Goal: Information Seeking & Learning: Find contact information

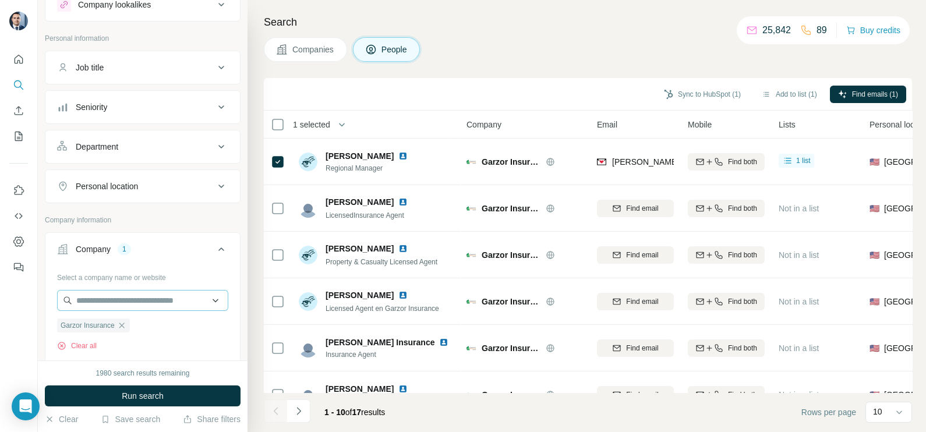
scroll to position [72, 0]
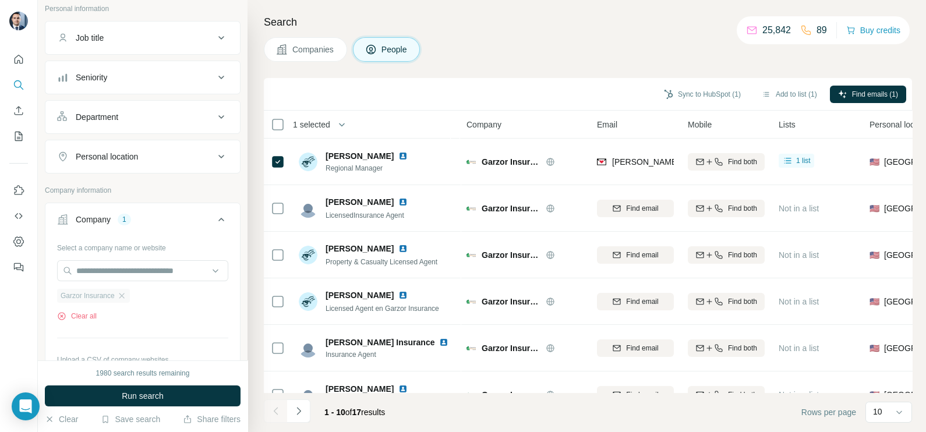
click at [128, 294] on div "Garzor Insurance" at bounding box center [93, 296] width 73 height 14
click at [123, 299] on div "Garzor Insurance" at bounding box center [93, 296] width 73 height 14
click at [303, 61] on button "Companies" at bounding box center [305, 49] width 83 height 24
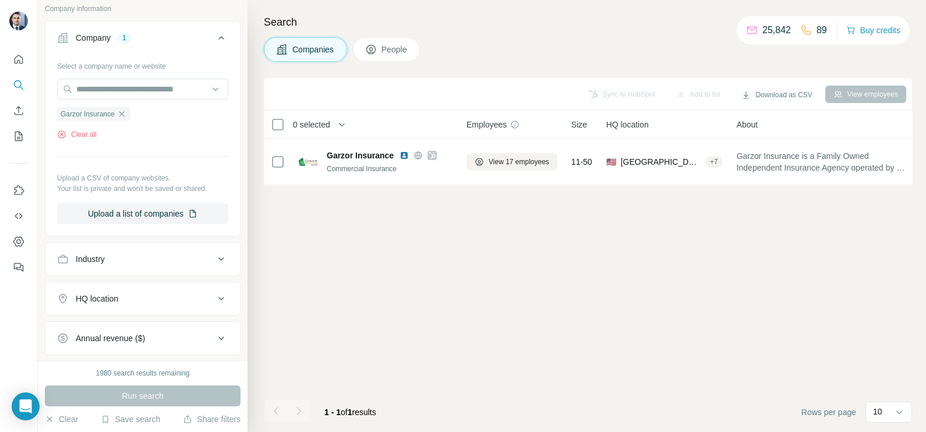
scroll to position [0, 0]
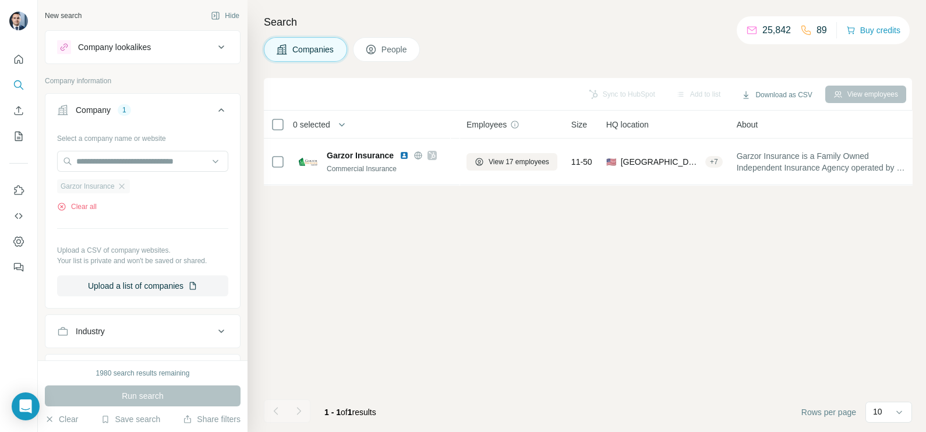
click at [125, 186] on icon "button" at bounding box center [121, 186] width 9 height 9
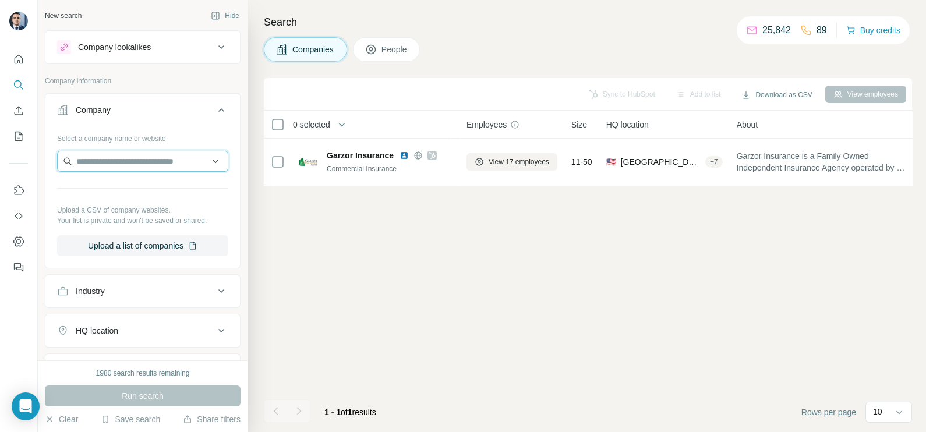
click at [132, 163] on input "text" at bounding box center [142, 161] width 171 height 21
paste input "**********"
type input "**********"
drag, startPoint x: 191, startPoint y: 164, endPoint x: 12, endPoint y: 177, distance: 179.3
click at [12, 177] on div "**********" at bounding box center [463, 216] width 926 height 432
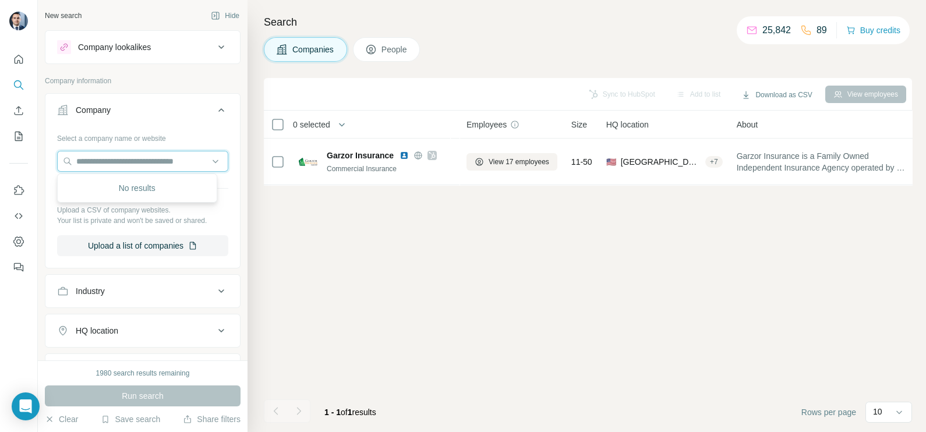
paste input "*********"
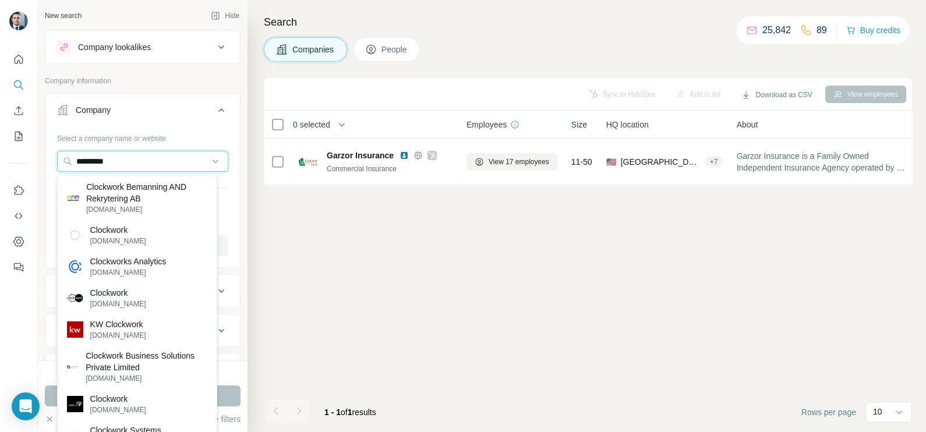
type input "*********"
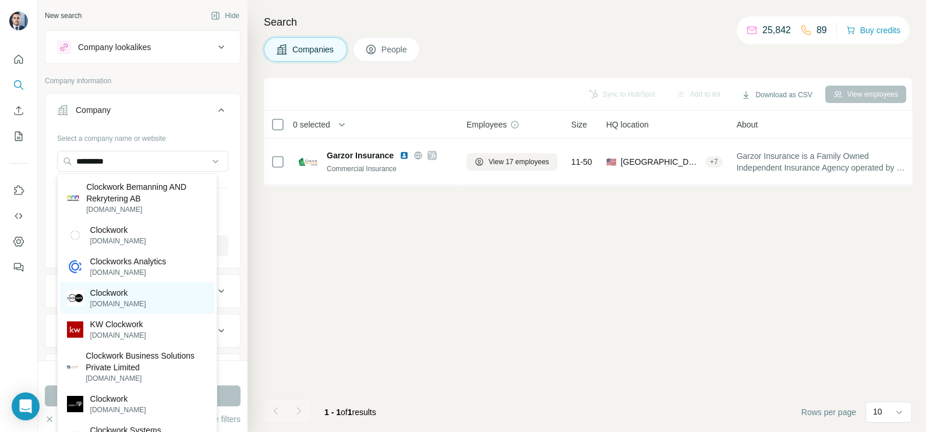
click at [133, 297] on p "Clockwork" at bounding box center [118, 293] width 56 height 12
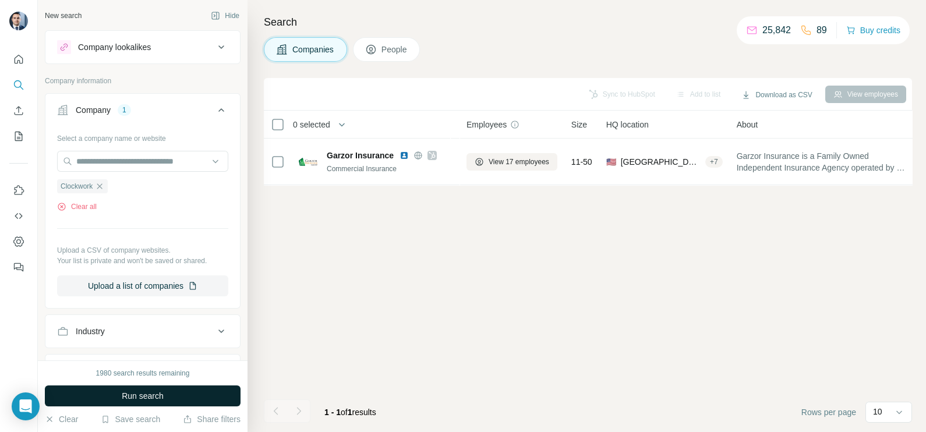
click at [142, 399] on span "Run search" at bounding box center [143, 396] width 42 height 12
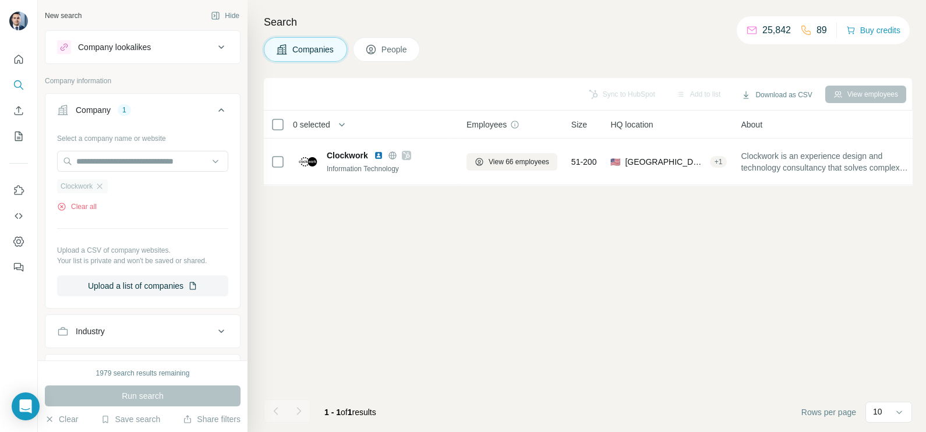
click at [104, 188] on icon "button" at bounding box center [99, 186] width 9 height 9
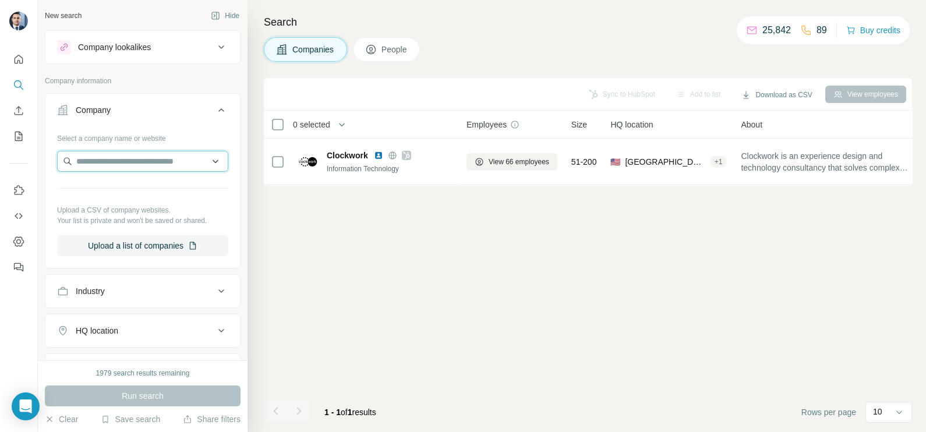
click at [117, 163] on input "text" at bounding box center [142, 161] width 171 height 21
paste input "*****"
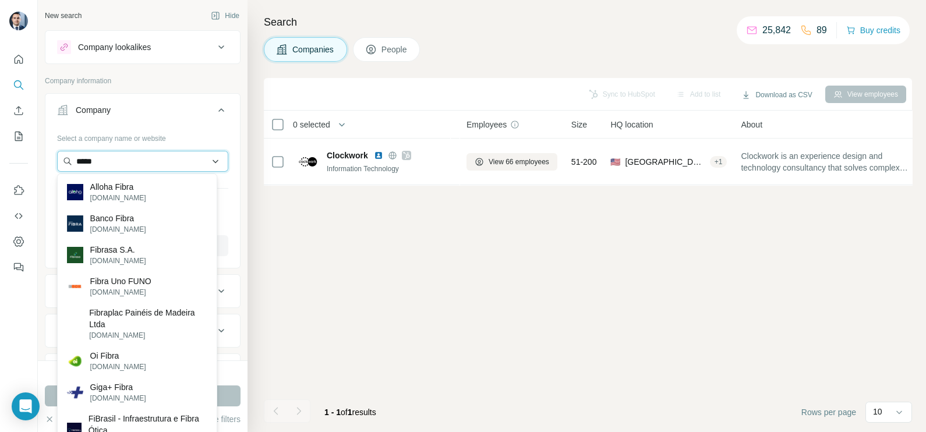
drag, startPoint x: 110, startPoint y: 160, endPoint x: 61, endPoint y: 161, distance: 48.4
click at [61, 161] on input "*****" at bounding box center [142, 161] width 171 height 21
paste input "**********"
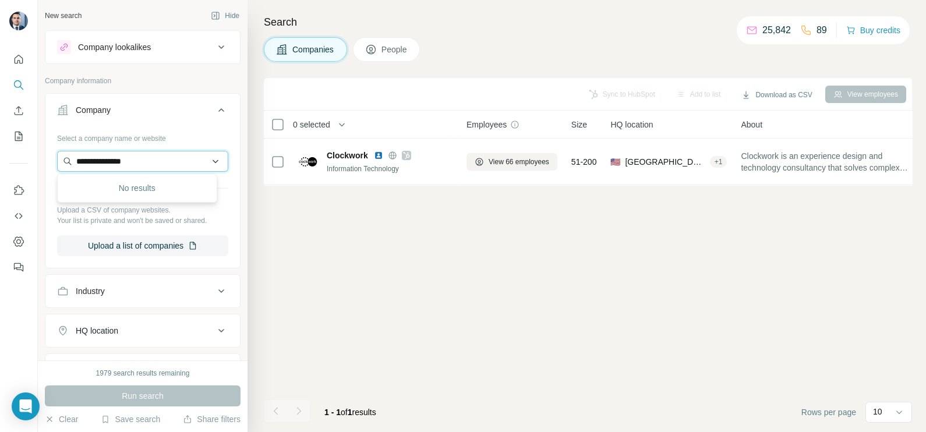
click at [158, 158] on input "**********" at bounding box center [142, 161] width 171 height 21
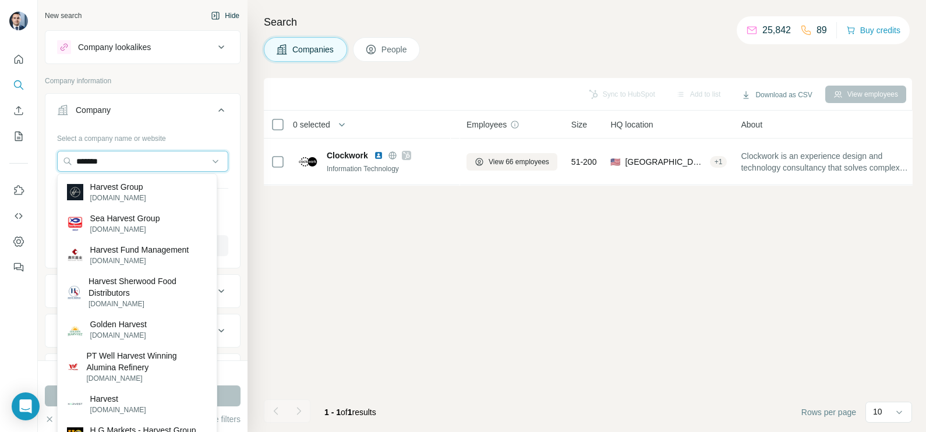
type input "*******"
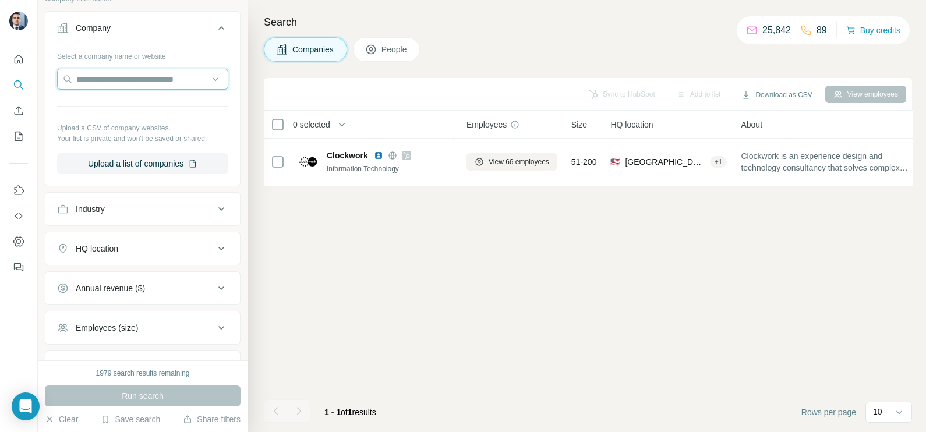
scroll to position [89, 0]
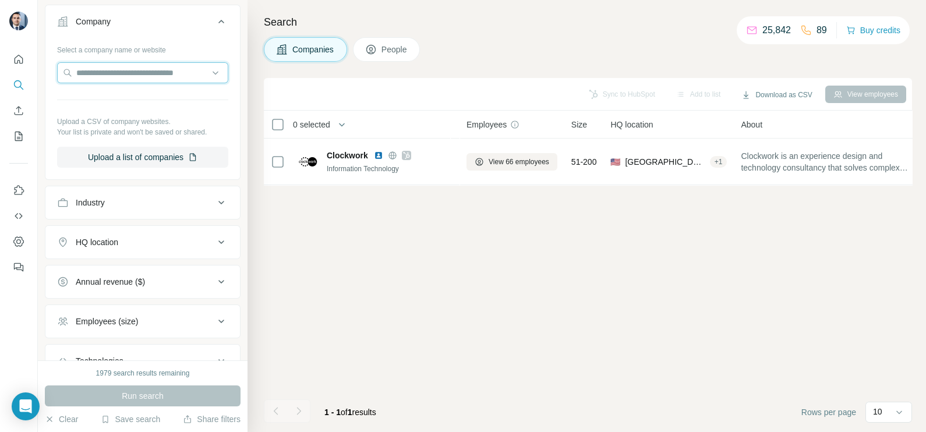
paste input "**********"
type input "*******"
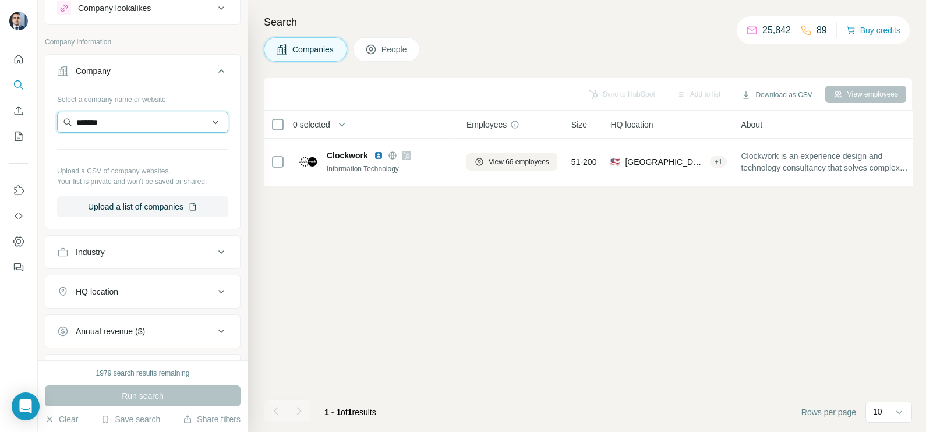
scroll to position [16, 0]
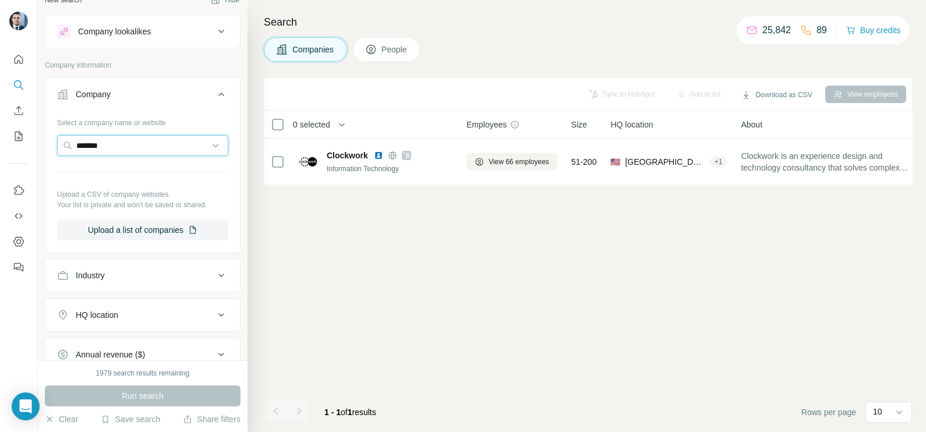
drag, startPoint x: 137, startPoint y: 142, endPoint x: 44, endPoint y: 135, distance: 93.5
click at [48, 140] on div "Select a company name or website ******* Upload a CSV of company websites. Your…" at bounding box center [142, 181] width 195 height 137
paste input "**********"
click at [146, 139] on input "**********" at bounding box center [142, 145] width 171 height 21
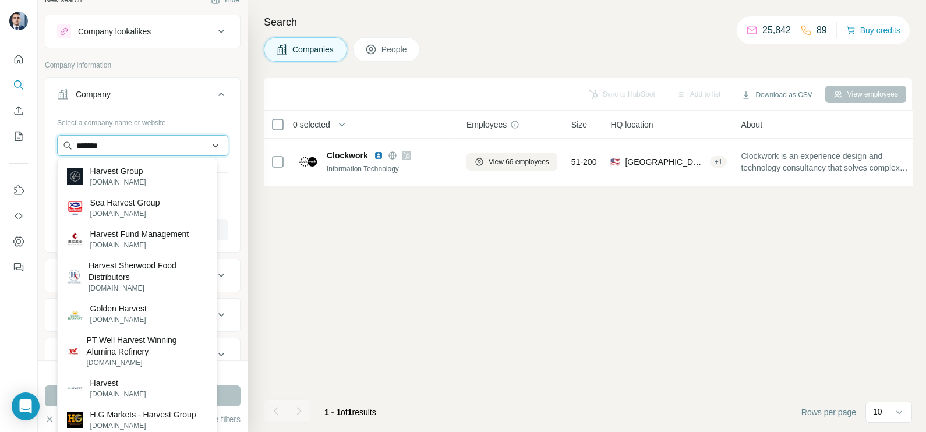
drag, startPoint x: 136, startPoint y: 142, endPoint x: 57, endPoint y: 142, distance: 79.2
click at [57, 142] on input "*******" at bounding box center [142, 145] width 171 height 21
paste input "**********"
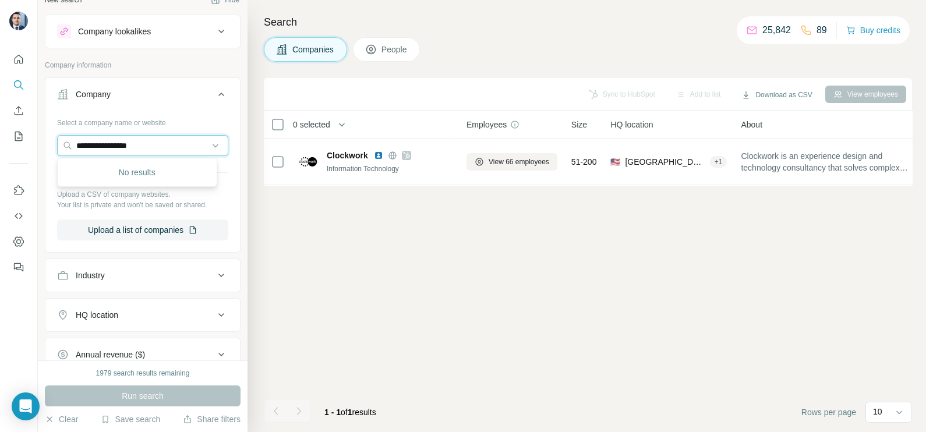
drag, startPoint x: 159, startPoint y: 146, endPoint x: 52, endPoint y: 155, distance: 107.6
click at [52, 155] on div "**********" at bounding box center [142, 181] width 195 height 137
paste input "****"
drag, startPoint x: 163, startPoint y: 146, endPoint x: 52, endPoint y: 149, distance: 110.1
click at [52, 149] on div "**********" at bounding box center [142, 181] width 195 height 137
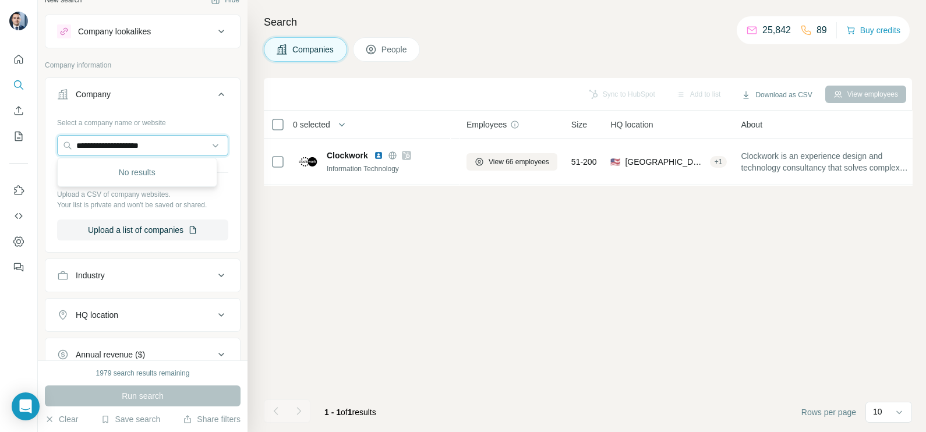
paste input "text"
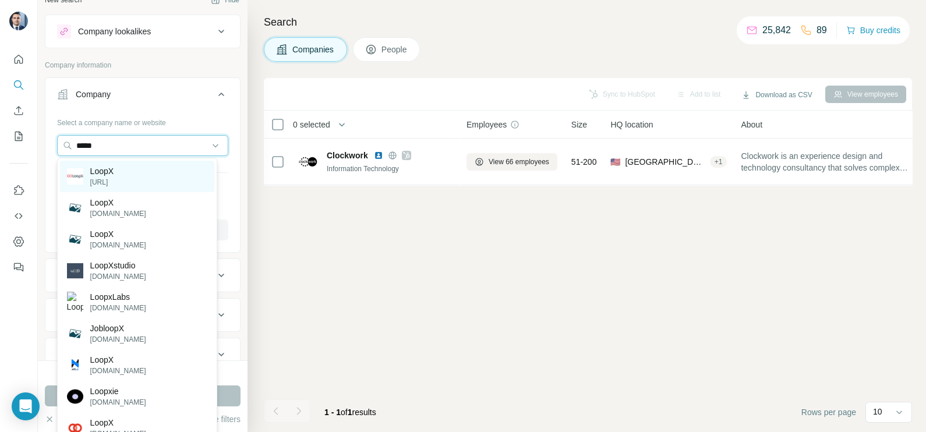
type input "*****"
click at [128, 172] on div "LoopX loopx.ai" at bounding box center [137, 176] width 154 height 31
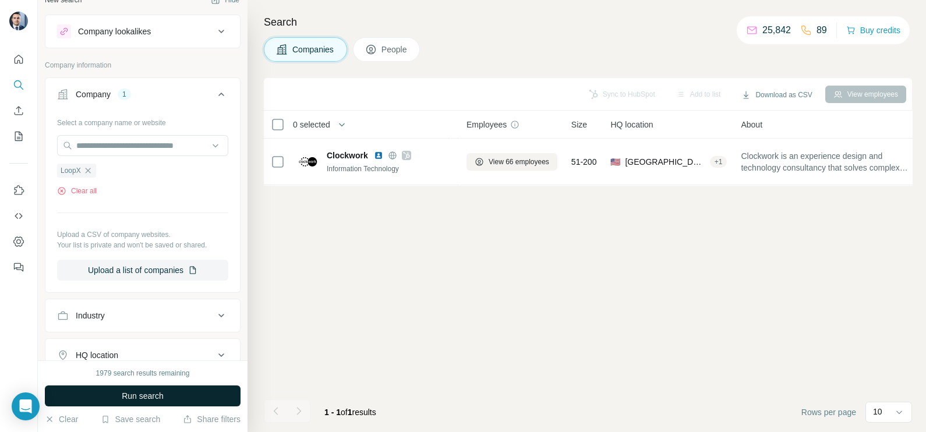
click at [177, 404] on button "Run search" at bounding box center [143, 396] width 196 height 21
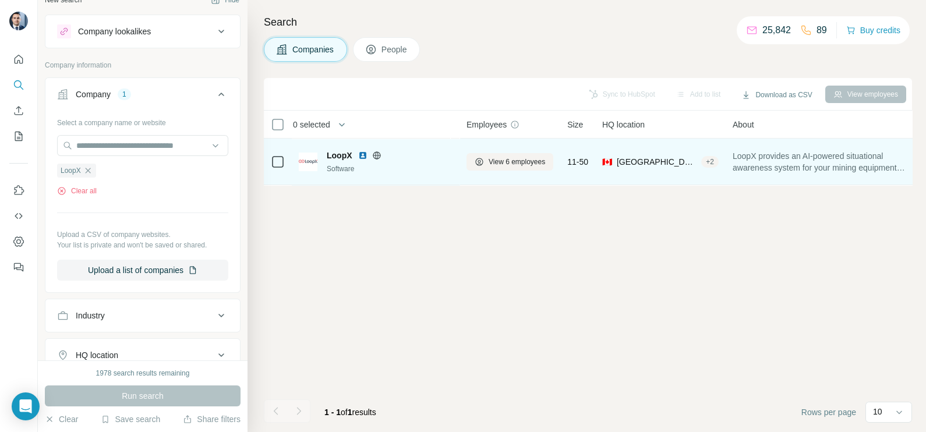
click at [513, 148] on div "View 6 employees" at bounding box center [510, 162] width 87 height 32
click at [517, 160] on span "View 6 employees" at bounding box center [517, 162] width 57 height 10
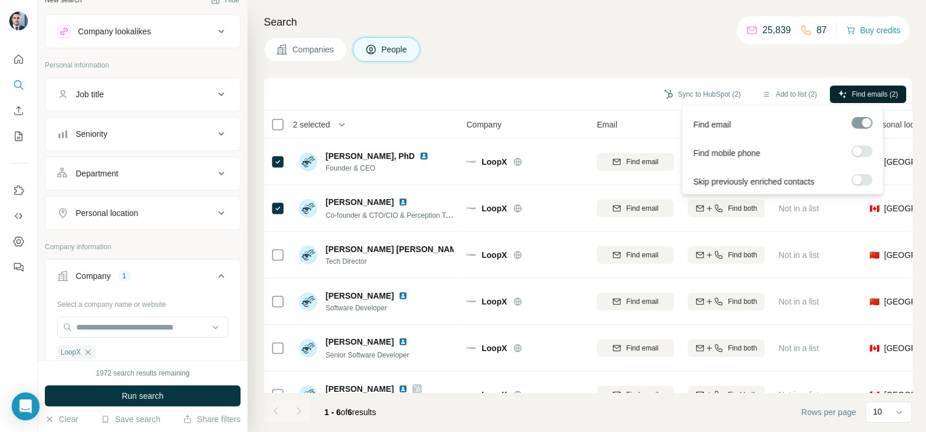
click at [857, 87] on button "Find emails (2)" at bounding box center [868, 94] width 76 height 17
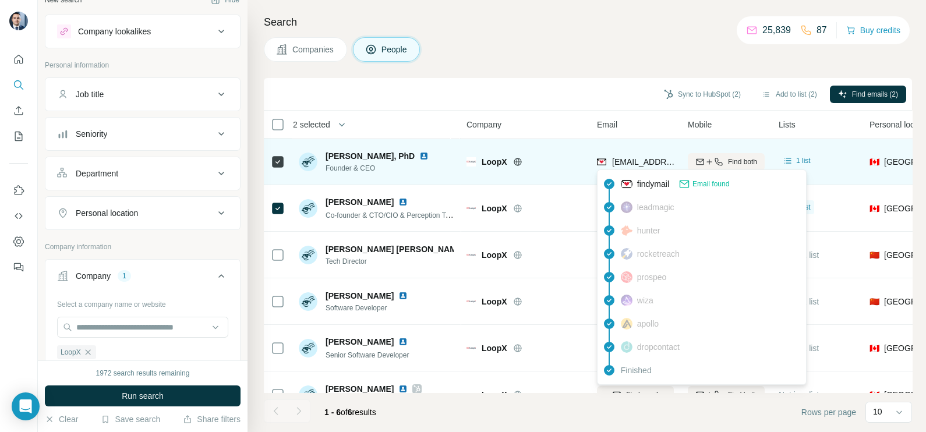
click at [647, 164] on span "chao.yu@loopx.ai" at bounding box center [648, 161] width 73 height 9
copy tr "chao.yu@loopx.ai"
click at [635, 165] on span "chao.yu@loopx.ai" at bounding box center [648, 161] width 73 height 9
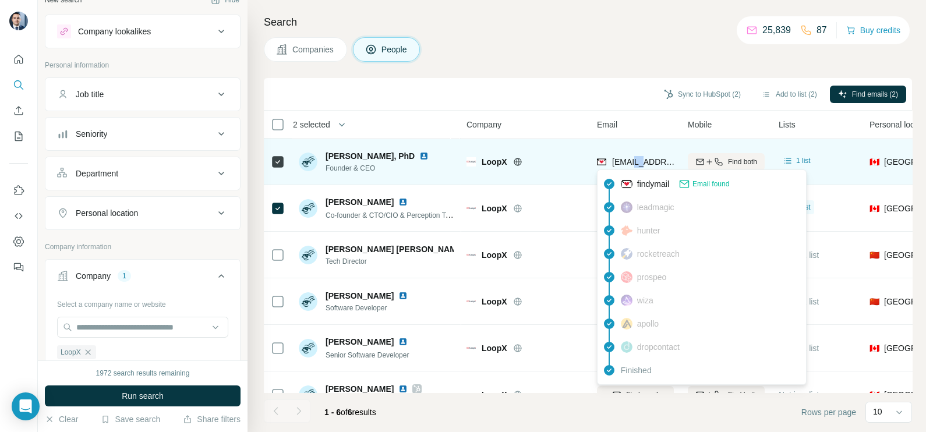
click at [635, 165] on span "chao.yu@loopx.ai" at bounding box center [648, 161] width 73 height 9
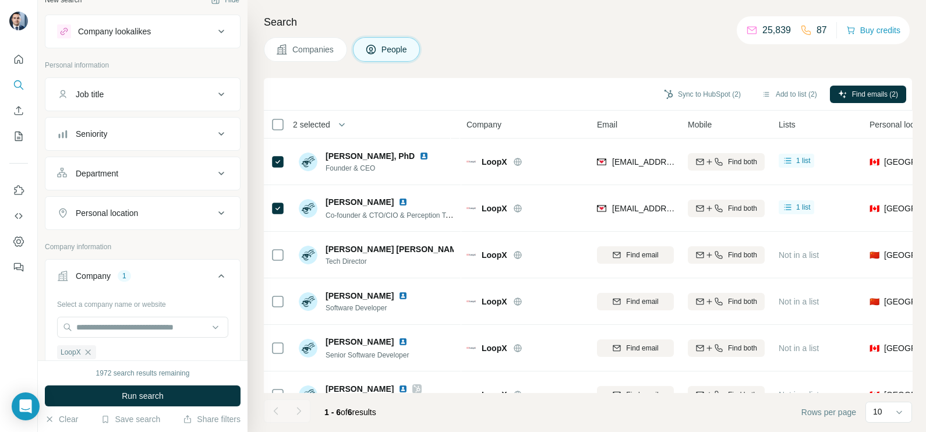
click at [631, 37] on div "Companies People" at bounding box center [588, 49] width 648 height 24
click at [693, 87] on button "Sync to HubSpot (2)" at bounding box center [702, 94] width 93 height 17
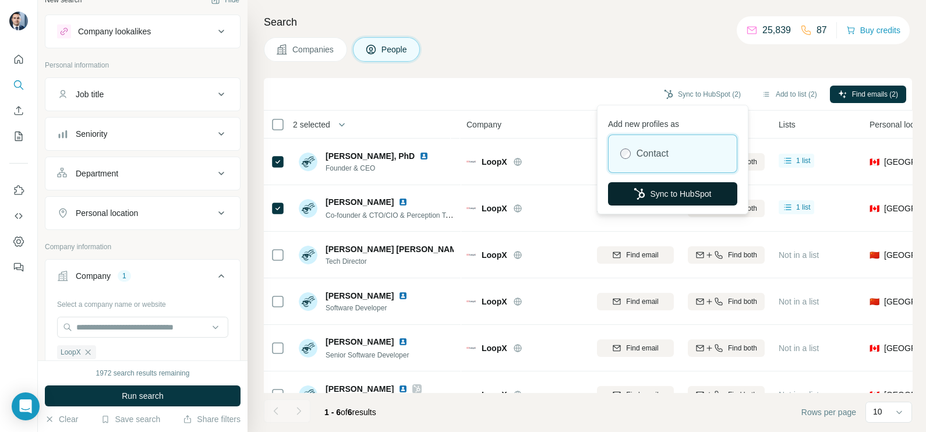
click at [670, 189] on button "Sync to HubSpot" at bounding box center [672, 193] width 129 height 23
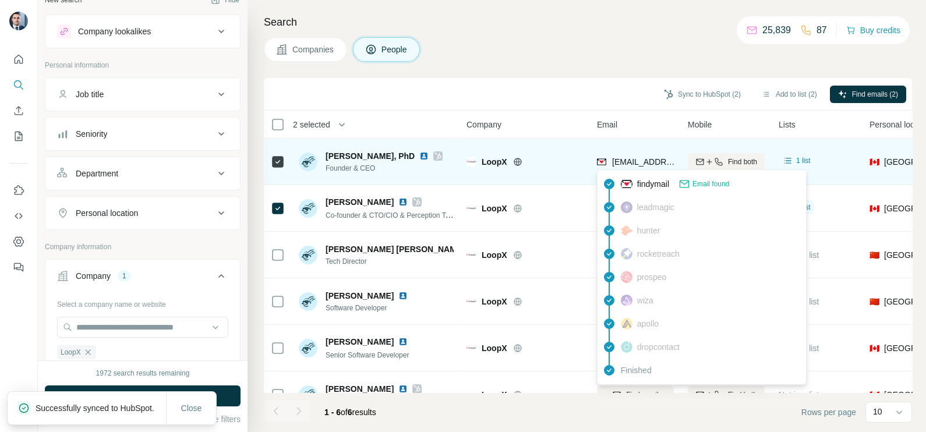
click at [641, 164] on span "chao.yu@loopx.ai" at bounding box center [648, 161] width 73 height 9
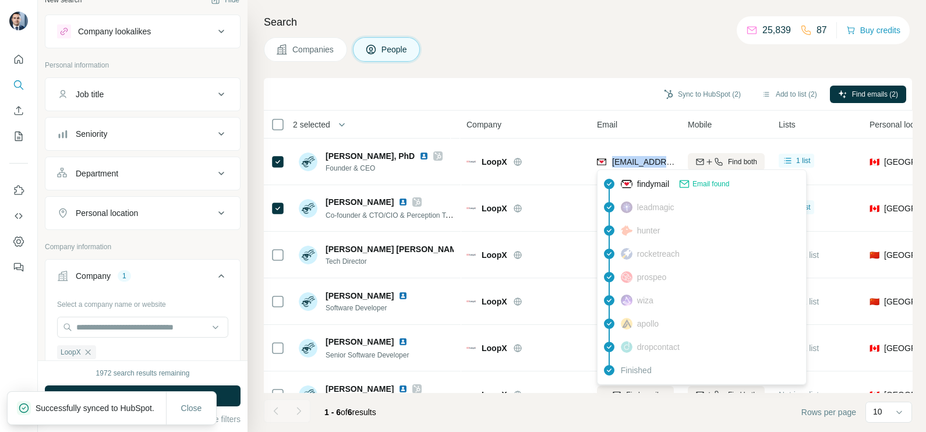
copy tr "chao.yu@loopx.ai"
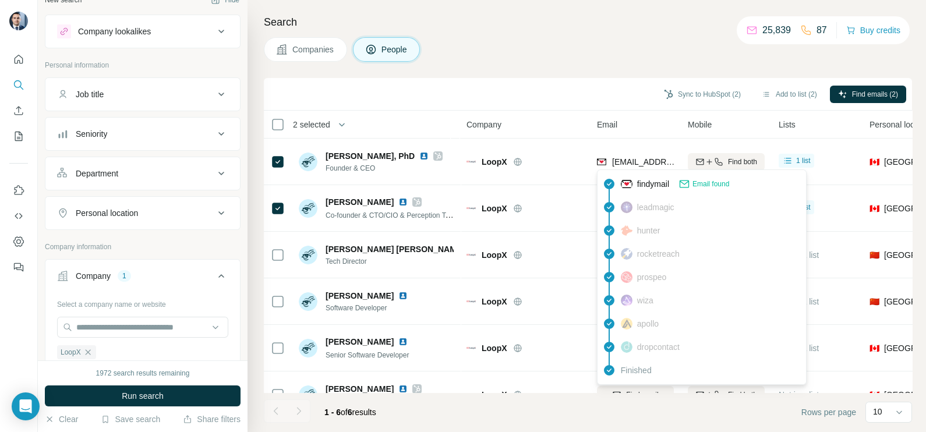
click at [634, 62] on div "Search Companies People Sync to HubSpot (2) Add to list (2) Find emails (2) 2 s…" at bounding box center [587, 216] width 679 height 432
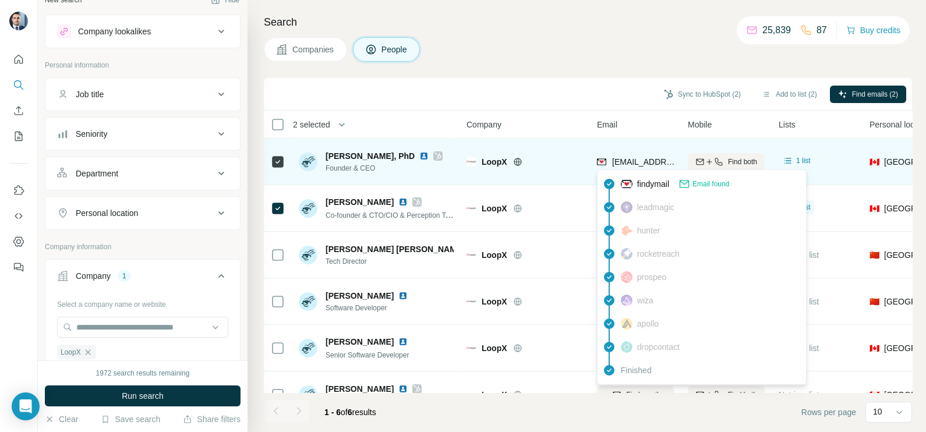
click at [623, 163] on span "chao.yu@loopx.ai" at bounding box center [648, 161] width 73 height 9
copy tr "chao.yu@loopx.ai"
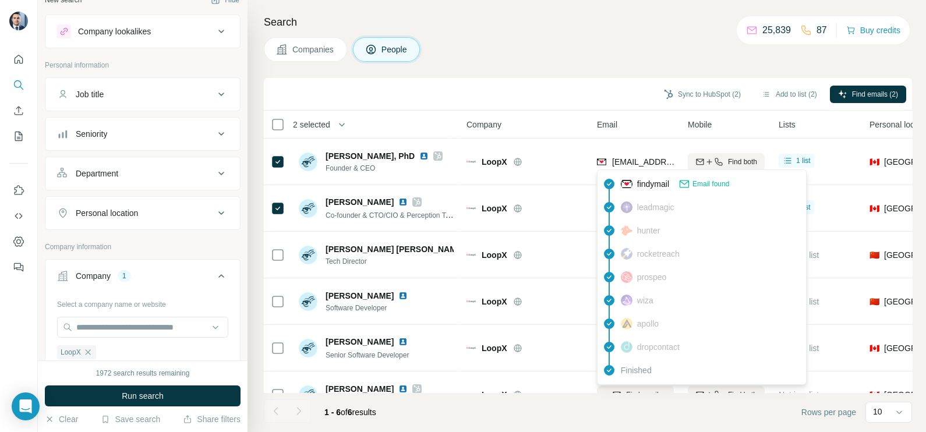
click at [559, 35] on div "Search Companies People Sync to HubSpot (2) Add to list (2) Find emails (2) 2 s…" at bounding box center [587, 216] width 679 height 432
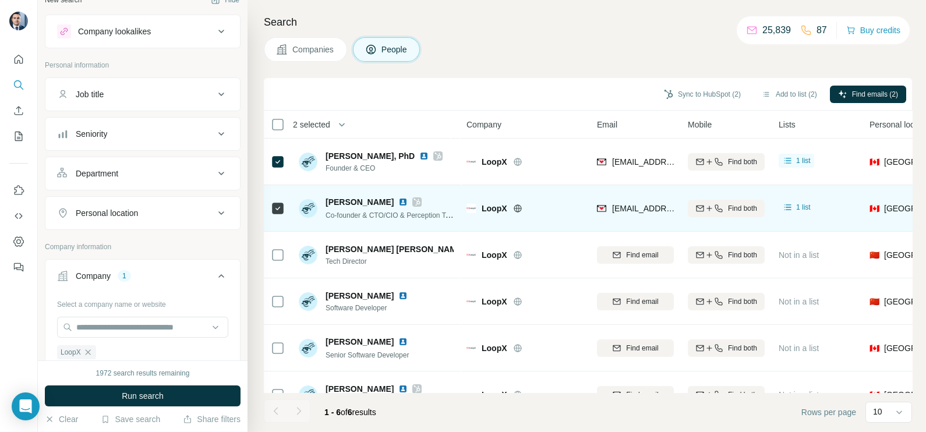
click at [633, 196] on div "yaodong.cui@loopx.ai" at bounding box center [635, 208] width 77 height 32
click at [637, 204] on span "yaodong.cui@loopx.ai" at bounding box center [648, 208] width 73 height 9
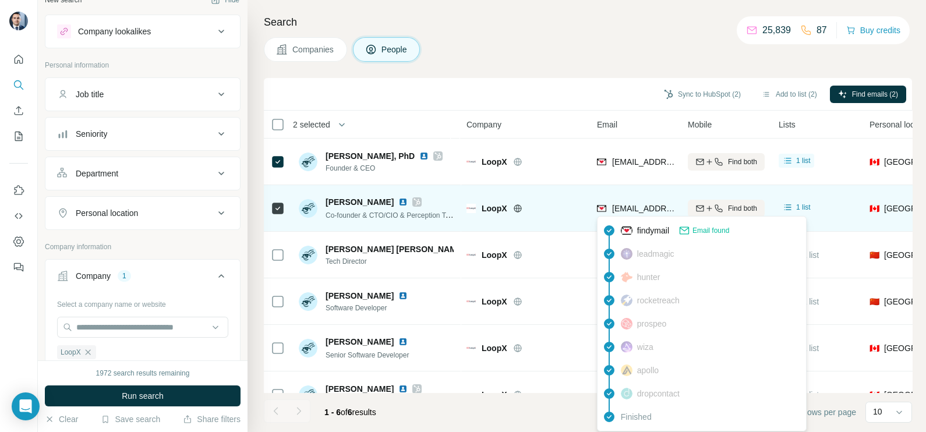
click at [637, 206] on span "yaodong.cui@loopx.ai" at bounding box center [648, 208] width 73 height 9
copy tr "yaodong.cui@loopx.ai"
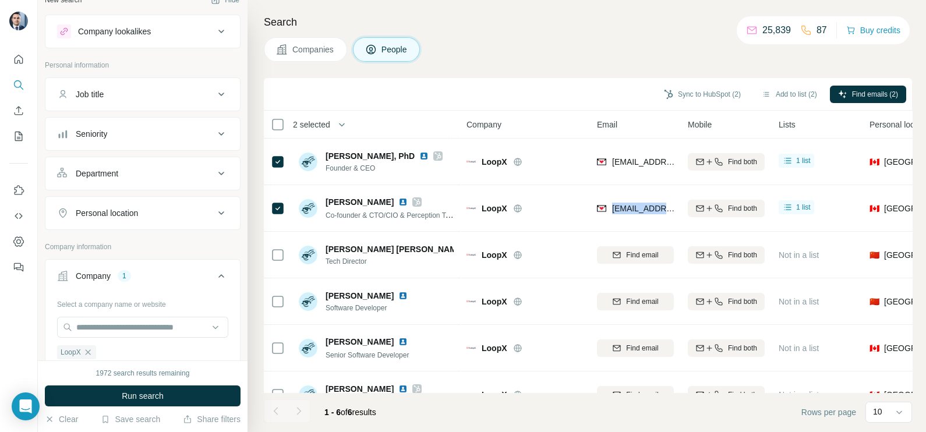
scroll to position [89, 0]
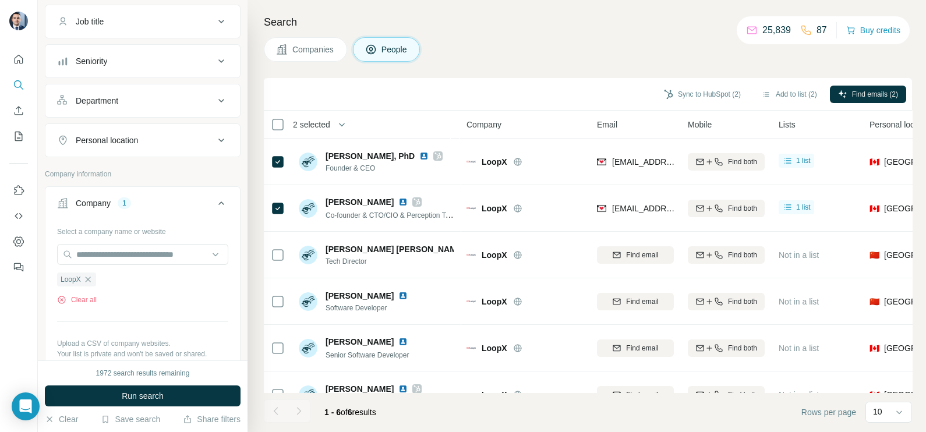
click at [83, 288] on div "LoopX Clear all" at bounding box center [142, 285] width 171 height 40
click at [87, 283] on div "LoopX" at bounding box center [76, 280] width 39 height 14
click at [319, 48] on span "Companies" at bounding box center [313, 50] width 43 height 12
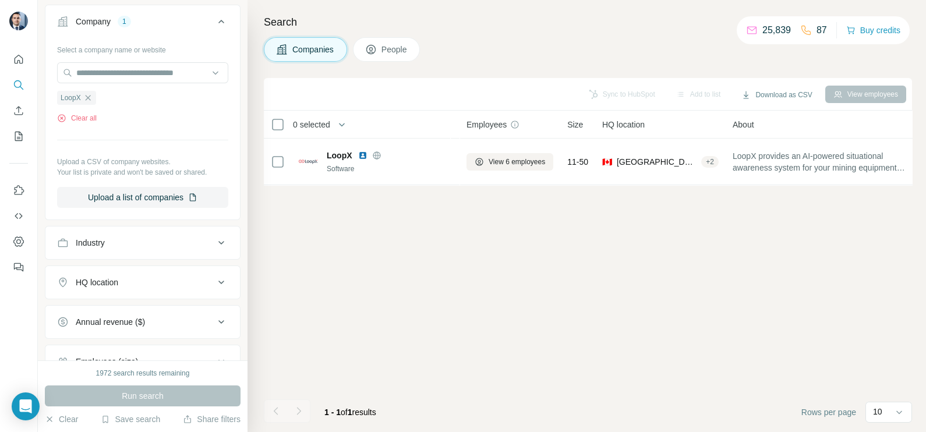
scroll to position [0, 0]
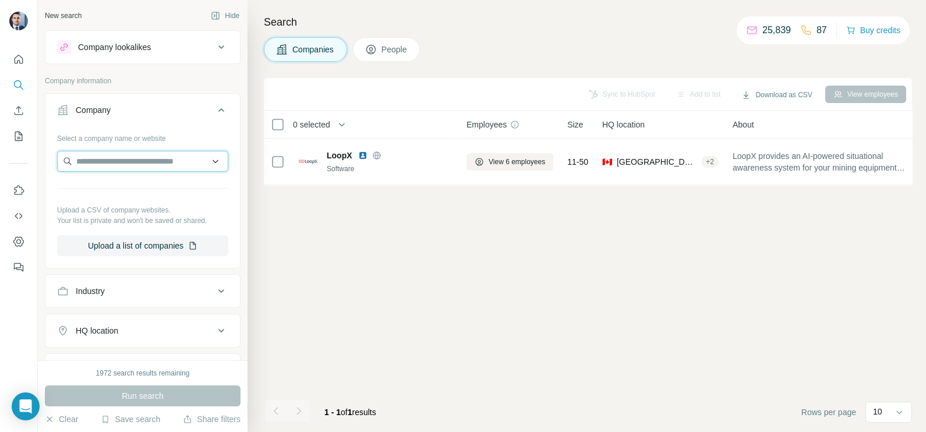
click at [111, 162] on input "text" at bounding box center [142, 161] width 171 height 21
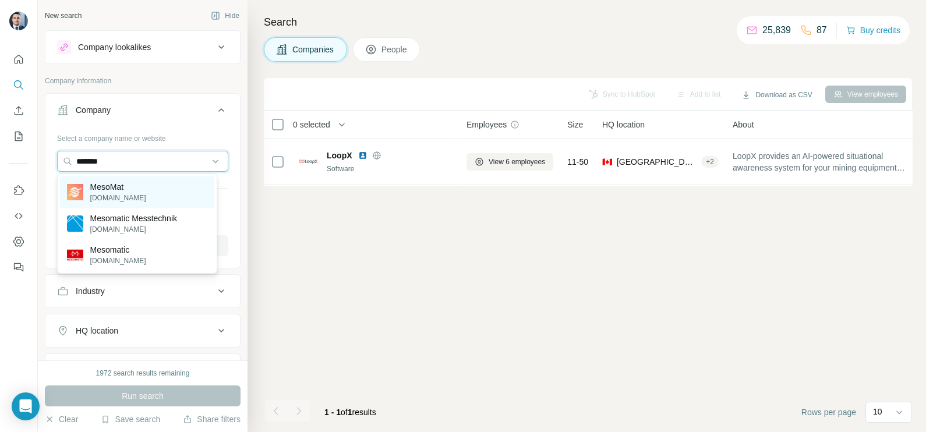
type input "*******"
click at [148, 196] on div "MesoMat mesomat.com" at bounding box center [137, 192] width 154 height 31
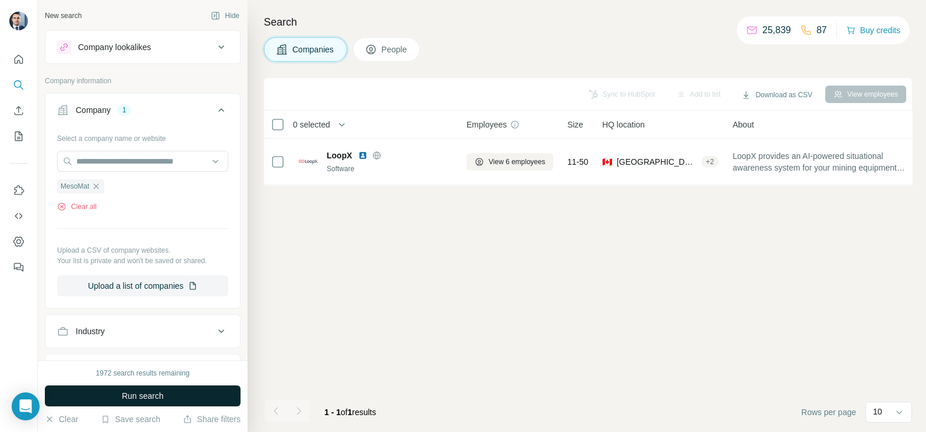
click at [139, 393] on span "Run search" at bounding box center [143, 396] width 42 height 12
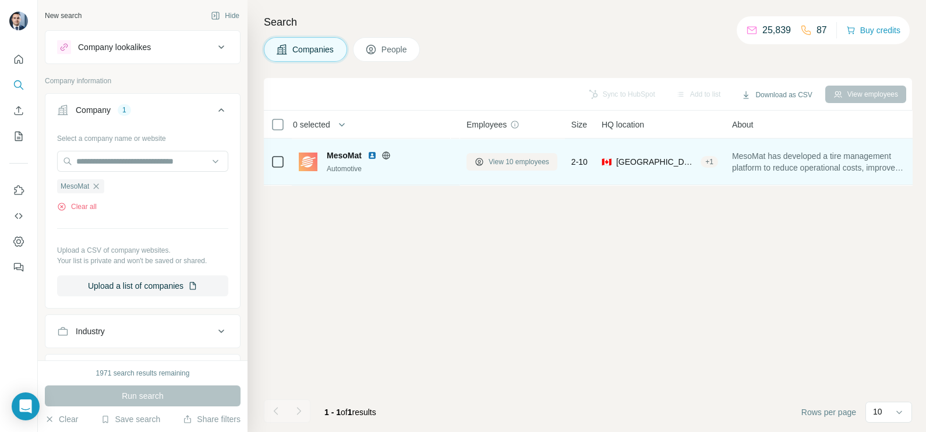
click at [519, 160] on span "View 10 employees" at bounding box center [519, 162] width 61 height 10
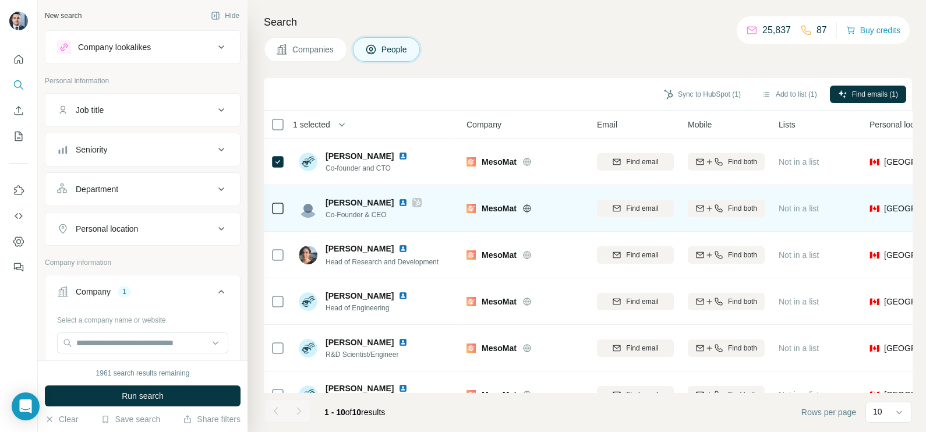
click at [278, 202] on icon at bounding box center [278, 209] width 14 height 14
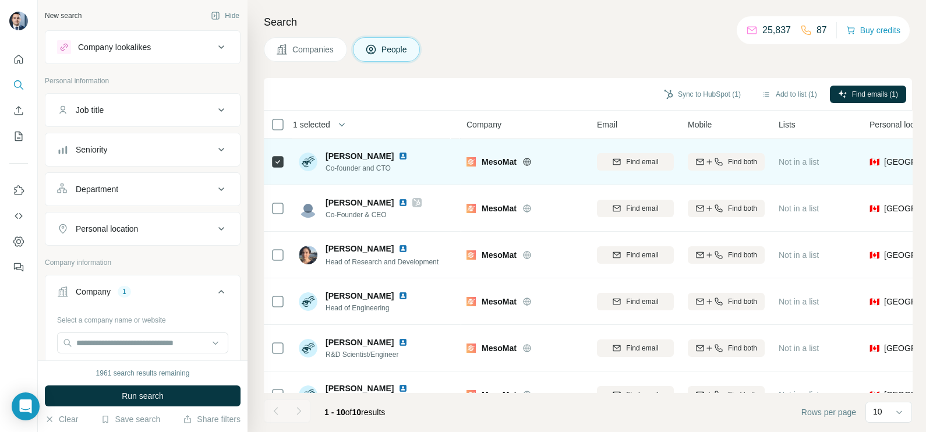
click at [531, 160] on icon at bounding box center [527, 161] width 9 height 9
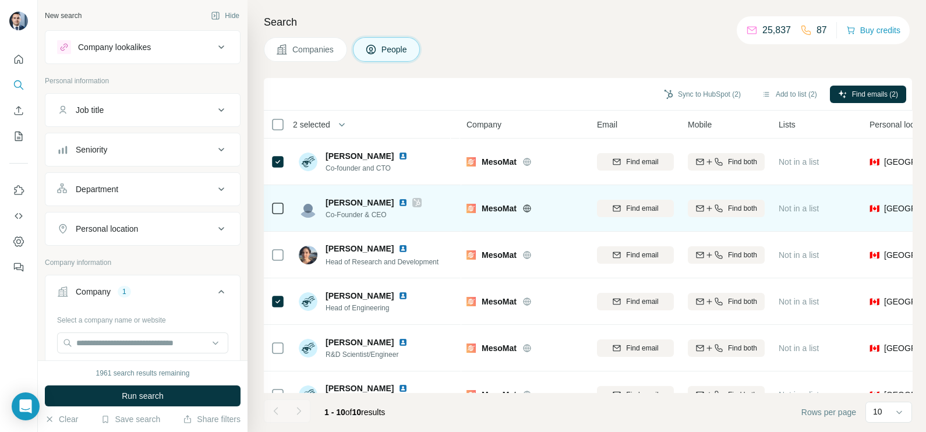
click at [414, 202] on icon at bounding box center [417, 202] width 7 height 9
click at [398, 203] on img at bounding box center [402, 202] width 9 height 9
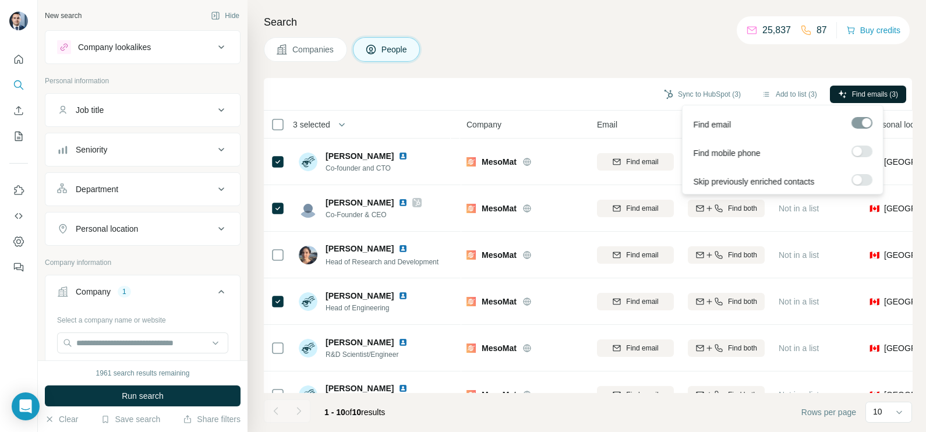
click at [863, 86] on button "Find emails (3)" at bounding box center [868, 94] width 76 height 17
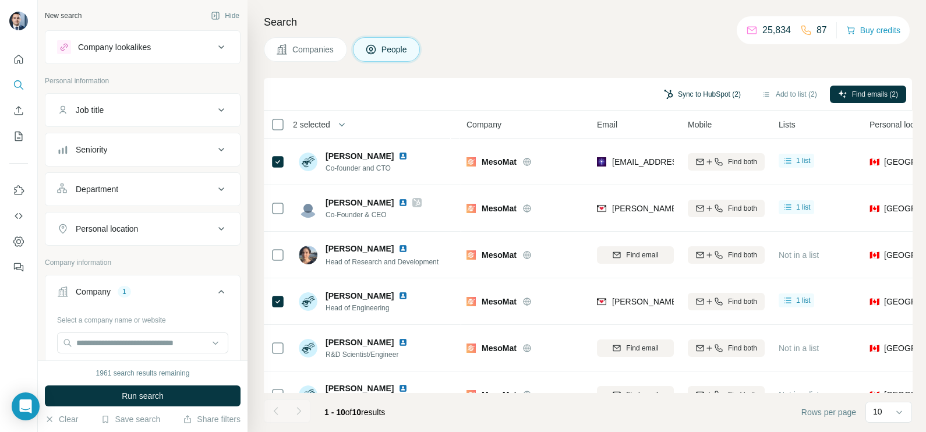
click at [702, 90] on button "Sync to HubSpot (2)" at bounding box center [702, 94] width 93 height 17
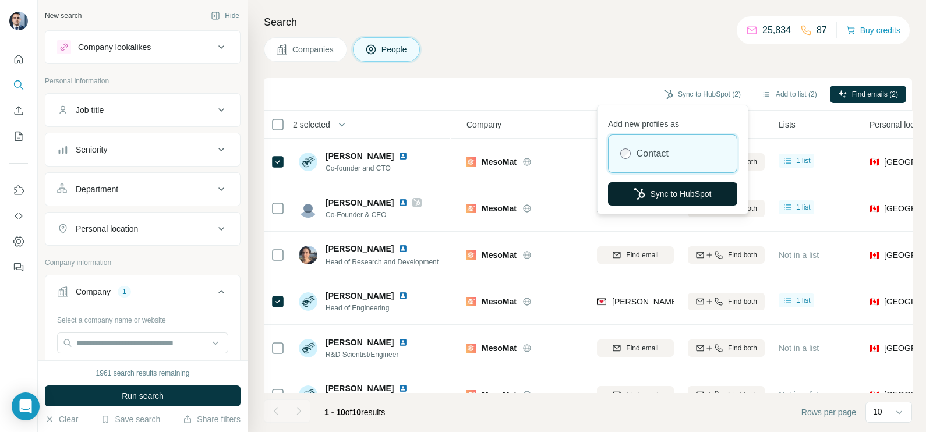
click at [658, 191] on button "Sync to HubSpot" at bounding box center [672, 193] width 129 height 23
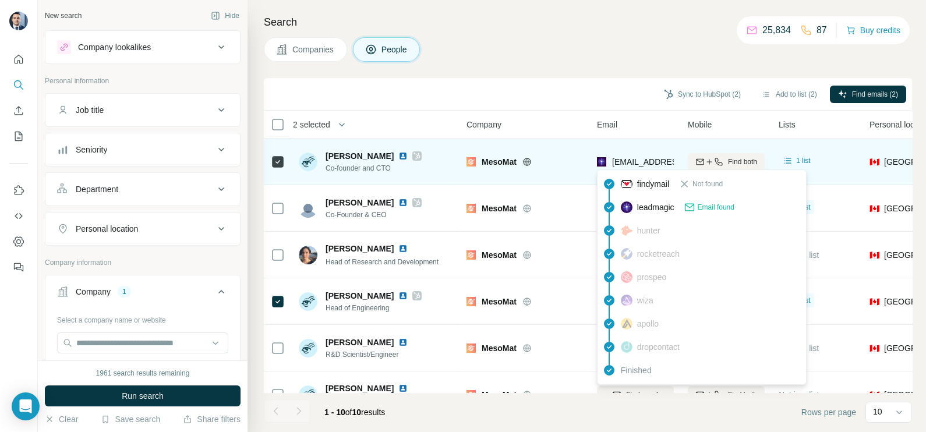
click at [623, 163] on span "kdv@mesomat.com" at bounding box center [681, 161] width 138 height 9
copy tr "kdv@mesomat.com"
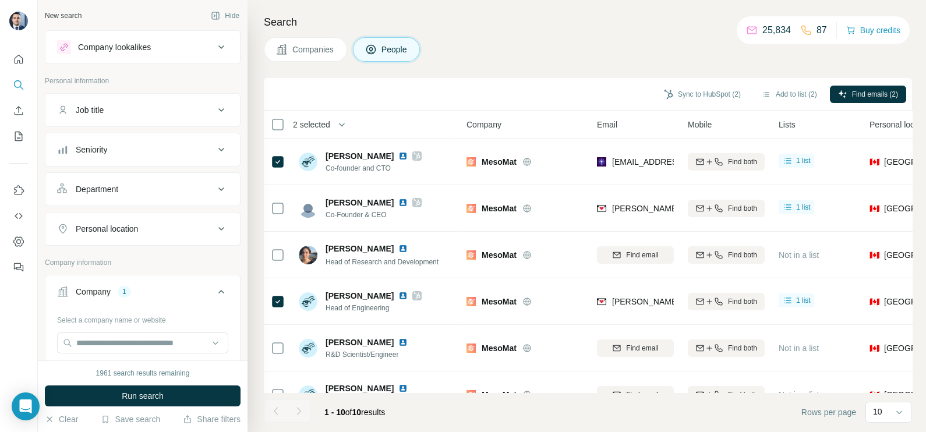
click at [629, 79] on div "Sync to HubSpot (2) Add to list (2) Find emails (2)" at bounding box center [588, 94] width 648 height 33
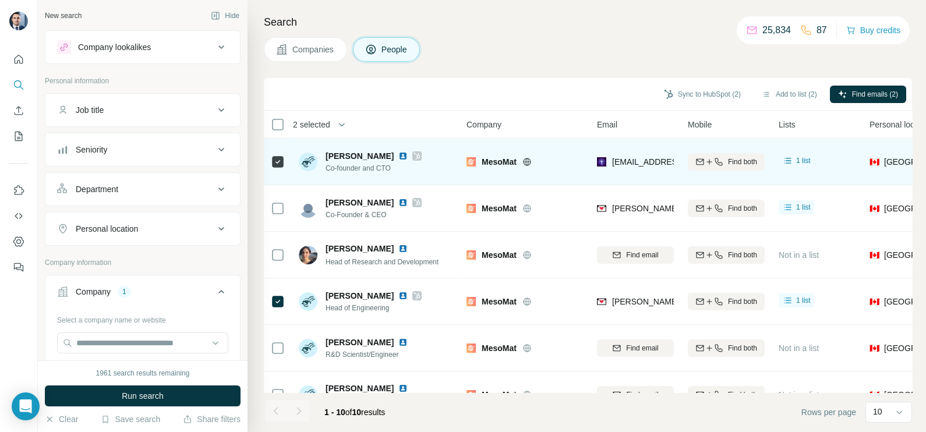
click at [628, 154] on div "kdv@mesomat.com" at bounding box center [635, 162] width 77 height 32
drag, startPoint x: 628, startPoint y: 154, endPoint x: 635, endPoint y: 166, distance: 13.6
click at [635, 166] on span "kdv@mesomat.com" at bounding box center [681, 161] width 138 height 9
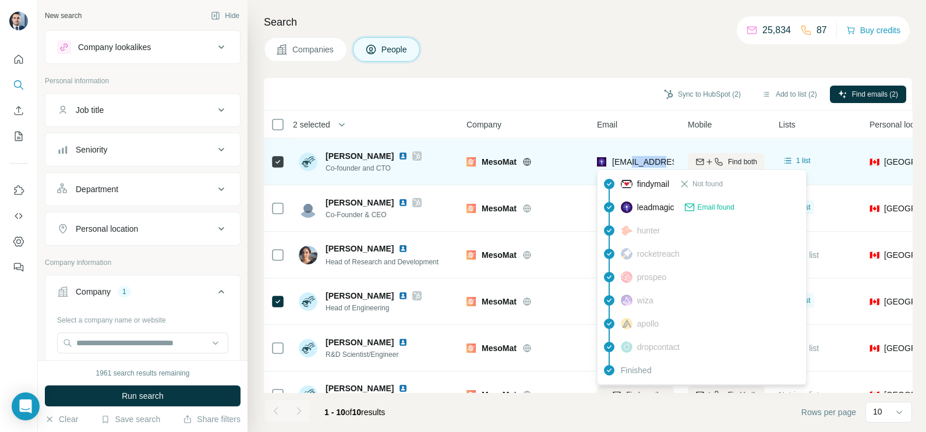
click at [635, 166] on span "kdv@mesomat.com" at bounding box center [681, 161] width 138 height 9
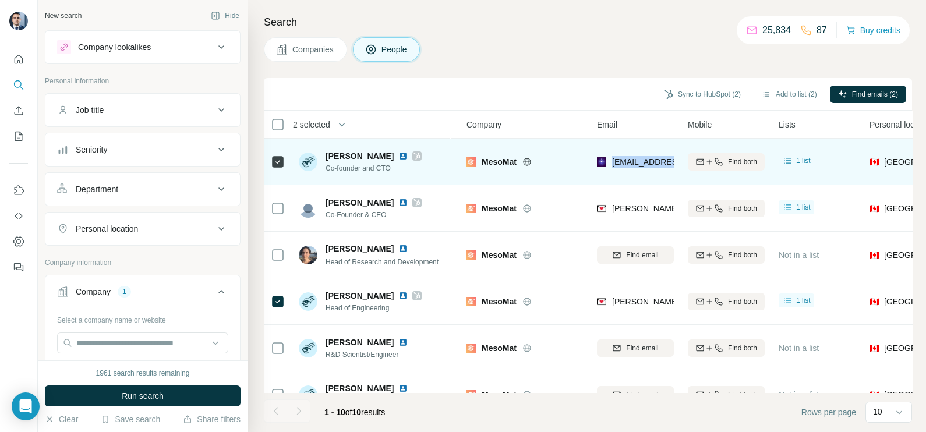
click at [635, 166] on span "kdv@mesomat.com" at bounding box center [681, 161] width 138 height 9
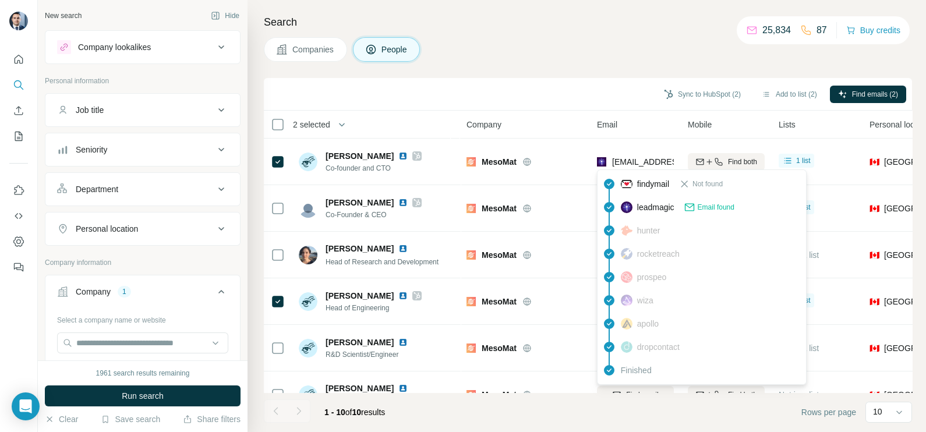
click at [586, 106] on div "Sync to HubSpot (2) Add to list (2) Find emails (2)" at bounding box center [588, 94] width 648 height 33
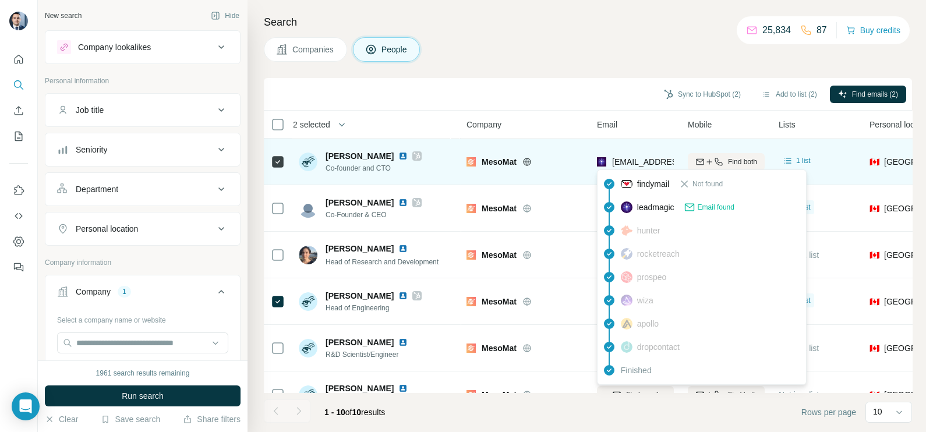
click at [637, 160] on span "kdv@mesomat.com" at bounding box center [681, 161] width 138 height 9
click at [636, 161] on span "kdv@mesomat.com" at bounding box center [681, 161] width 138 height 9
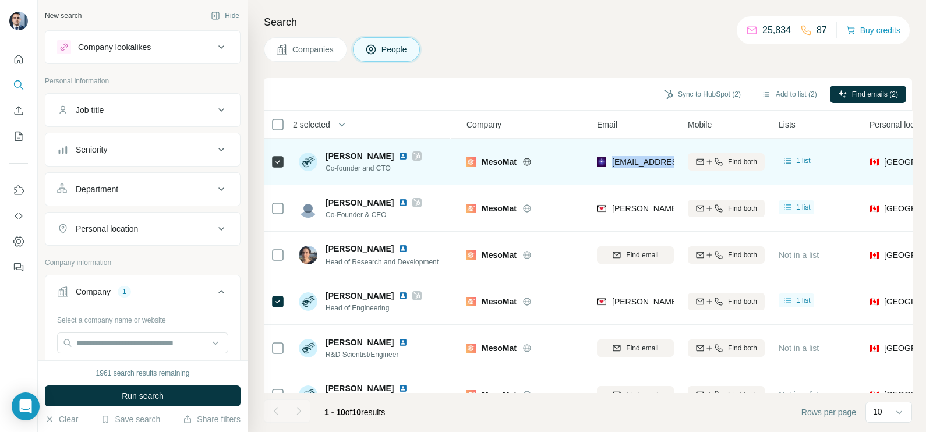
click at [636, 161] on span "kdv@mesomat.com" at bounding box center [681, 161] width 138 height 9
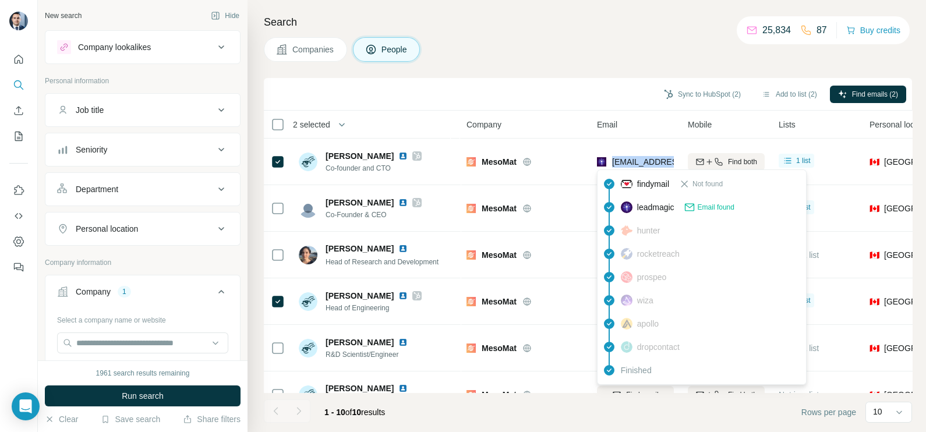
copy tr "kdv@mesomat.com"
click at [498, 92] on div "Sync to HubSpot (2) Add to list (2) Find emails (2)" at bounding box center [588, 94] width 637 height 20
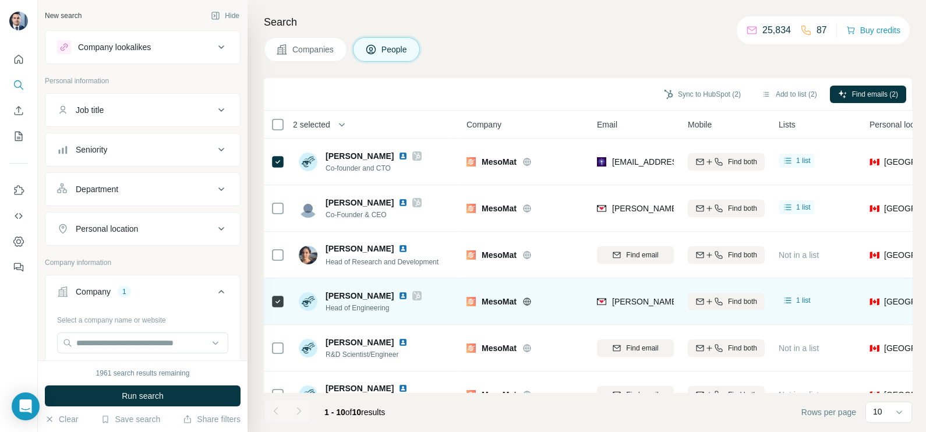
click at [627, 297] on span "duncan.clackdoyle@mesomat.com" at bounding box center [714, 301] width 205 height 9
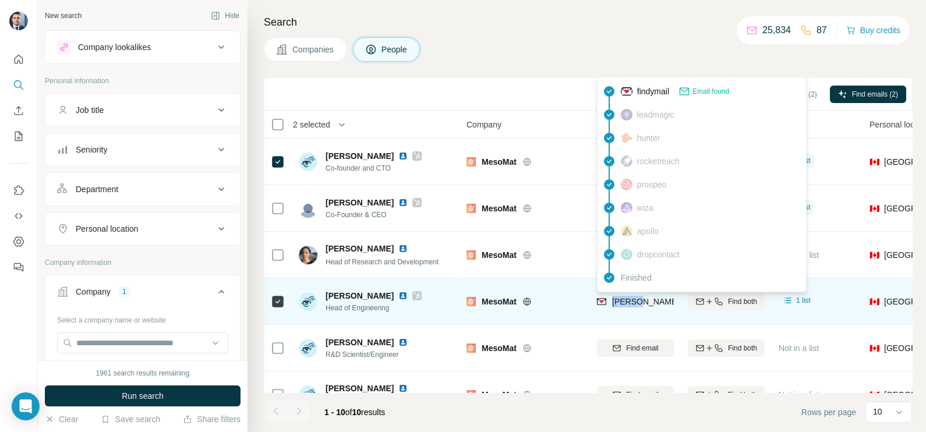
click at [627, 297] on span "duncan.clackdoyle@mesomat.com" at bounding box center [714, 301] width 205 height 9
copy tr "duncan.clackdoyle@mesomat.com"
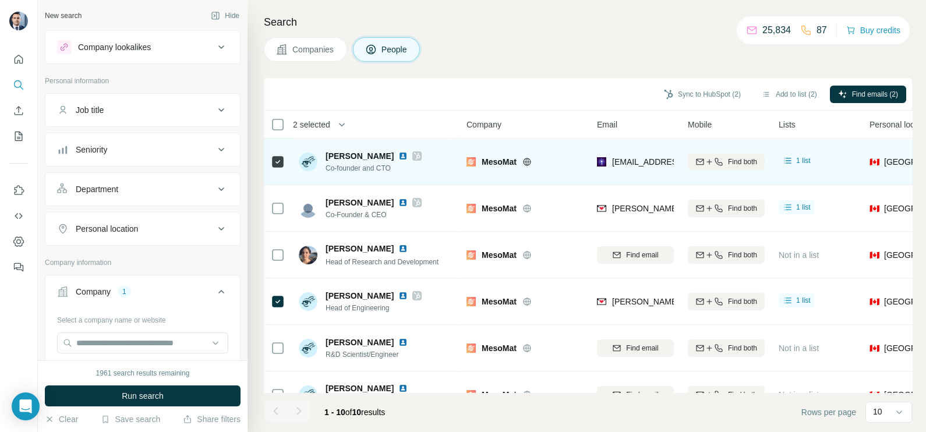
click at [563, 156] on div "MesoMat" at bounding box center [532, 162] width 101 height 12
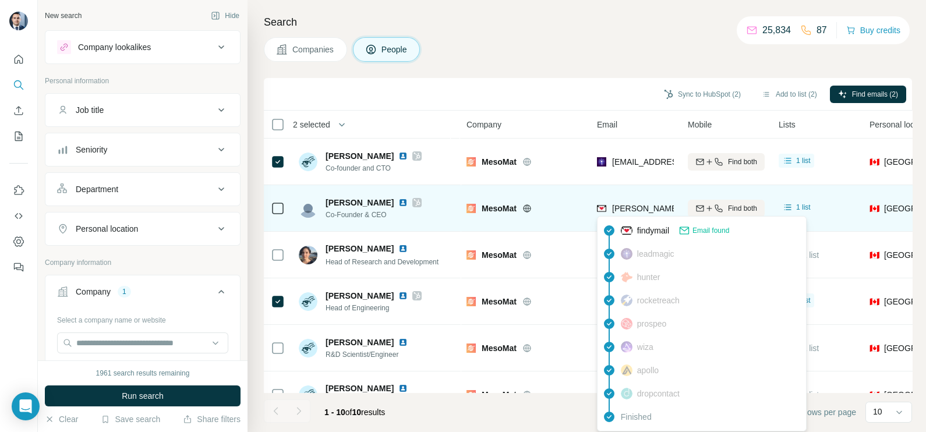
click at [633, 210] on span "paul.fowler@mesomat.com" at bounding box center [748, 208] width 273 height 9
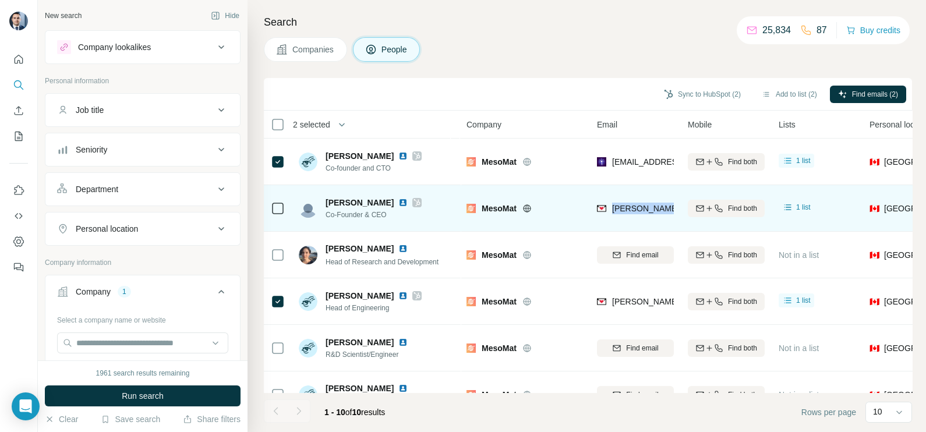
click at [633, 210] on span "paul.fowler@mesomat.com" at bounding box center [748, 208] width 273 height 9
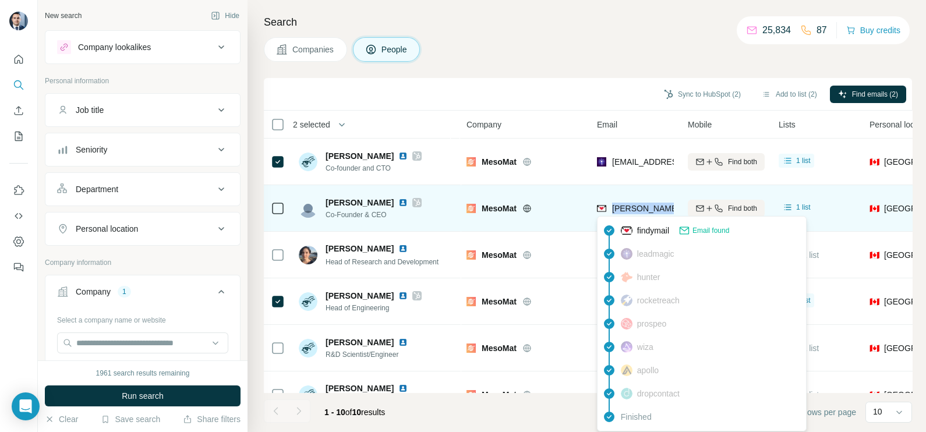
copy tr "paul.fowler@mesomat.com"
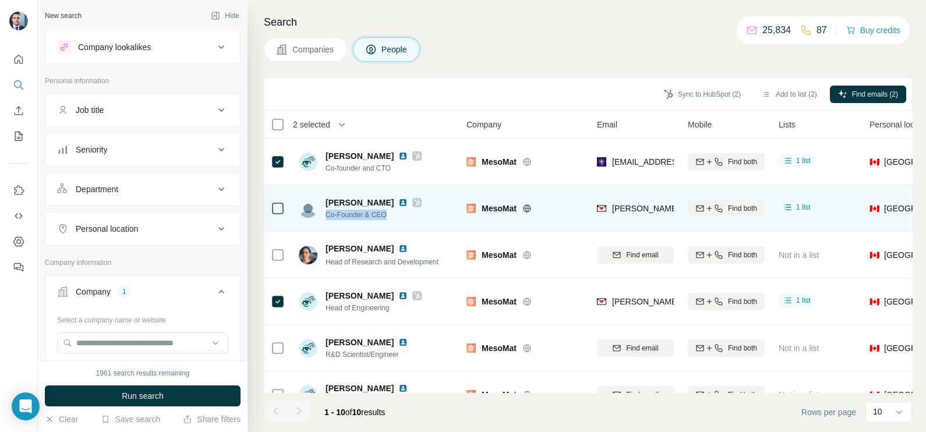
drag, startPoint x: 389, startPoint y: 213, endPoint x: 326, endPoint y: 213, distance: 62.9
click at [326, 213] on span "Co-Founder & CEO" at bounding box center [374, 215] width 96 height 10
copy span "Co-Founder & CEO"
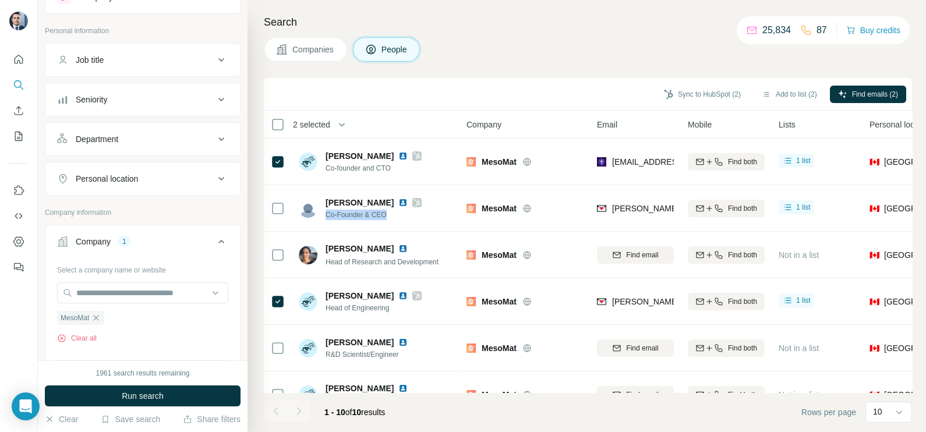
scroll to position [72, 0]
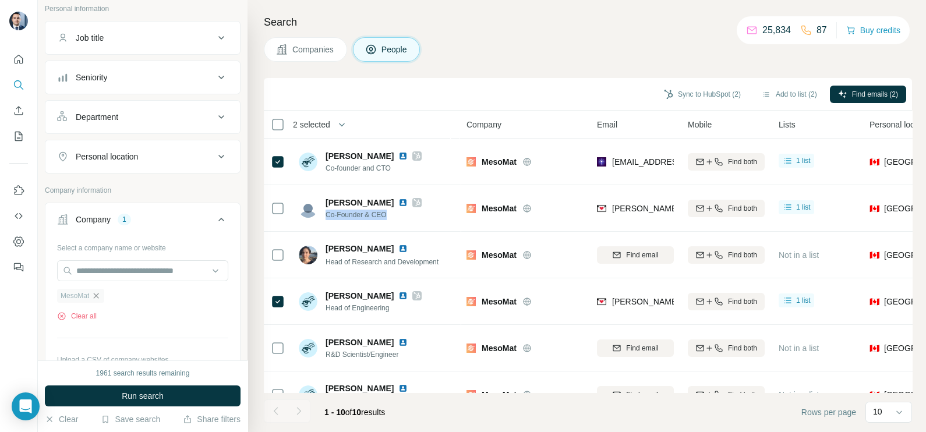
click at [99, 291] on icon "button" at bounding box center [95, 295] width 9 height 9
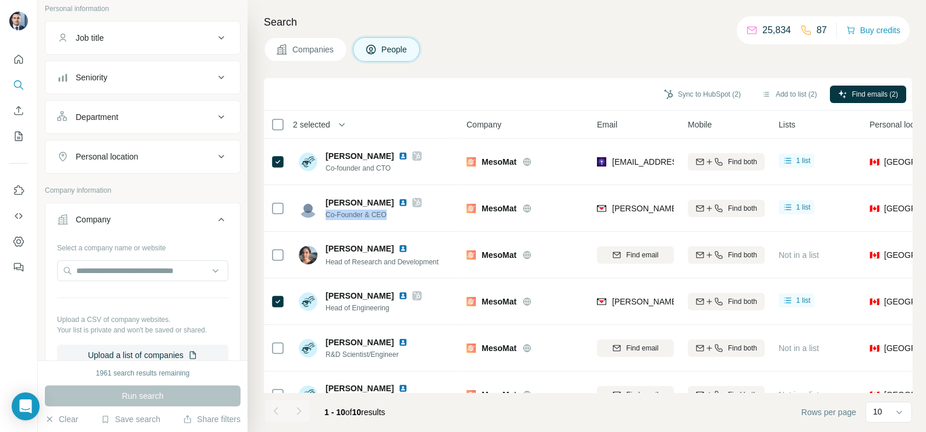
click at [303, 52] on span "Companies" at bounding box center [313, 50] width 43 height 12
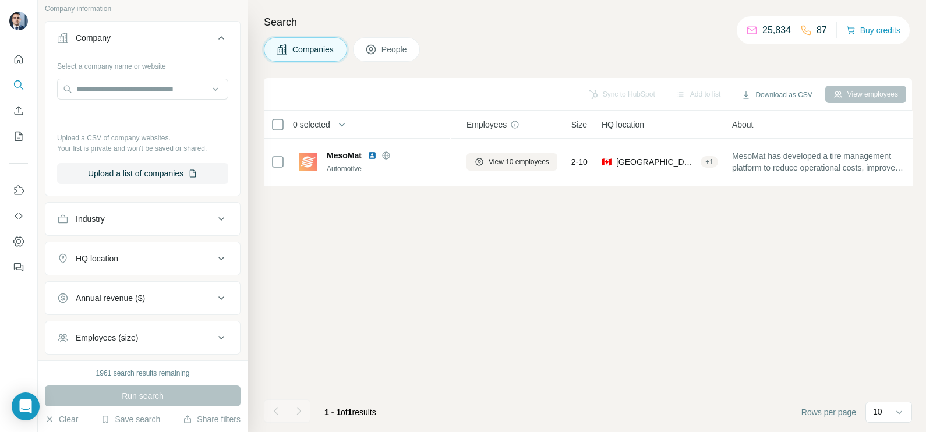
scroll to position [0, 0]
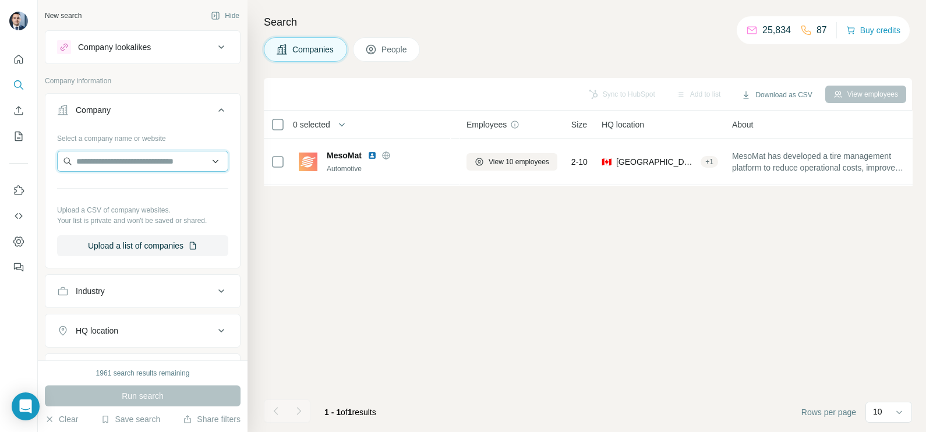
click at [132, 160] on input "text" at bounding box center [142, 161] width 171 height 21
paste input "********"
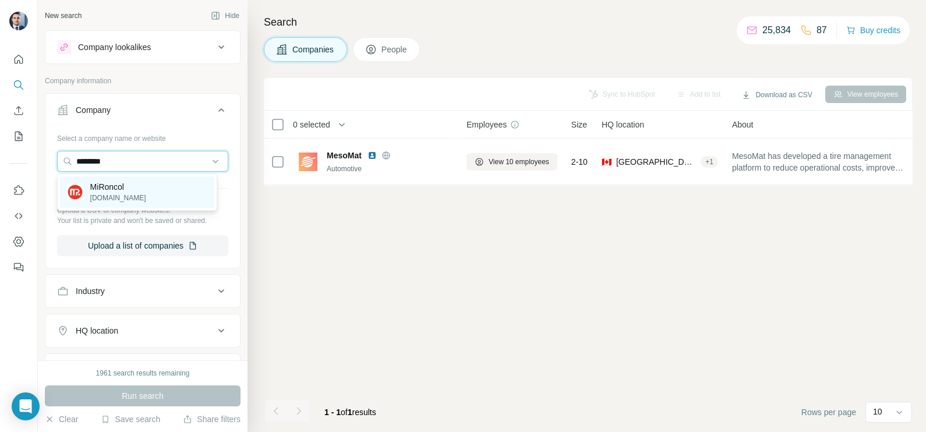
type input "********"
click at [137, 196] on div "MiRoncol mironcol.com" at bounding box center [137, 192] width 154 height 31
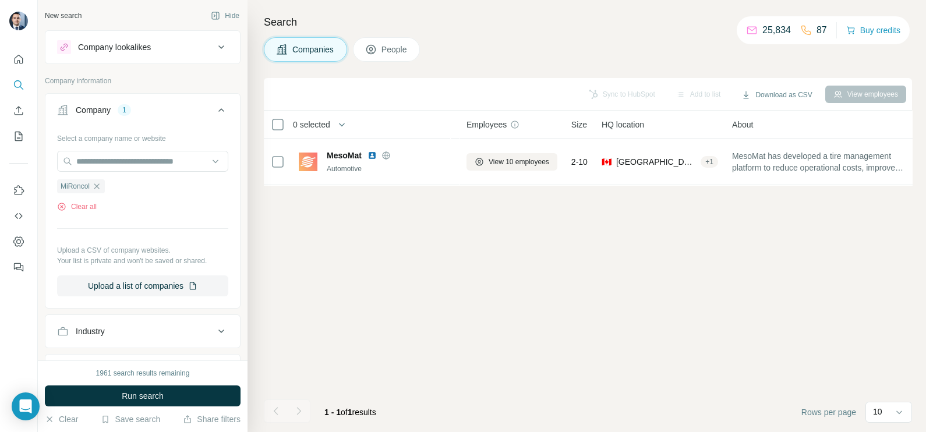
click at [156, 393] on span "Run search" at bounding box center [143, 396] width 42 height 12
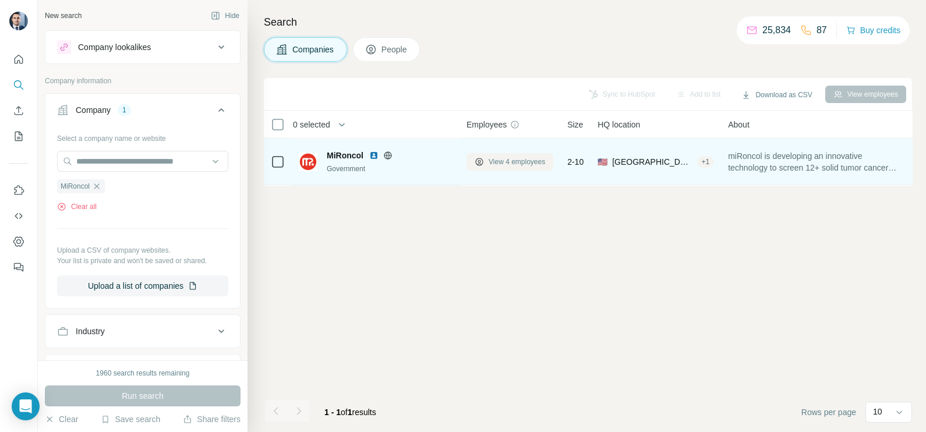
click at [513, 157] on span "View 4 employees" at bounding box center [517, 162] width 57 height 10
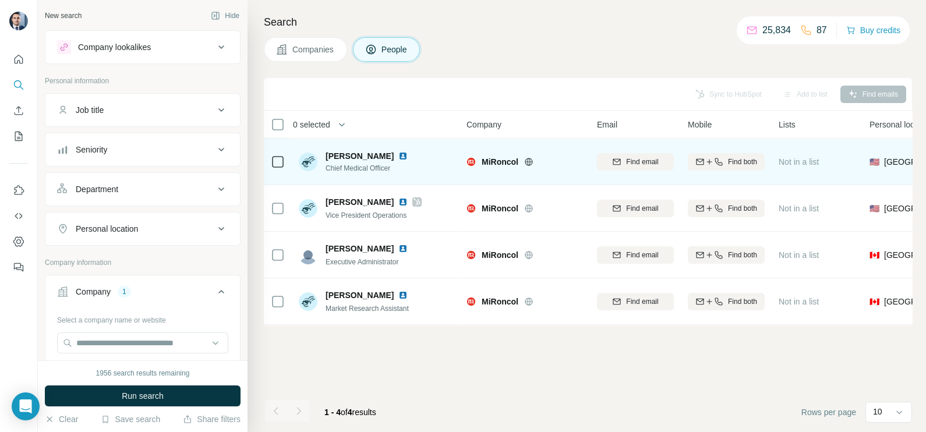
click at [529, 161] on icon at bounding box center [529, 161] width 8 height 1
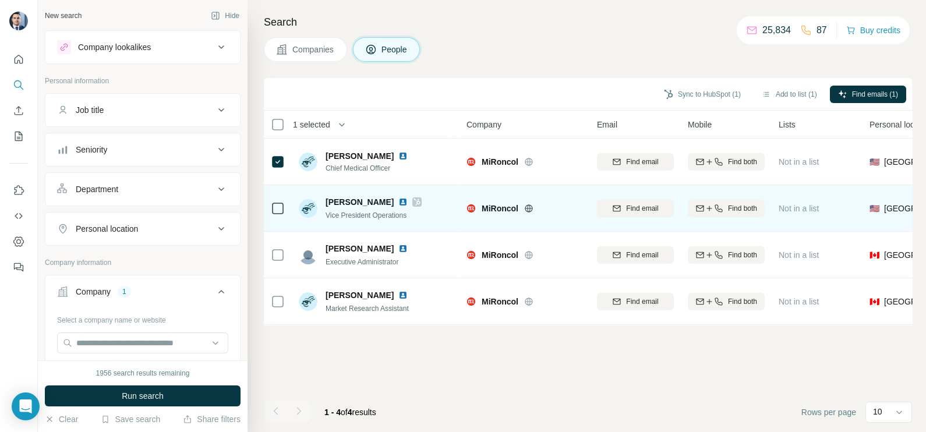
click at [414, 204] on icon at bounding box center [417, 202] width 7 height 9
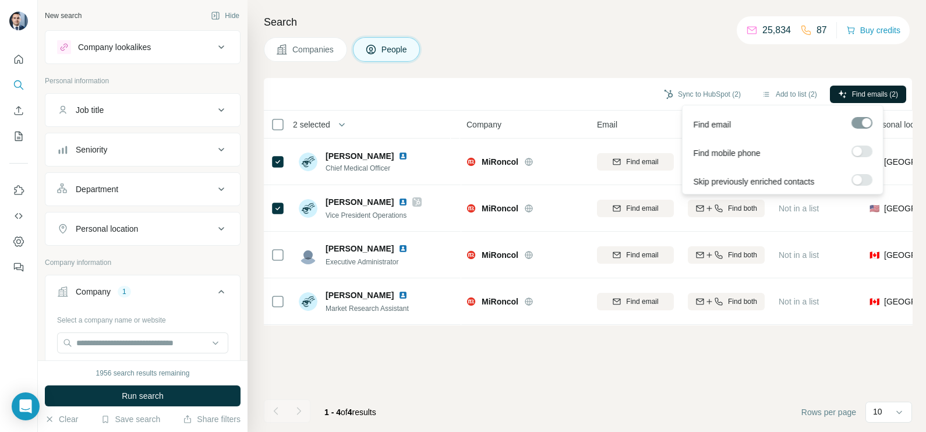
click at [869, 87] on button "Find emails (2)" at bounding box center [868, 94] width 76 height 17
click at [860, 89] on span "Find emails (1)" at bounding box center [875, 94] width 46 height 10
drag, startPoint x: 630, startPoint y: 60, endPoint x: 646, endPoint y: 60, distance: 15.1
click at [629, 60] on div "Companies People" at bounding box center [588, 49] width 648 height 24
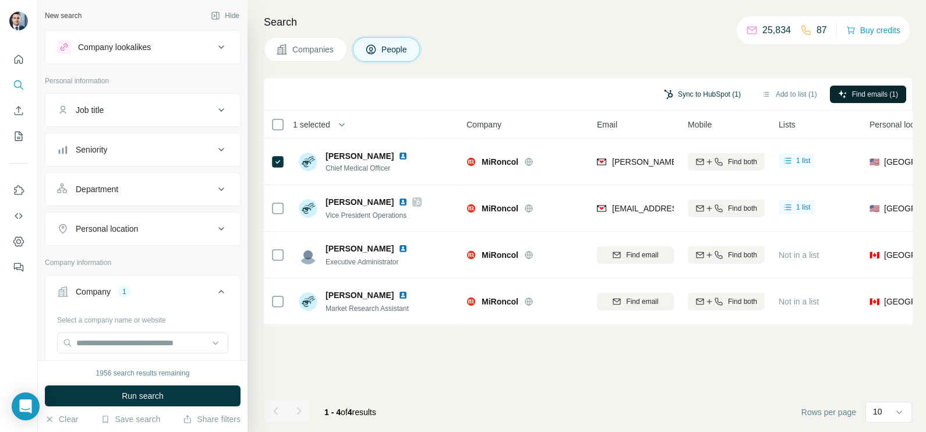
click at [717, 93] on button "Sync to HubSpot (1)" at bounding box center [702, 94] width 93 height 17
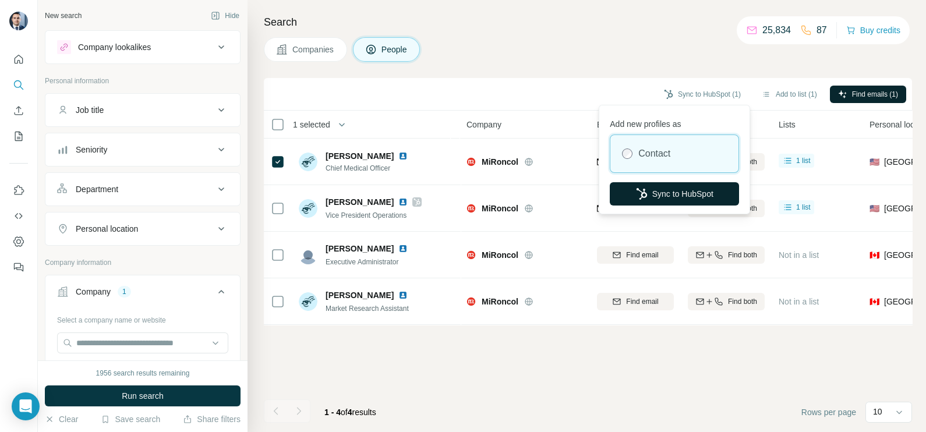
click at [651, 199] on button "Sync to HubSpot" at bounding box center [674, 193] width 129 height 23
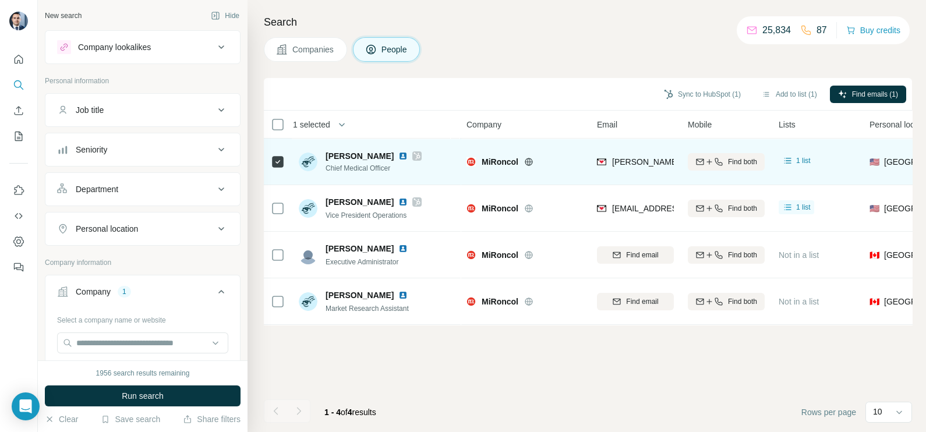
click at [632, 166] on span "chris.gallagher@mironcol.com" at bounding box center [748, 161] width 273 height 9
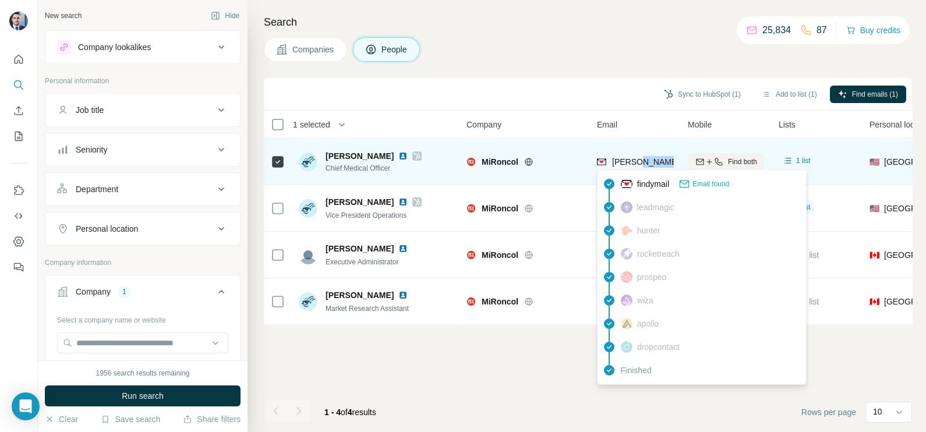
click at [632, 166] on span "chris.gallagher@mironcol.com" at bounding box center [748, 161] width 273 height 9
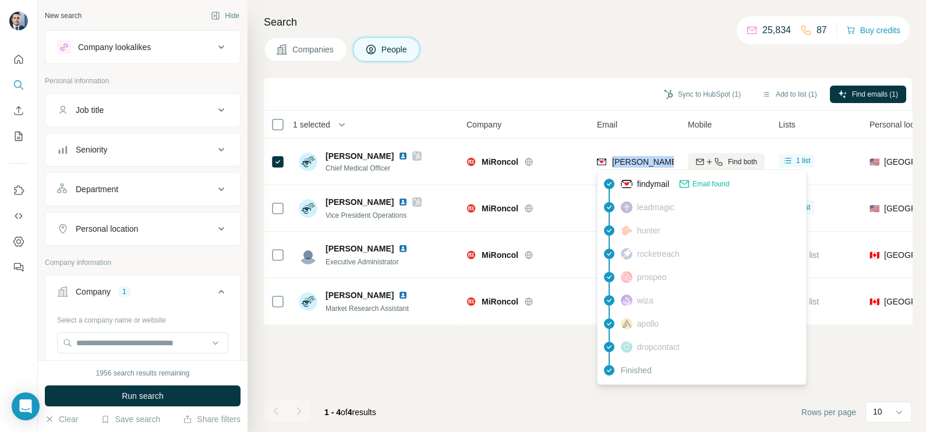
copy tr "chris.gallagher@mironcol.com"
click at [641, 111] on th "Email" at bounding box center [635, 125] width 91 height 28
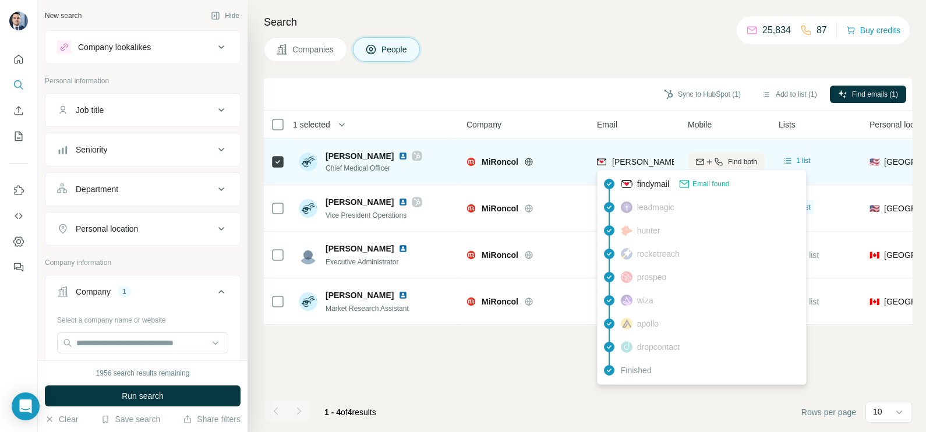
click at [642, 157] on span "chris.gallagher@mironcol.com" at bounding box center [748, 161] width 273 height 9
click at [642, 156] on span "chris.gallagher@mironcol.com" at bounding box center [743, 162] width 263 height 12
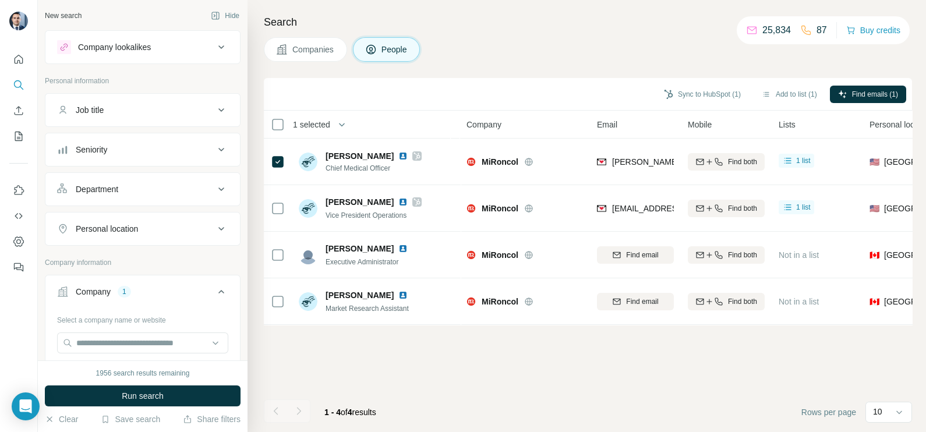
drag, startPoint x: 487, startPoint y: 94, endPoint x: 463, endPoint y: 105, distance: 26.3
click at [488, 93] on div "Sync to HubSpot (1) Add to list (1) Find emails (1)" at bounding box center [588, 94] width 637 height 20
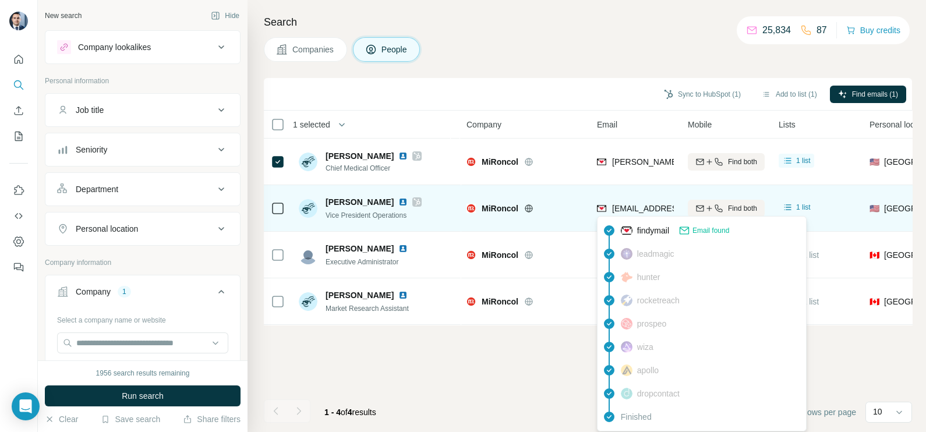
click at [655, 206] on span "lg@mironcol.com" at bounding box center [681, 208] width 138 height 9
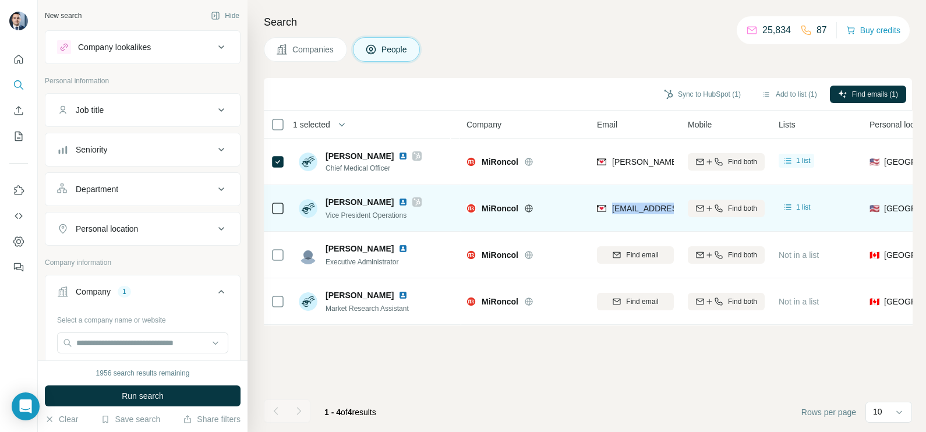
click at [655, 206] on span "lg@mironcol.com" at bounding box center [681, 208] width 138 height 9
drag, startPoint x: 348, startPoint y: 201, endPoint x: 385, endPoint y: 201, distance: 36.7
click at [385, 201] on span "Laura Gallagher" at bounding box center [360, 202] width 68 height 12
click at [385, 204] on span "Laura Gallagher" at bounding box center [360, 202] width 68 height 12
drag, startPoint x: 390, startPoint y: 200, endPoint x: 347, endPoint y: 204, distance: 43.8
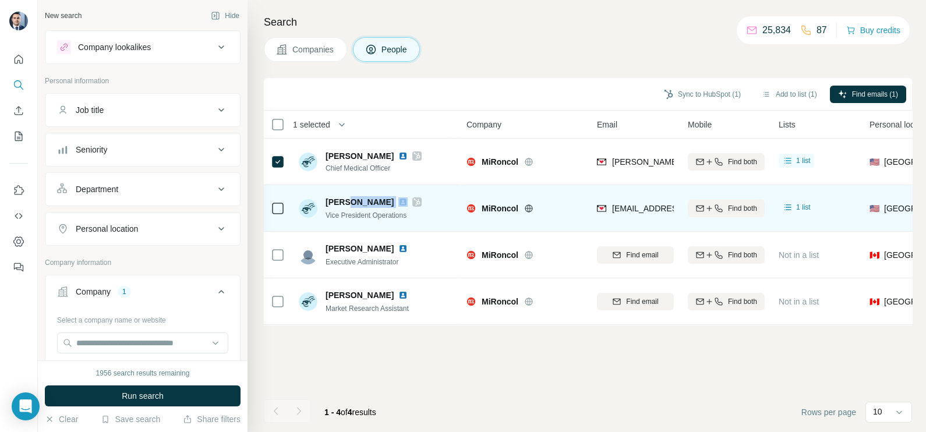
click at [347, 204] on div "Laura Gallagher" at bounding box center [374, 202] width 96 height 12
drag, startPoint x: 325, startPoint y: 216, endPoint x: 417, endPoint y: 215, distance: 92.1
click at [417, 215] on div "Laura Gallagher Vice President Operations" at bounding box center [376, 208] width 155 height 32
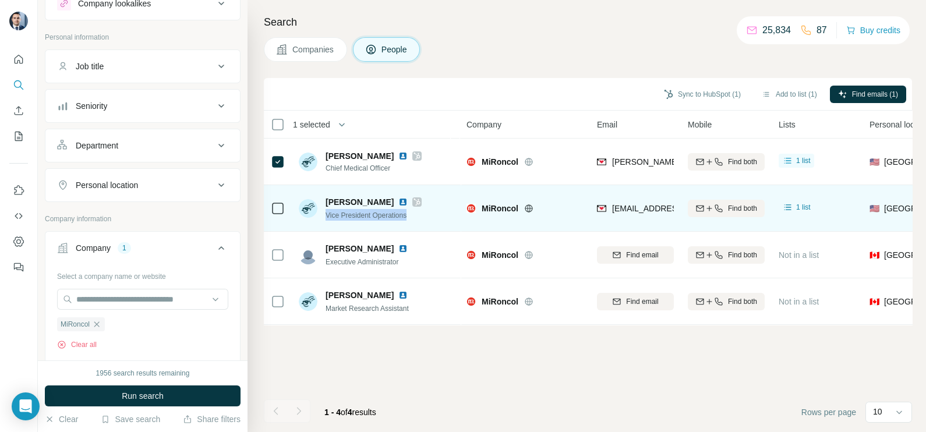
scroll to position [72, 0]
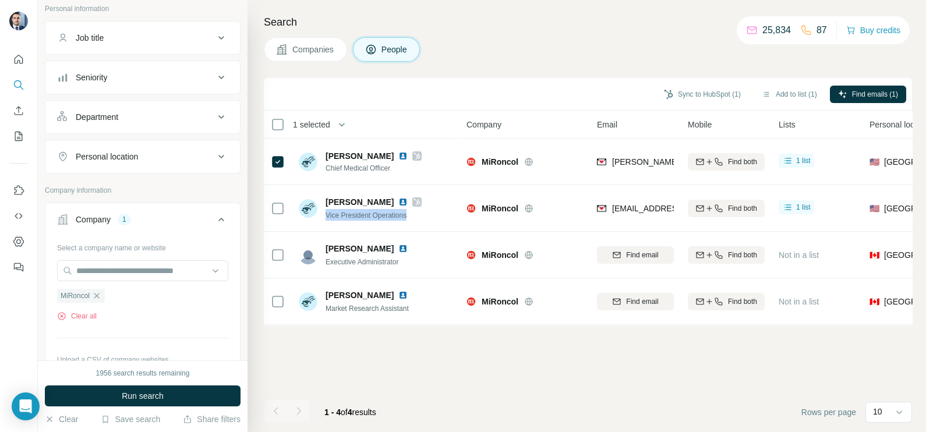
click at [313, 47] on span "Companies" at bounding box center [313, 50] width 43 height 12
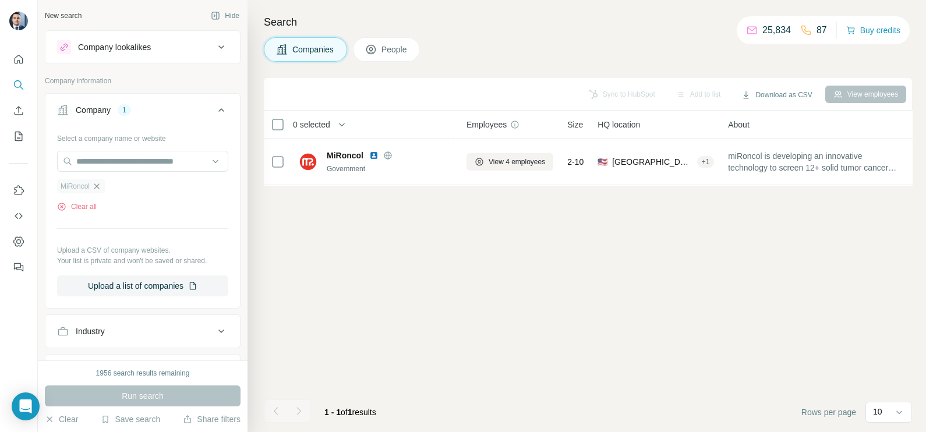
click at [97, 187] on icon "button" at bounding box center [96, 186] width 9 height 9
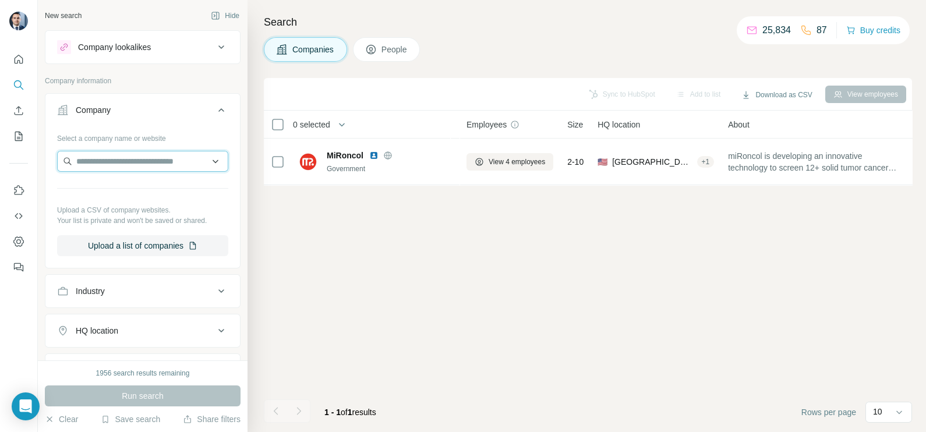
click at [112, 160] on input "text" at bounding box center [142, 161] width 171 height 21
paste input "**********"
click at [154, 161] on input "**********" at bounding box center [142, 161] width 171 height 21
drag, startPoint x: 163, startPoint y: 163, endPoint x: 66, endPoint y: 152, distance: 97.9
click at [66, 152] on input "**********" at bounding box center [142, 161] width 171 height 21
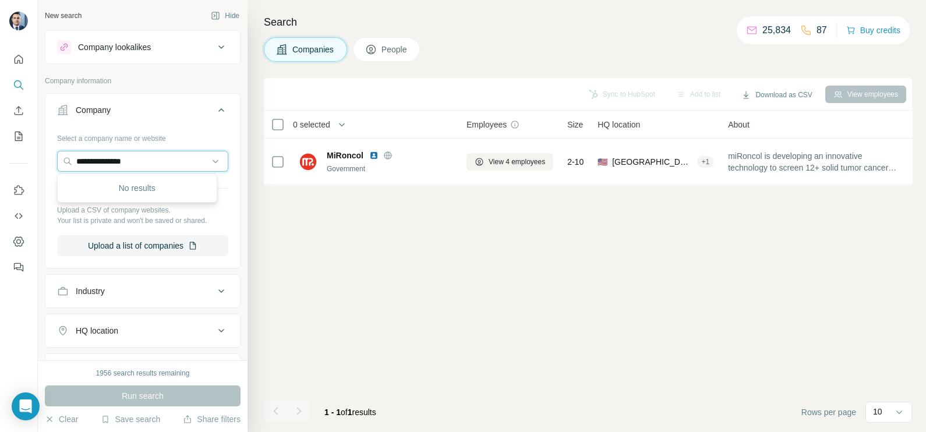
paste input "text"
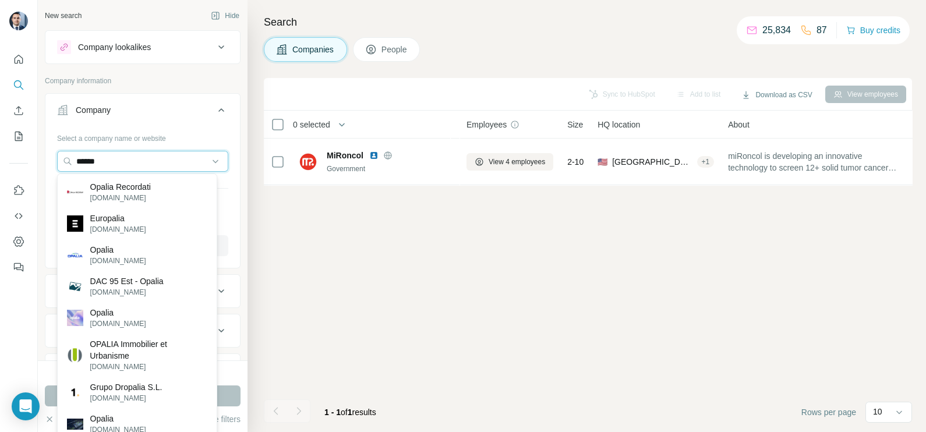
drag, startPoint x: 115, startPoint y: 157, endPoint x: 55, endPoint y: 154, distance: 60.7
click at [55, 154] on div "Select a company name or website ****** Upload a CSV of company websites. Your …" at bounding box center [142, 197] width 195 height 137
paste input "********"
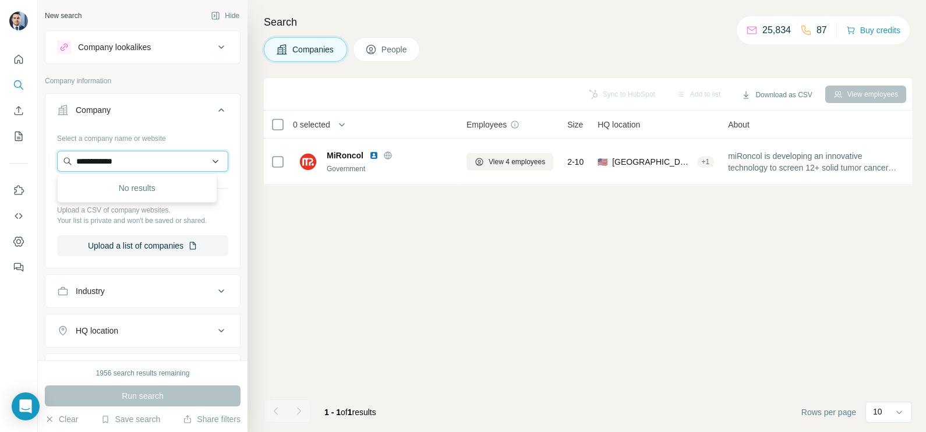
click at [101, 163] on input "**********" at bounding box center [142, 161] width 171 height 21
drag, startPoint x: 133, startPoint y: 163, endPoint x: 48, endPoint y: 154, distance: 85.4
click at [48, 154] on div "**********" at bounding box center [142, 197] width 195 height 137
paste input "text"
type input "**********"
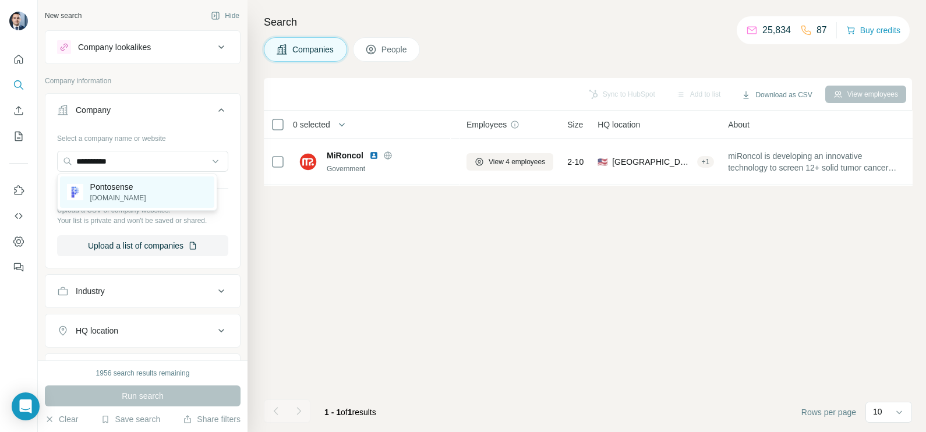
click at [132, 191] on p "Pontosense" at bounding box center [118, 187] width 56 height 12
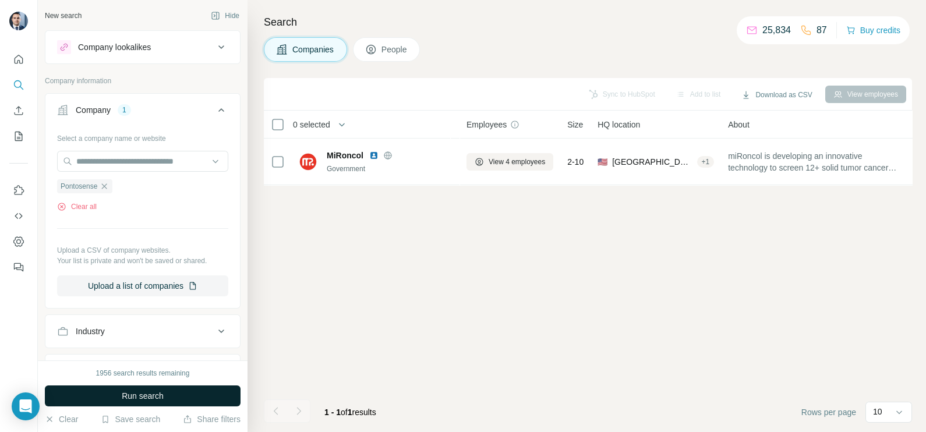
click at [151, 400] on span "Run search" at bounding box center [143, 396] width 42 height 12
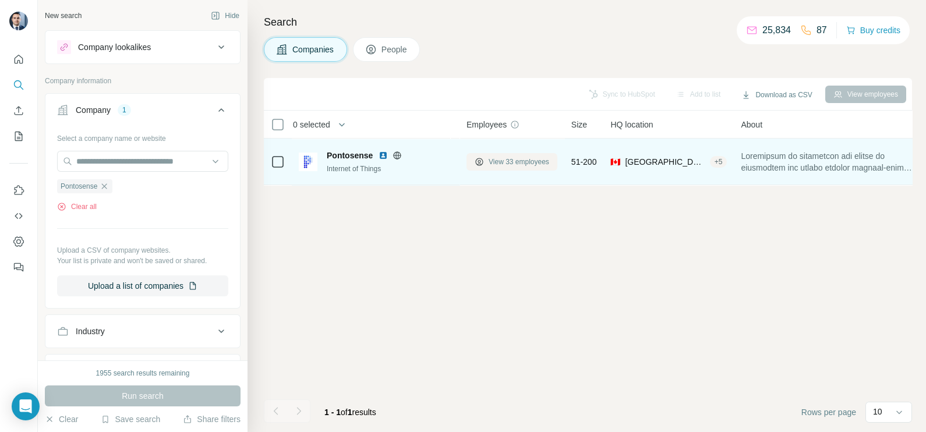
click at [512, 160] on span "View 33 employees" at bounding box center [519, 162] width 61 height 10
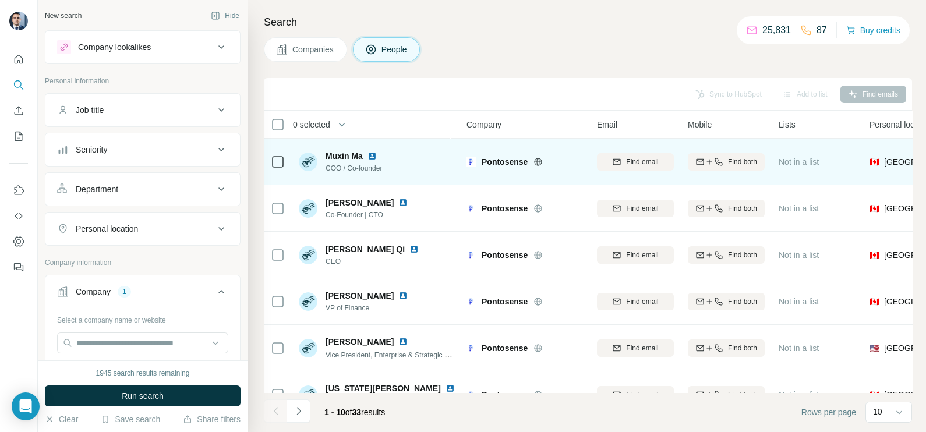
click at [540, 159] on icon at bounding box center [538, 161] width 9 height 9
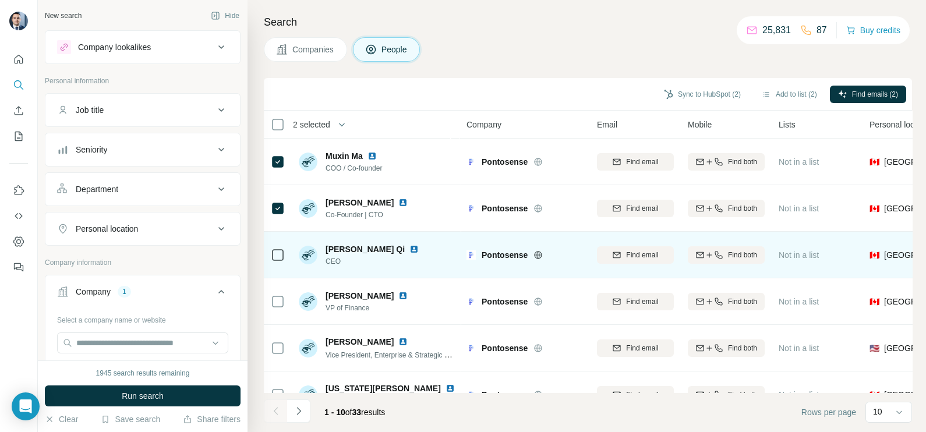
click at [283, 266] on div at bounding box center [278, 255] width 14 height 32
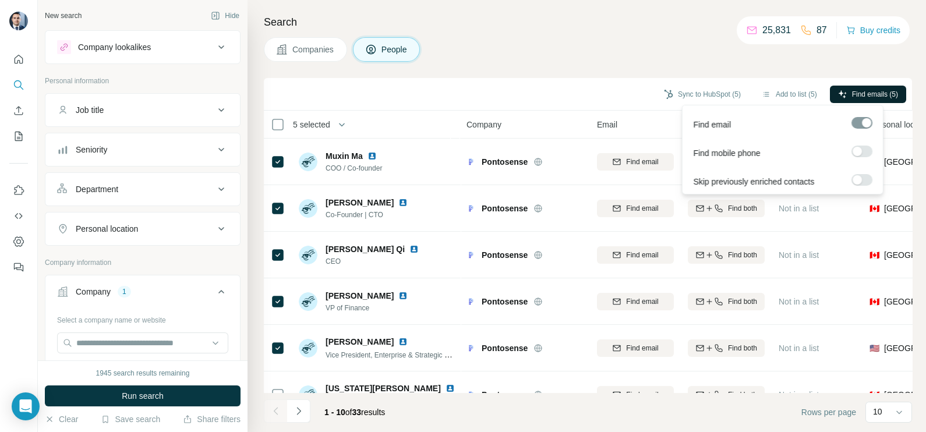
click at [856, 90] on span "Find emails (5)" at bounding box center [875, 94] width 46 height 10
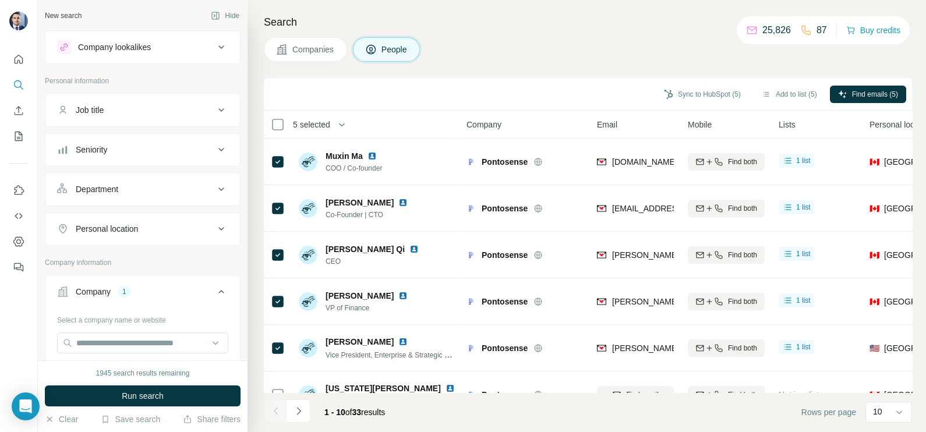
click at [599, 99] on div "Sync to HubSpot (5) Add to list (5) Find emails (5)" at bounding box center [588, 94] width 637 height 20
click at [703, 99] on button "Sync to HubSpot (5)" at bounding box center [702, 94] width 93 height 17
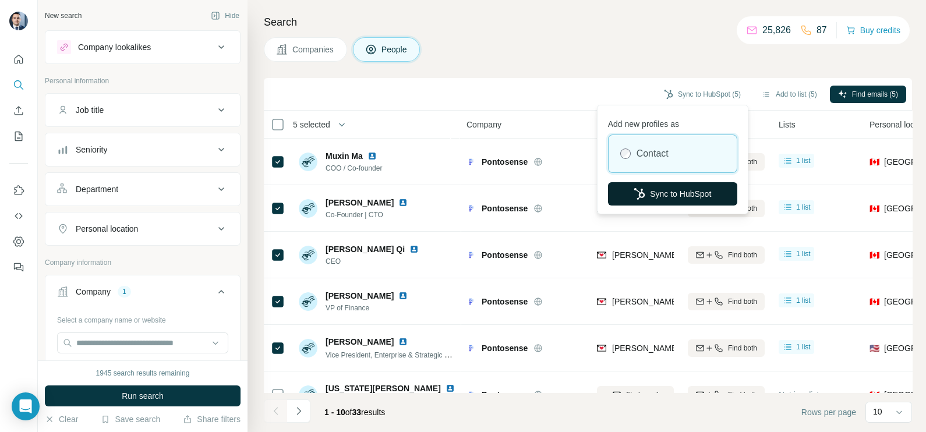
click at [647, 198] on button "Sync to HubSpot" at bounding box center [672, 193] width 129 height 23
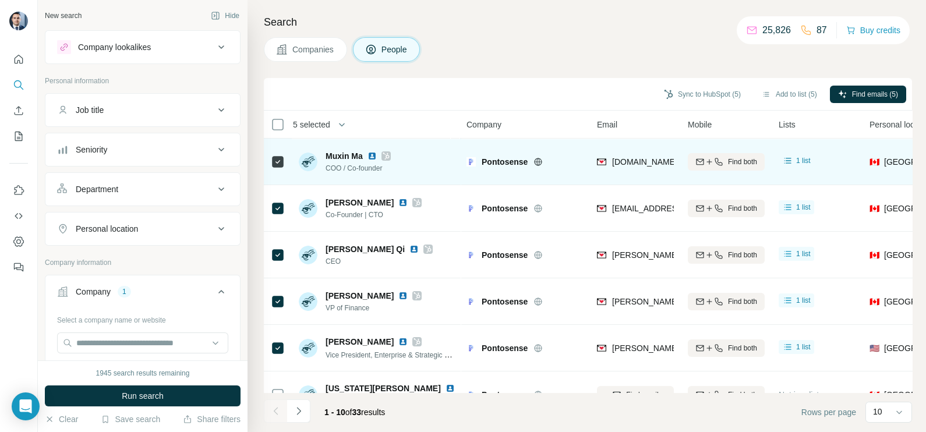
click at [633, 154] on div "muxin.ma@pontosense.com" at bounding box center [635, 162] width 77 height 32
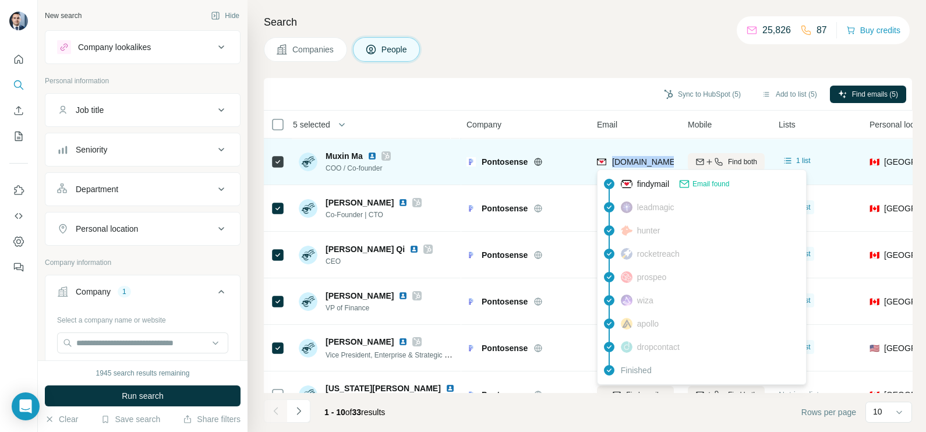
click at [632, 163] on span "muxin.ma@pontosense.com" at bounding box center [713, 161] width 203 height 9
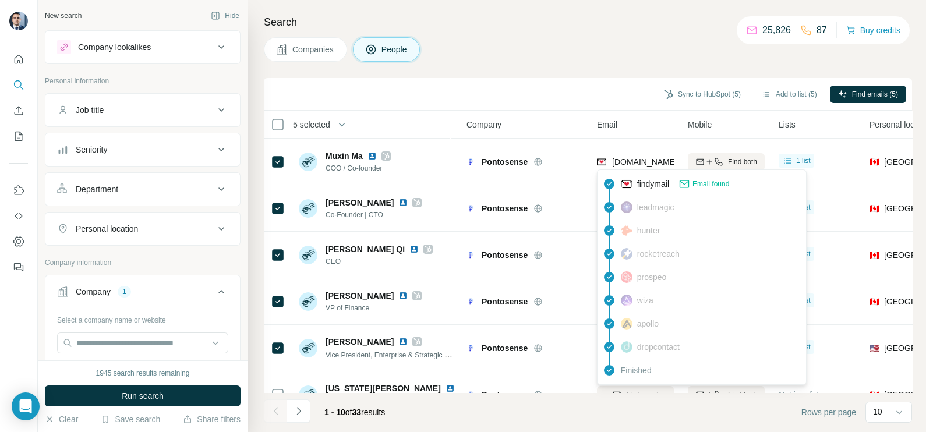
click at [604, 82] on div "Sync to HubSpot (5) Add to list (5) Find emails (5)" at bounding box center [588, 94] width 648 height 33
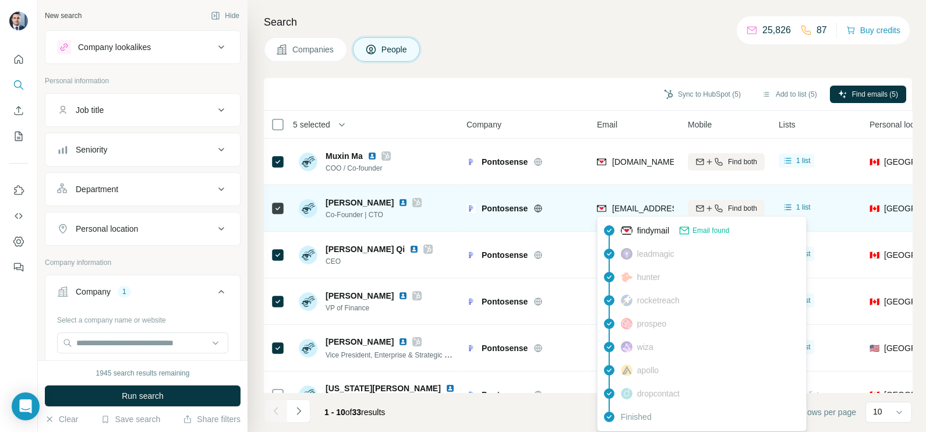
click at [632, 207] on span "yihong.qi@pontosense.com" at bounding box center [681, 208] width 138 height 9
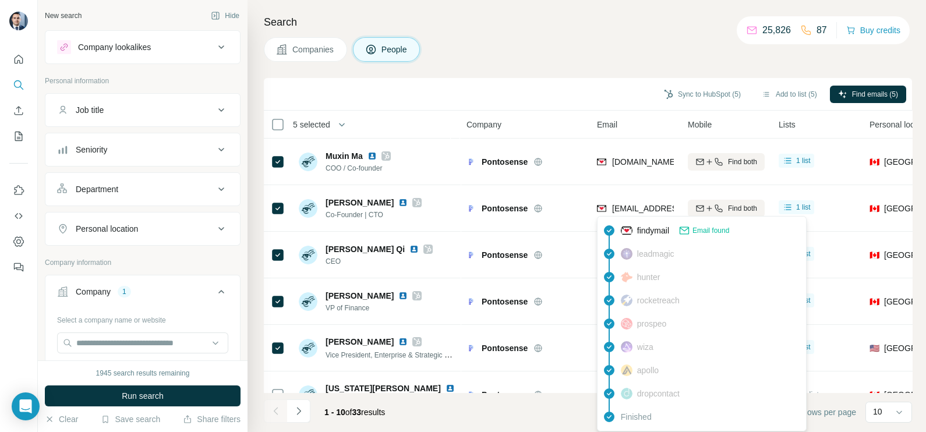
click at [519, 79] on div "Sync to HubSpot (5) Add to list (5) Find emails (5)" at bounding box center [588, 94] width 648 height 33
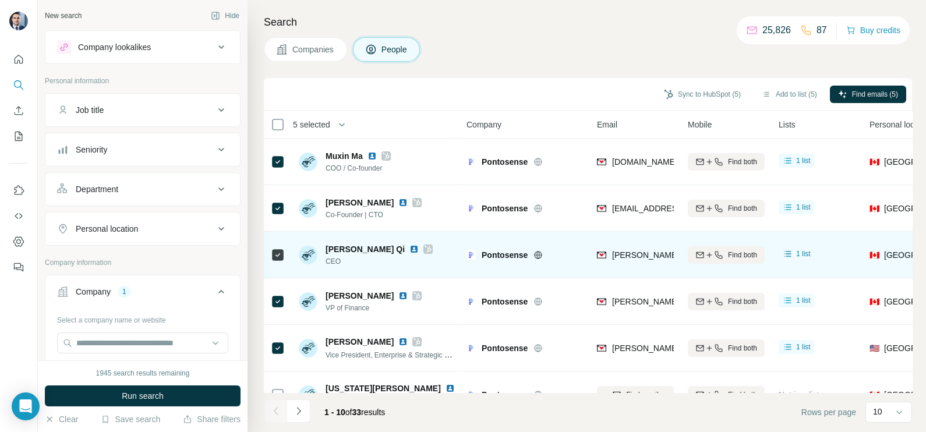
click at [632, 248] on div "alex.qi@pontosense.com" at bounding box center [635, 255] width 77 height 32
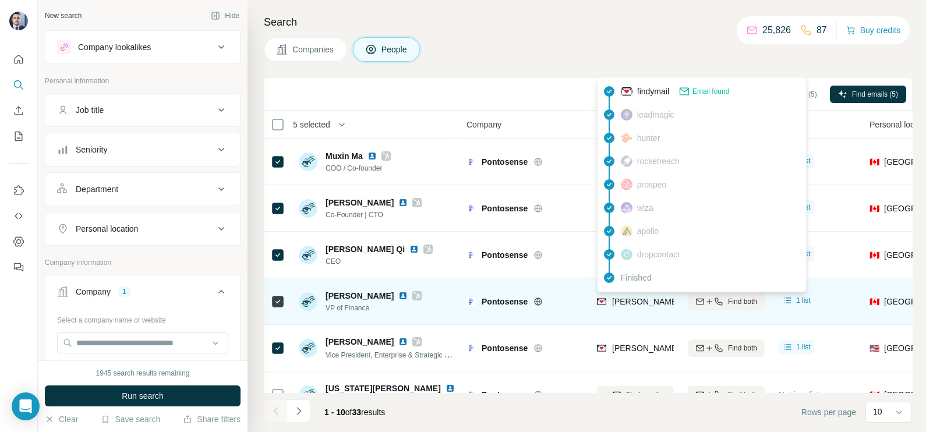
click at [631, 304] on span "thomas.stothers@pontosense.com" at bounding box center [748, 301] width 273 height 9
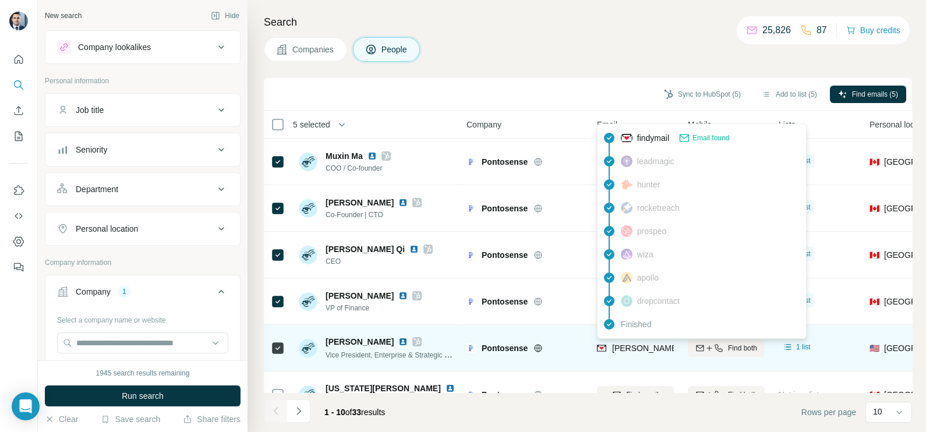
click at [644, 354] on div "travis.peterson@pontosense.com" at bounding box center [736, 350] width 278 height 14
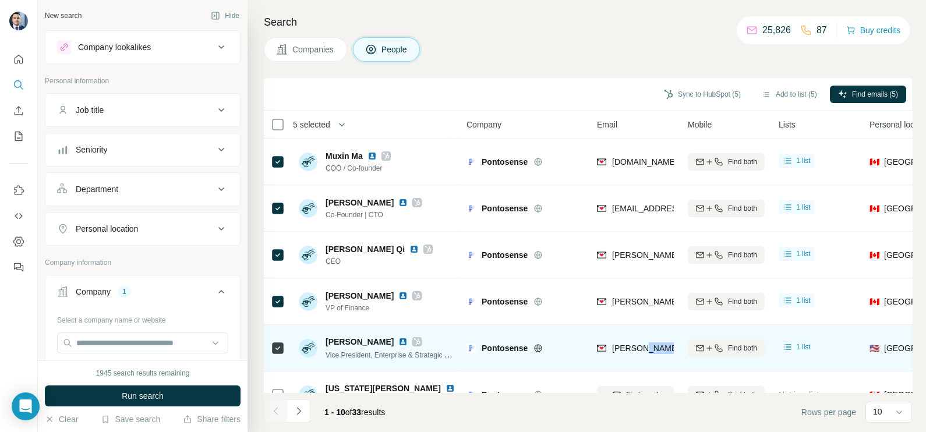
click at [644, 354] on div "travis.peterson@pontosense.com" at bounding box center [736, 350] width 278 height 14
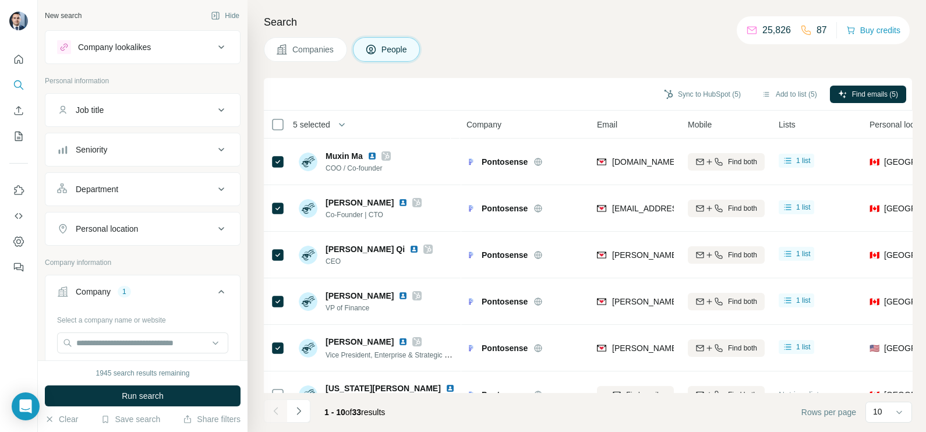
click at [499, 61] on div "Search Companies People Sync to HubSpot (5) Add to list (5) Find emails (5) 5 s…" at bounding box center [587, 216] width 679 height 432
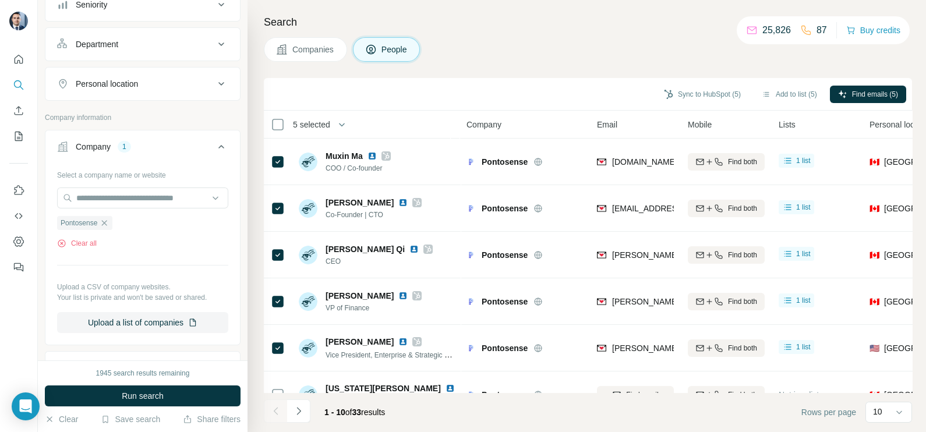
click at [328, 55] on button "Companies" at bounding box center [305, 49] width 83 height 24
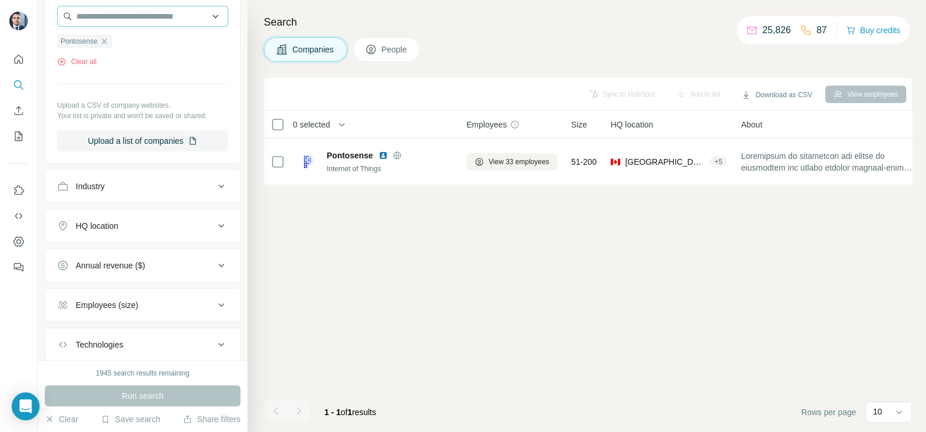
scroll to position [0, 0]
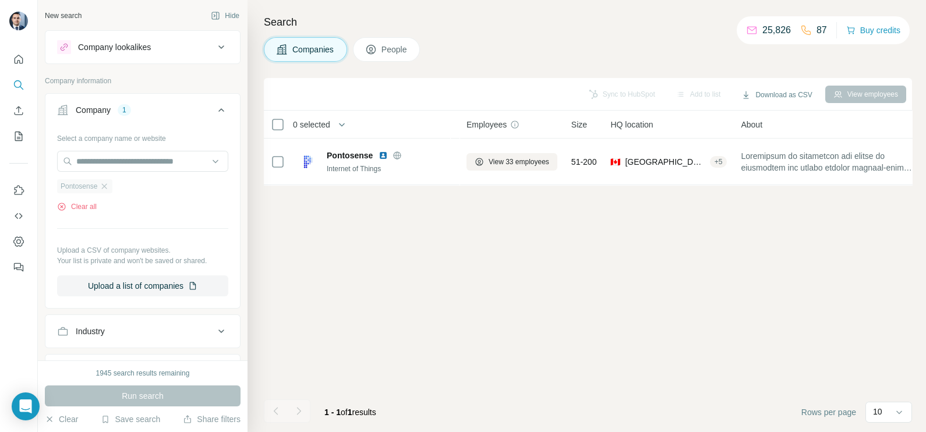
click at [109, 186] on icon "button" at bounding box center [104, 186] width 9 height 9
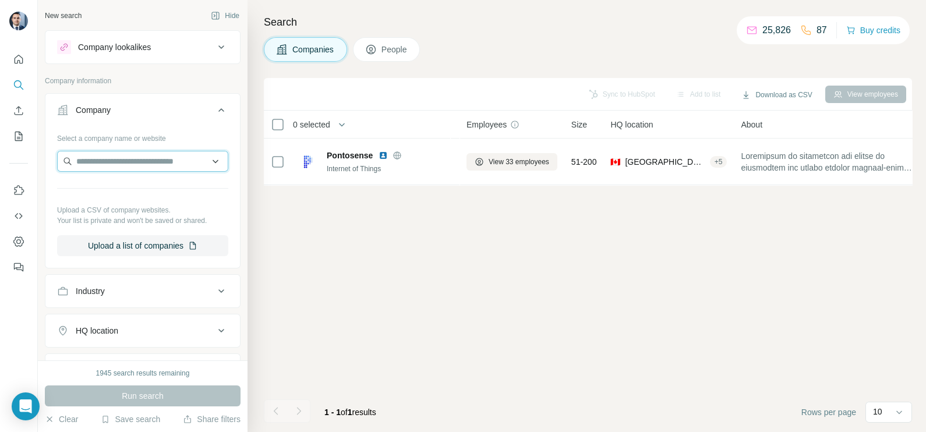
click at [110, 161] on input "text" at bounding box center [142, 161] width 171 height 21
paste input "********"
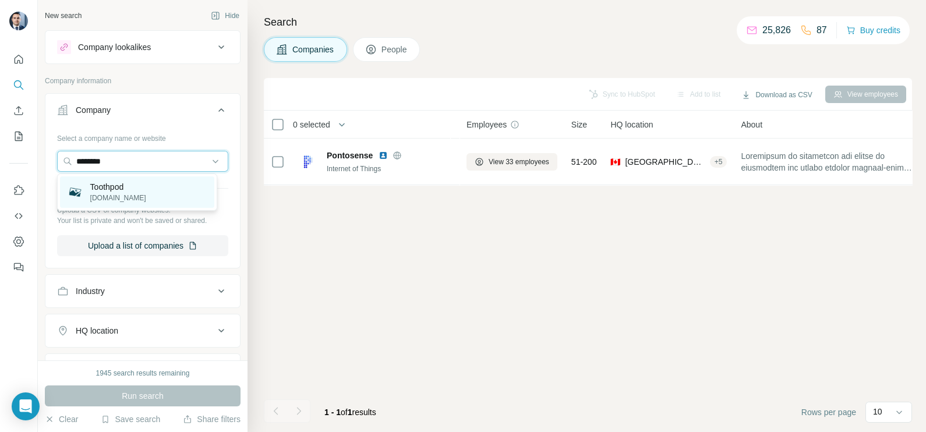
type input "********"
click at [126, 189] on p "Toothpod" at bounding box center [118, 187] width 56 height 12
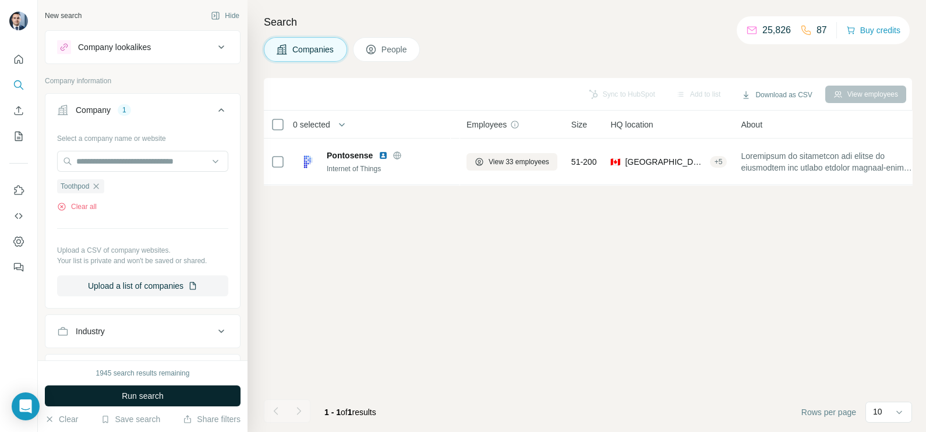
click at [144, 396] on span "Run search" at bounding box center [143, 396] width 42 height 12
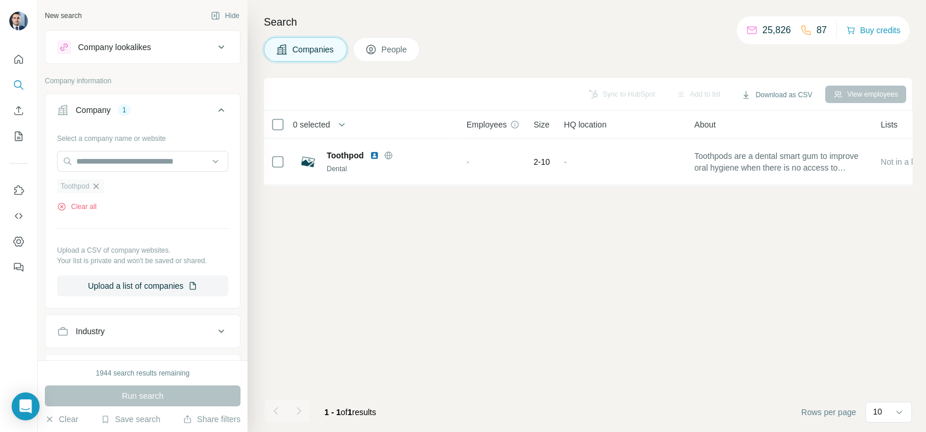
click at [101, 185] on icon "button" at bounding box center [95, 186] width 9 height 9
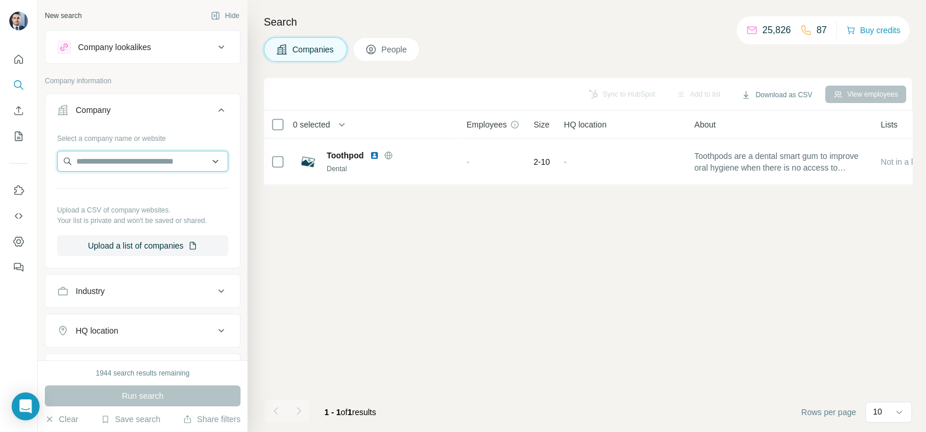
click at [111, 167] on input "text" at bounding box center [142, 161] width 171 height 21
paste input "**********"
type input "**********"
drag, startPoint x: 146, startPoint y: 148, endPoint x: 73, endPoint y: 153, distance: 73.0
click at [73, 153] on div "Select a company name or website Upload a CSV of company websites. Your list is…" at bounding box center [142, 193] width 171 height 128
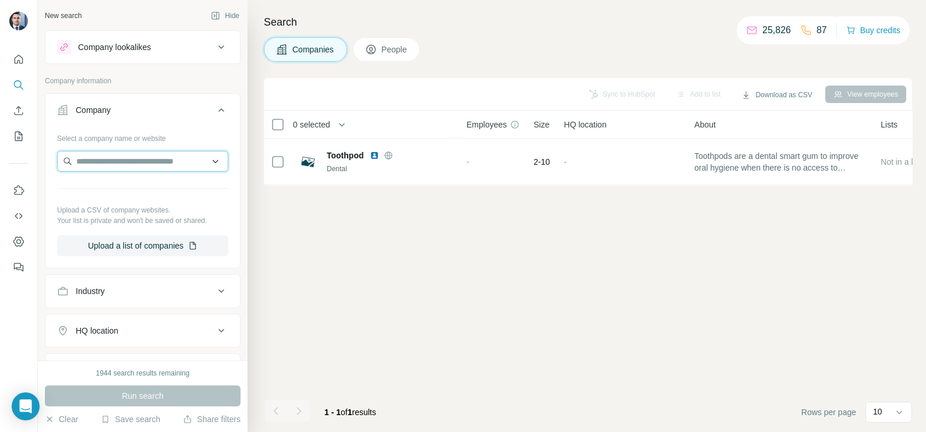
click at [124, 151] on input "text" at bounding box center [142, 161] width 171 height 21
paste input "**********"
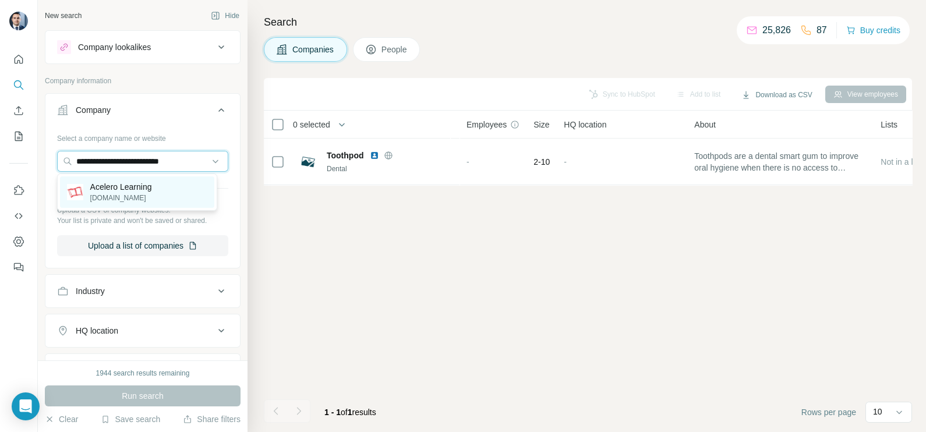
type input "**********"
click at [147, 186] on p "Acelero Learning" at bounding box center [121, 187] width 62 height 12
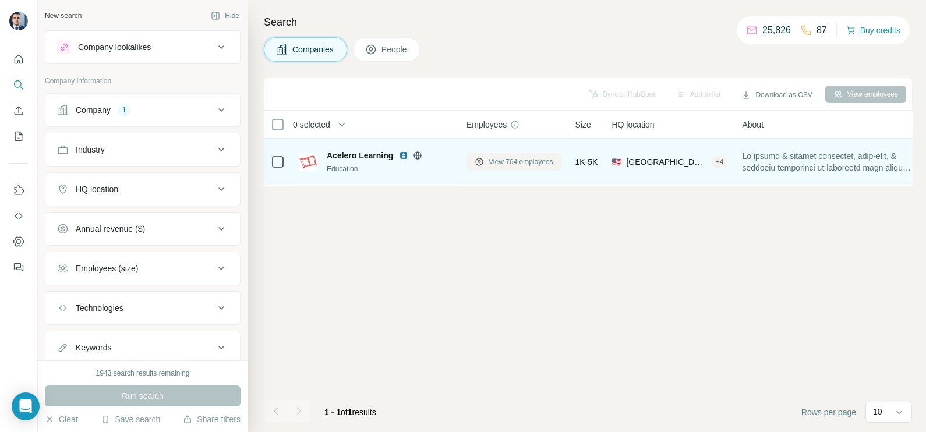
click at [501, 157] on span "View 764 employees" at bounding box center [521, 162] width 65 height 10
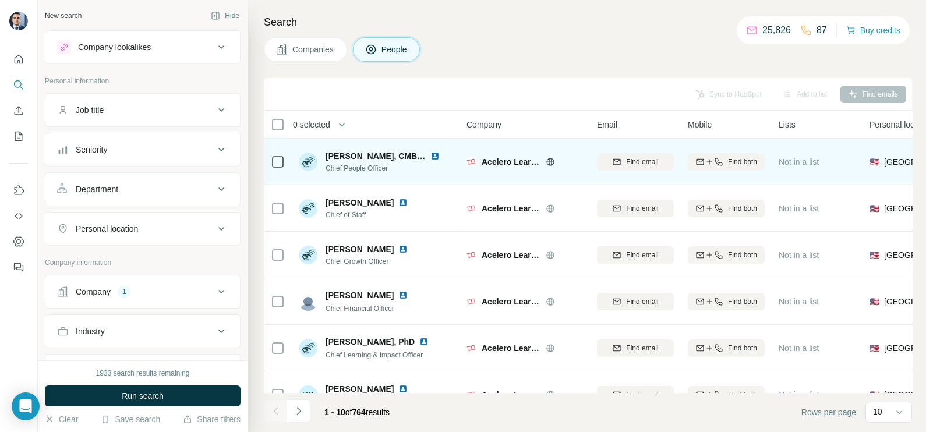
click at [552, 163] on icon at bounding box center [550, 161] width 9 height 9
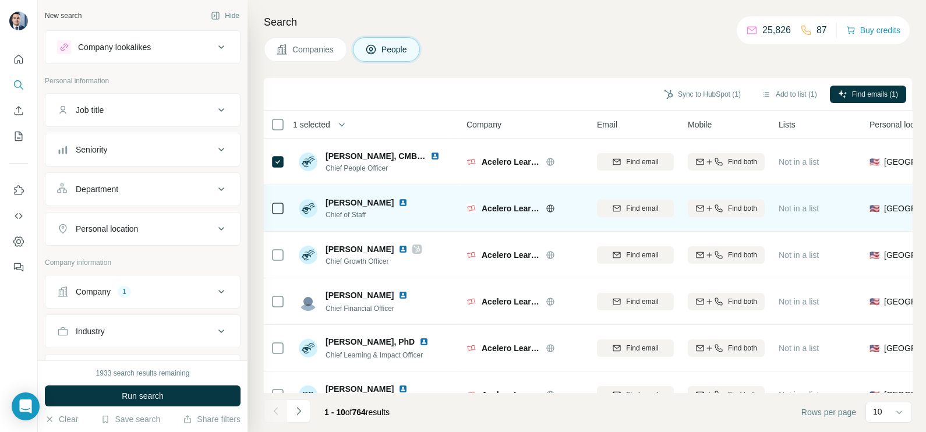
scroll to position [72, 0]
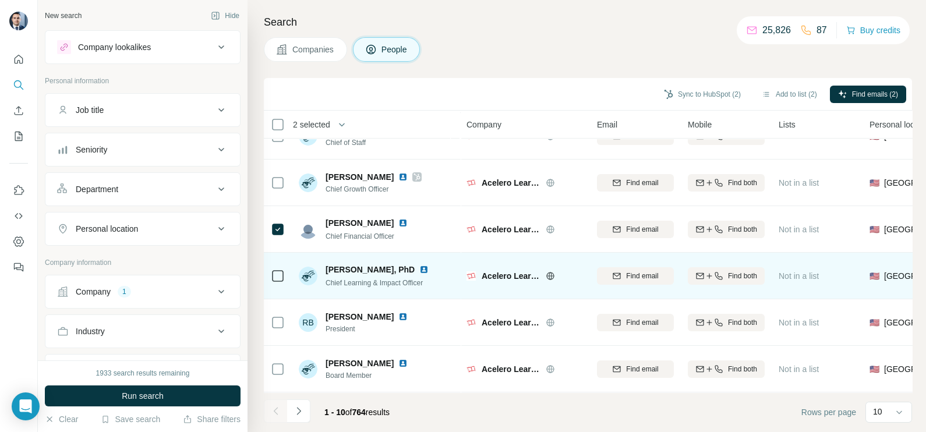
click at [285, 281] on td at bounding box center [278, 276] width 28 height 47
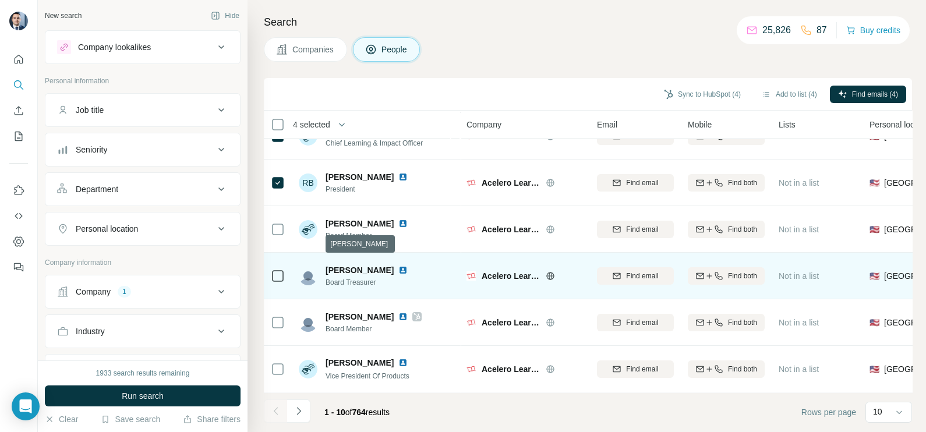
scroll to position [218, 0]
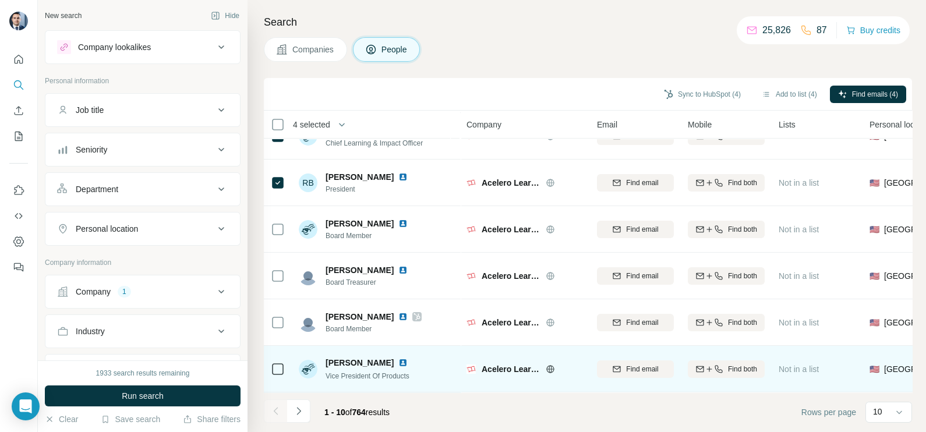
click at [271, 362] on icon at bounding box center [278, 369] width 14 height 14
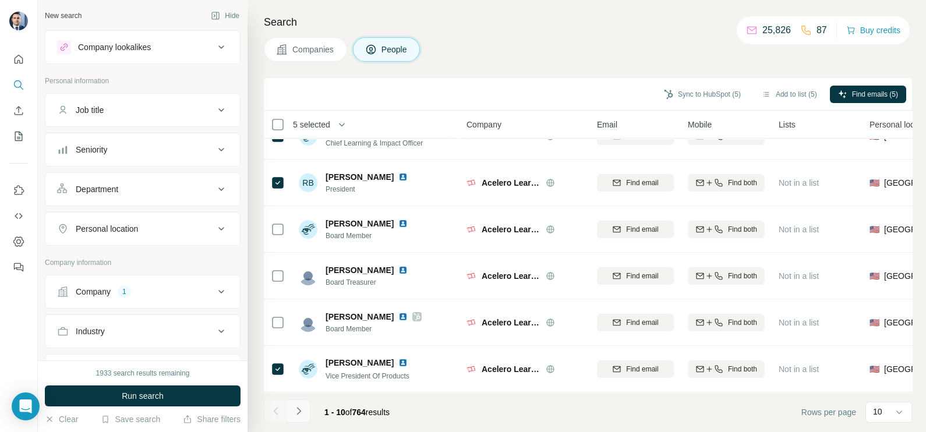
click at [306, 418] on button "Navigate to next page" at bounding box center [298, 411] width 23 height 23
click at [294, 410] on icon "Navigate to next page" at bounding box center [299, 411] width 12 height 12
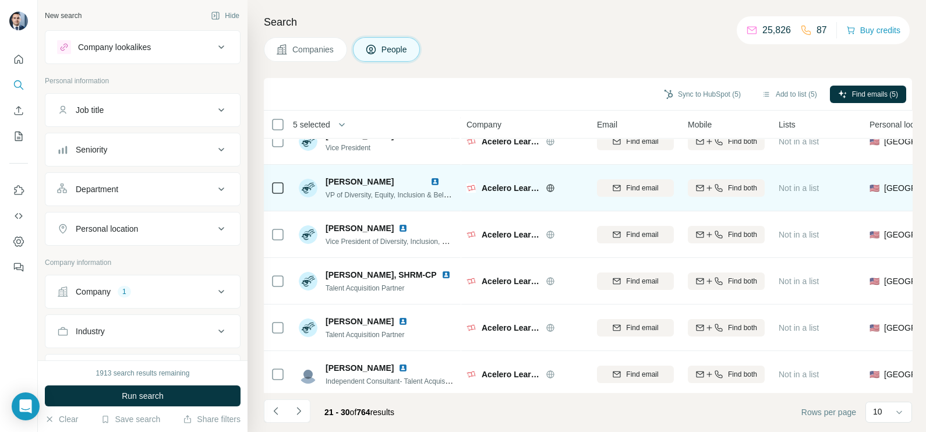
scroll to position [145, 0]
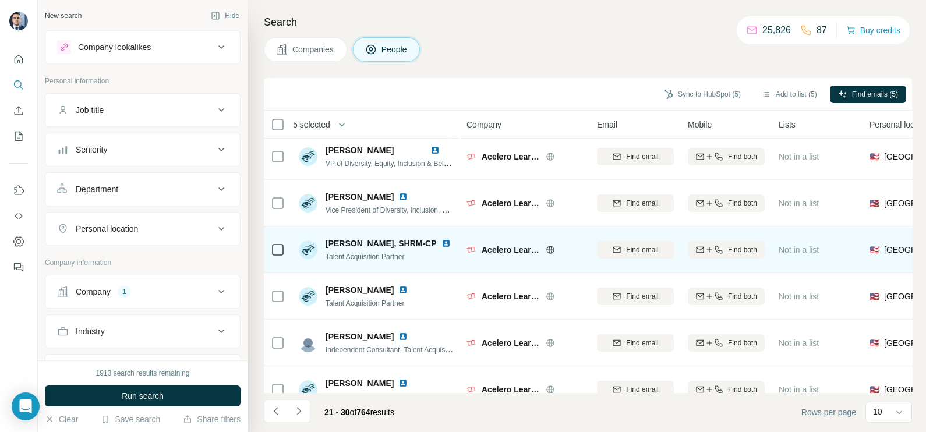
click at [442, 243] on img at bounding box center [446, 243] width 9 height 9
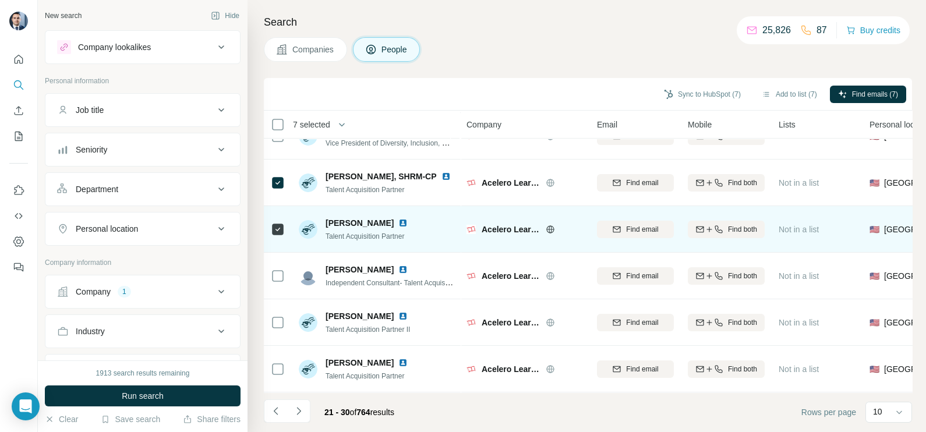
scroll to position [218, 0]
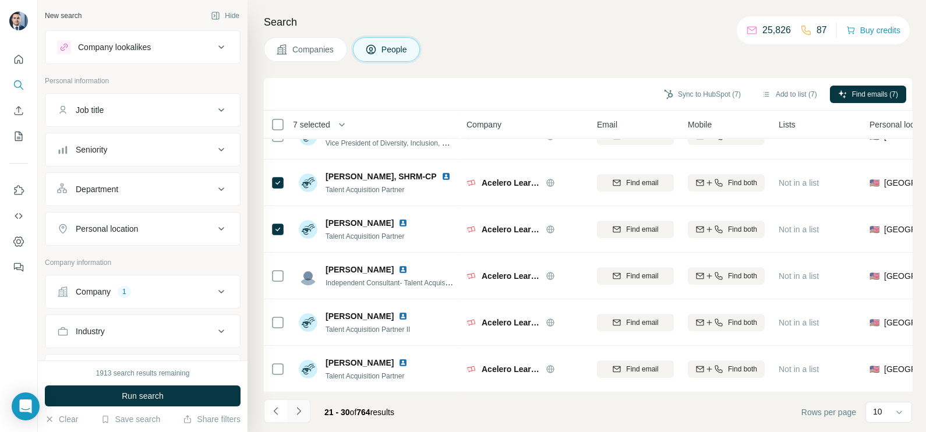
click at [304, 405] on icon "Navigate to next page" at bounding box center [299, 411] width 12 height 12
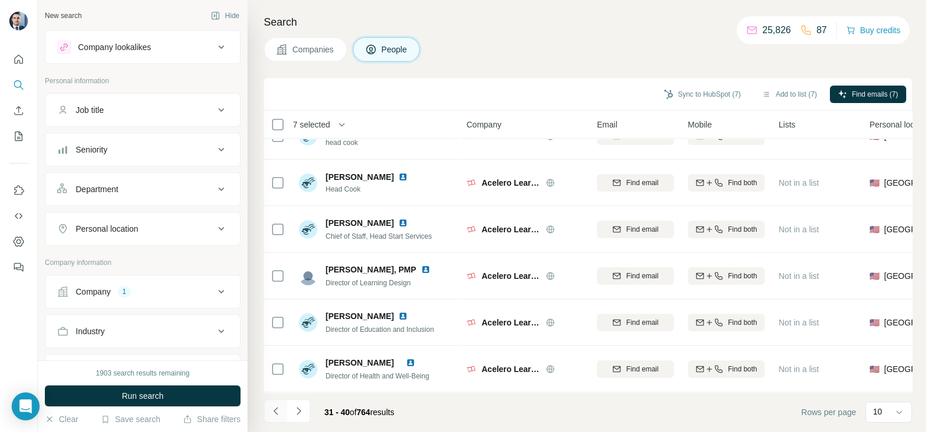
click at [281, 412] on button "Navigate to previous page" at bounding box center [275, 411] width 23 height 23
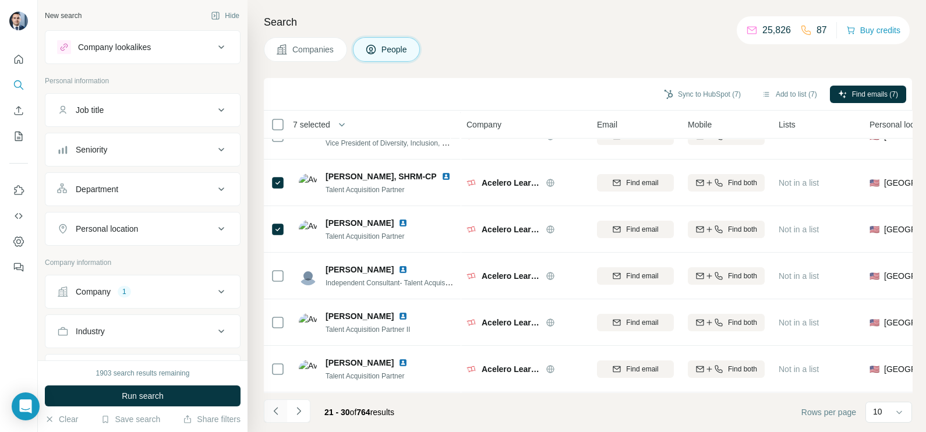
click at [281, 412] on button "Navigate to previous page" at bounding box center [275, 411] width 23 height 23
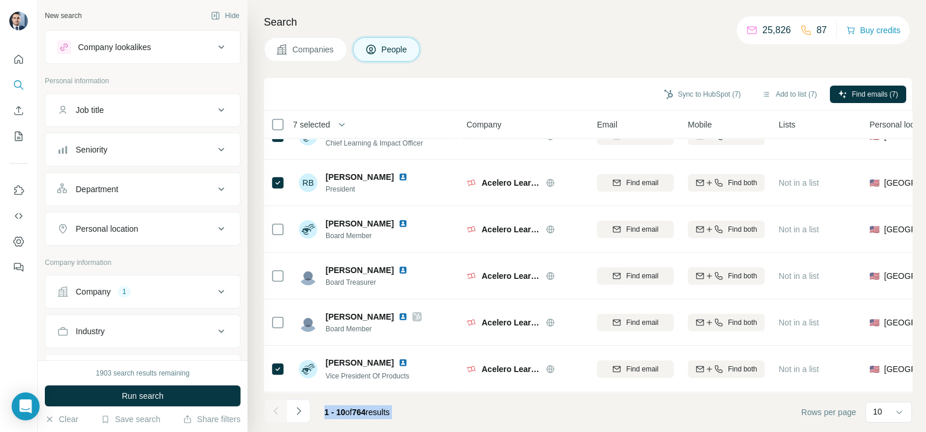
click at [281, 412] on div at bounding box center [275, 411] width 23 height 23
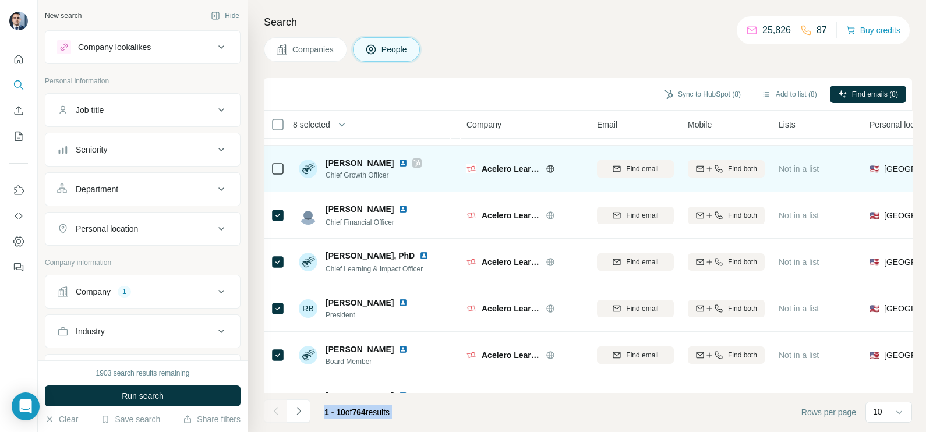
scroll to position [0, 0]
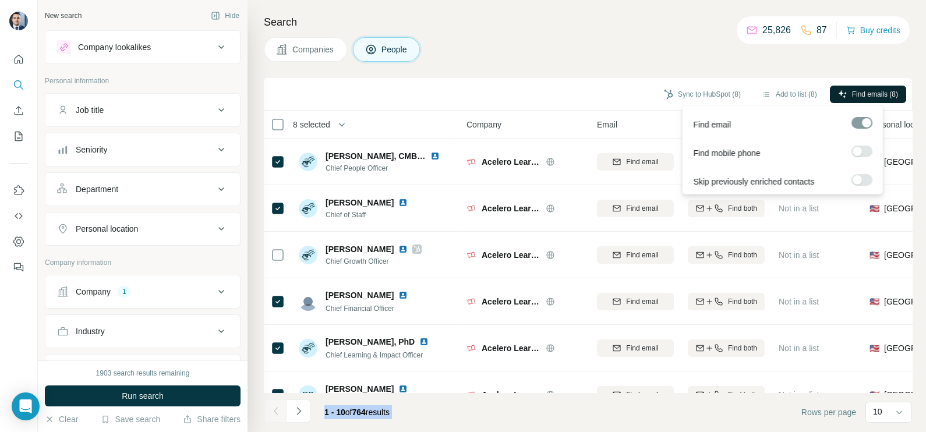
click at [886, 95] on span "Find emails (8)" at bounding box center [875, 94] width 46 height 10
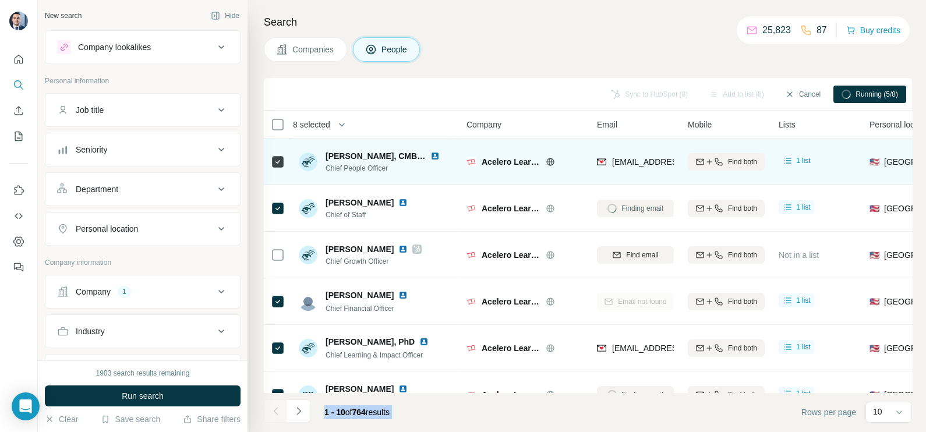
scroll to position [72, 0]
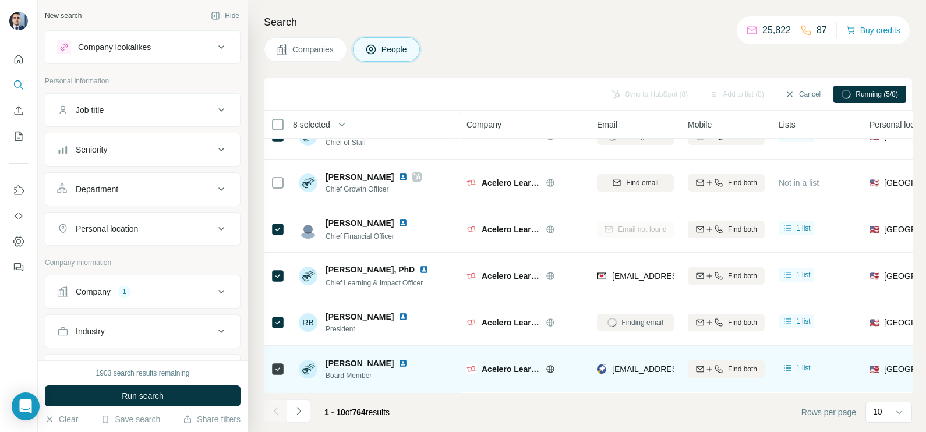
click at [274, 376] on div at bounding box center [278, 369] width 14 height 32
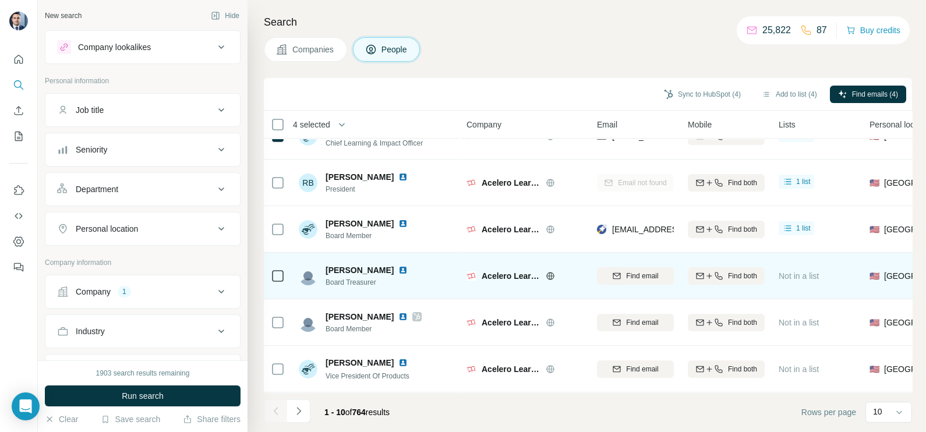
scroll to position [218, 0]
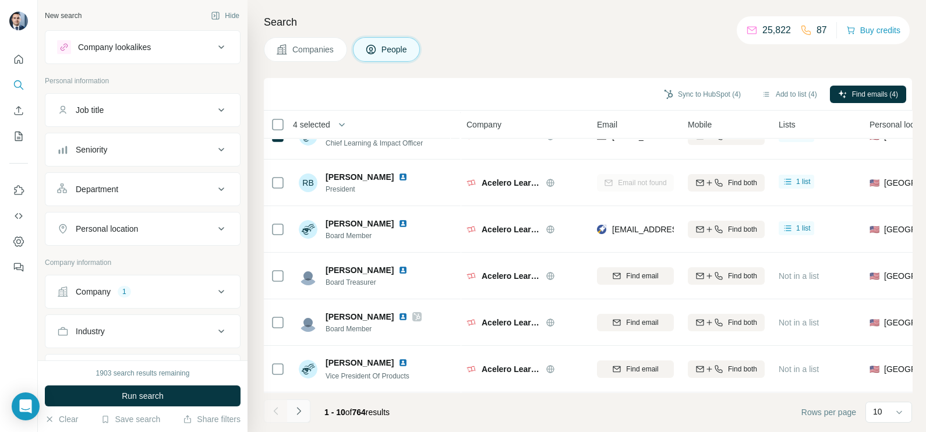
click at [306, 412] on button "Navigate to next page" at bounding box center [298, 411] width 23 height 23
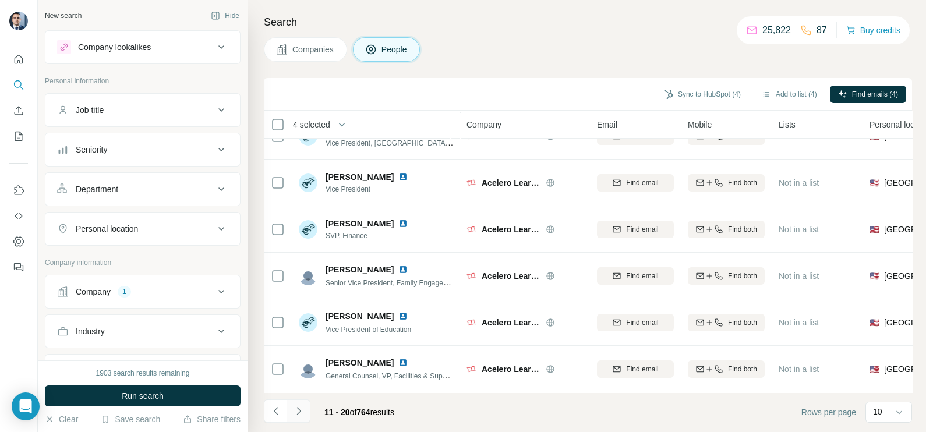
click at [306, 404] on button "Navigate to next page" at bounding box center [298, 411] width 23 height 23
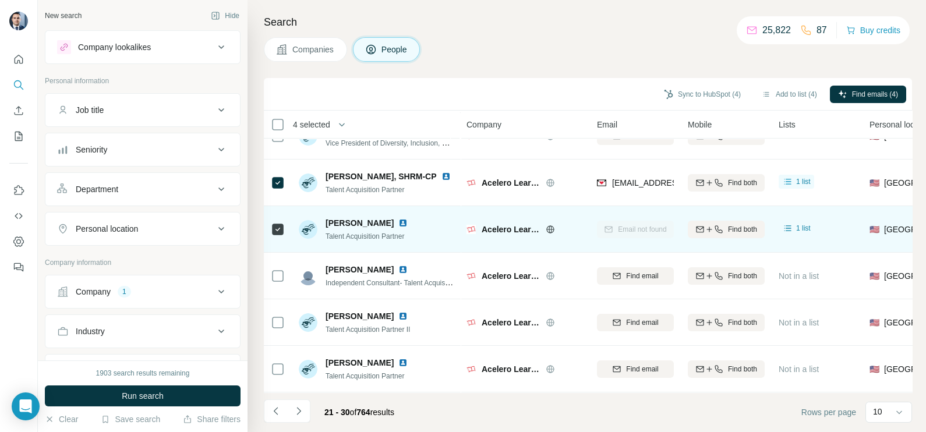
click at [274, 229] on icon at bounding box center [278, 230] width 14 height 14
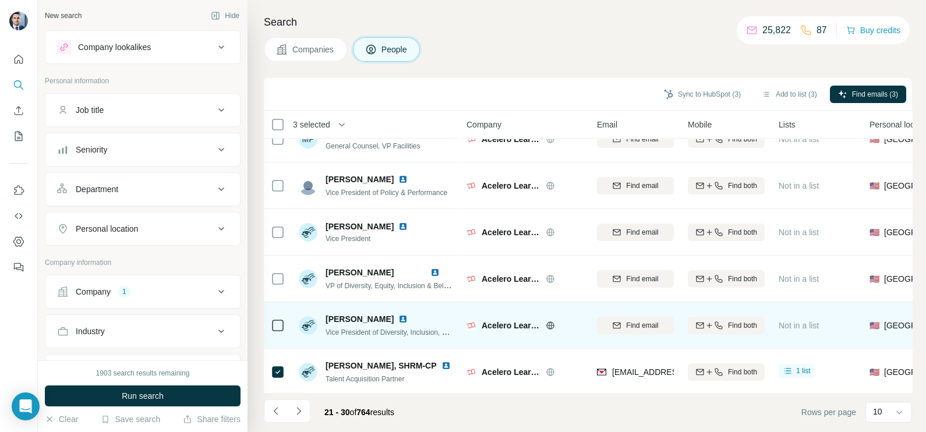
scroll to position [0, 0]
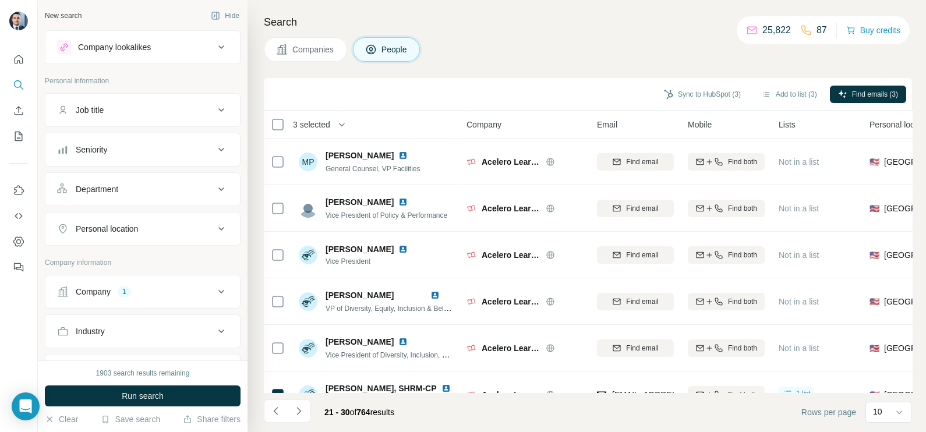
click at [277, 423] on li at bounding box center [275, 413] width 23 height 26
click at [277, 417] on icon "Navigate to previous page" at bounding box center [276, 411] width 12 height 12
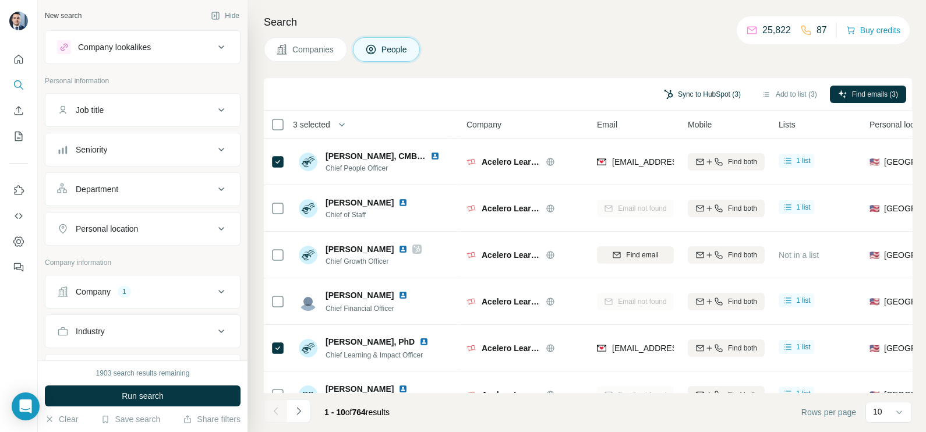
click at [712, 93] on button "Sync to HubSpot (3)" at bounding box center [702, 94] width 93 height 17
click at [564, 113] on th "Company" at bounding box center [525, 125] width 131 height 28
click at [706, 93] on button "Sync to HubSpot (3)" at bounding box center [702, 94] width 93 height 17
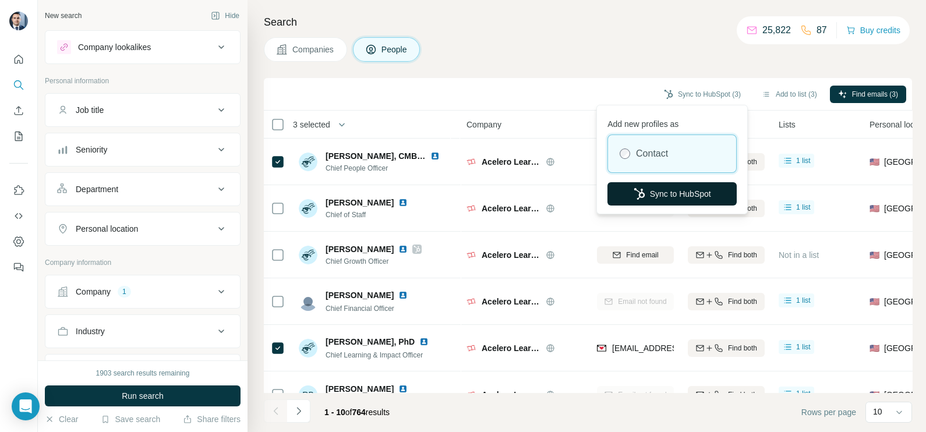
click at [661, 189] on button "Sync to HubSpot" at bounding box center [672, 193] width 129 height 23
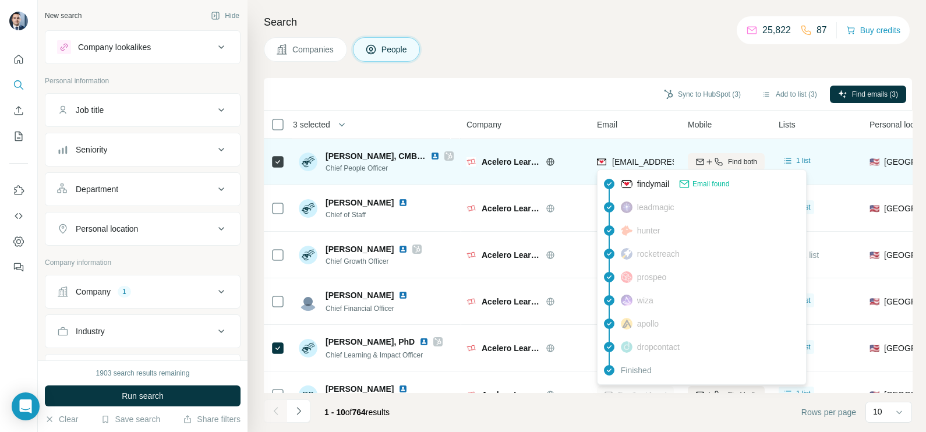
click at [618, 162] on span "abriggspaige@acelero.net" at bounding box center [681, 161] width 138 height 9
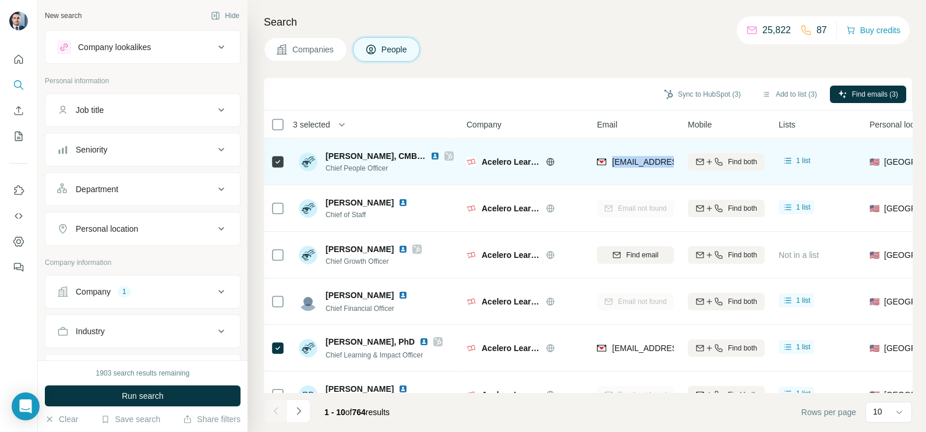
click at [618, 162] on span "abriggspaige@acelero.net" at bounding box center [681, 161] width 138 height 9
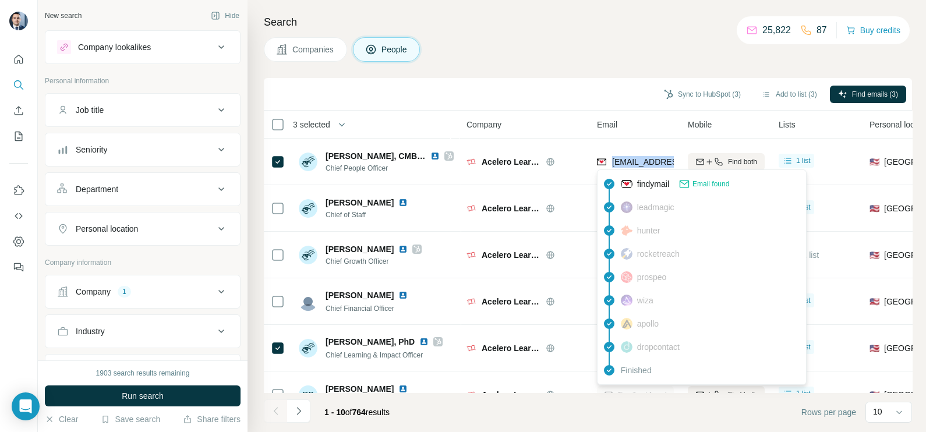
copy tr "abriggspaige@acelero.net"
click at [554, 73] on div "Search Companies People Sync to HubSpot (3) Add to list (3) Find emails (3) 3 s…" at bounding box center [587, 216] width 679 height 432
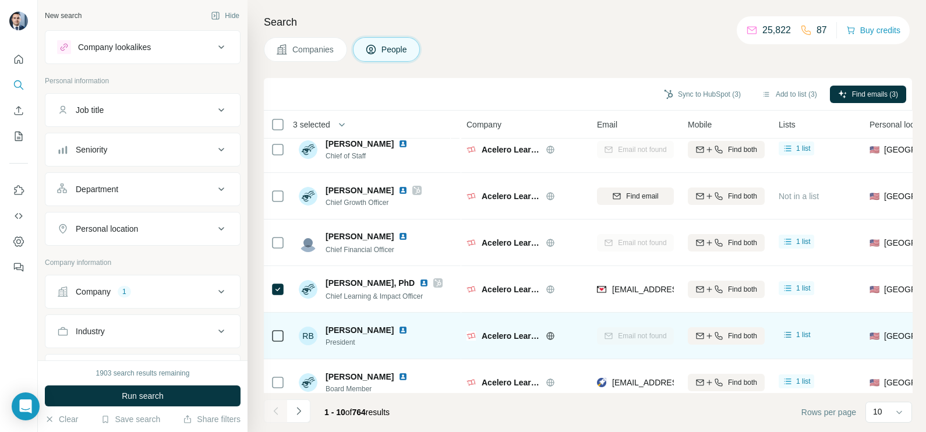
scroll to position [72, 0]
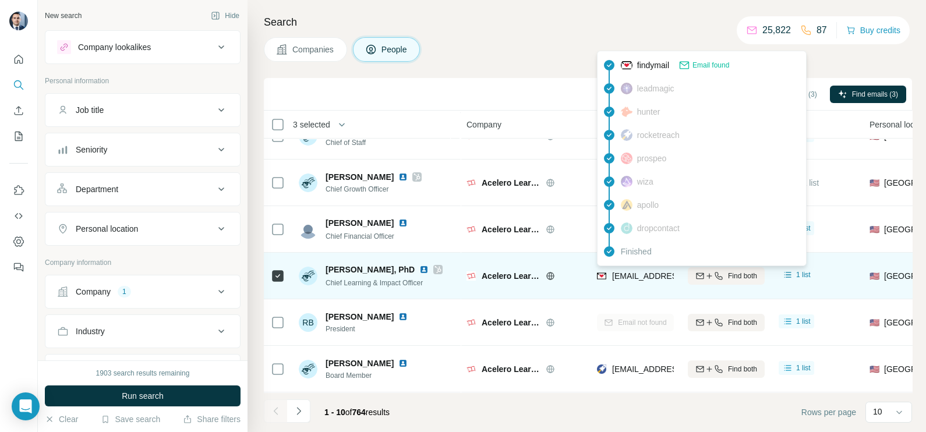
click at [612, 276] on span "lcarlis@acelero.net" at bounding box center [681, 275] width 138 height 9
copy tr "lcarlis@acelero.net"
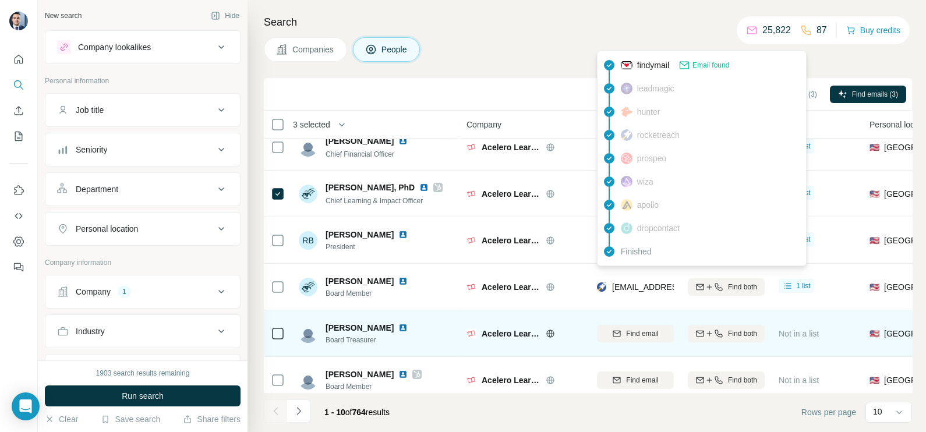
scroll to position [218, 0]
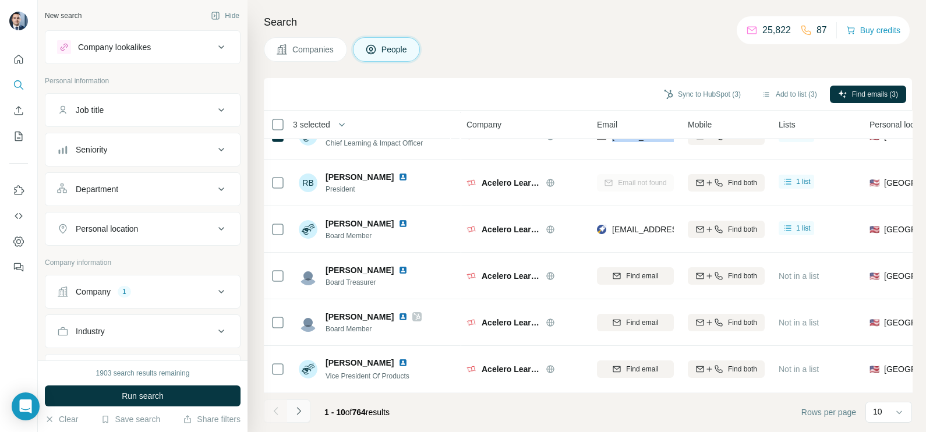
click at [303, 411] on icon "Navigate to next page" at bounding box center [299, 411] width 12 height 12
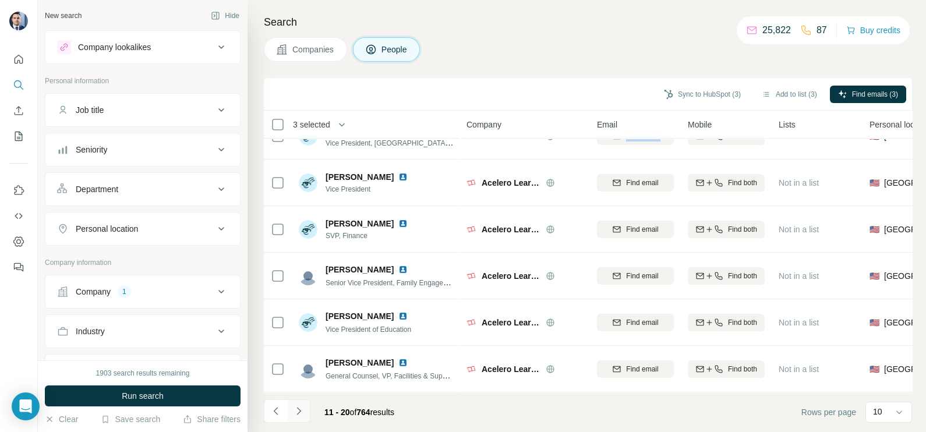
click at [303, 411] on icon "Navigate to next page" at bounding box center [299, 411] width 12 height 12
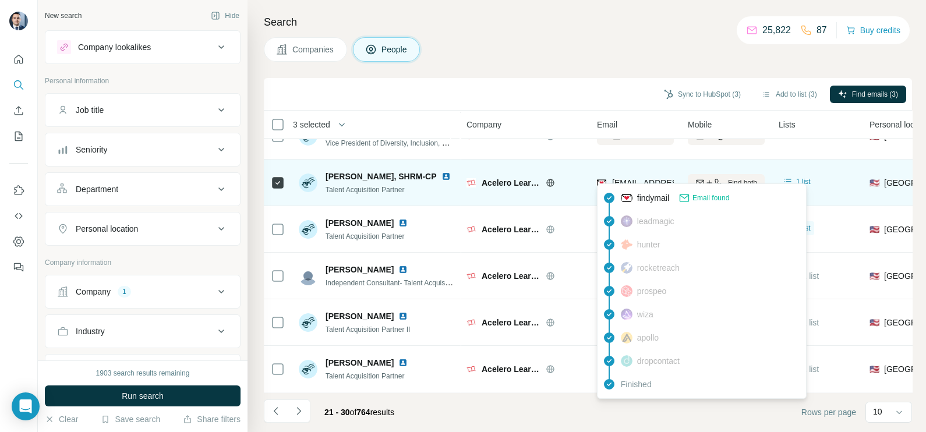
click at [624, 178] on span "dburns@acelero.net" at bounding box center [681, 182] width 138 height 9
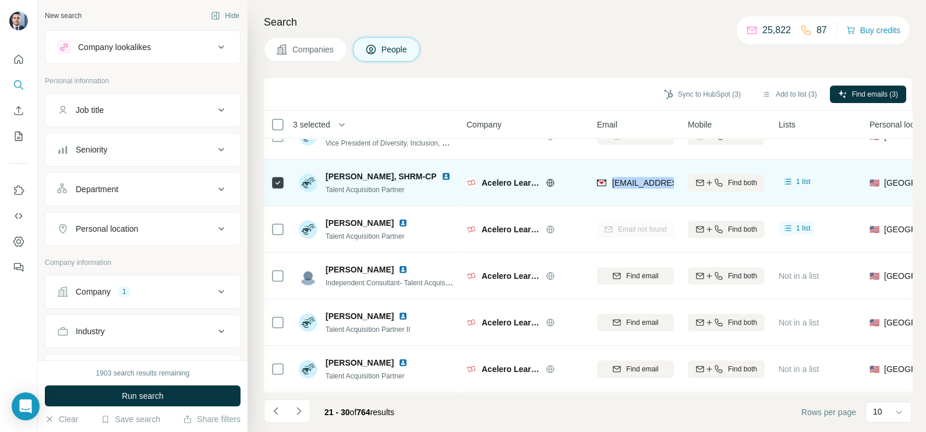
click at [624, 178] on span "dburns@acelero.net" at bounding box center [681, 182] width 138 height 9
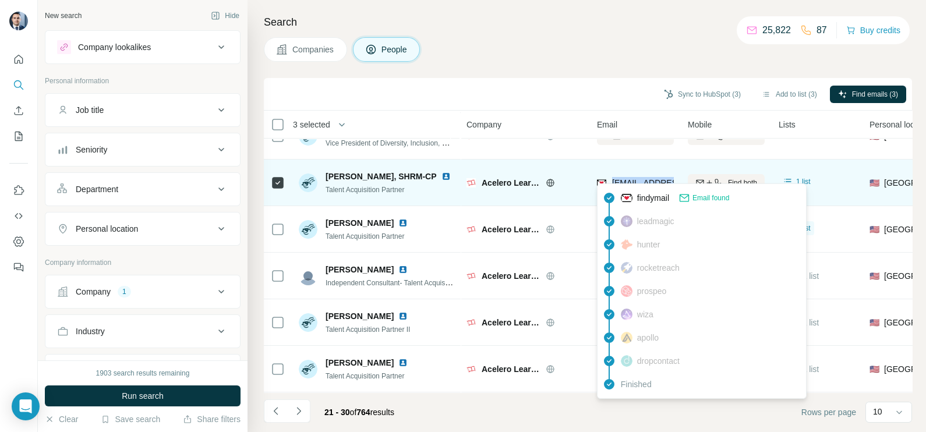
copy tr "dburns@acelero.net"
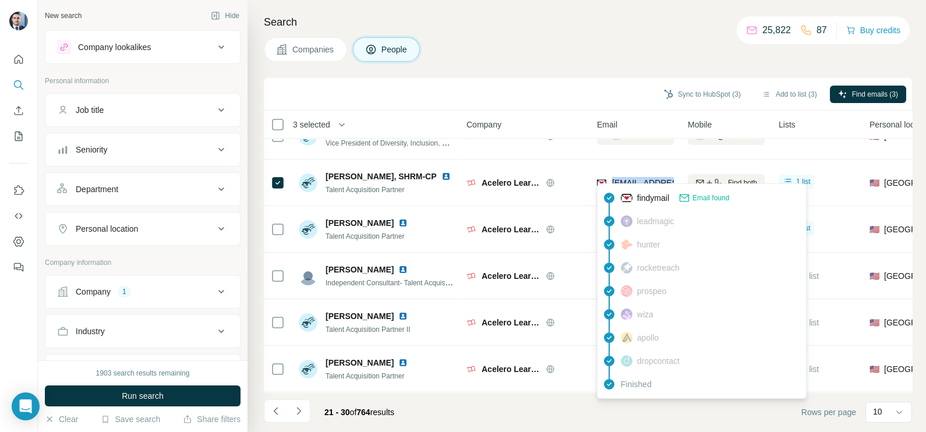
click at [166, 294] on div "Company 1" at bounding box center [135, 292] width 157 height 12
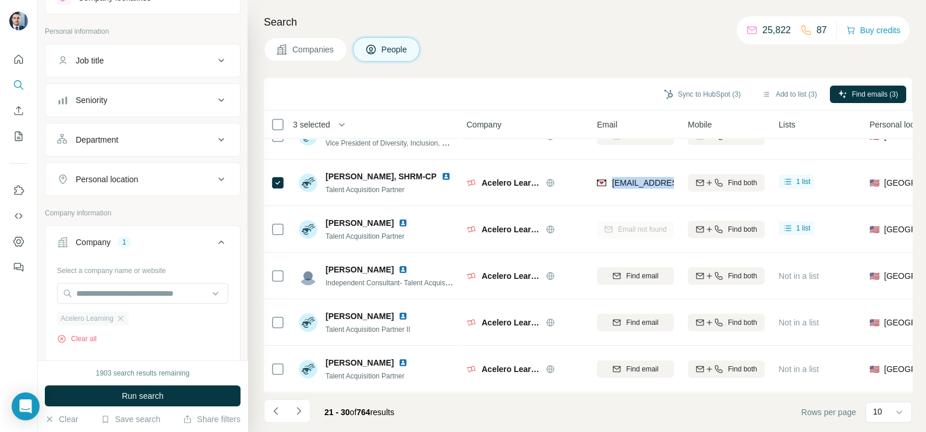
scroll to position [72, 0]
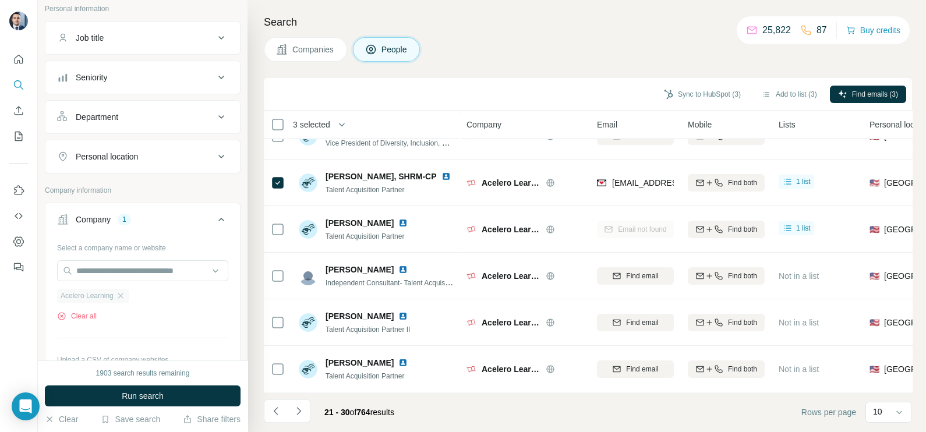
click at [112, 292] on span "Acelero Learning" at bounding box center [87, 296] width 53 height 10
click at [119, 293] on icon "button" at bounding box center [120, 295] width 9 height 9
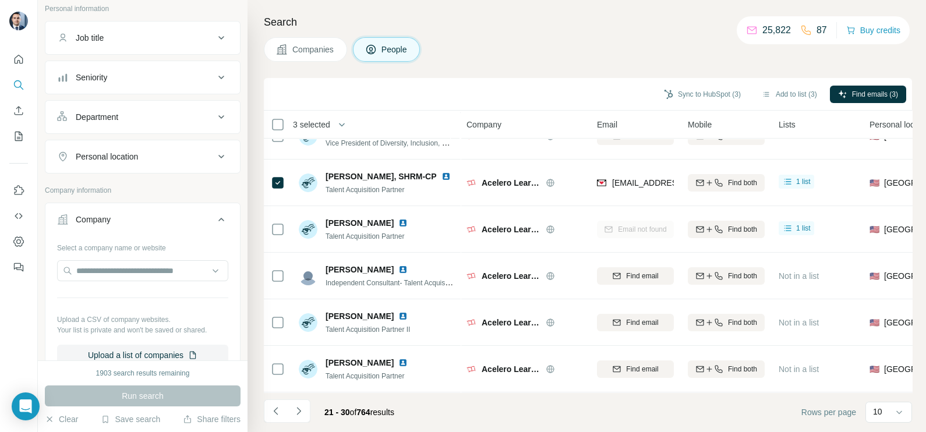
click at [311, 52] on span "Companies" at bounding box center [313, 50] width 43 height 12
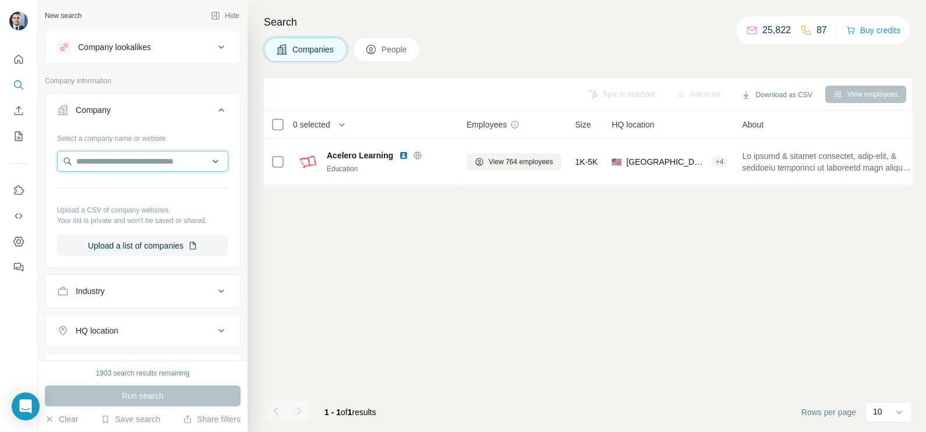
click at [112, 159] on input "text" at bounding box center [142, 161] width 171 height 21
paste input "**********"
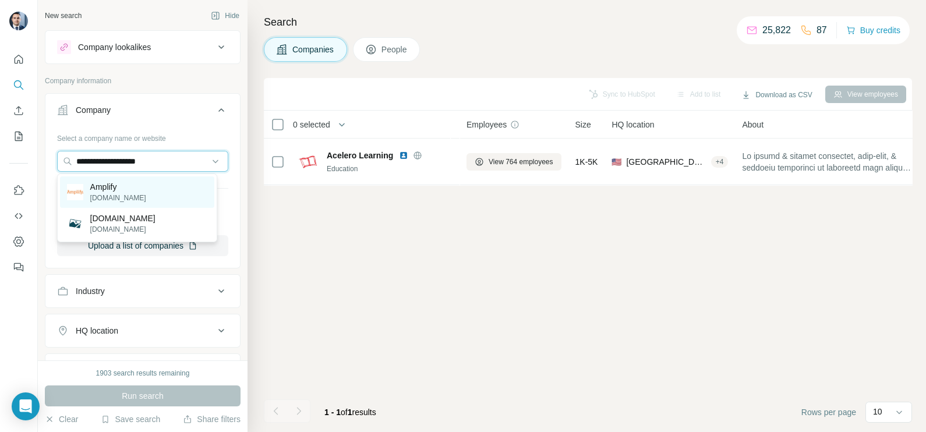
type input "**********"
click at [133, 195] on div "Amplify amplify.com" at bounding box center [137, 192] width 154 height 31
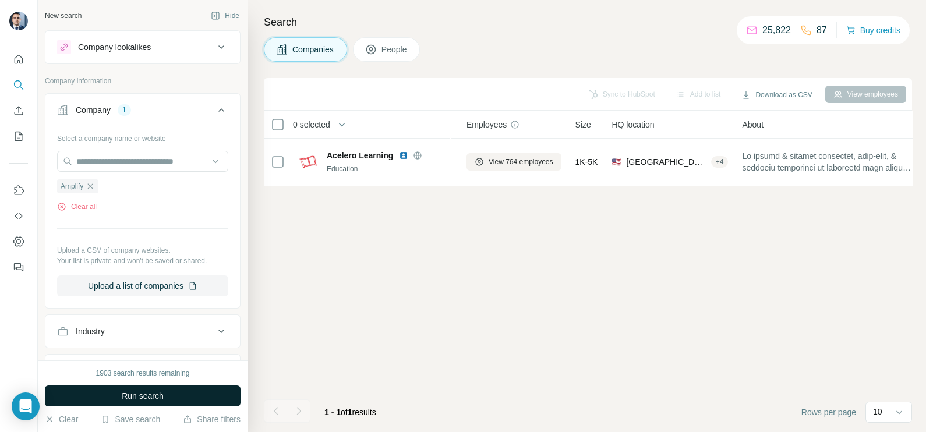
click at [164, 393] on span "Run search" at bounding box center [143, 396] width 42 height 12
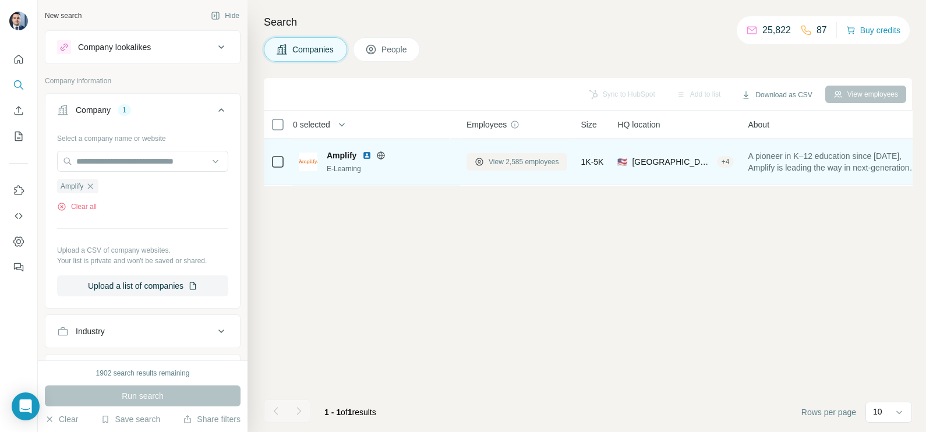
click at [516, 159] on span "View 2,585 employees" at bounding box center [524, 162] width 70 height 10
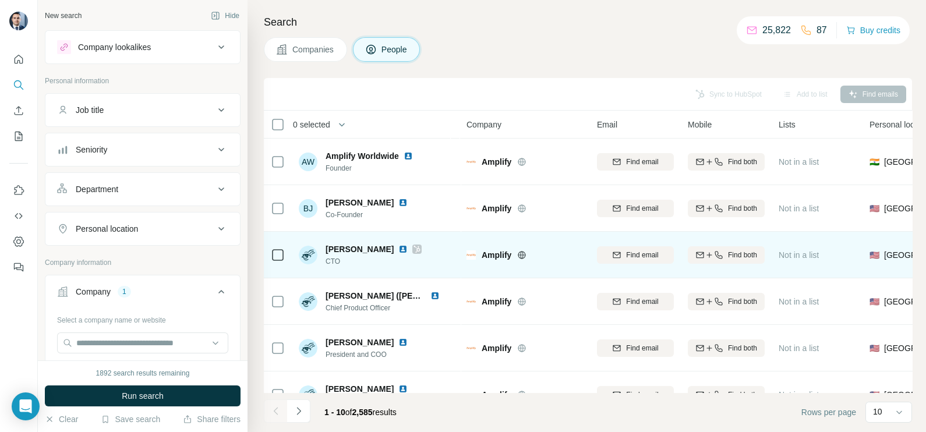
click at [414, 249] on icon at bounding box center [417, 249] width 7 height 9
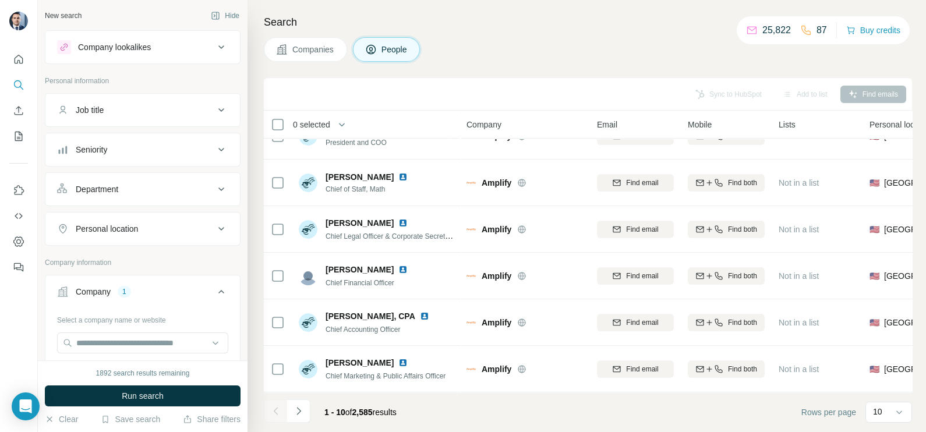
scroll to position [218, 0]
click at [304, 409] on button "Navigate to next page" at bounding box center [298, 411] width 23 height 23
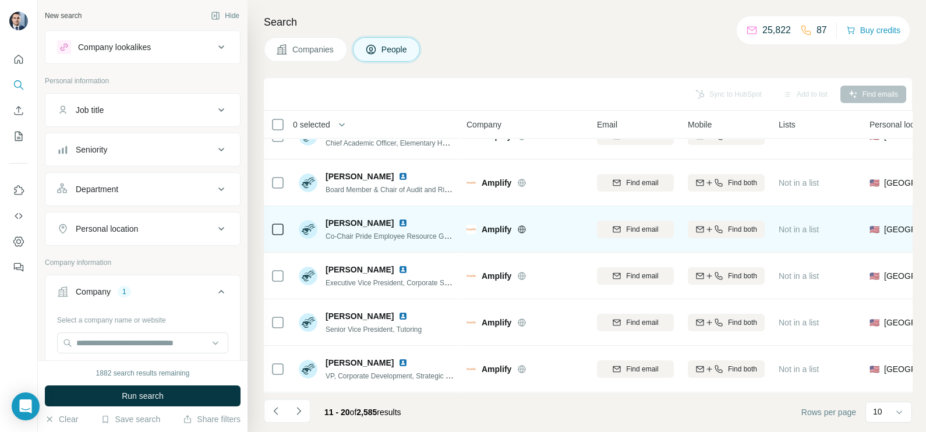
scroll to position [0, 0]
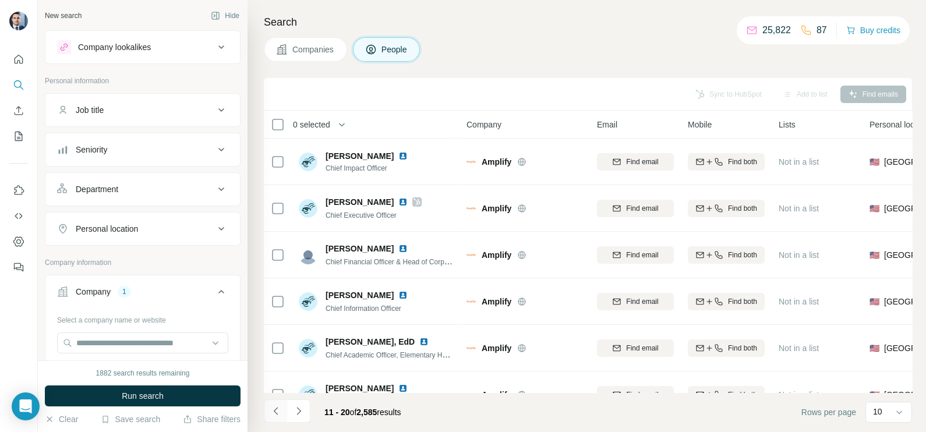
click at [277, 408] on icon "Navigate to previous page" at bounding box center [276, 411] width 12 height 12
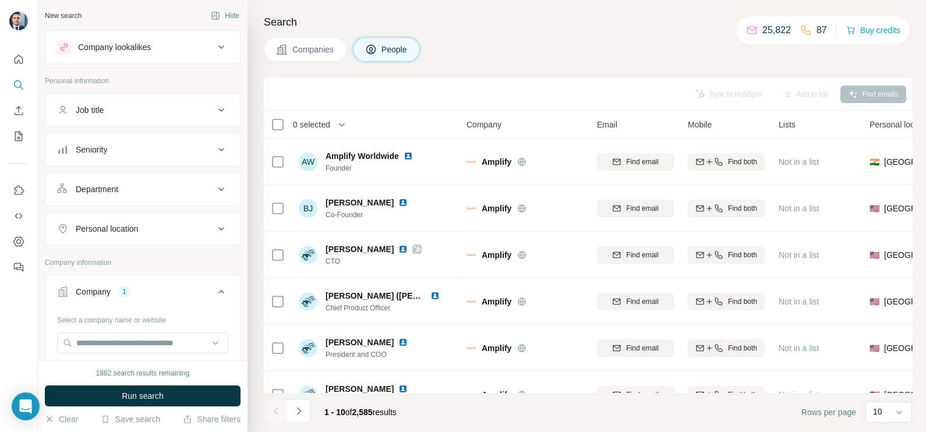
click at [319, 49] on span "Companies" at bounding box center [313, 50] width 43 height 12
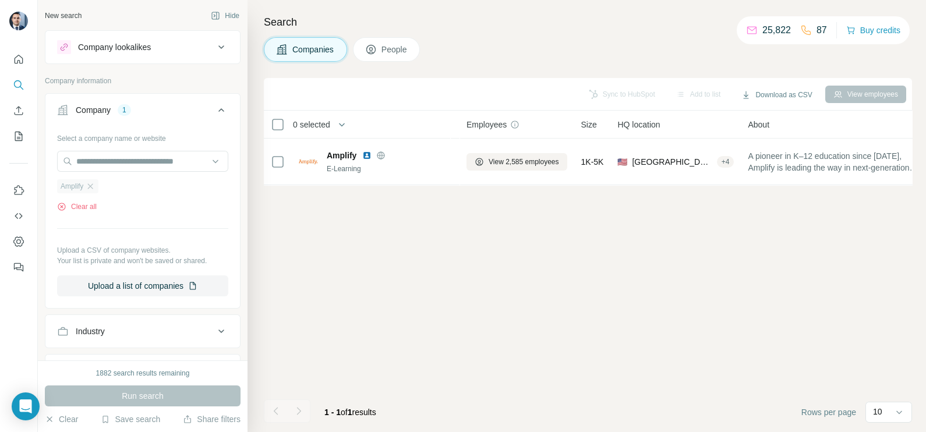
click at [98, 188] on div "Amplify" at bounding box center [77, 186] width 41 height 14
click at [93, 186] on icon "button" at bounding box center [90, 186] width 9 height 9
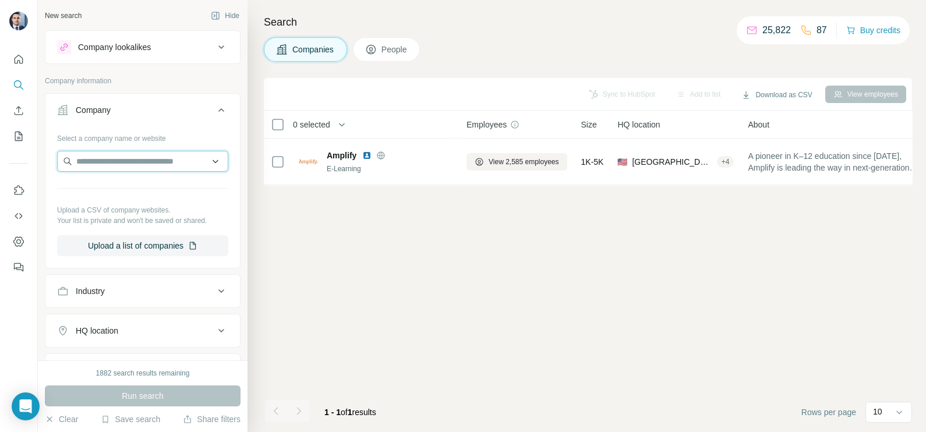
click at [132, 169] on input "text" at bounding box center [142, 161] width 171 height 21
paste input "**********"
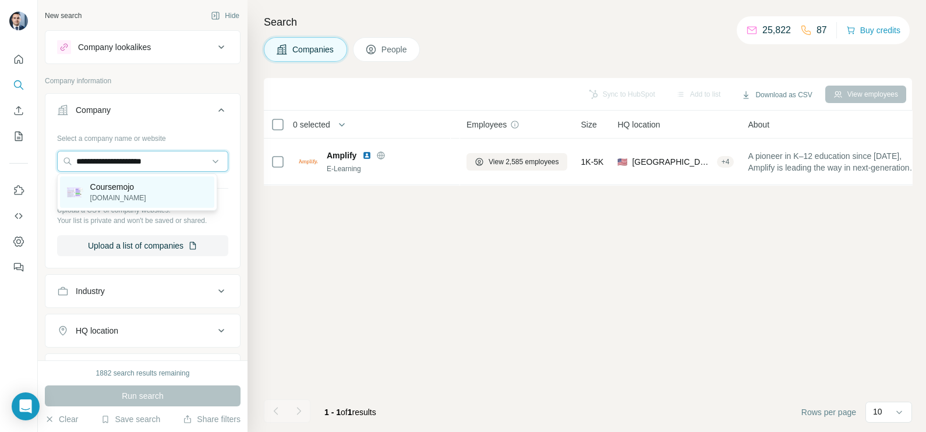
type input "**********"
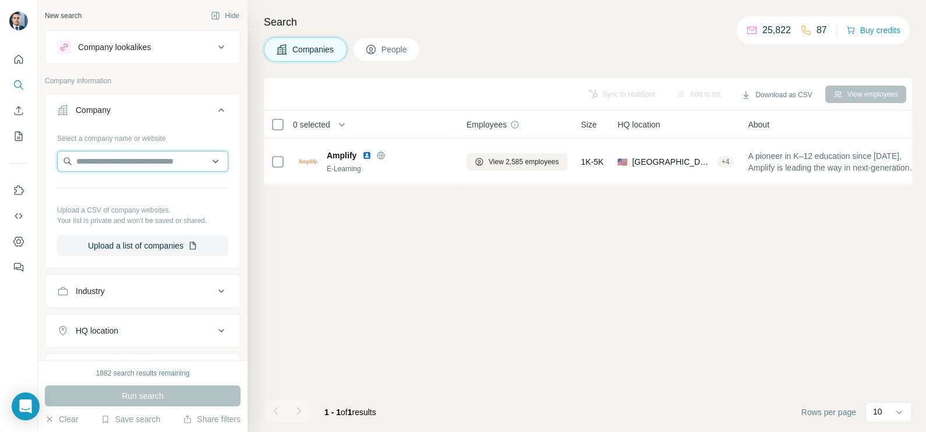
click at [170, 165] on input "text" at bounding box center [142, 161] width 171 height 21
paste input "**********"
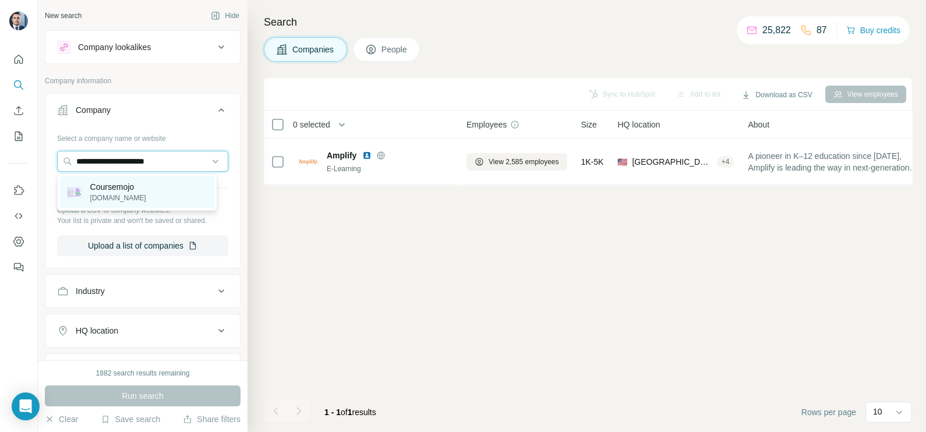
type input "**********"
click at [169, 189] on div "Coursemojo coursemojo.com" at bounding box center [137, 192] width 154 height 31
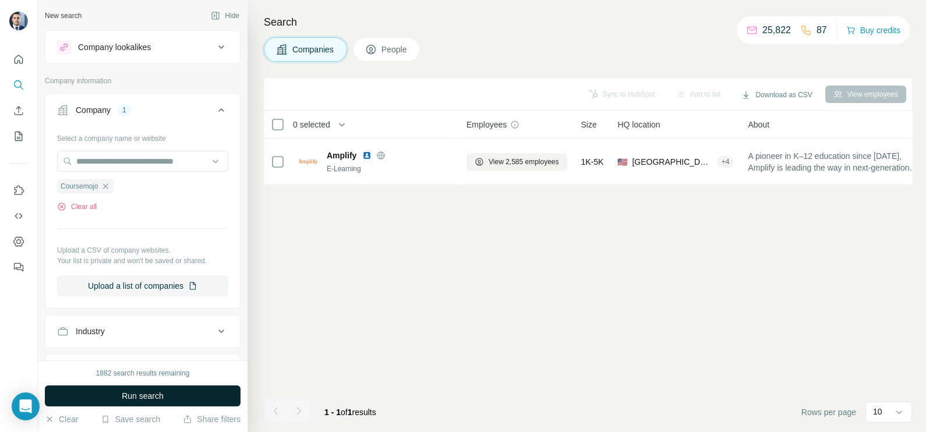
click at [165, 390] on button "Run search" at bounding box center [143, 396] width 196 height 21
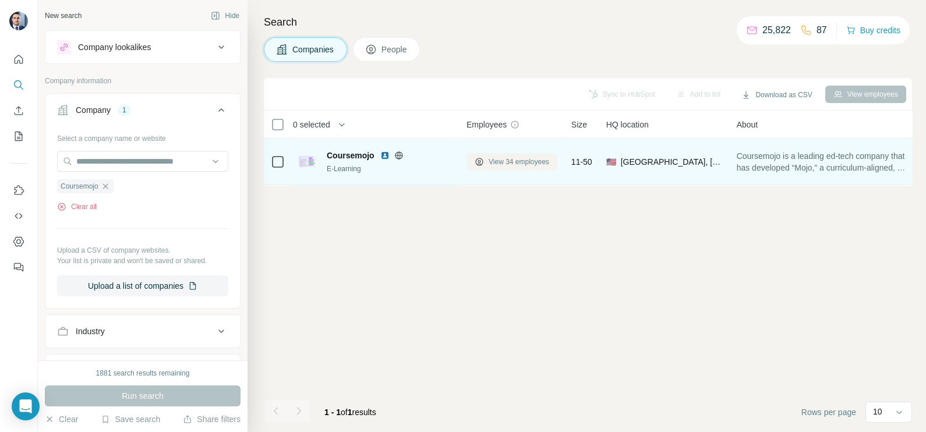
click at [509, 169] on button "View 34 employees" at bounding box center [512, 161] width 91 height 17
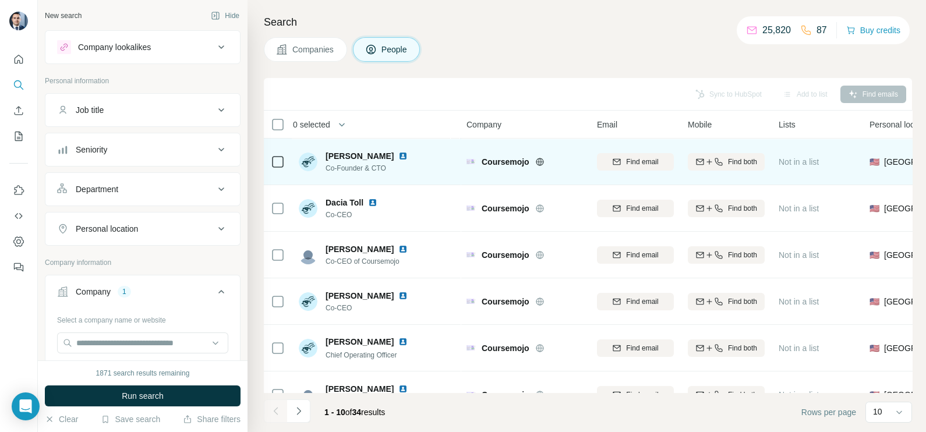
click at [270, 151] on td at bounding box center [278, 162] width 28 height 47
click at [285, 158] on td at bounding box center [278, 162] width 28 height 47
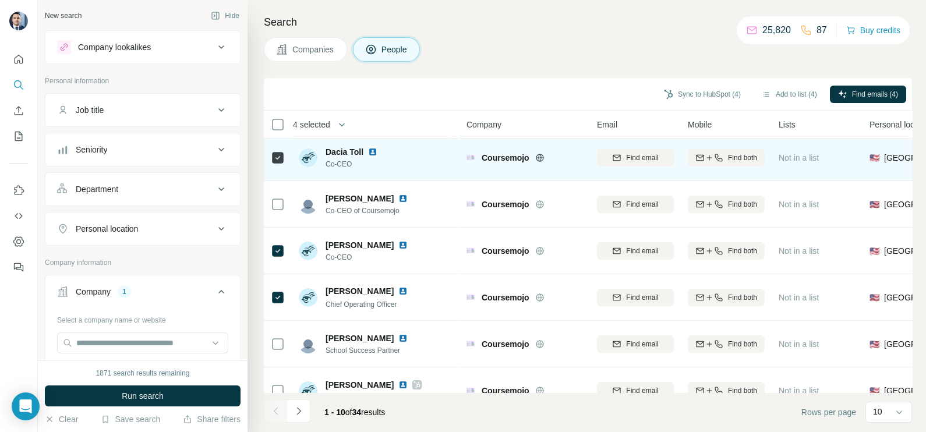
scroll to position [72, 0]
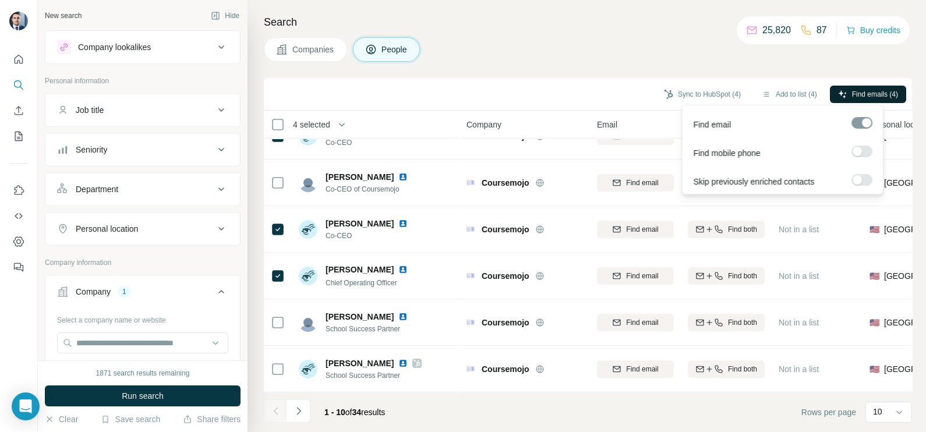
click at [841, 96] on icon "button" at bounding box center [843, 94] width 8 height 8
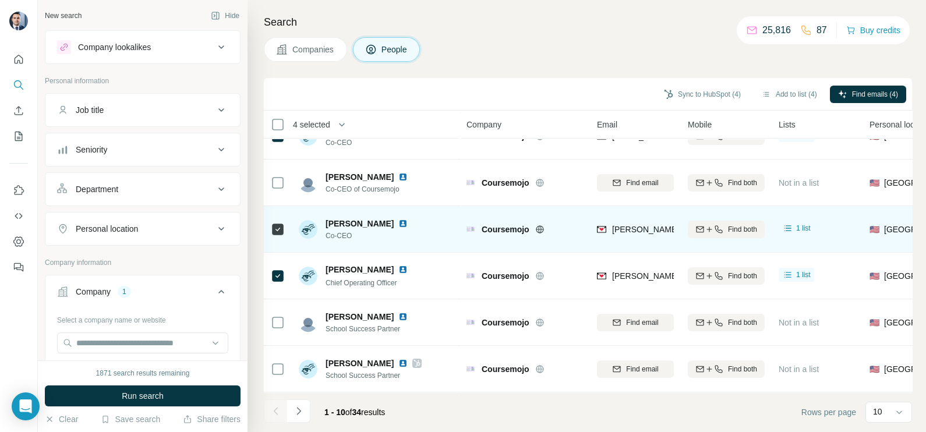
scroll to position [0, 0]
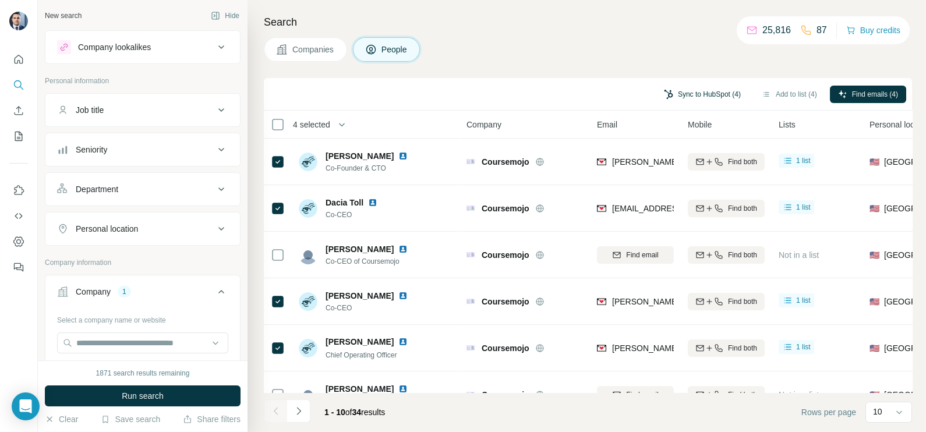
click at [691, 93] on button "Sync to HubSpot (4)" at bounding box center [702, 94] width 93 height 17
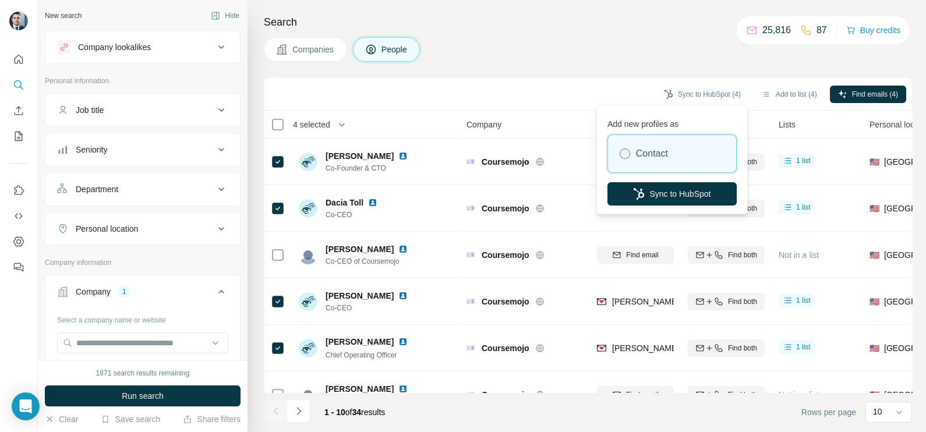
click at [541, 69] on div "Search Companies People Sync to HubSpot (4) Add to list (4) Find emails (4) 4 s…" at bounding box center [587, 216] width 679 height 432
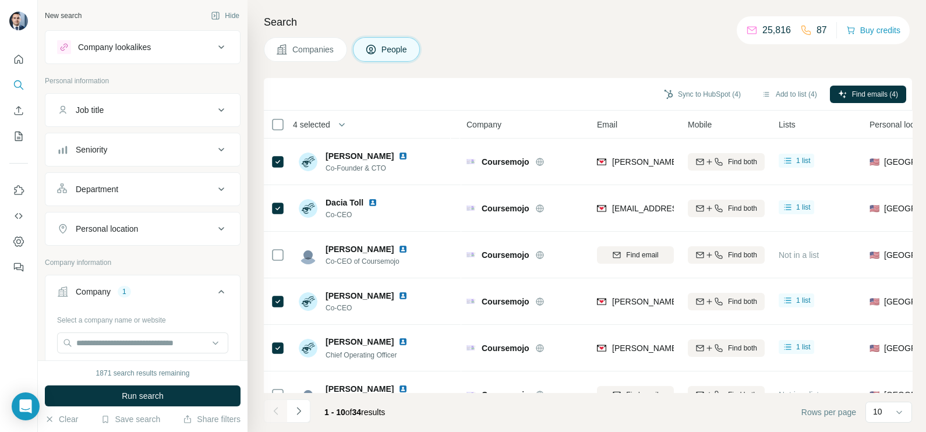
click at [629, 31] on div "Search Companies People Sync to HubSpot (4) Add to list (4) Find emails (4) 4 s…" at bounding box center [587, 216] width 679 height 432
click at [710, 93] on button "Sync to HubSpot (4)" at bounding box center [702, 94] width 93 height 17
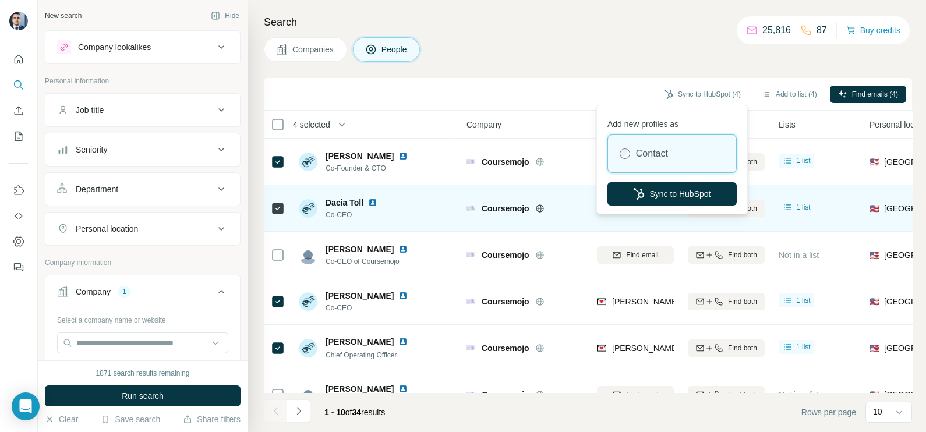
drag, startPoint x: 683, startPoint y: 204, endPoint x: 676, endPoint y: 202, distance: 7.0
click at [682, 204] on button "Sync to HubSpot" at bounding box center [672, 193] width 129 height 23
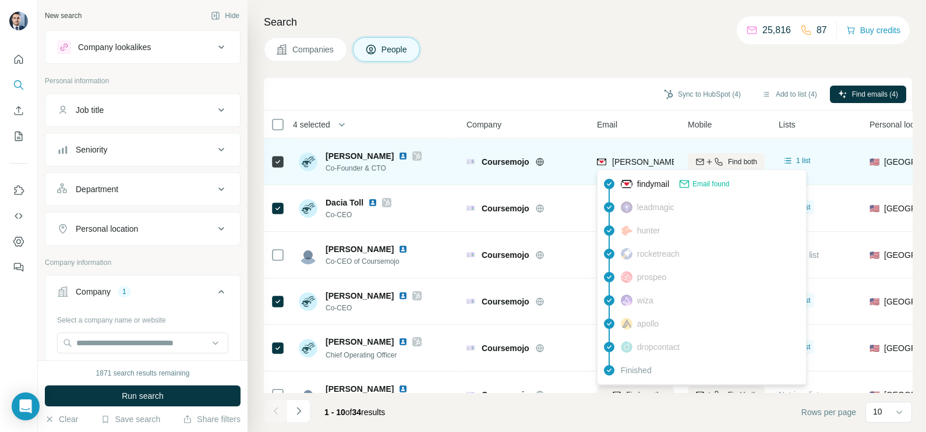
click at [650, 161] on span "jamie.forrest@coursemojo.com" at bounding box center [748, 161] width 273 height 9
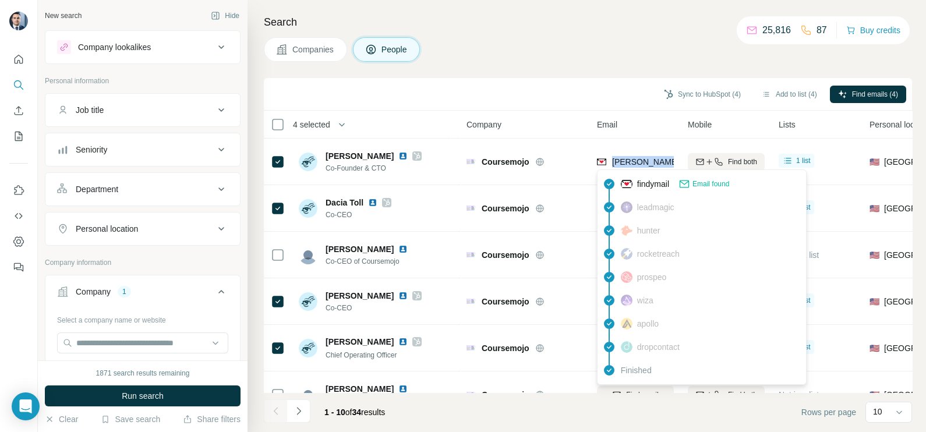
copy tr "jamie.forrest@coursemojo.com"
click at [563, 95] on div "Sync to HubSpot (4) Add to list (4) Find emails (4)" at bounding box center [588, 94] width 637 height 20
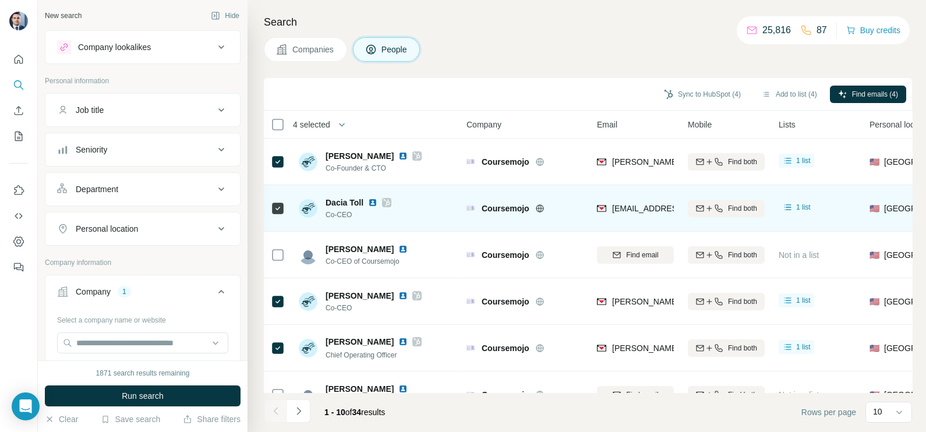
click at [647, 208] on span "dacia.toll@coursemojo.com" at bounding box center [681, 208] width 138 height 9
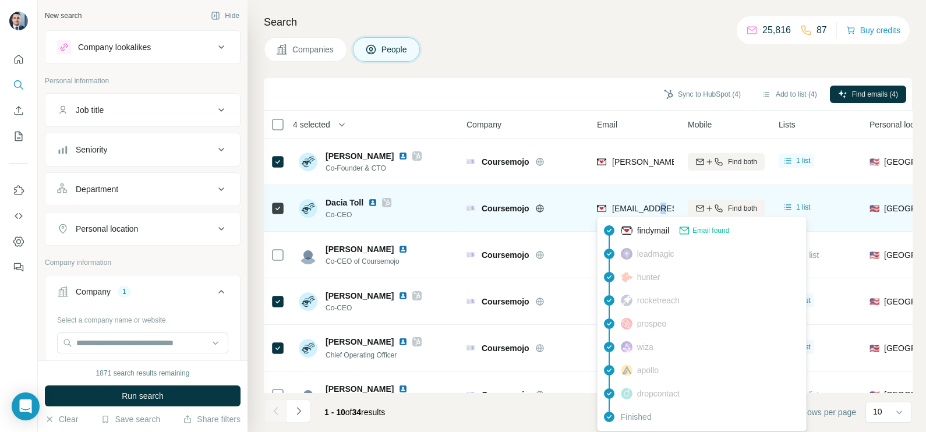
click at [647, 208] on span "dacia.toll@coursemojo.com" at bounding box center [681, 208] width 138 height 9
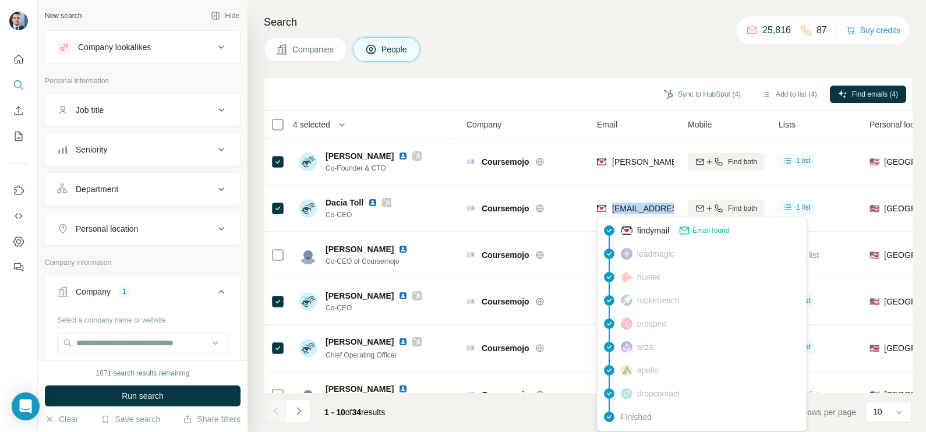
copy tr "dacia.toll@coursemojo.com"
click at [572, 96] on div "Sync to HubSpot (4) Add to list (4) Find emails (4)" at bounding box center [588, 94] width 637 height 20
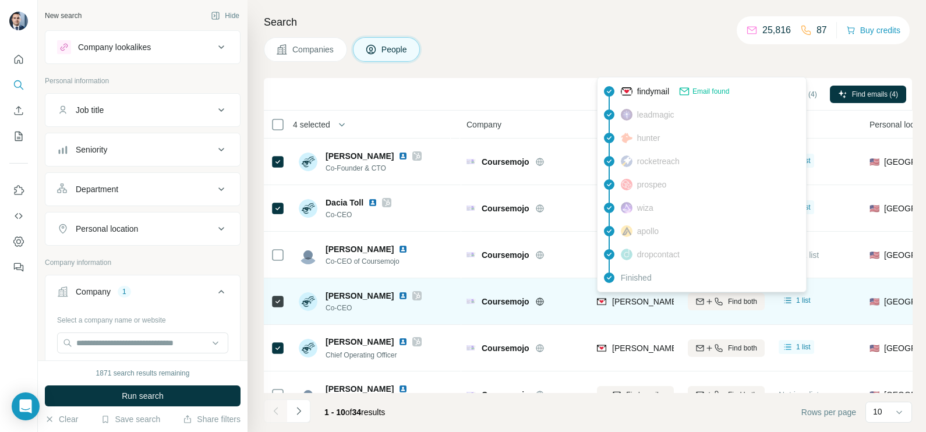
click at [634, 305] on span "eric.westendorf@coursemojo.com" at bounding box center [748, 301] width 273 height 9
copy tr "eric.westendorf@coursemojo.com"
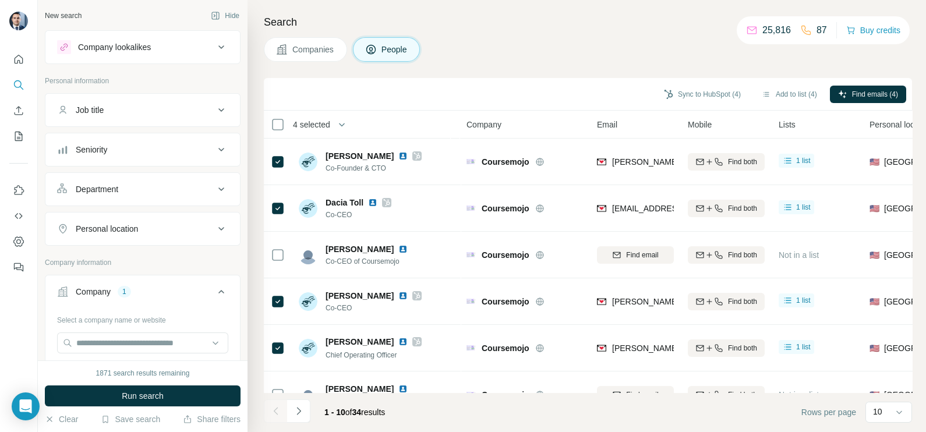
drag, startPoint x: 559, startPoint y: 96, endPoint x: 556, endPoint y: 104, distance: 8.9
click at [556, 98] on div "Sync to HubSpot (4) Add to list (4) Find emails (4)" at bounding box center [588, 94] width 637 height 20
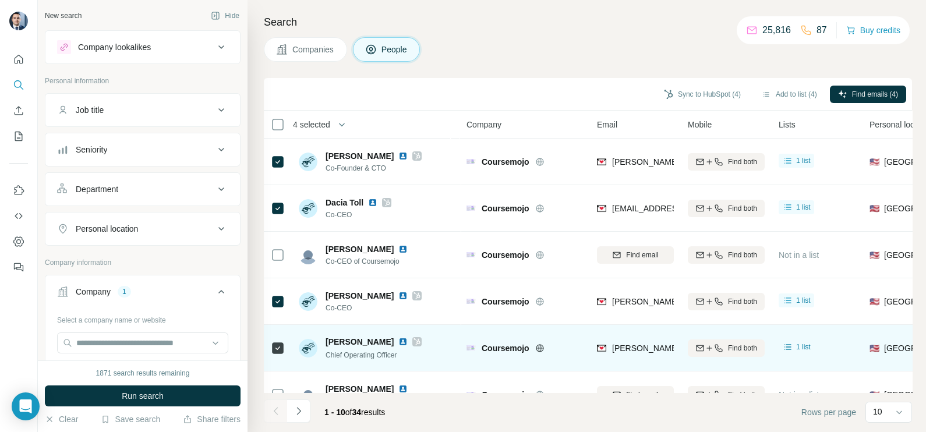
click at [639, 352] on span "maura.bonanni@coursemojo.com" at bounding box center [743, 349] width 263 height 12
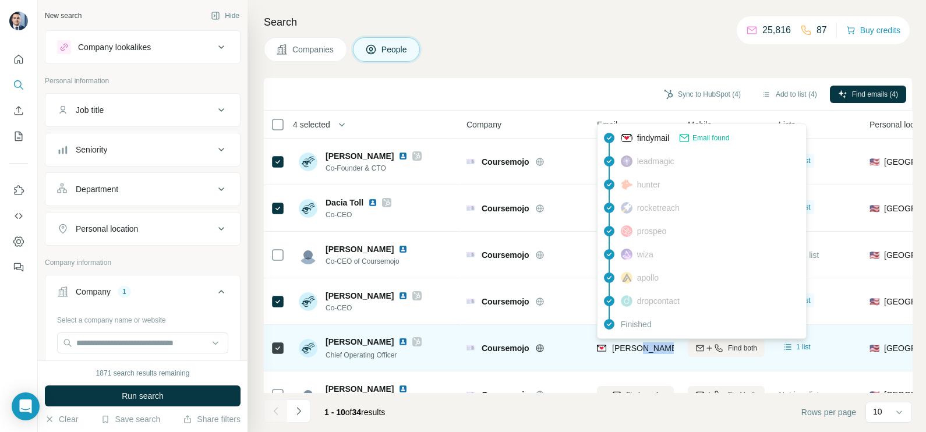
click at [639, 352] on span "maura.bonanni@coursemojo.com" at bounding box center [743, 349] width 263 height 12
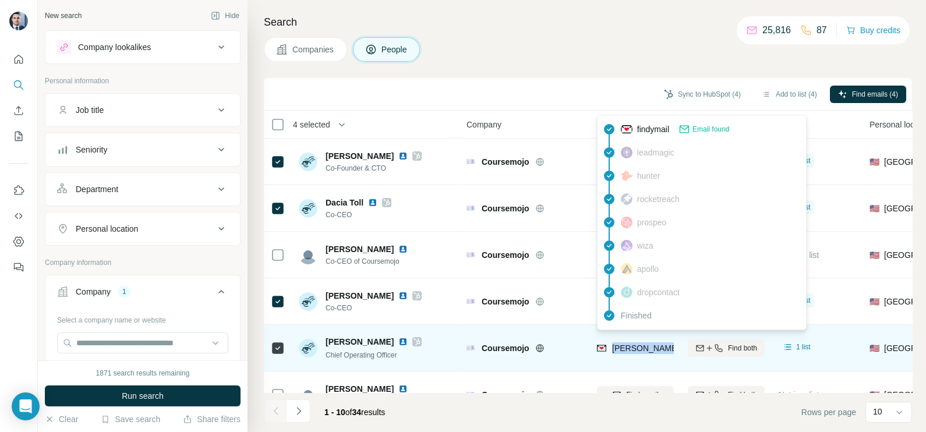
click at [639, 352] on span "maura.bonanni@coursemojo.com" at bounding box center [743, 349] width 263 height 12
copy tr "maura.bonanni@coursemojo.com"
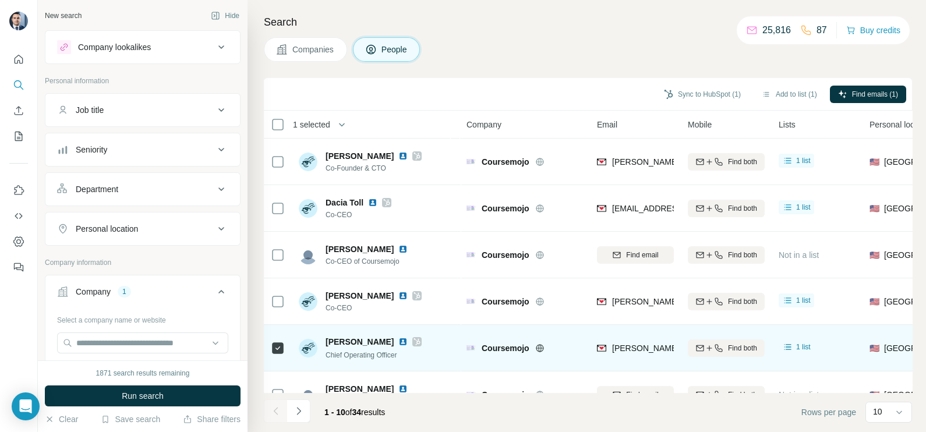
click at [274, 354] on icon at bounding box center [278, 348] width 14 height 14
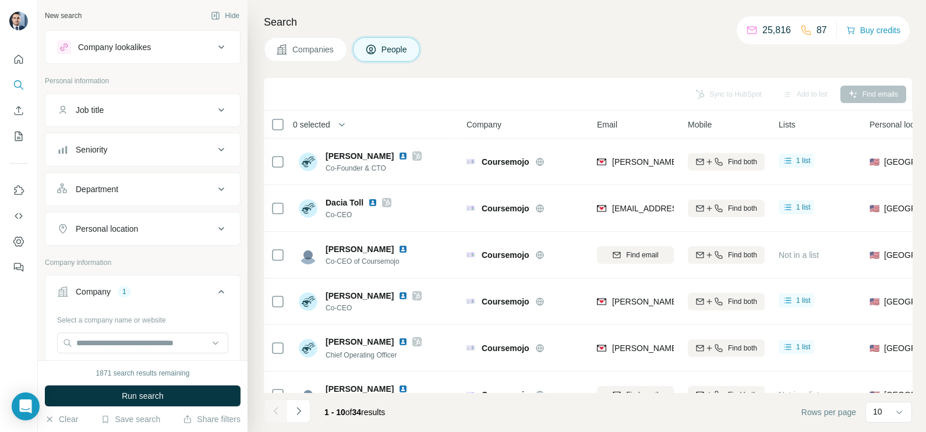
scroll to position [218, 0]
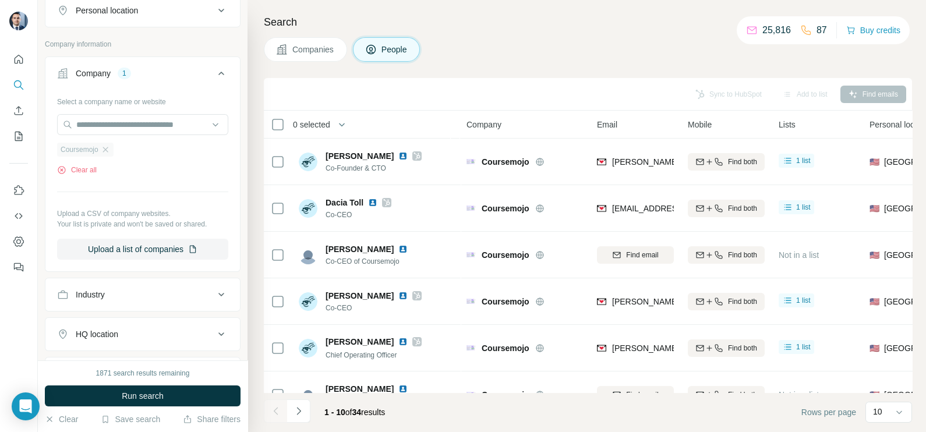
click at [107, 154] on div "Coursemojo" at bounding box center [85, 150] width 57 height 14
click at [110, 149] on icon "button" at bounding box center [105, 149] width 9 height 9
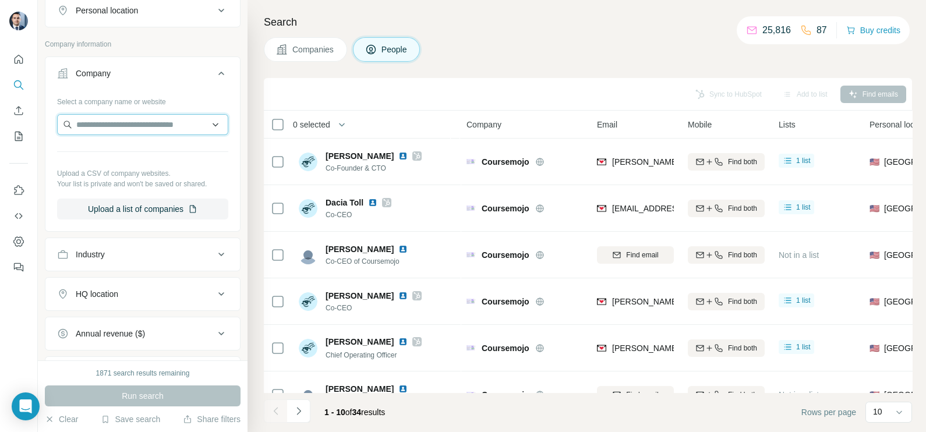
click at [118, 117] on input "text" at bounding box center [142, 124] width 171 height 21
paste input "**********"
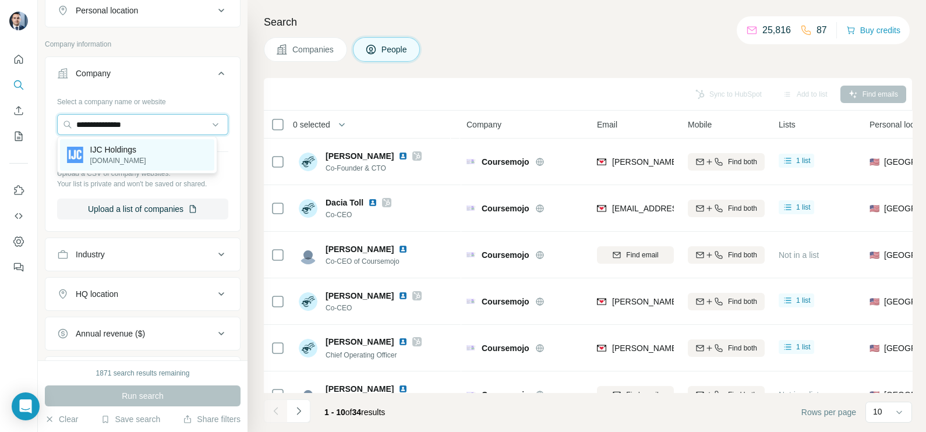
type input "**********"
click at [132, 159] on p "ijcholdings.com" at bounding box center [118, 161] width 56 height 10
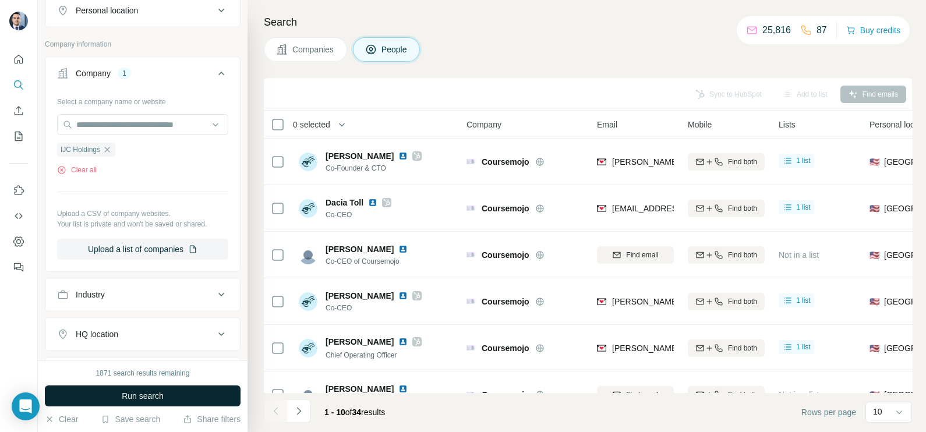
click at [149, 394] on span "Run search" at bounding box center [143, 396] width 42 height 12
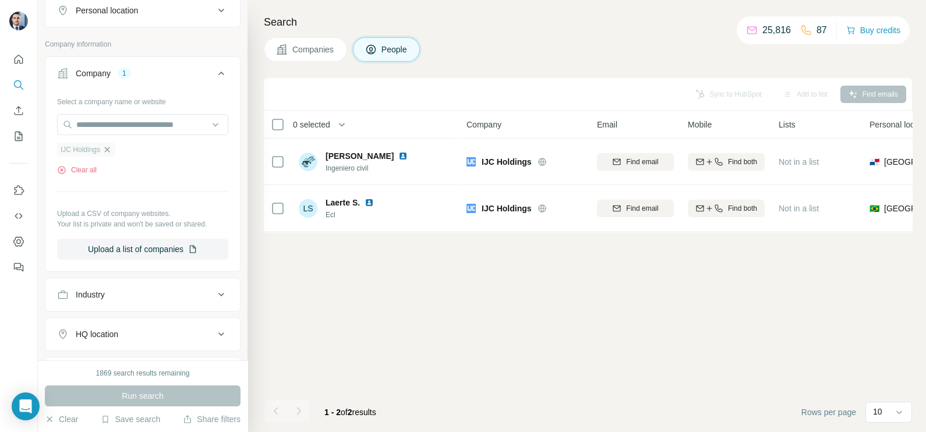
click at [110, 151] on icon "button" at bounding box center [107, 149] width 5 height 5
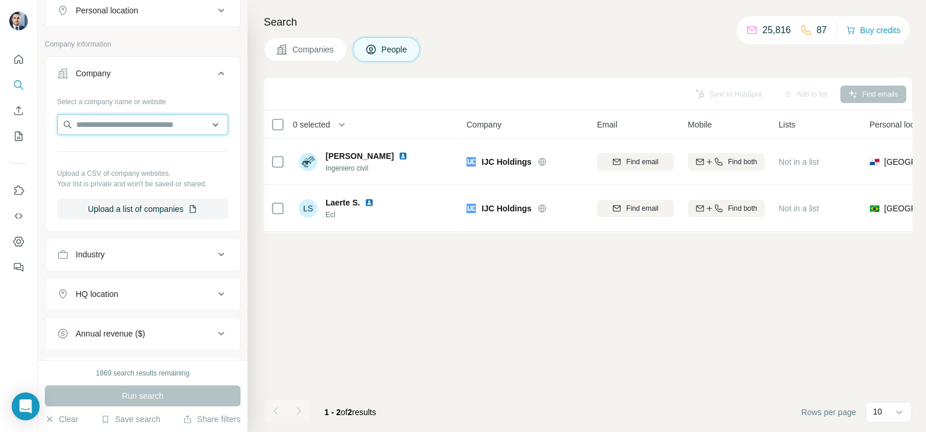
click at [112, 126] on input "text" at bounding box center [142, 124] width 171 height 21
click at [150, 125] on input "**********" at bounding box center [142, 124] width 171 height 21
drag, startPoint x: 155, startPoint y: 126, endPoint x: 26, endPoint y: 134, distance: 129.0
click at [26, 134] on div "**********" at bounding box center [463, 216] width 926 height 432
paste input "text"
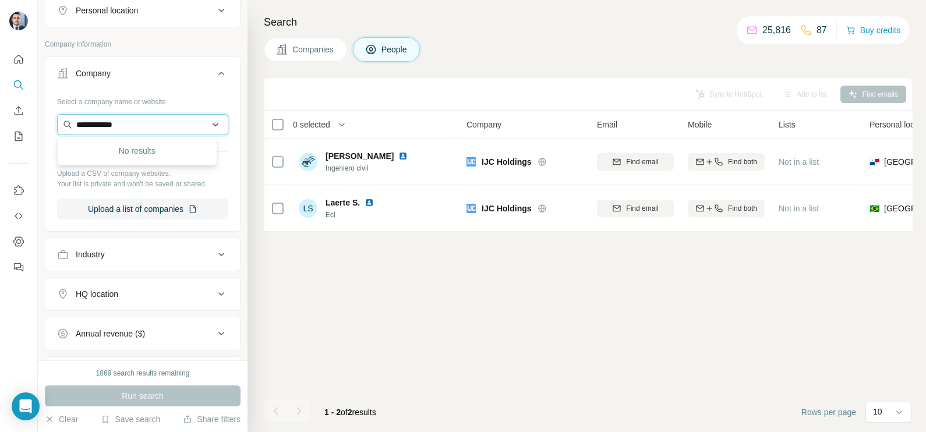
click at [144, 124] on input "**********" at bounding box center [142, 124] width 171 height 21
drag, startPoint x: 143, startPoint y: 127, endPoint x: 67, endPoint y: 121, distance: 76.0
click at [67, 121] on input "**********" at bounding box center [142, 124] width 171 height 21
paste input "*********"
type input "**********"
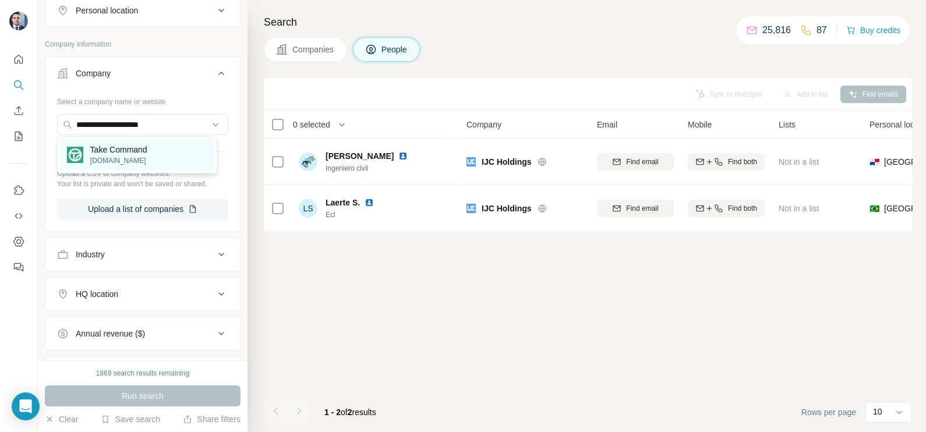
click at [144, 157] on p "[DOMAIN_NAME]" at bounding box center [118, 161] width 57 height 10
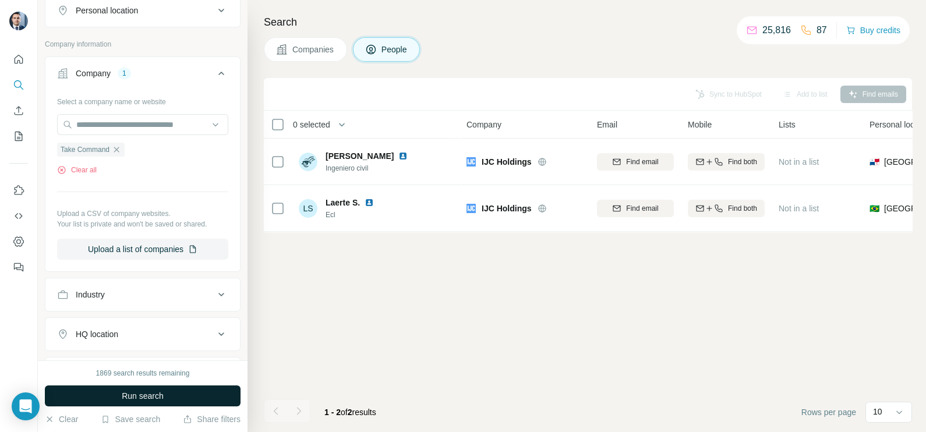
click at [163, 394] on span "Run search" at bounding box center [143, 396] width 42 height 12
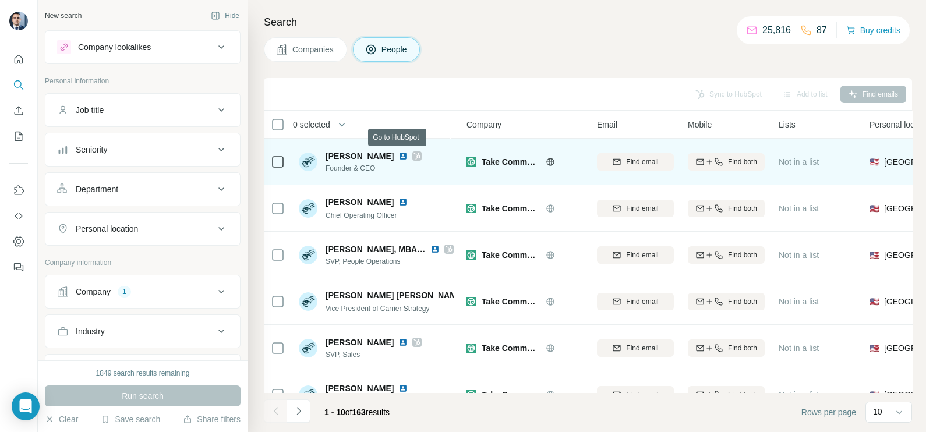
click at [414, 154] on icon at bounding box center [417, 155] width 7 height 9
click at [280, 167] on icon at bounding box center [278, 162] width 14 height 14
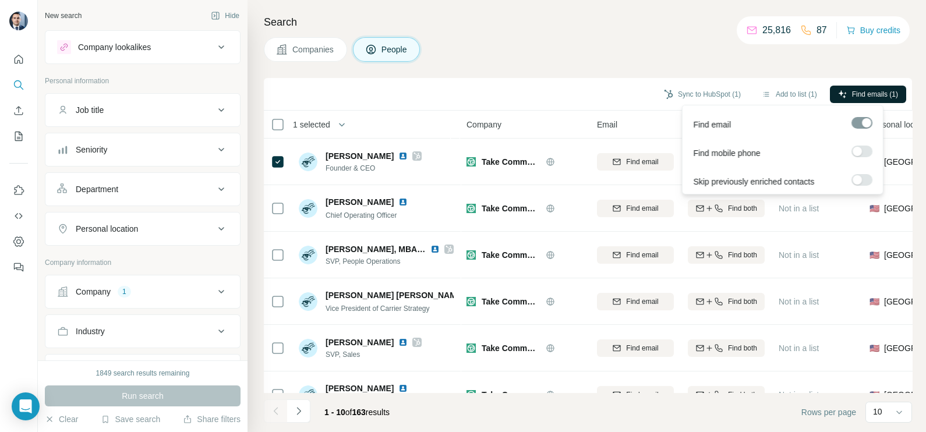
click at [862, 98] on span "Find emails (1)" at bounding box center [875, 94] width 46 height 10
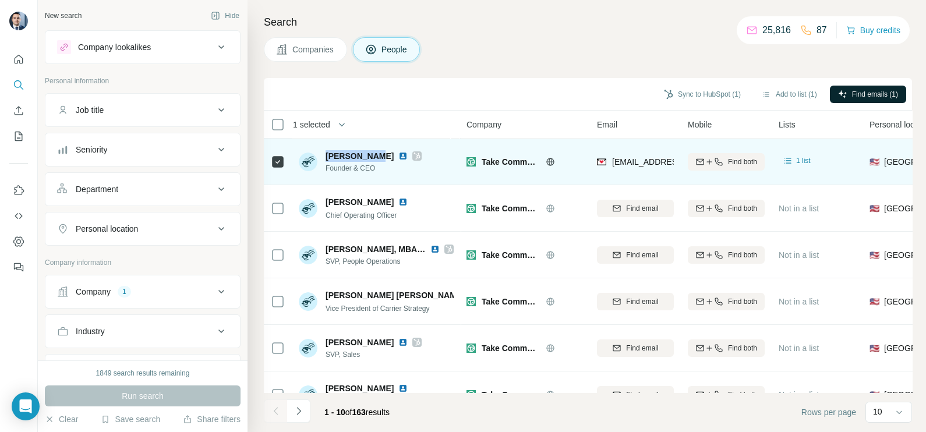
drag, startPoint x: 327, startPoint y: 156, endPoint x: 378, endPoint y: 145, distance: 52.4
click at [378, 146] on div "[PERSON_NAME] Founder & CEO" at bounding box center [376, 162] width 155 height 32
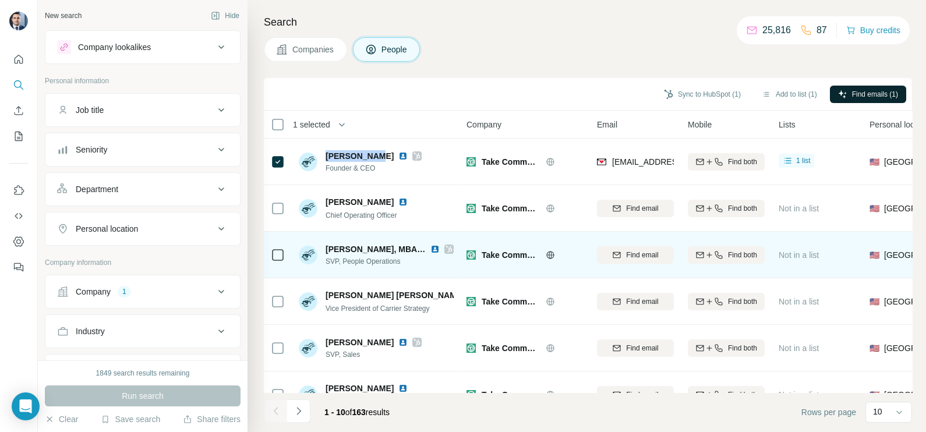
copy span "[PERSON_NAME]"
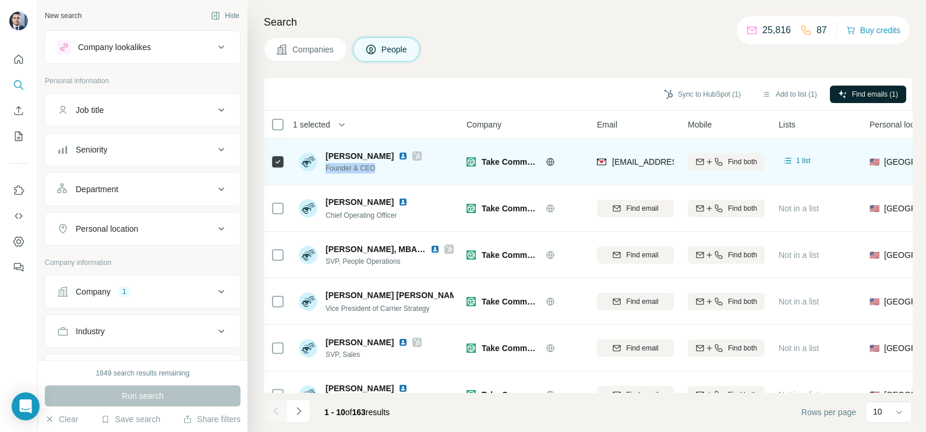
drag, startPoint x: 379, startPoint y: 169, endPoint x: 323, endPoint y: 164, distance: 55.6
click at [323, 164] on div "[PERSON_NAME] Founder & CEO" at bounding box center [360, 161] width 123 height 23
copy span "Founder & CEO"
click at [398, 158] on img at bounding box center [402, 155] width 9 height 9
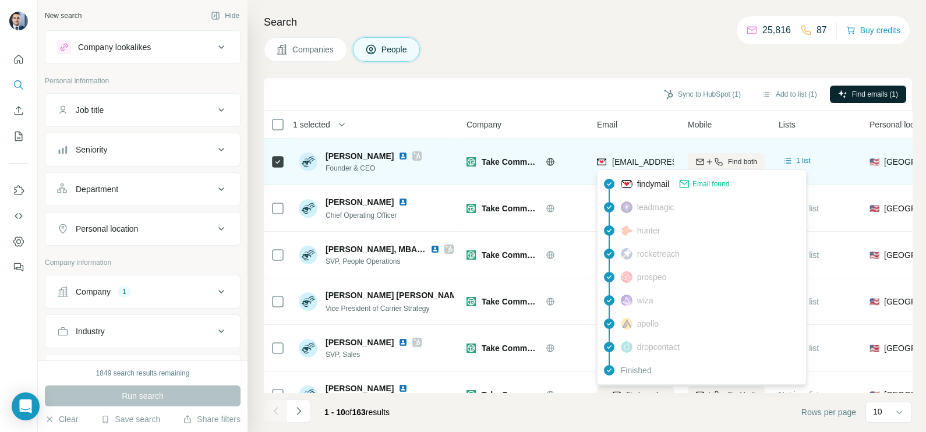
click at [656, 159] on span "[EMAIL_ADDRESS][DOMAIN_NAME]" at bounding box center [681, 161] width 138 height 9
copy tr "[EMAIL_ADDRESS][DOMAIN_NAME]"
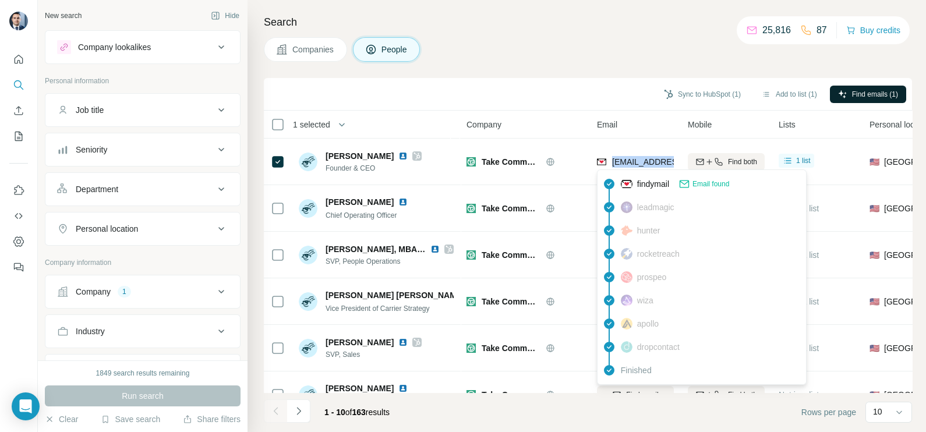
click at [192, 278] on button "Company 1" at bounding box center [142, 292] width 195 height 28
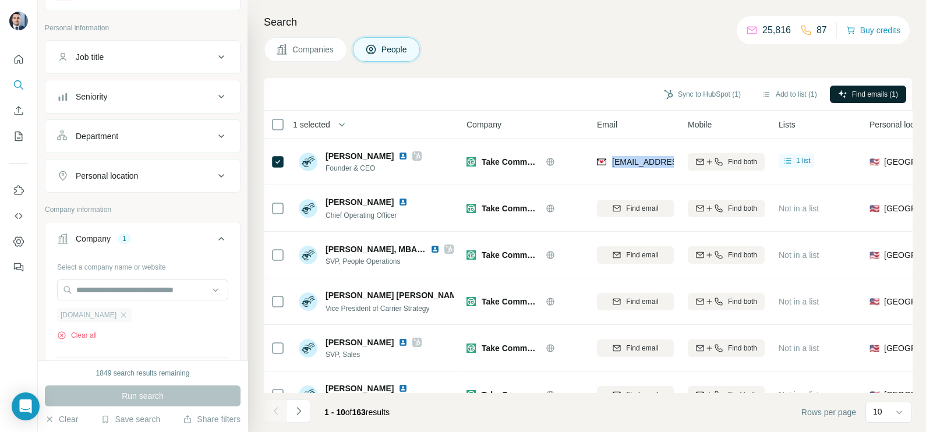
scroll to position [72, 0]
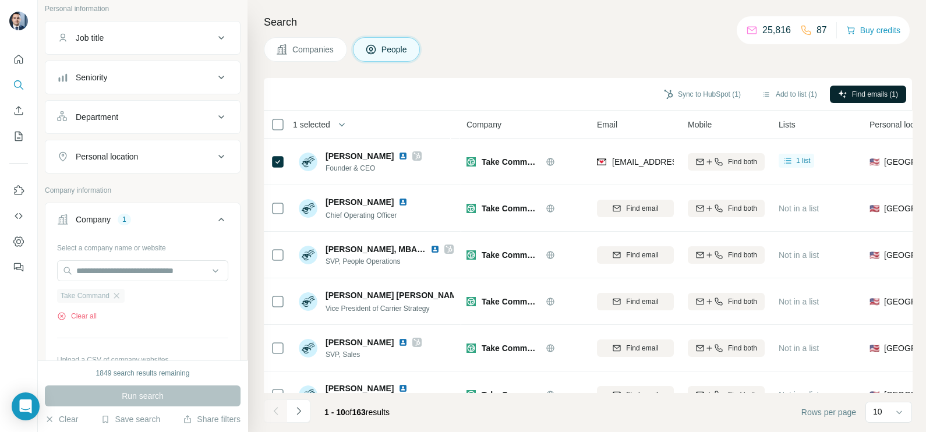
click at [125, 293] on div "Take Command" at bounding box center [91, 296] width 68 height 14
click at [118, 294] on icon "button" at bounding box center [116, 295] width 5 height 5
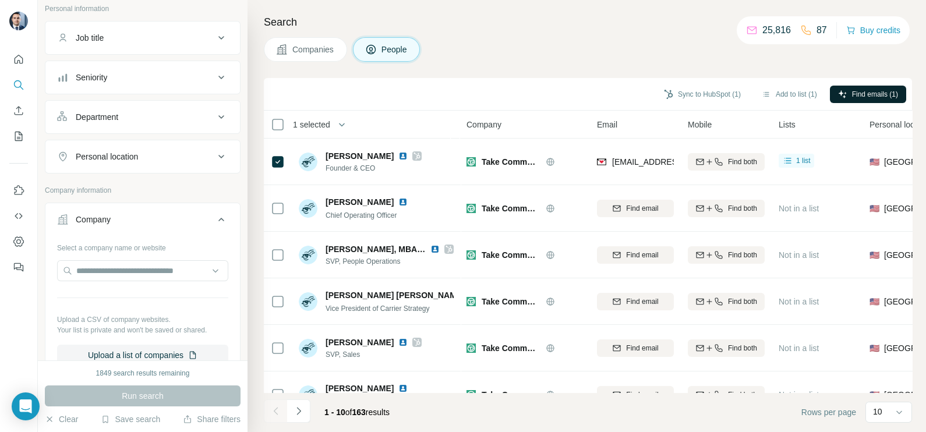
click at [311, 52] on span "Companies" at bounding box center [313, 50] width 43 height 12
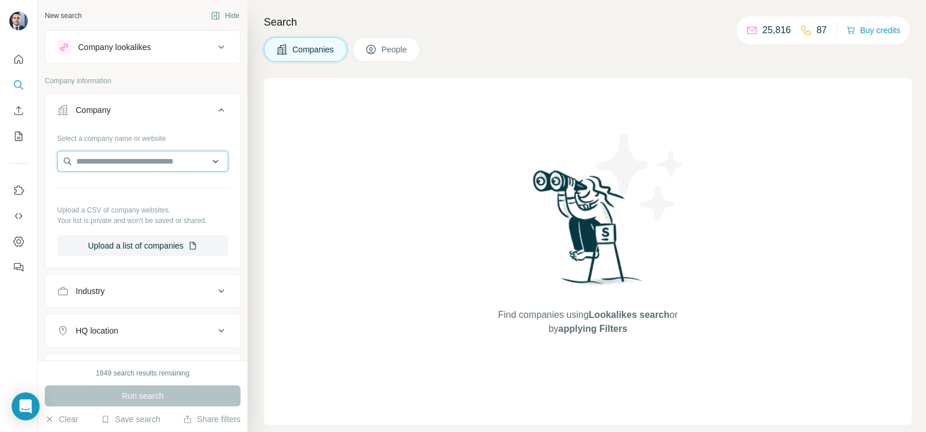
click at [108, 160] on input "text" at bounding box center [142, 161] width 171 height 21
paste input "**********"
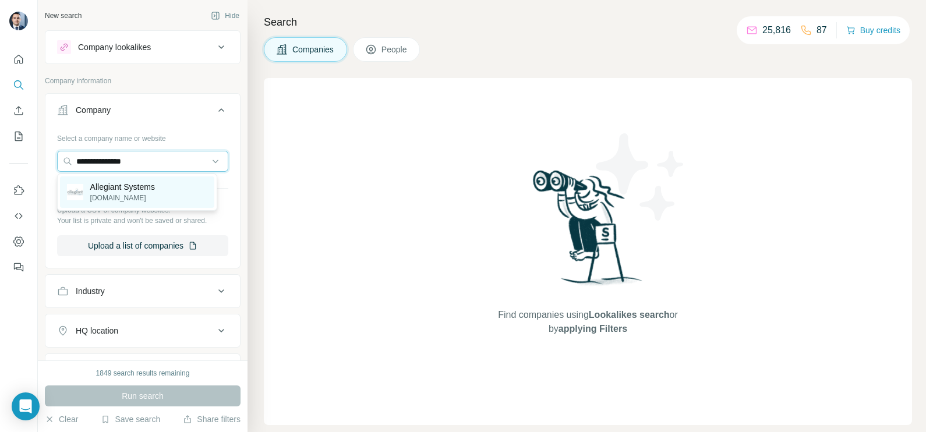
type input "**********"
click at [155, 186] on p "Allegiant Systems" at bounding box center [122, 187] width 65 height 12
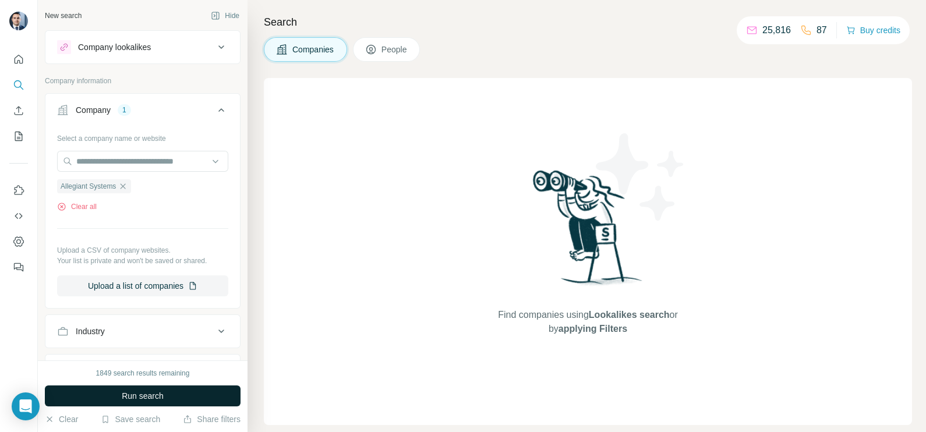
click at [154, 389] on button "Run search" at bounding box center [143, 396] width 196 height 21
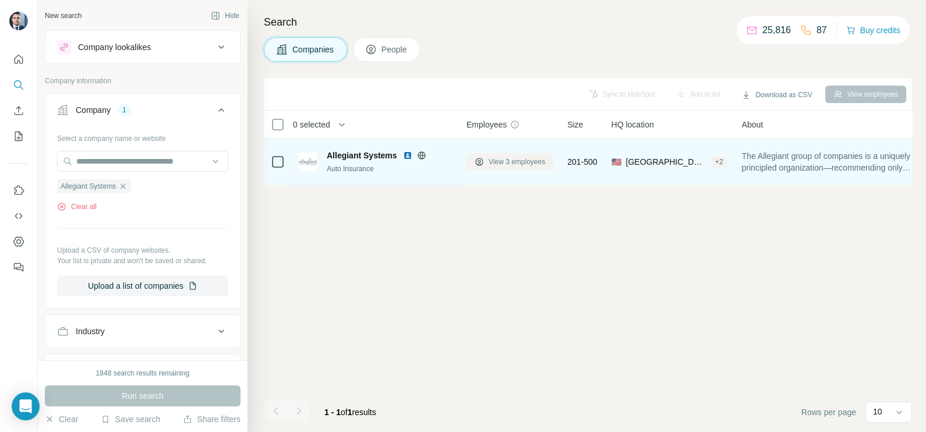
click at [521, 166] on span "View 3 employees" at bounding box center [517, 162] width 57 height 10
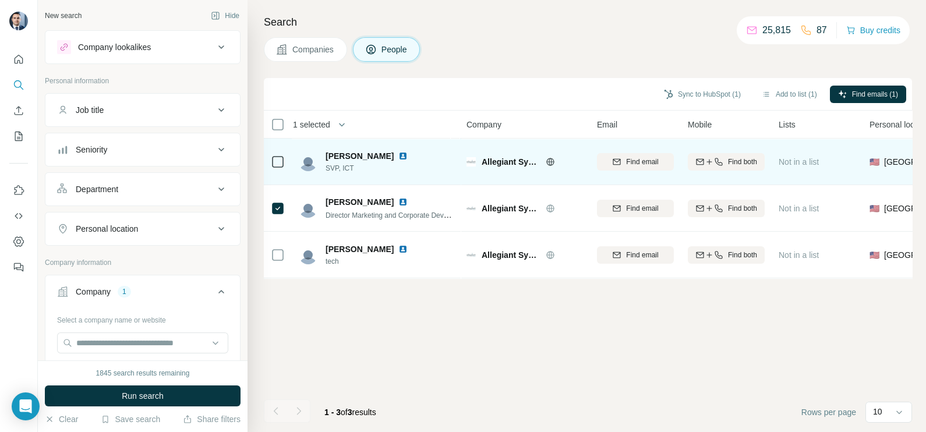
click at [398, 157] on img at bounding box center [402, 155] width 9 height 9
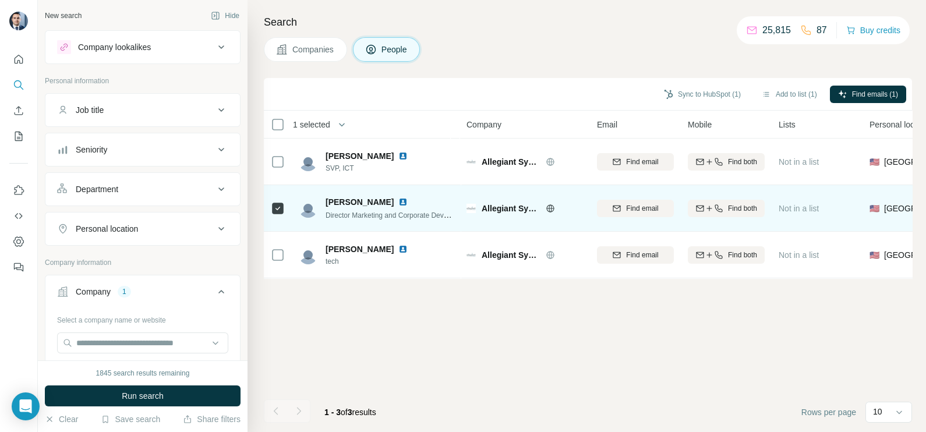
click at [398, 199] on img at bounding box center [402, 202] width 9 height 9
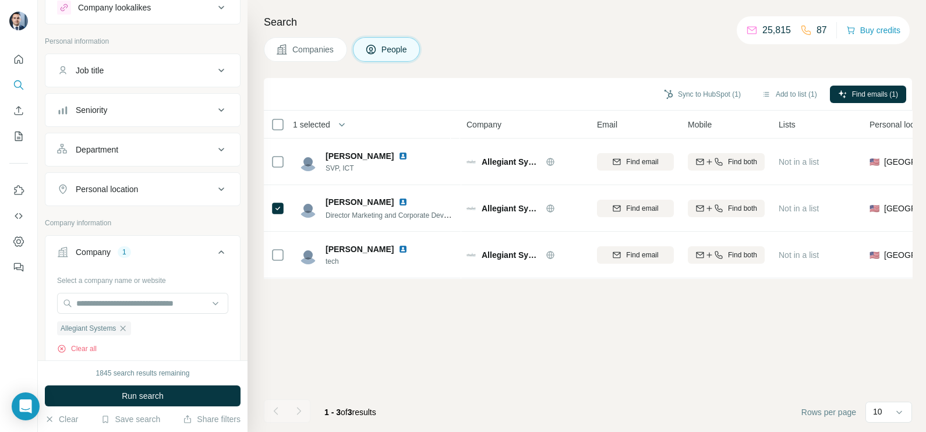
scroll to position [72, 0]
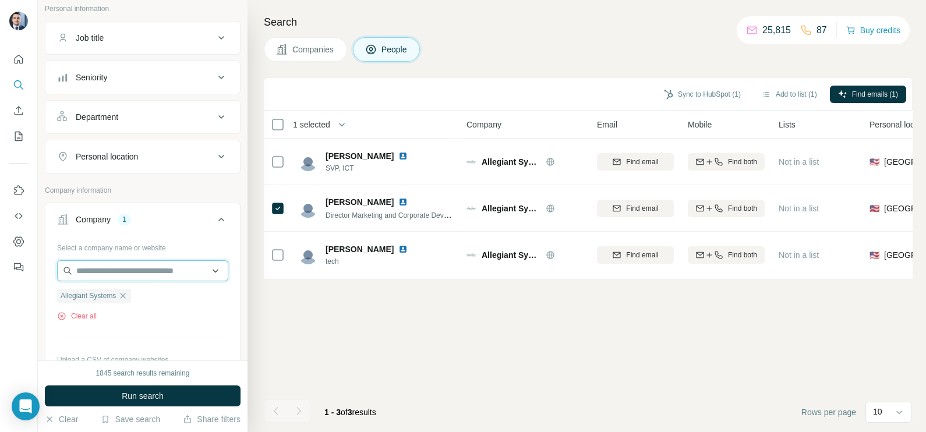
click at [119, 268] on input "text" at bounding box center [142, 270] width 171 height 21
click at [124, 318] on div "Clear all" at bounding box center [142, 316] width 171 height 10
click at [126, 298] on icon "button" at bounding box center [122, 295] width 9 height 9
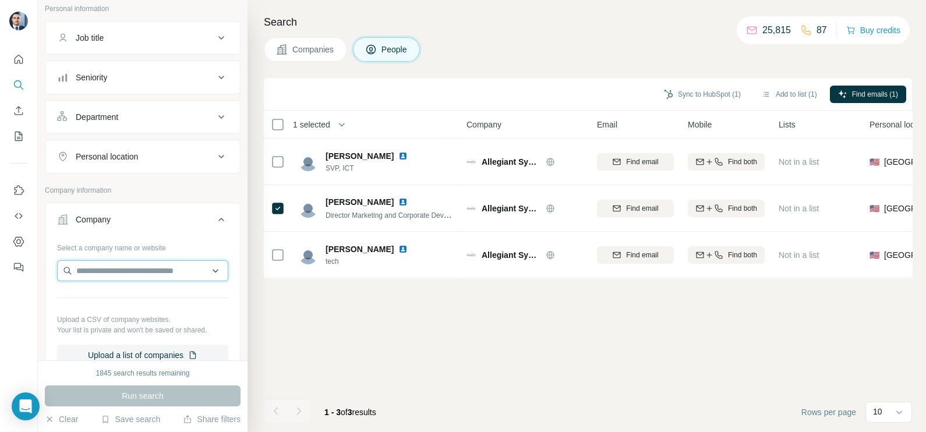
click at [117, 274] on input "text" at bounding box center [142, 270] width 171 height 21
paste input "**********"
type input "**********"
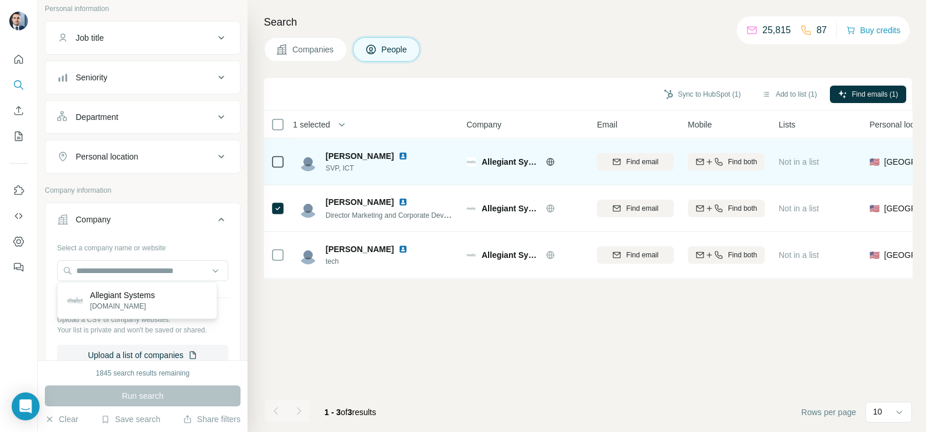
click at [552, 163] on icon at bounding box center [550, 161] width 9 height 9
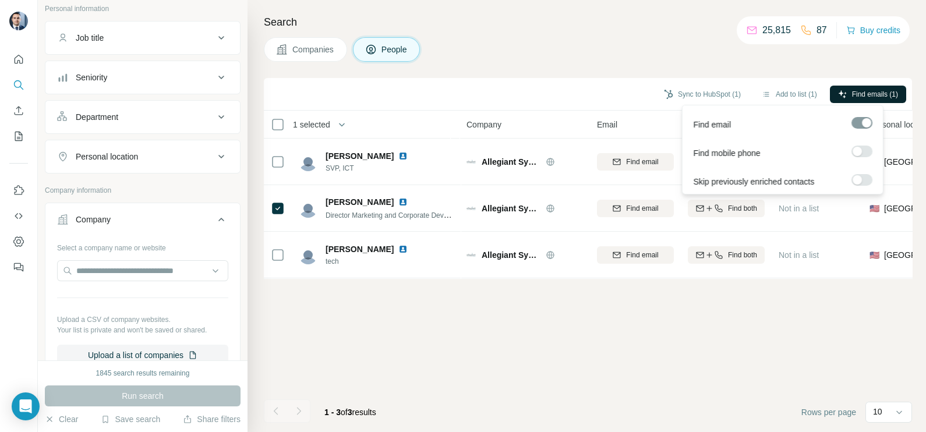
click at [874, 89] on span "Find emails (1)" at bounding box center [875, 94] width 46 height 10
click at [854, 96] on span "Find emails (1)" at bounding box center [875, 94] width 46 height 10
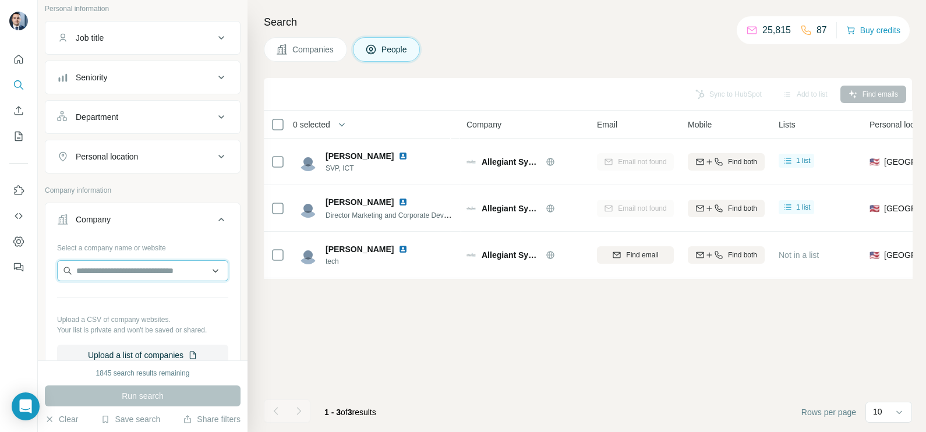
click at [146, 267] on input "text" at bounding box center [142, 270] width 171 height 21
paste input "**********"
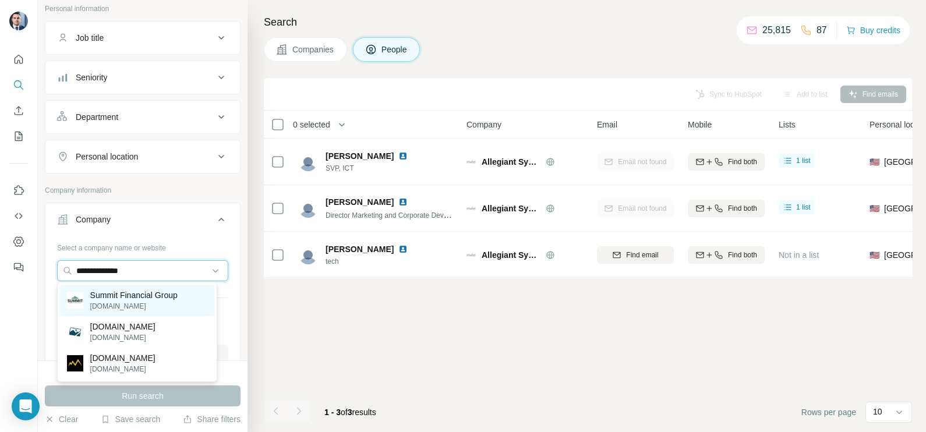
type input "**********"
click at [143, 302] on p "[DOMAIN_NAME]" at bounding box center [133, 306] width 87 height 10
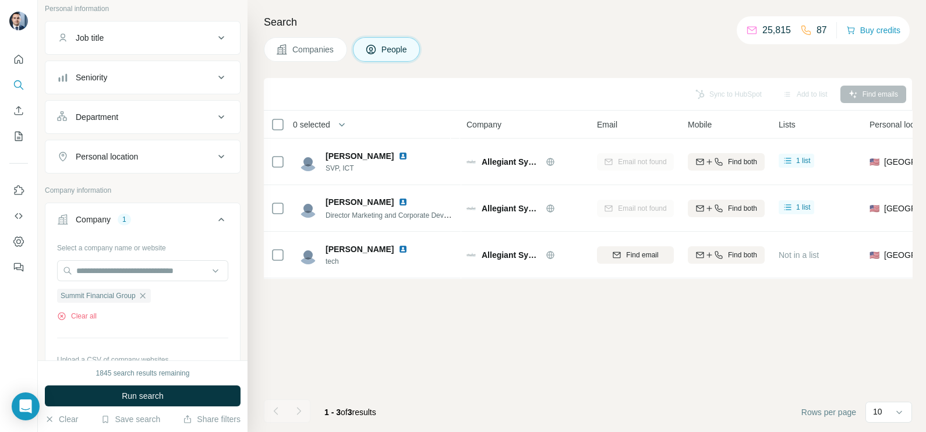
click at [163, 408] on div "1845 search results remaining Run search Clear Save search Share filters" at bounding box center [143, 397] width 210 height 72
click at [299, 59] on button "Companies" at bounding box center [305, 49] width 83 height 24
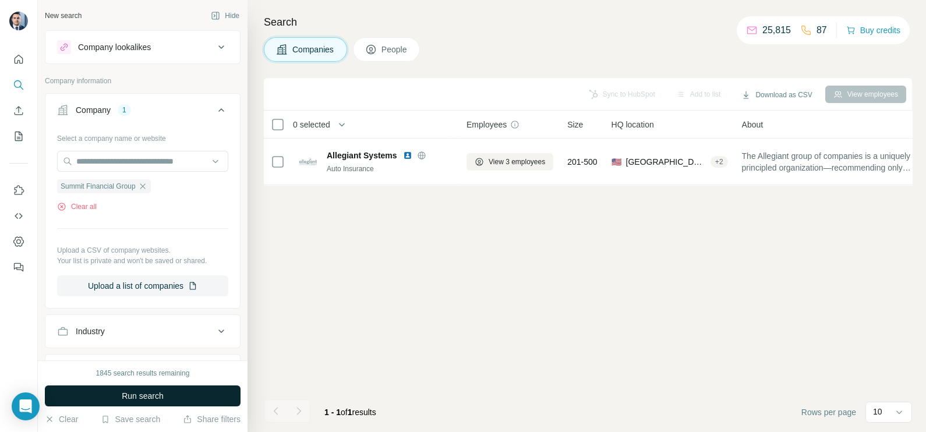
click at [131, 393] on span "Run search" at bounding box center [143, 396] width 42 height 12
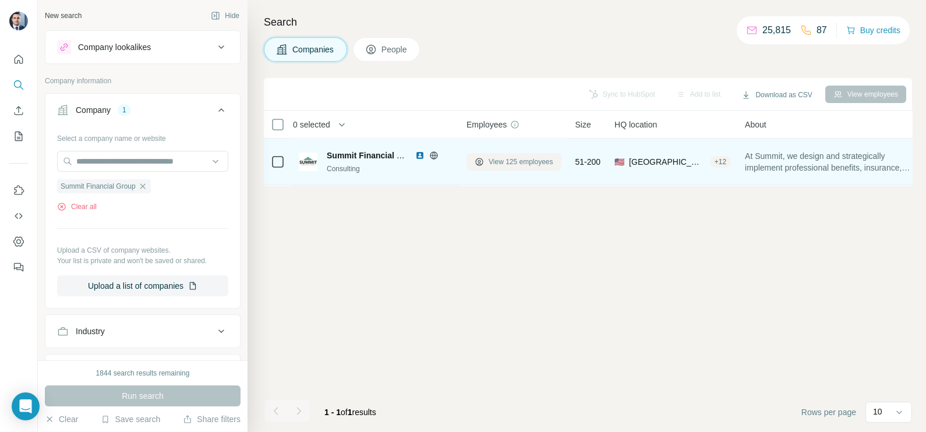
click at [498, 163] on span "View 125 employees" at bounding box center [521, 162] width 65 height 10
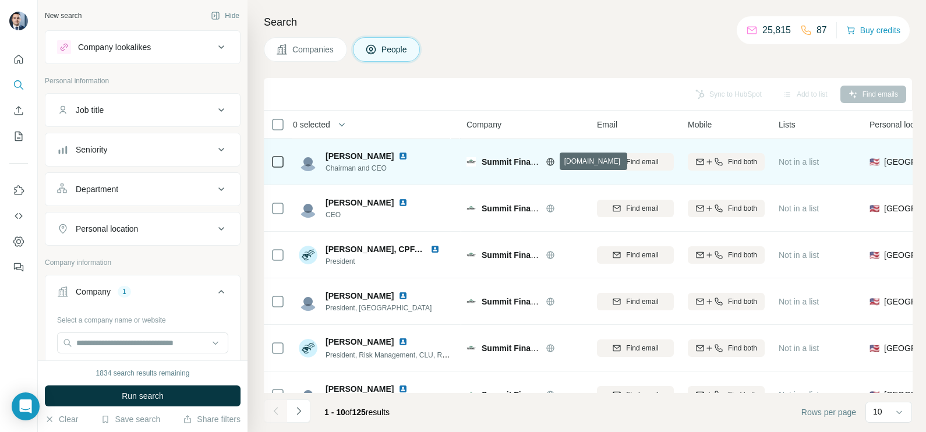
click at [549, 163] on icon at bounding box center [550, 162] width 3 height 8
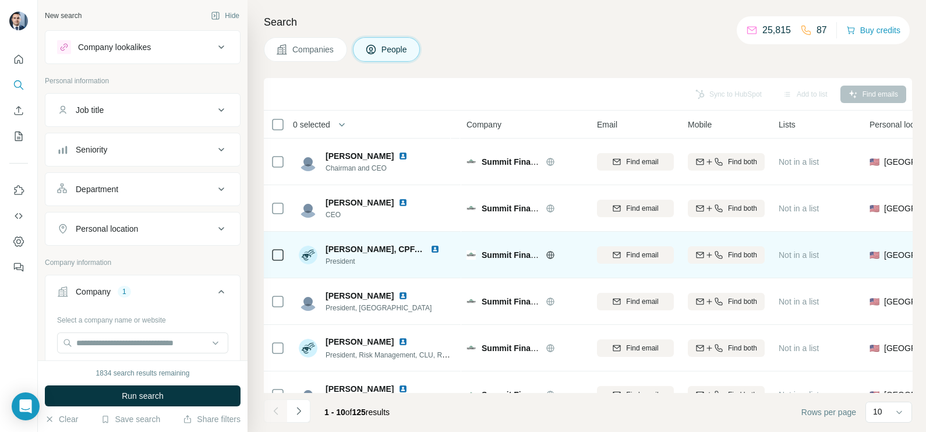
click at [432, 248] on img at bounding box center [435, 249] width 9 height 9
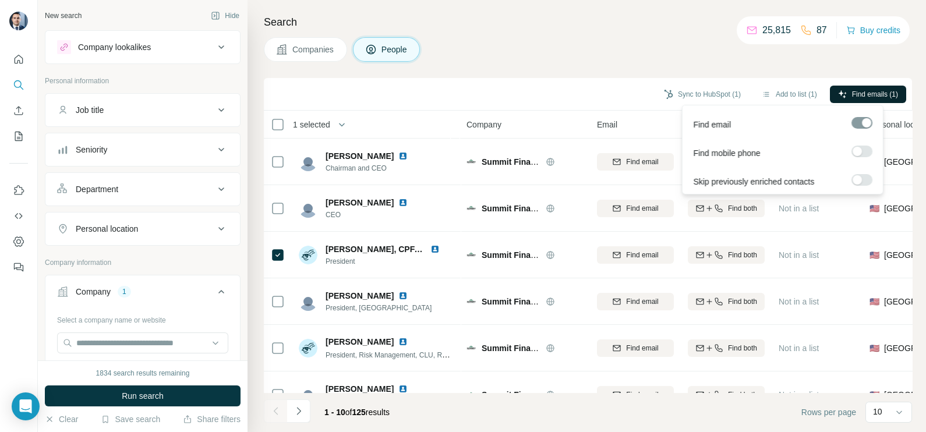
click at [877, 87] on button "Find emails (1)" at bounding box center [868, 94] width 76 height 17
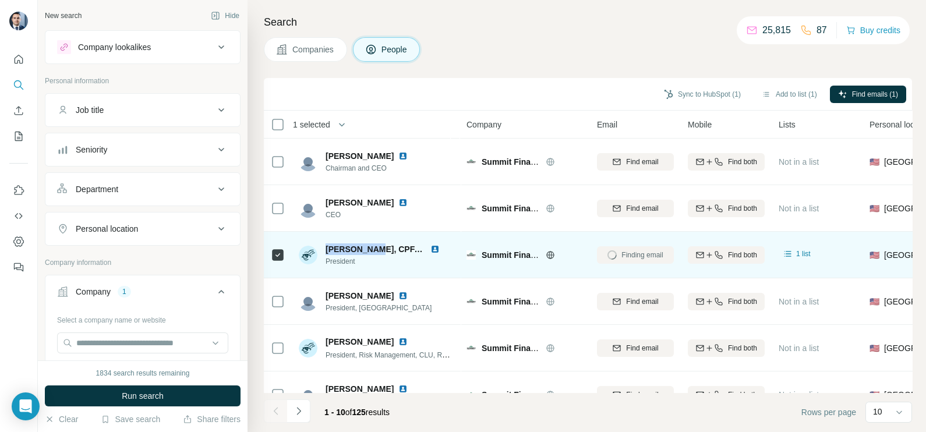
drag, startPoint x: 326, startPoint y: 244, endPoint x: 372, endPoint y: 240, distance: 46.2
click at [371, 240] on div "[PERSON_NAME], CPFATM, C(k)P®, AIF® President" at bounding box center [376, 255] width 155 height 32
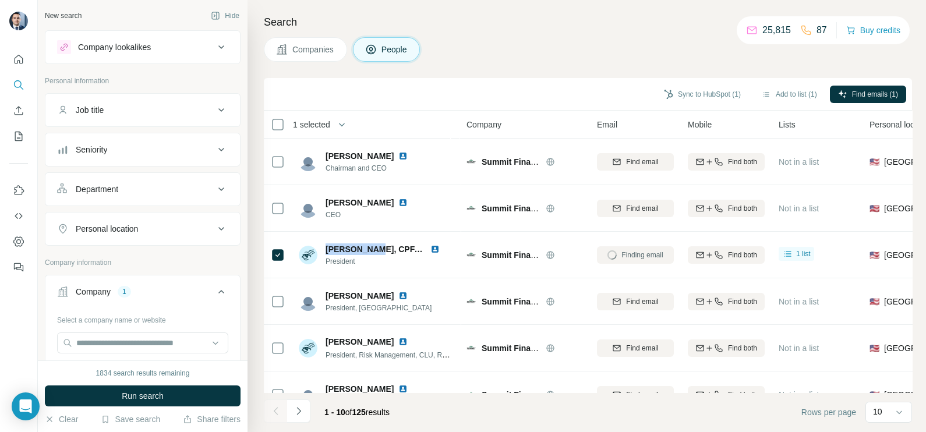
copy span "Kaci Skidge"
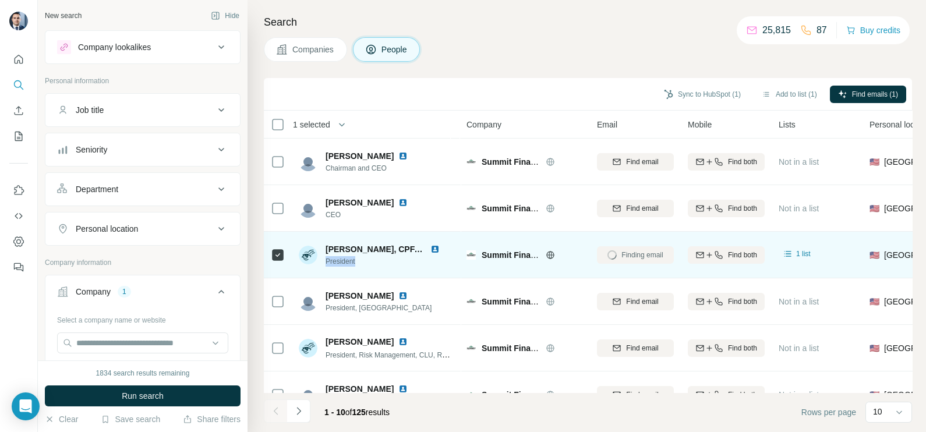
drag, startPoint x: 364, startPoint y: 261, endPoint x: 323, endPoint y: 262, distance: 40.2
click at [323, 262] on div "[PERSON_NAME], CPFATM, C(k)P®, AIF® President" at bounding box center [376, 255] width 155 height 23
copy span "President"
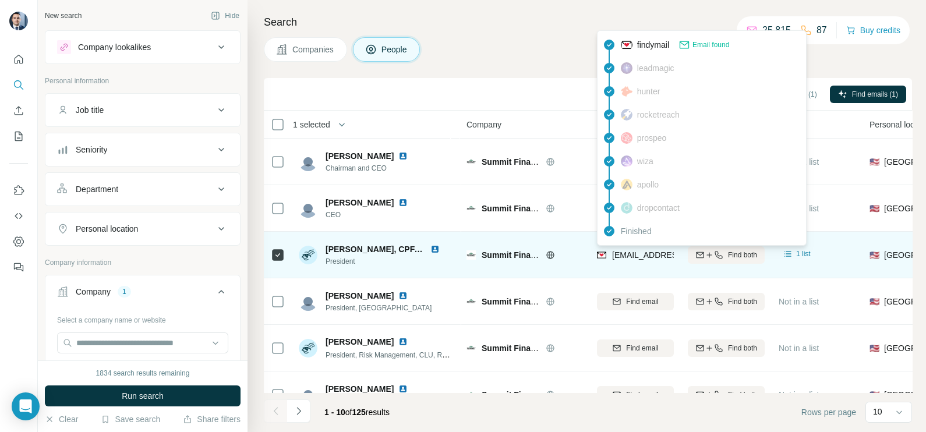
click at [618, 257] on span "[EMAIL_ADDRESS][DOMAIN_NAME]" at bounding box center [681, 255] width 138 height 9
copy tr "[EMAIL_ADDRESS][DOMAIN_NAME]"
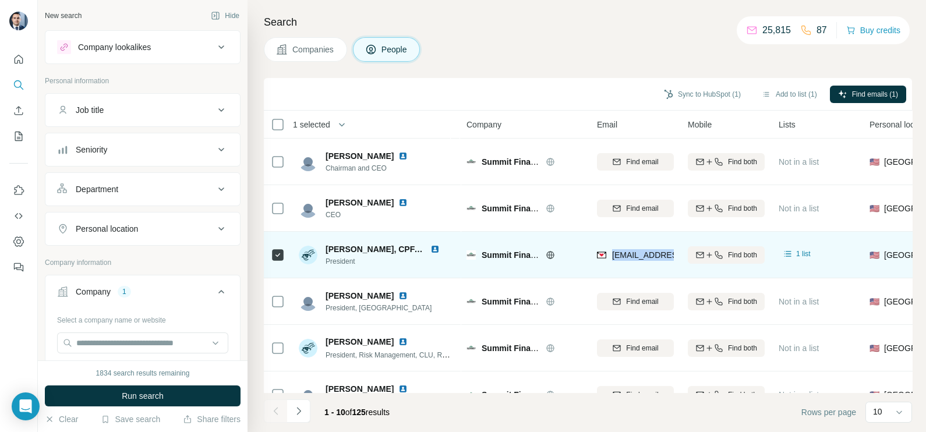
click at [435, 251] on img at bounding box center [435, 249] width 9 height 9
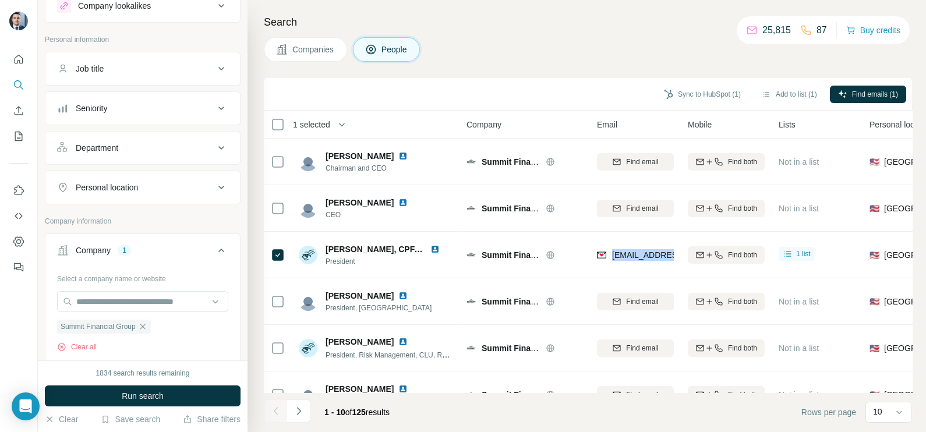
scroll to position [72, 0]
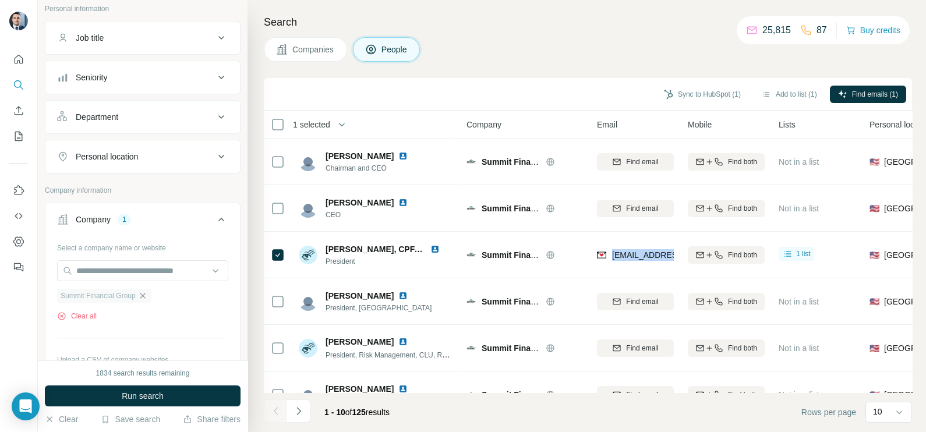
click at [144, 298] on icon "button" at bounding box center [142, 295] width 9 height 9
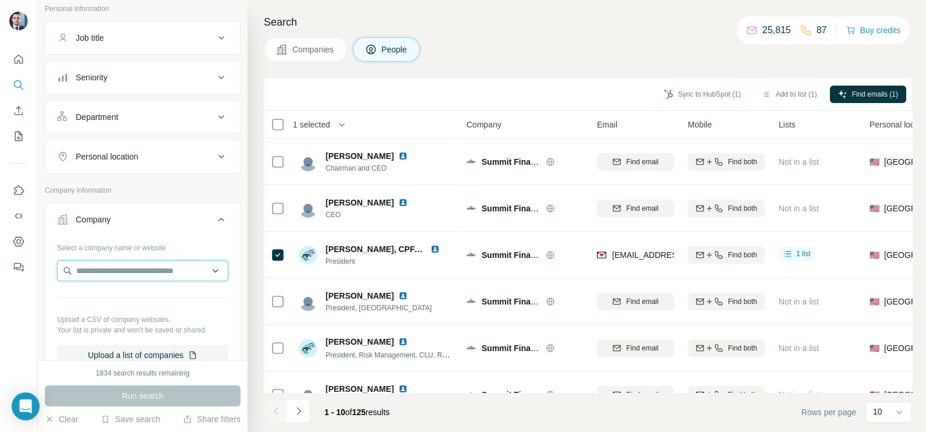
click at [123, 269] on input "text" at bounding box center [142, 270] width 171 height 21
paste input "**********"
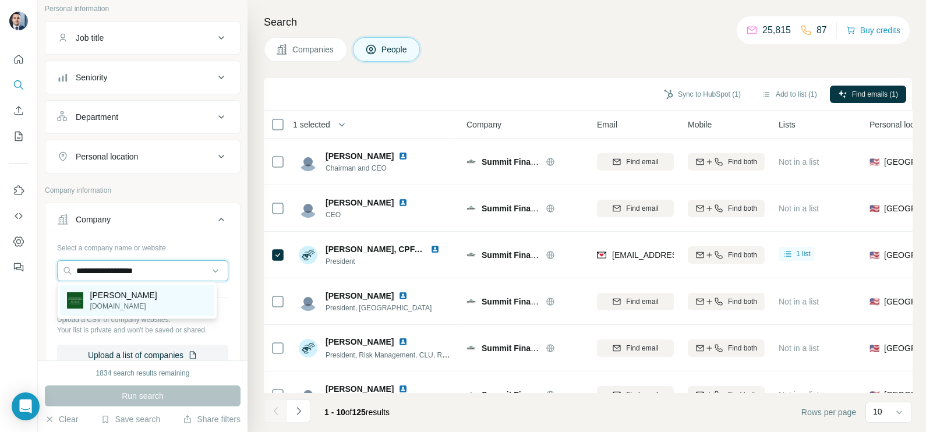
type input "**********"
click at [131, 298] on p "[PERSON_NAME]" at bounding box center [123, 296] width 67 height 12
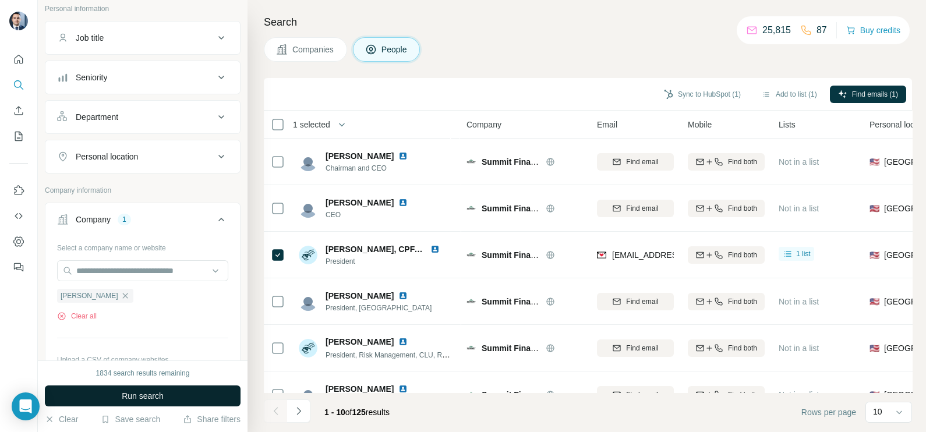
click at [149, 395] on span "Run search" at bounding box center [143, 396] width 42 height 12
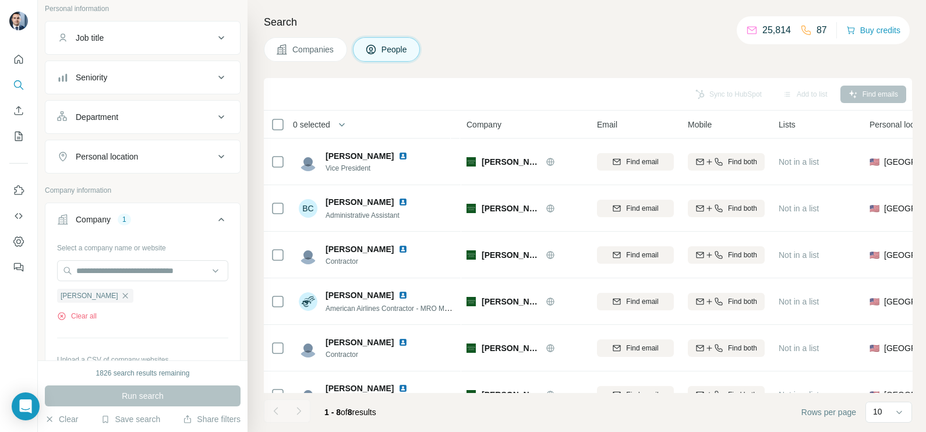
click at [313, 44] on span "Companies" at bounding box center [313, 50] width 43 height 12
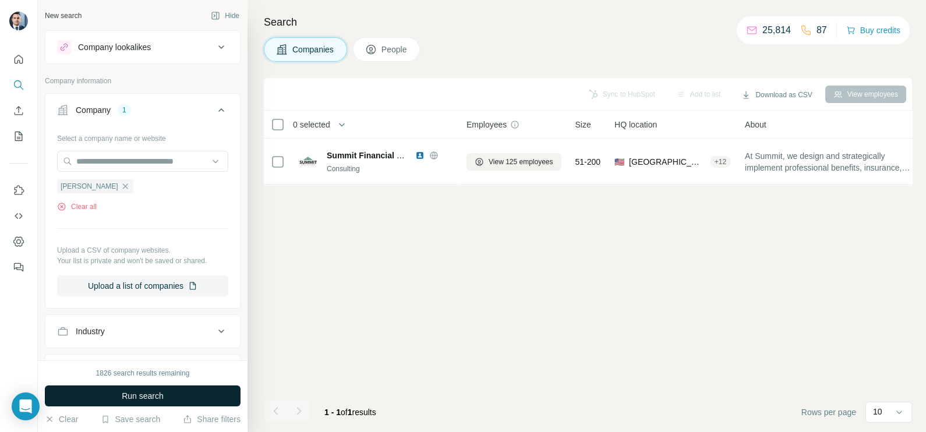
click at [164, 386] on button "Run search" at bounding box center [143, 396] width 196 height 21
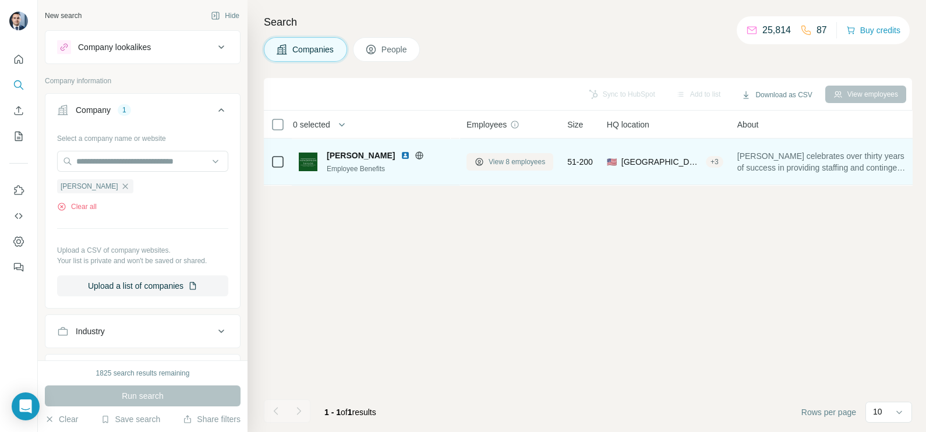
click at [496, 159] on span "View 8 employees" at bounding box center [517, 162] width 57 height 10
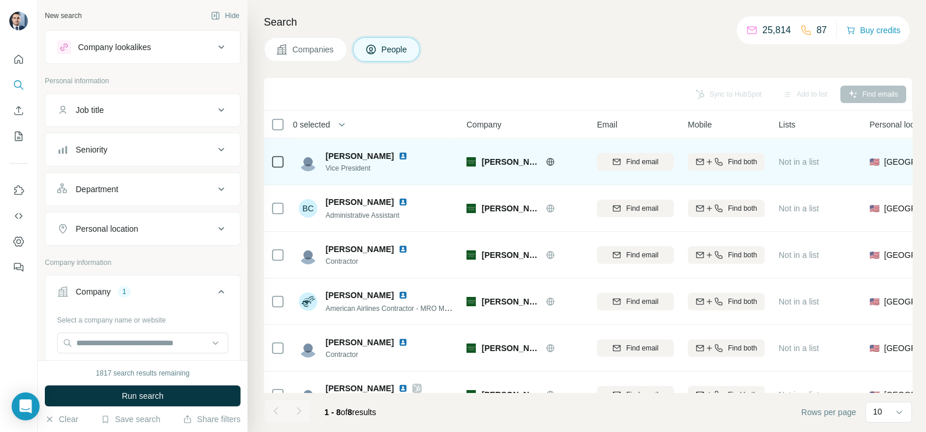
click at [549, 163] on icon at bounding box center [550, 161] width 9 height 9
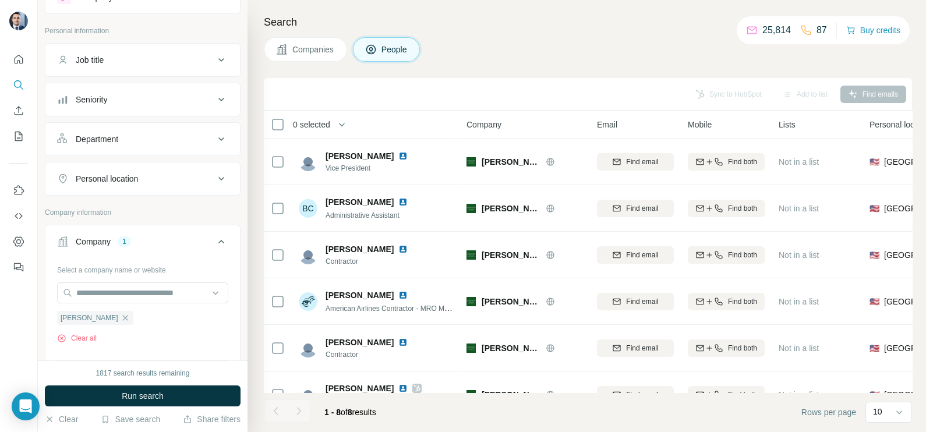
scroll to position [72, 0]
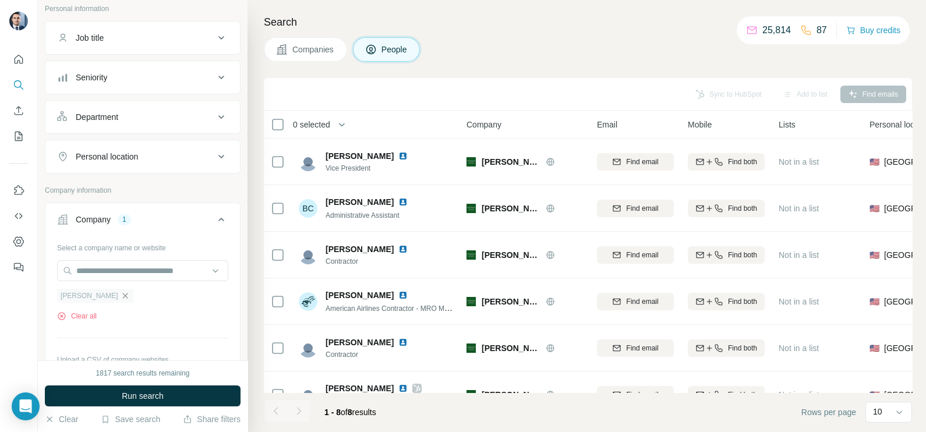
click at [128, 291] on icon "button" at bounding box center [125, 295] width 9 height 9
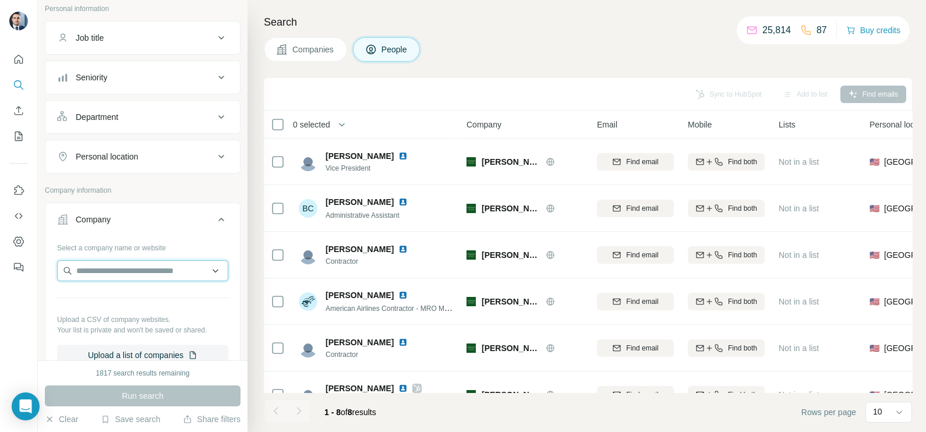
click at [129, 273] on input "text" at bounding box center [142, 270] width 171 height 21
paste input "**********"
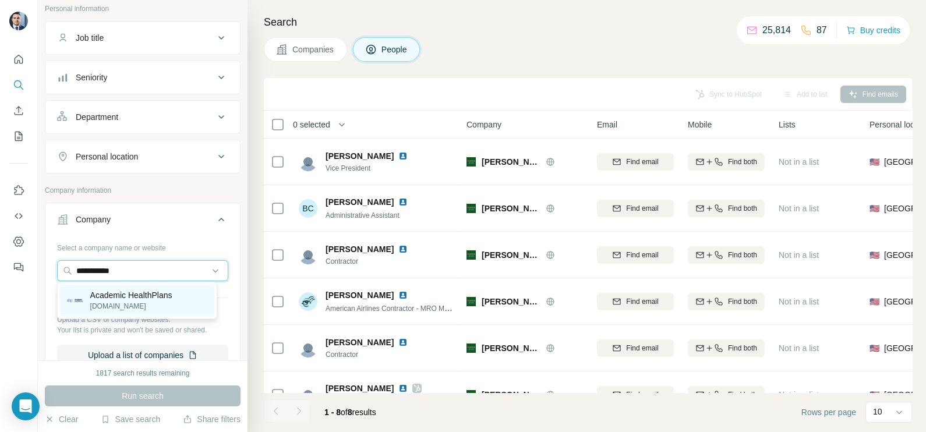
type input "**********"
click at [140, 297] on p "Academic HealthPlans" at bounding box center [131, 296] width 82 height 12
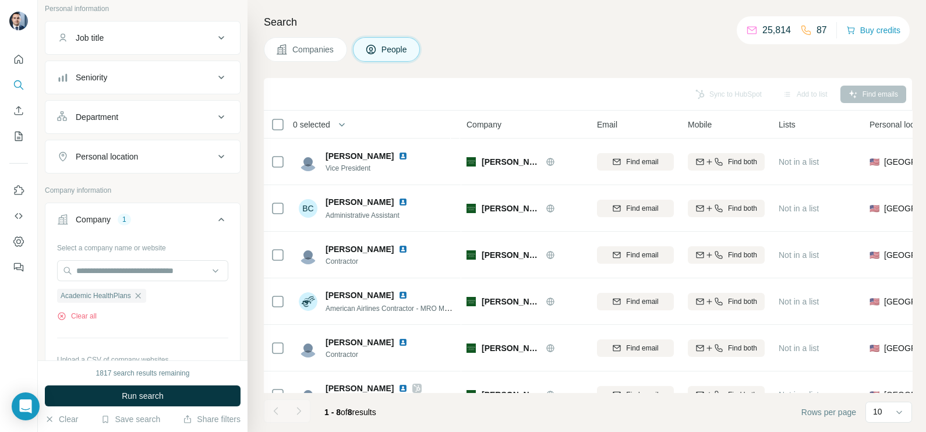
click at [311, 44] on span "Companies" at bounding box center [313, 50] width 43 height 12
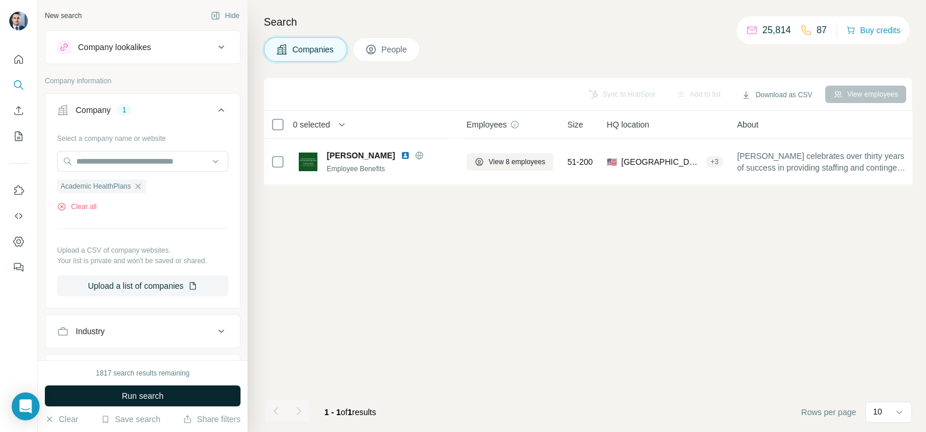
click at [146, 398] on span "Run search" at bounding box center [143, 396] width 42 height 12
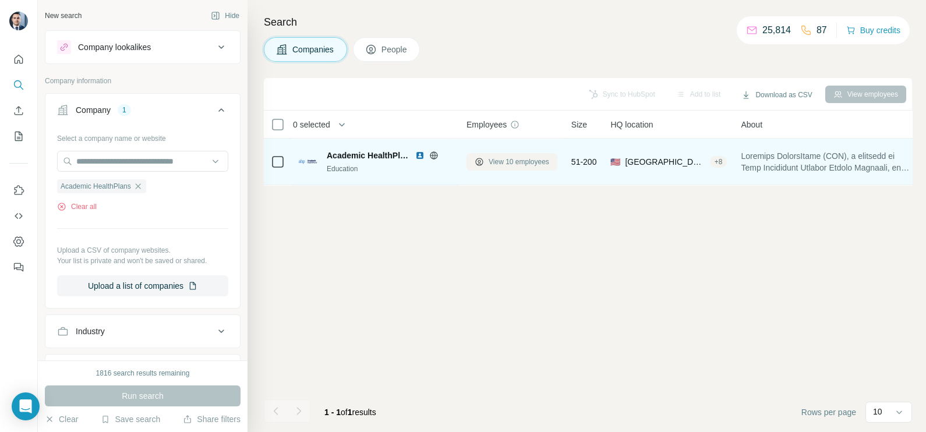
click at [504, 165] on span "View 10 employees" at bounding box center [519, 162] width 61 height 10
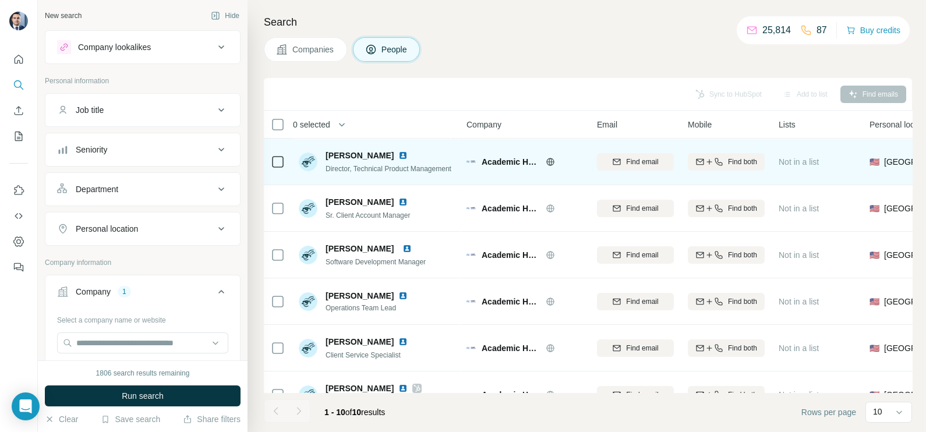
click at [551, 163] on icon at bounding box center [550, 161] width 9 height 9
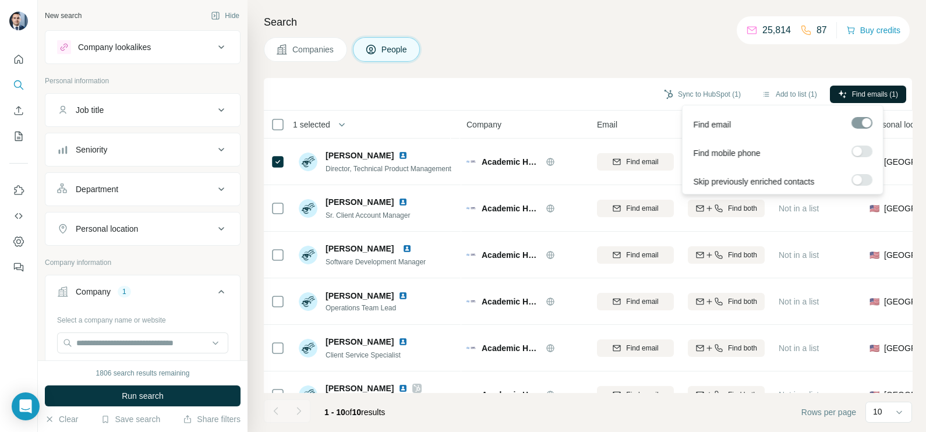
click at [849, 90] on button "Find emails (1)" at bounding box center [868, 94] width 76 height 17
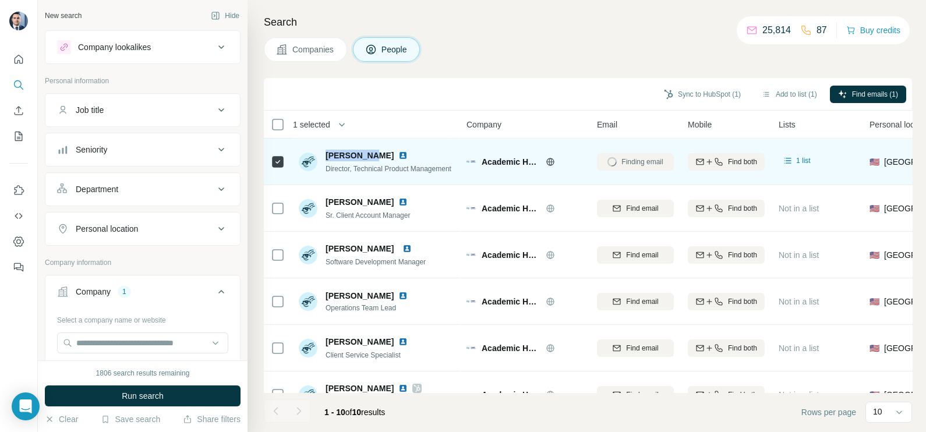
drag, startPoint x: 369, startPoint y: 154, endPoint x: 327, endPoint y: 149, distance: 42.9
click at [327, 150] on div "[PERSON_NAME]" at bounding box center [389, 156] width 126 height 12
copy span "[PERSON_NAME]"
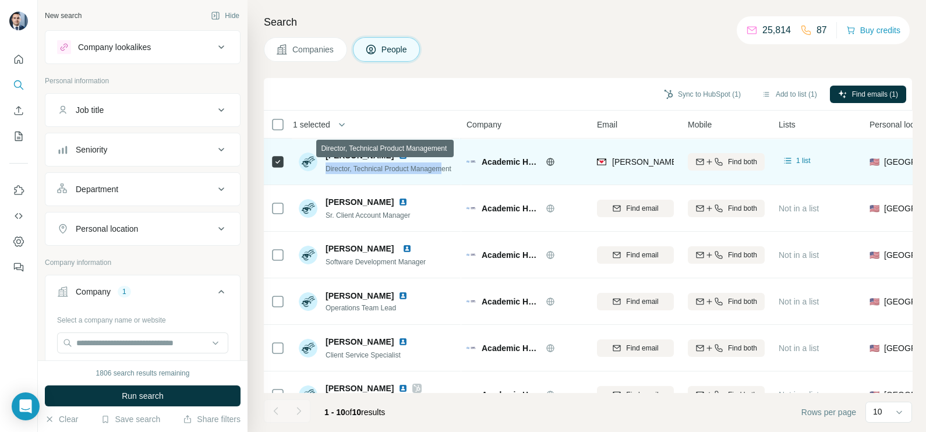
drag, startPoint x: 327, startPoint y: 168, endPoint x: 447, endPoint y: 170, distance: 119.5
click at [447, 170] on span "Director, Technical Product Management" at bounding box center [389, 169] width 126 height 8
copy span "Director, Technical Product Managem"
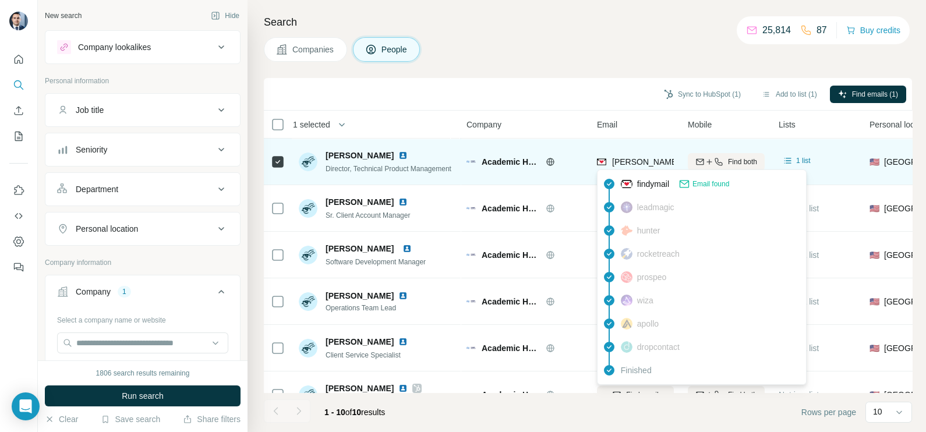
click at [636, 157] on span "[PERSON_NAME][EMAIL_ADDRESS][DOMAIN_NAME]" at bounding box center [714, 161] width 205 height 9
click at [636, 156] on span "[PERSON_NAME][EMAIL_ADDRESS][DOMAIN_NAME]" at bounding box center [710, 162] width 196 height 12
copy tr "[PERSON_NAME][EMAIL_ADDRESS][DOMAIN_NAME]"
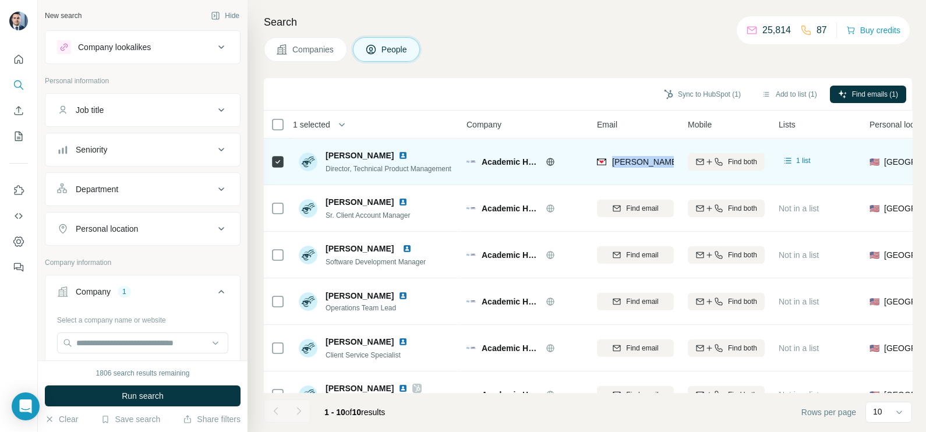
click at [398, 154] on img at bounding box center [402, 155] width 9 height 9
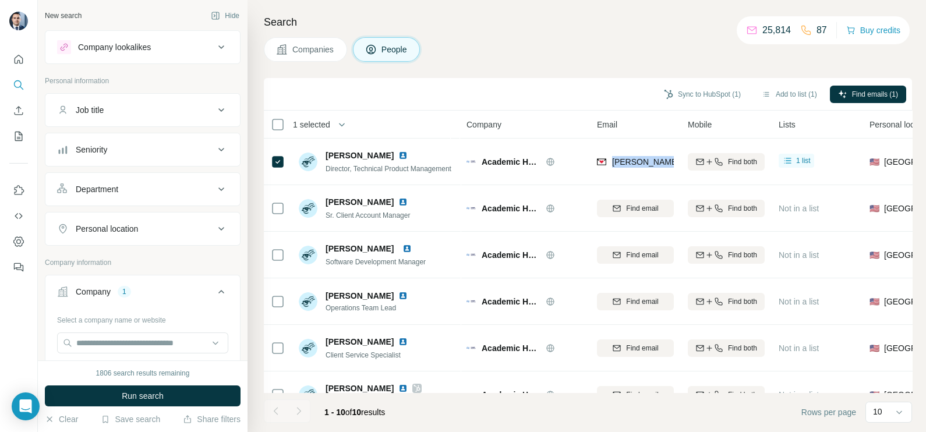
click at [214, 47] on icon at bounding box center [221, 47] width 14 height 14
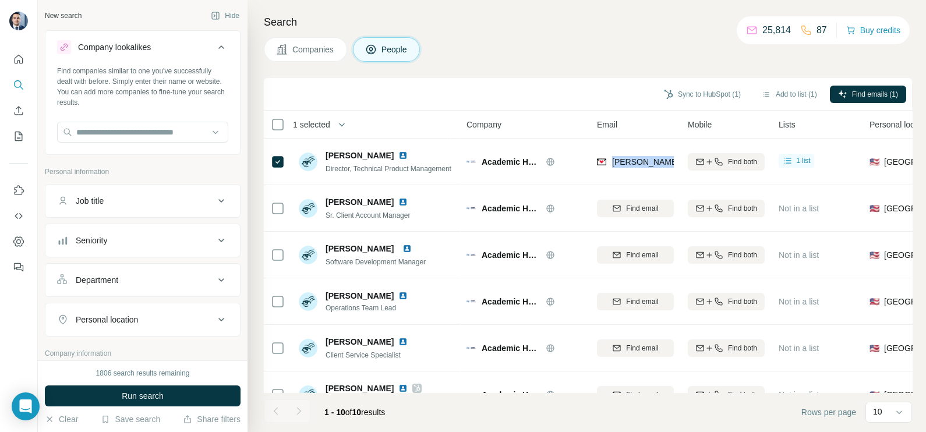
click at [218, 48] on icon at bounding box center [221, 46] width 6 height 3
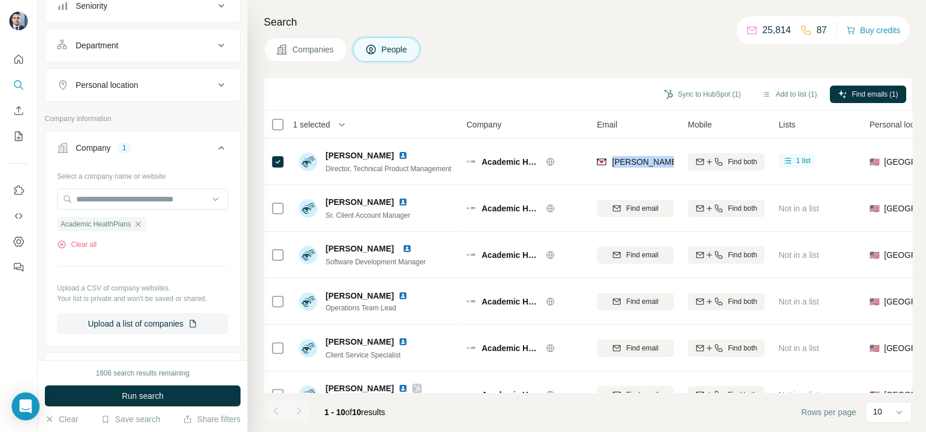
scroll to position [145, 0]
click at [143, 221] on icon "button" at bounding box center [137, 222] width 9 height 9
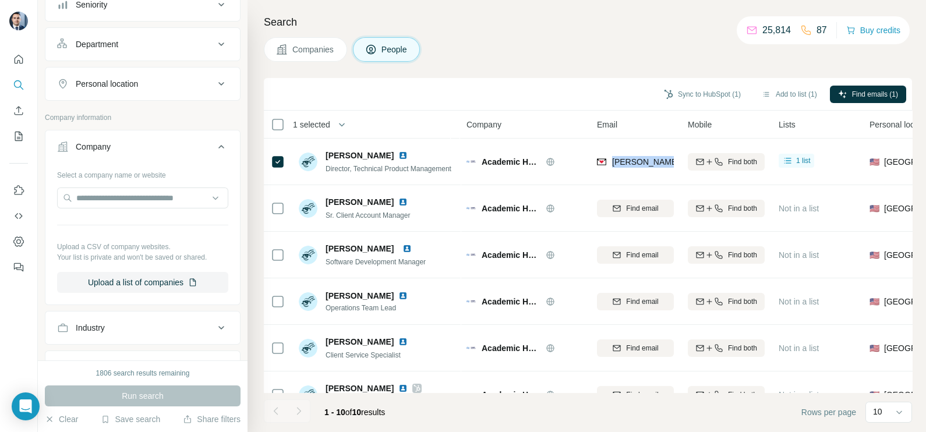
click at [327, 45] on span "Companies" at bounding box center [313, 50] width 43 height 12
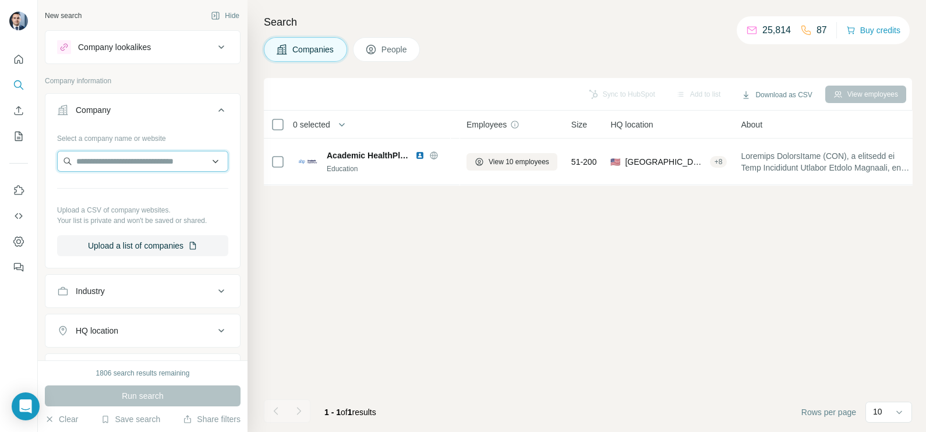
click at [134, 160] on input "text" at bounding box center [142, 161] width 171 height 21
paste input "**********"
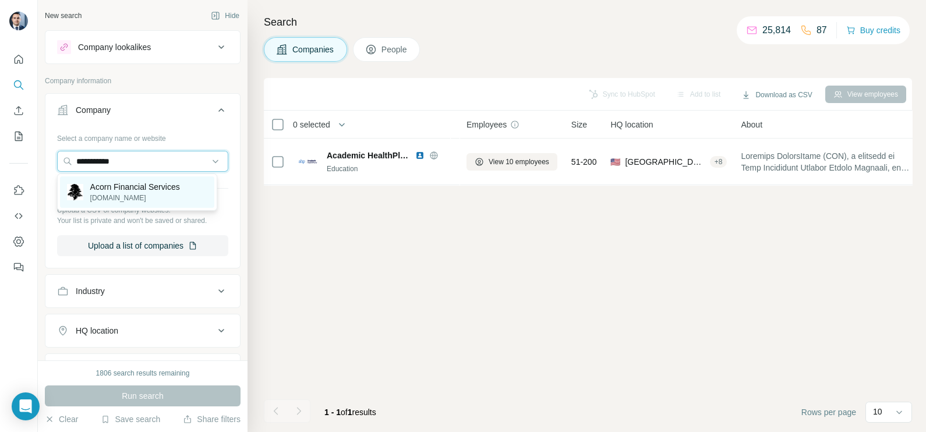
type input "**********"
click at [125, 195] on p "[DOMAIN_NAME]" at bounding box center [135, 198] width 90 height 10
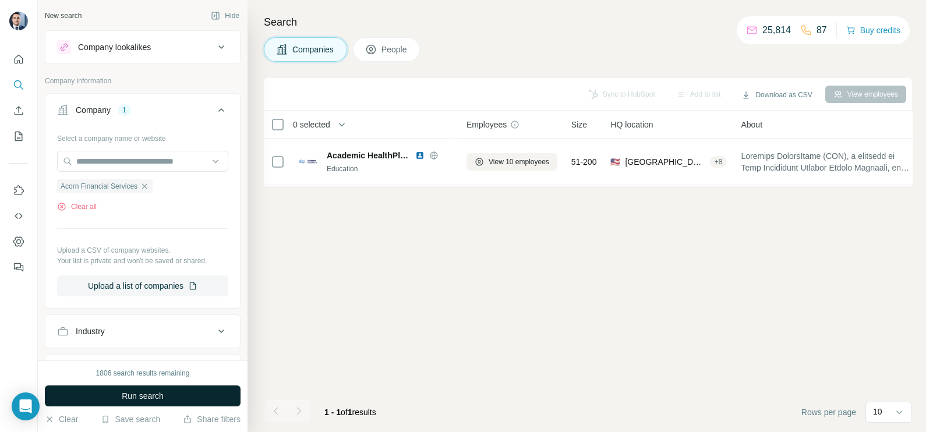
click at [149, 396] on span "Run search" at bounding box center [143, 396] width 42 height 12
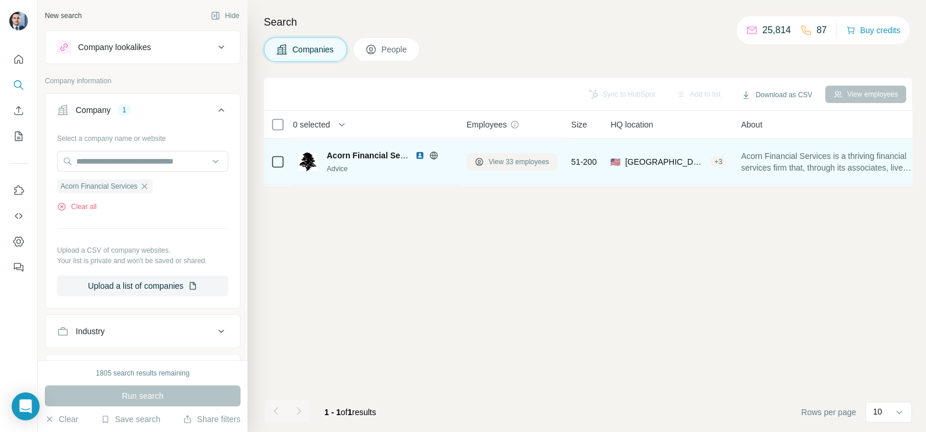
click at [505, 157] on span "View 33 employees" at bounding box center [519, 162] width 61 height 10
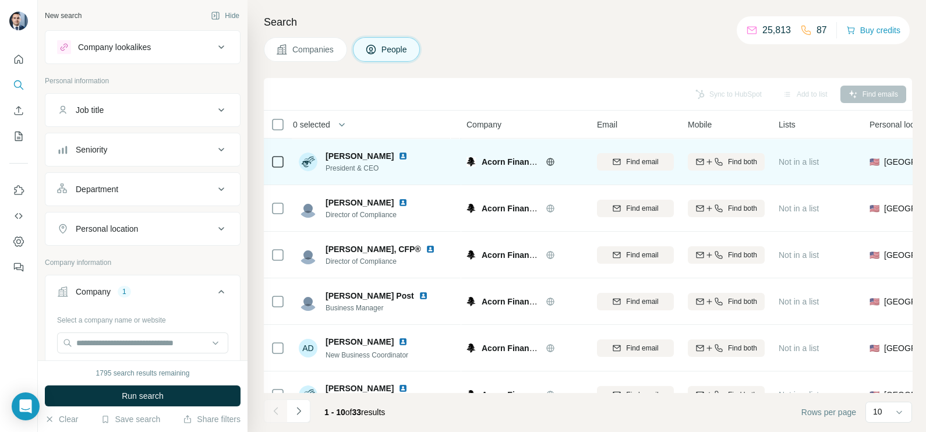
click at [551, 160] on icon at bounding box center [550, 161] width 9 height 9
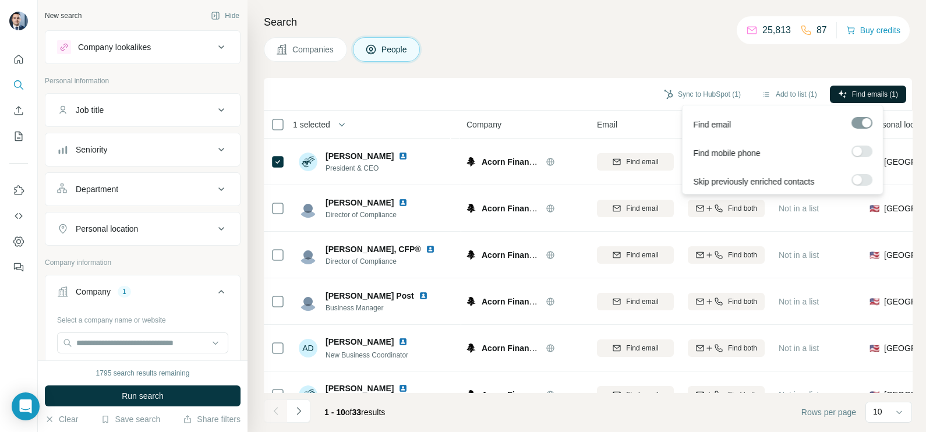
click at [874, 93] on span "Find emails (1)" at bounding box center [875, 94] width 46 height 10
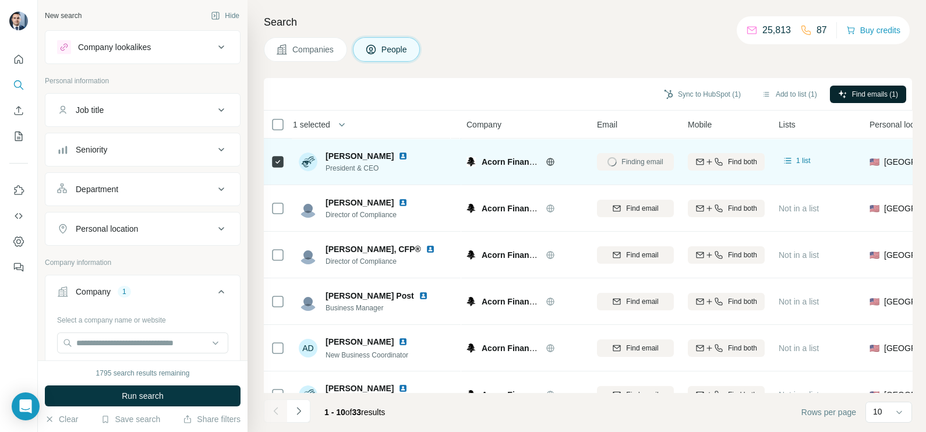
drag, startPoint x: 326, startPoint y: 153, endPoint x: 394, endPoint y: 149, distance: 68.3
click at [394, 149] on div "[PERSON_NAME] President & CEO" at bounding box center [376, 162] width 155 height 32
copy span "[PERSON_NAME]"
drag, startPoint x: 385, startPoint y: 168, endPoint x: 327, endPoint y: 171, distance: 58.3
click at [327, 171] on span "President & CEO" at bounding box center [374, 168] width 96 height 10
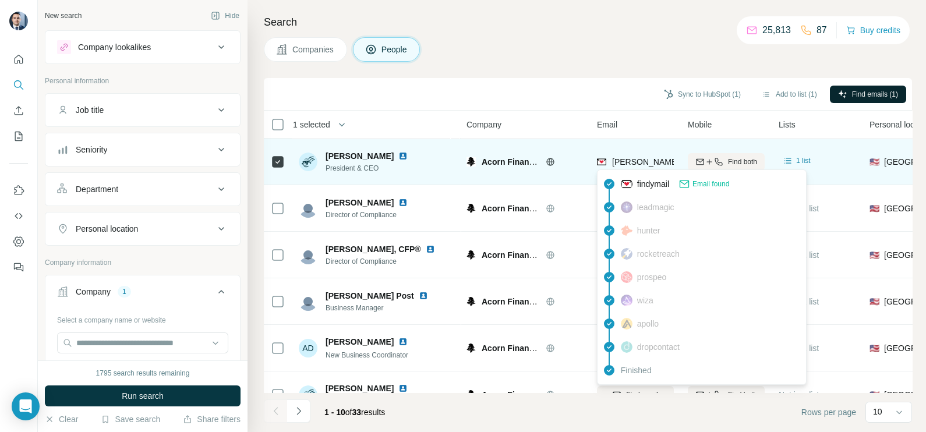
click at [616, 166] on span "[PERSON_NAME][EMAIL_ADDRESS][DOMAIN_NAME]" at bounding box center [710, 162] width 196 height 12
click at [400, 157] on img at bounding box center [402, 155] width 9 height 9
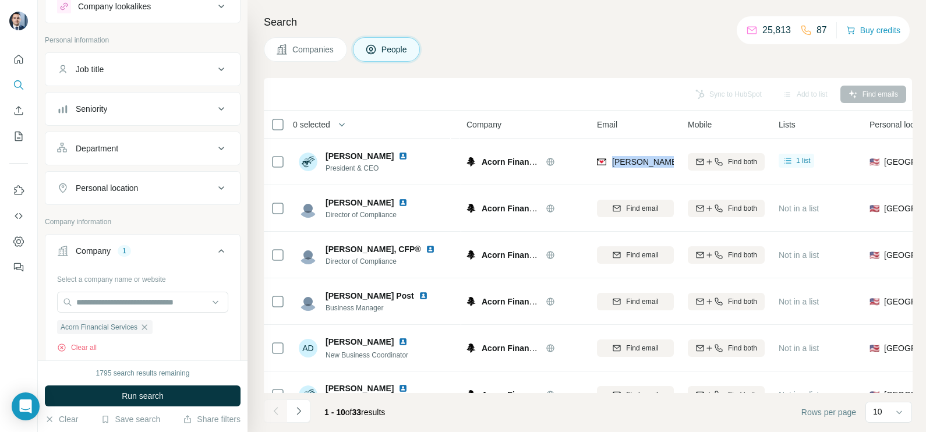
scroll to position [72, 0]
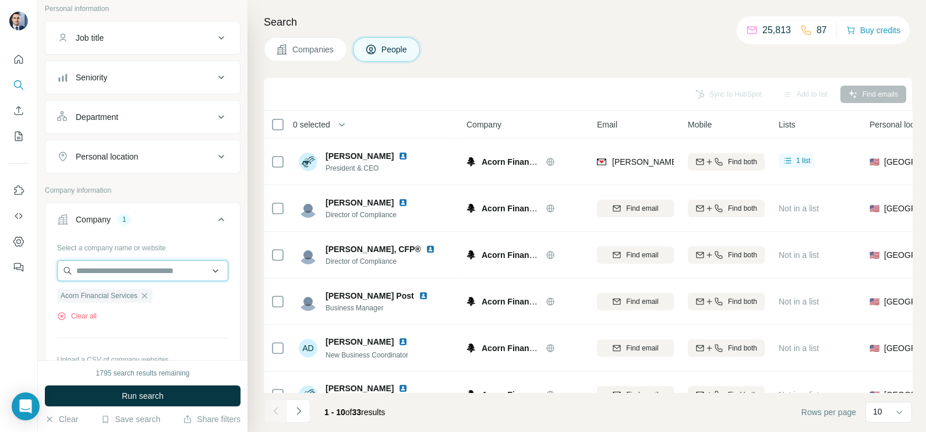
click at [157, 267] on input "text" at bounding box center [142, 270] width 171 height 21
click at [185, 326] on div "Select a company name or website Acorn Financial Services Clear all Upload a CS…" at bounding box center [142, 322] width 171 height 168
click at [153, 295] on div "Acorn Financial Services" at bounding box center [105, 296] width 96 height 14
click at [149, 292] on icon "button" at bounding box center [144, 295] width 9 height 9
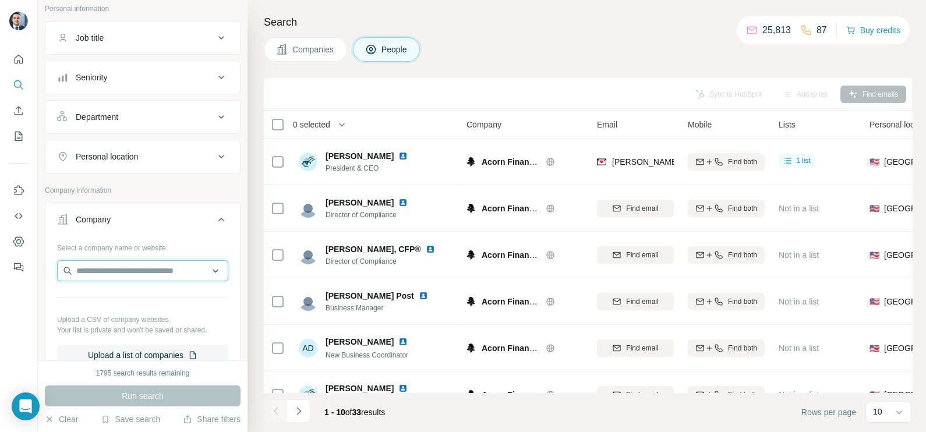
click at [134, 269] on input "text" at bounding box center [142, 270] width 171 height 21
paste input "**********"
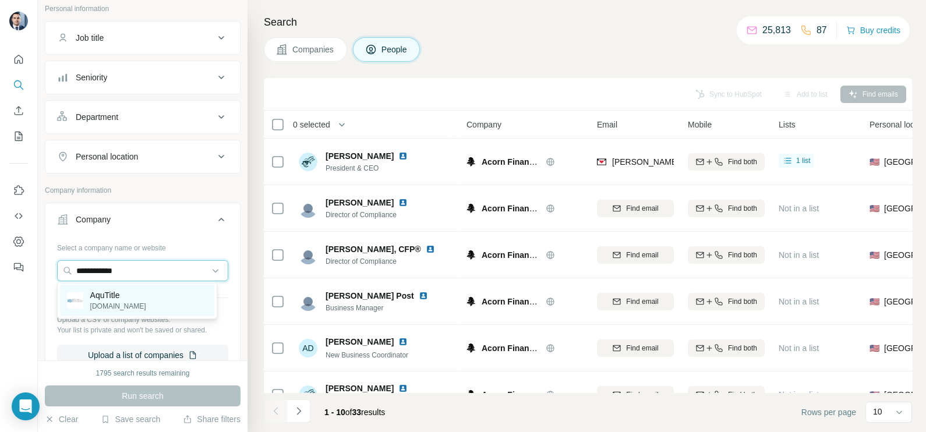
type input "**********"
click at [114, 297] on p "AquTitle" at bounding box center [118, 296] width 56 height 12
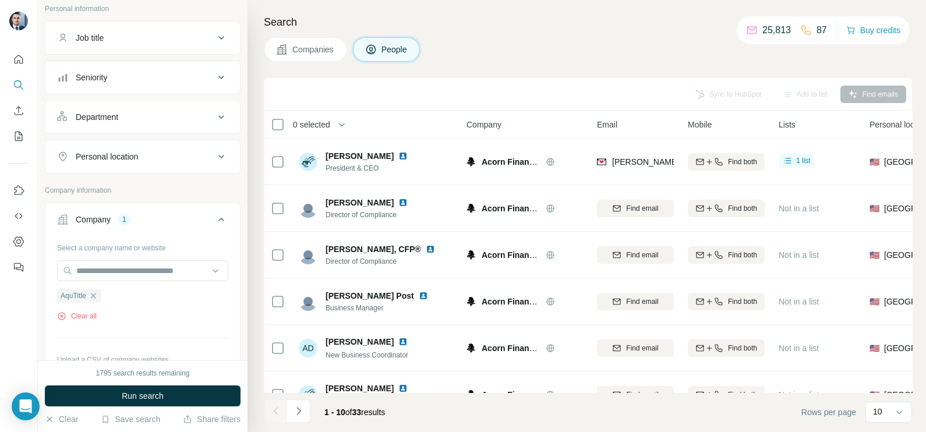
click at [302, 61] on div "Search Companies People Sync to HubSpot Add to list Find emails 0 selected Peop…" at bounding box center [587, 216] width 679 height 432
click at [305, 52] on span "Companies" at bounding box center [313, 50] width 43 height 12
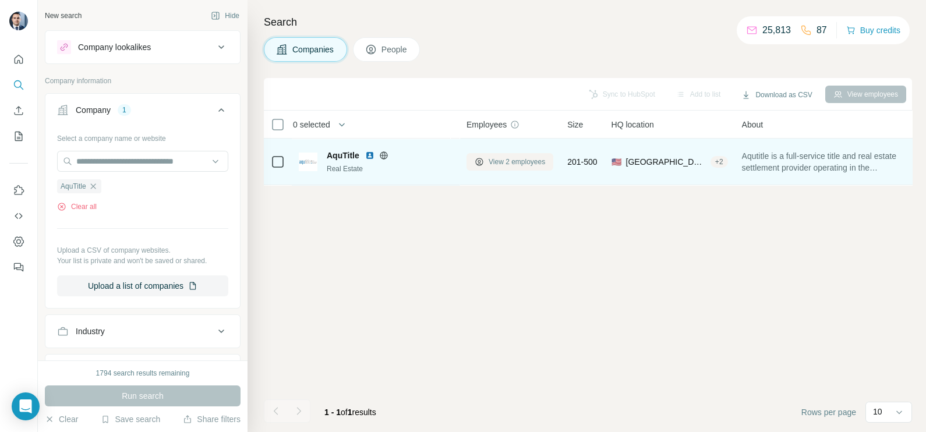
click at [520, 158] on span "View 2 employees" at bounding box center [517, 162] width 57 height 10
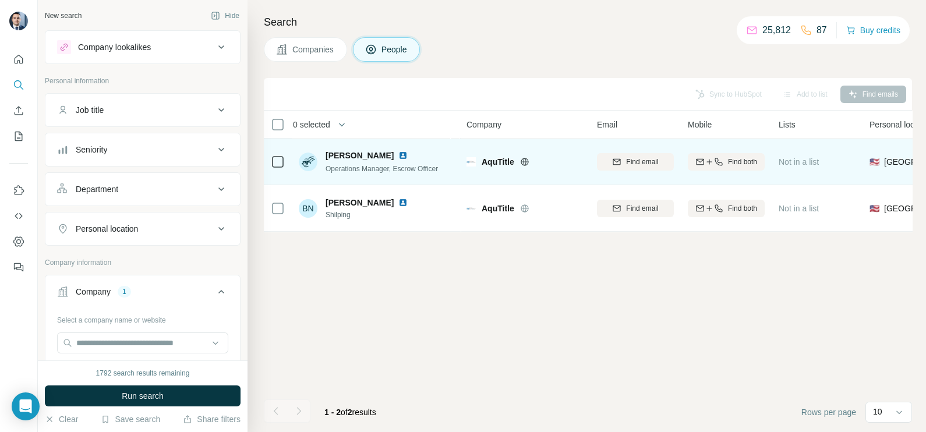
click at [524, 163] on icon at bounding box center [524, 161] width 9 height 9
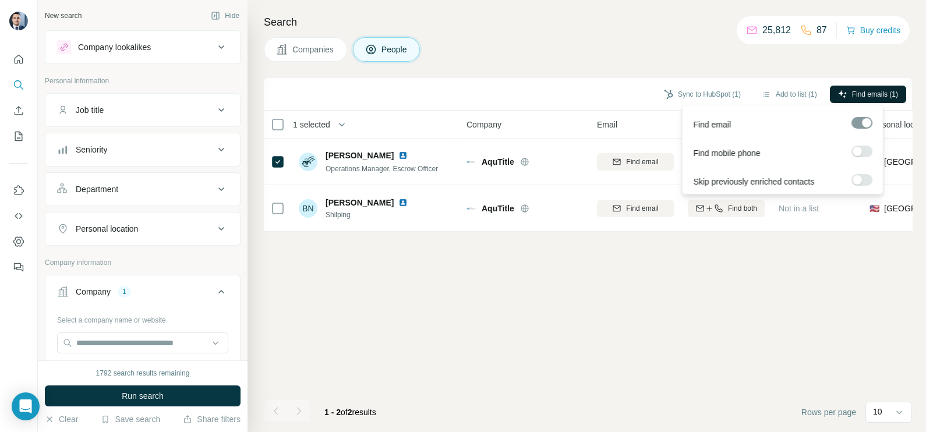
click at [855, 99] on button "Find emails (1)" at bounding box center [868, 94] width 76 height 17
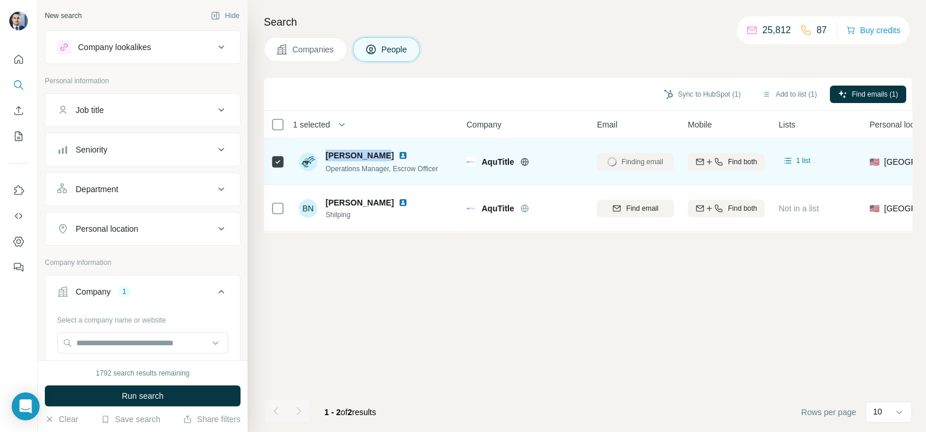
drag, startPoint x: 326, startPoint y: 154, endPoint x: 377, endPoint y: 153, distance: 50.7
click at [377, 153] on span "[PERSON_NAME]" at bounding box center [360, 156] width 68 height 12
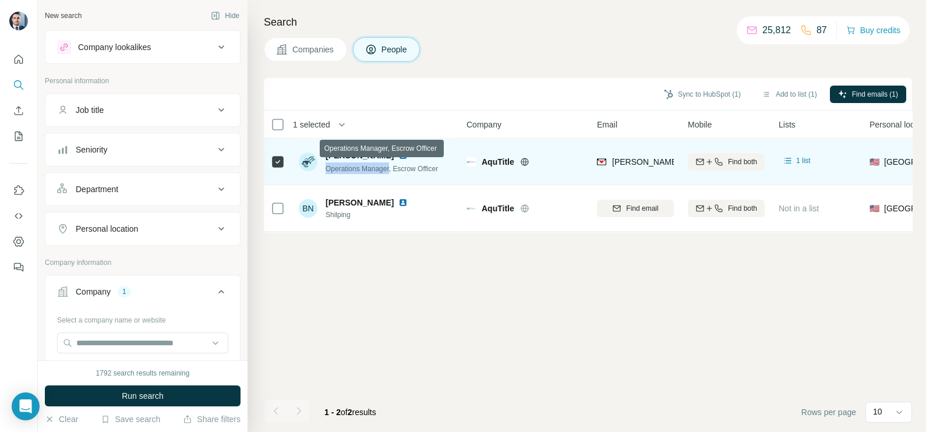
drag, startPoint x: 331, startPoint y: 164, endPoint x: 398, endPoint y: 158, distance: 66.7
click at [392, 165] on span "Operations Manager, Escrow Officer" at bounding box center [382, 169] width 112 height 8
click at [639, 157] on span "[PERSON_NAME][EMAIL_ADDRESS][DOMAIN_NAME]" at bounding box center [714, 161] width 205 height 9
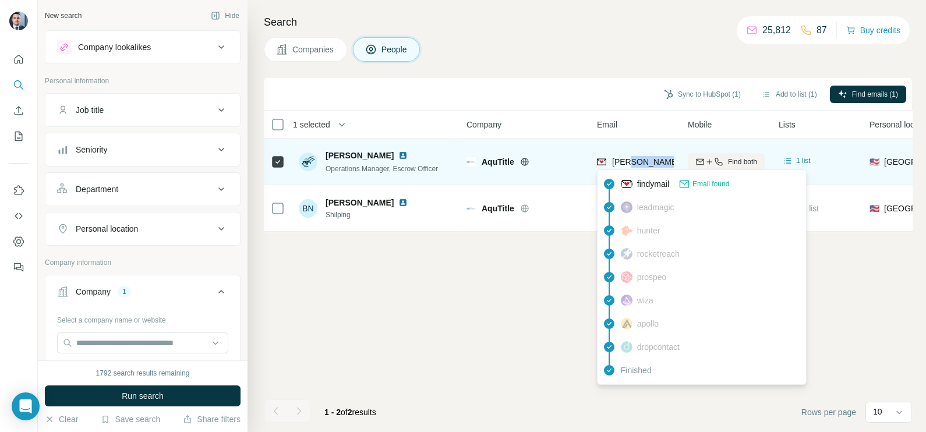
click at [639, 157] on span "[PERSON_NAME][EMAIL_ADDRESS][DOMAIN_NAME]" at bounding box center [714, 161] width 205 height 9
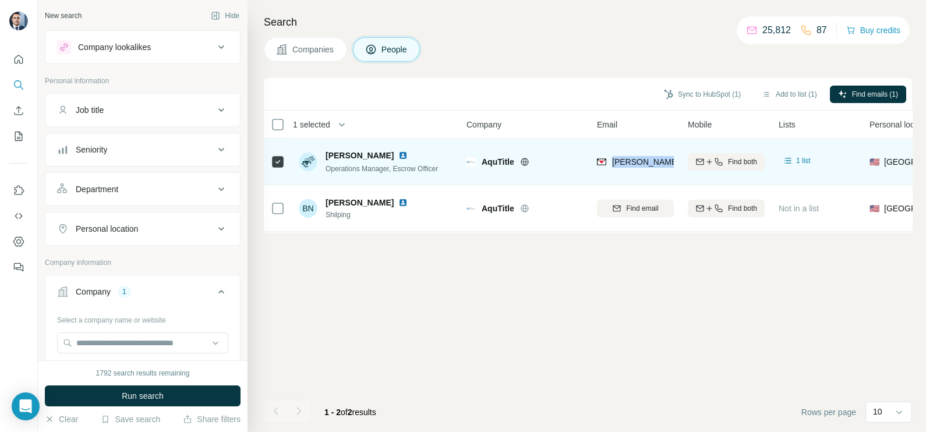
click at [398, 157] on img at bounding box center [402, 155] width 9 height 9
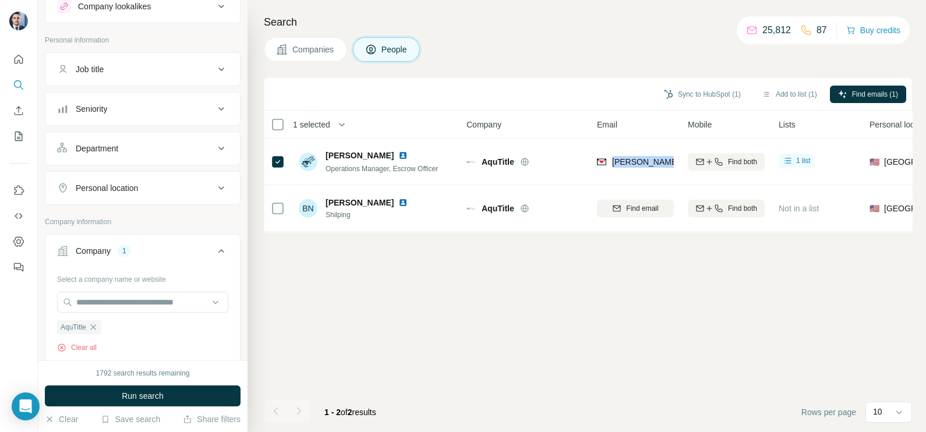
scroll to position [72, 0]
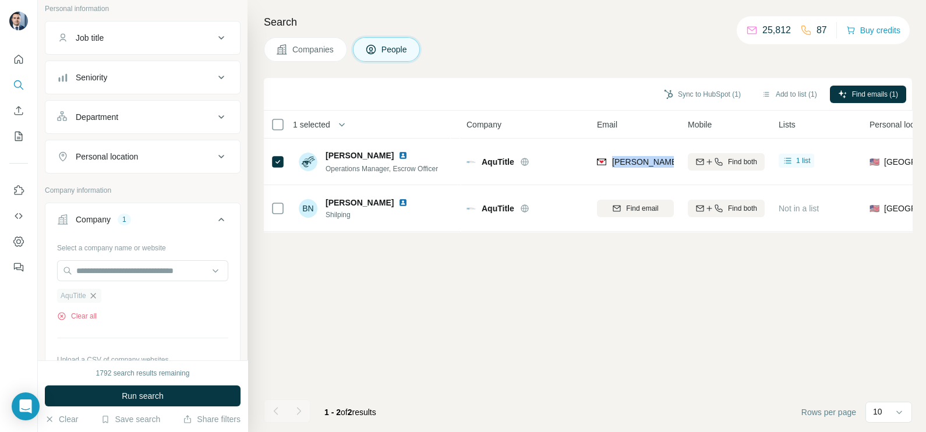
click at [96, 295] on icon "button" at bounding box center [93, 295] width 9 height 9
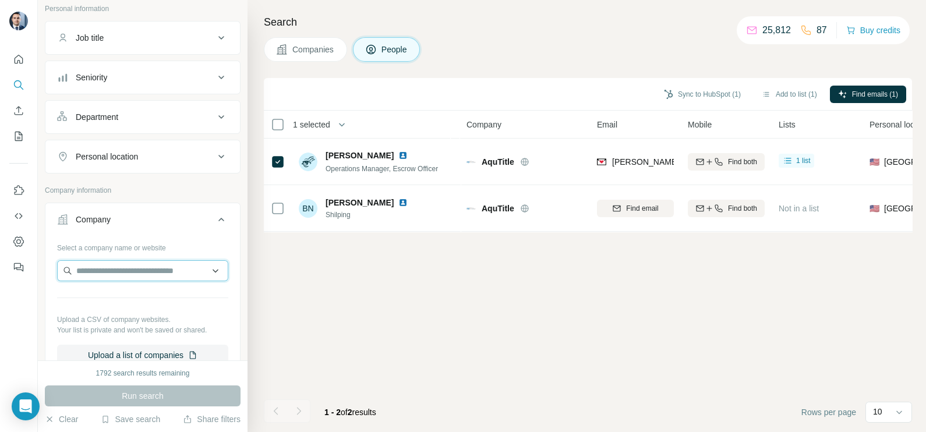
click at [118, 266] on input "text" at bounding box center [142, 270] width 171 height 21
paste input "**********"
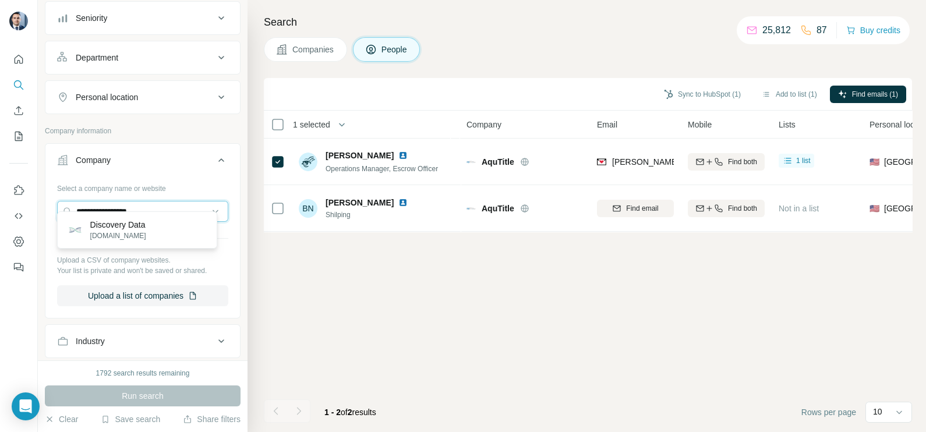
scroll to position [145, 0]
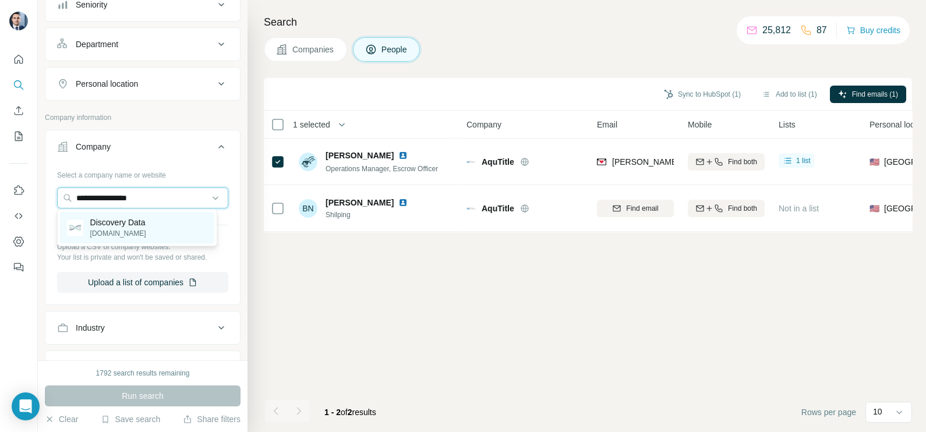
type input "**********"
click at [125, 234] on p "[DOMAIN_NAME]" at bounding box center [118, 233] width 56 height 10
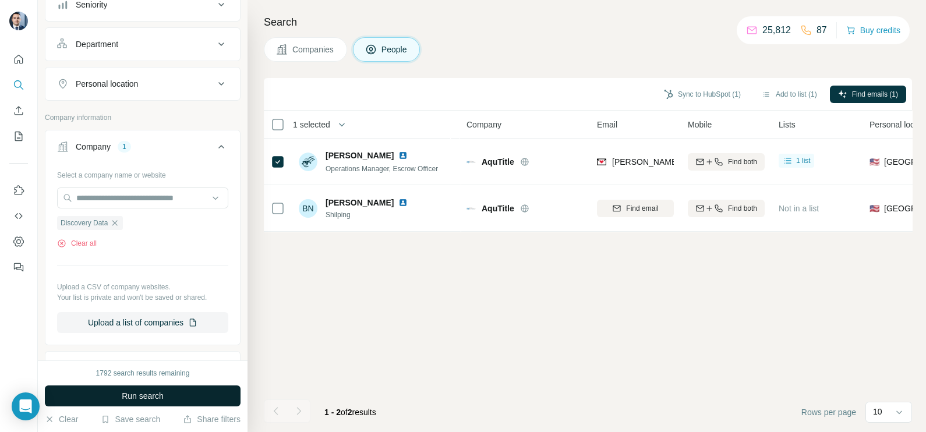
click at [136, 397] on span "Run search" at bounding box center [143, 396] width 42 height 12
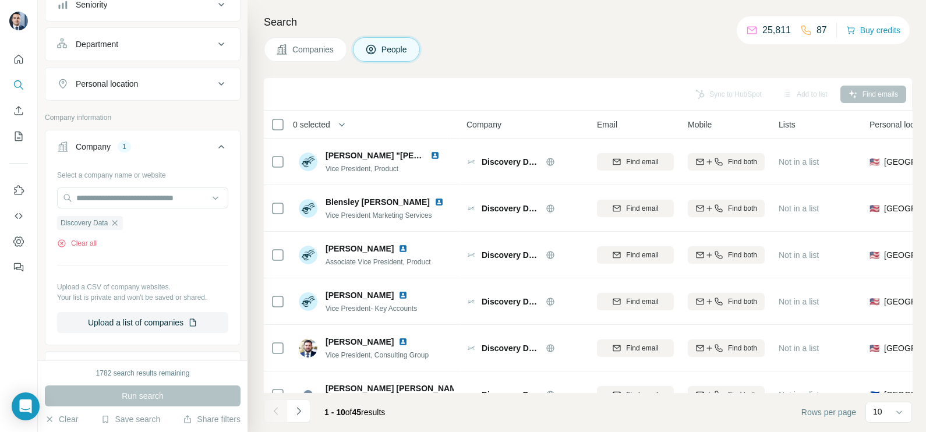
click at [337, 43] on button "Companies" at bounding box center [305, 49] width 83 height 24
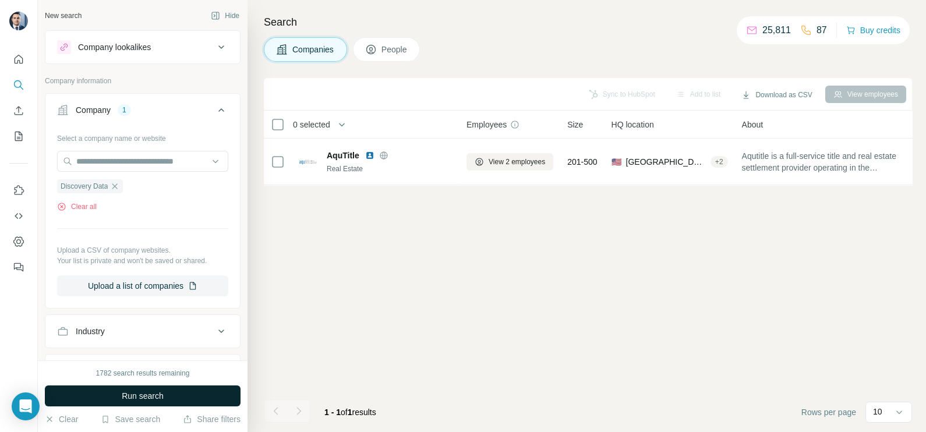
click at [152, 400] on span "Run search" at bounding box center [143, 396] width 42 height 12
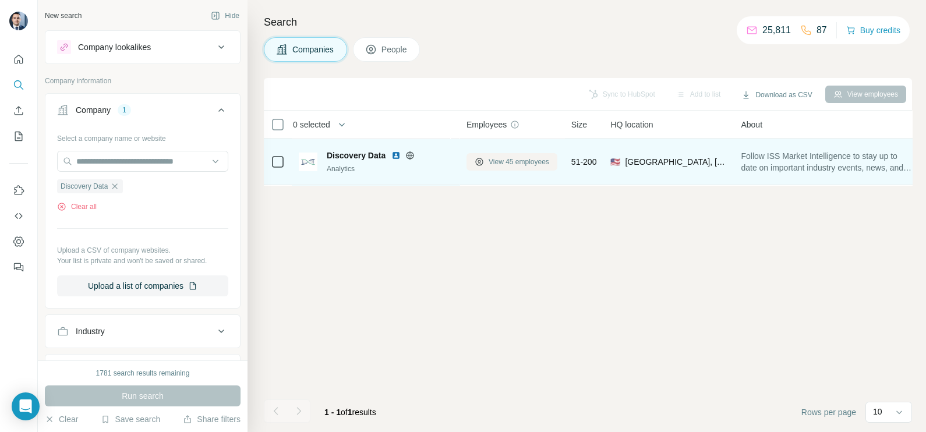
click at [492, 160] on span "View 45 employees" at bounding box center [519, 162] width 61 height 10
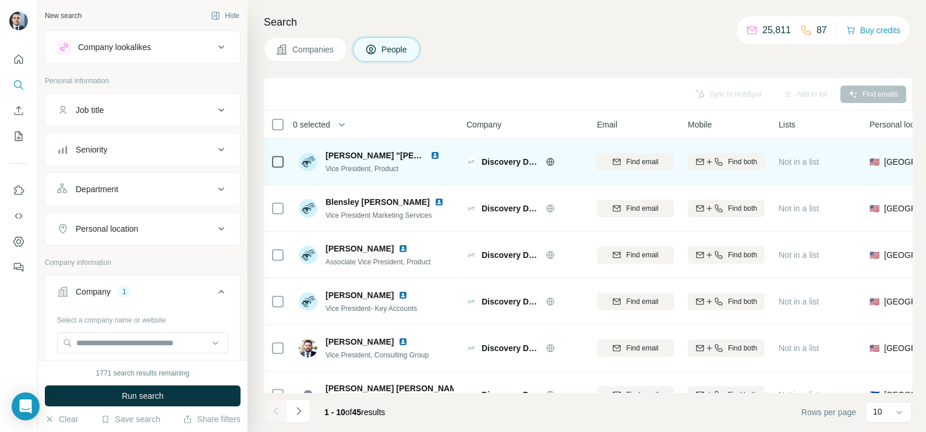
click at [551, 158] on icon at bounding box center [550, 162] width 3 height 8
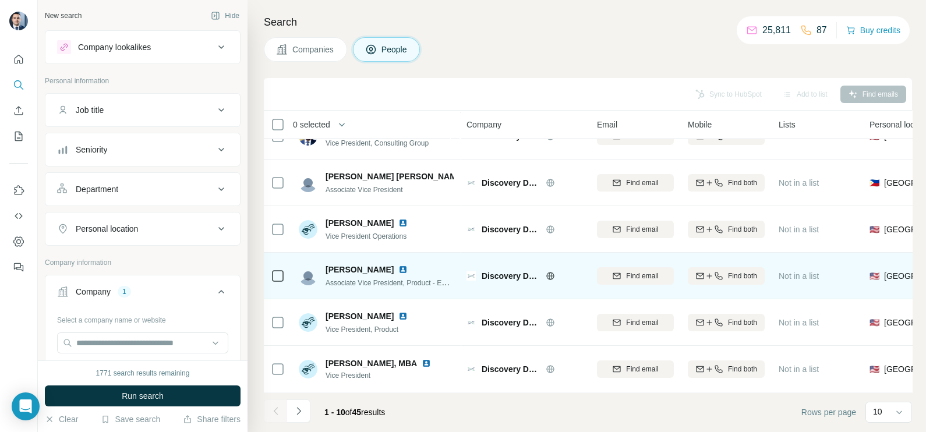
scroll to position [218, 0]
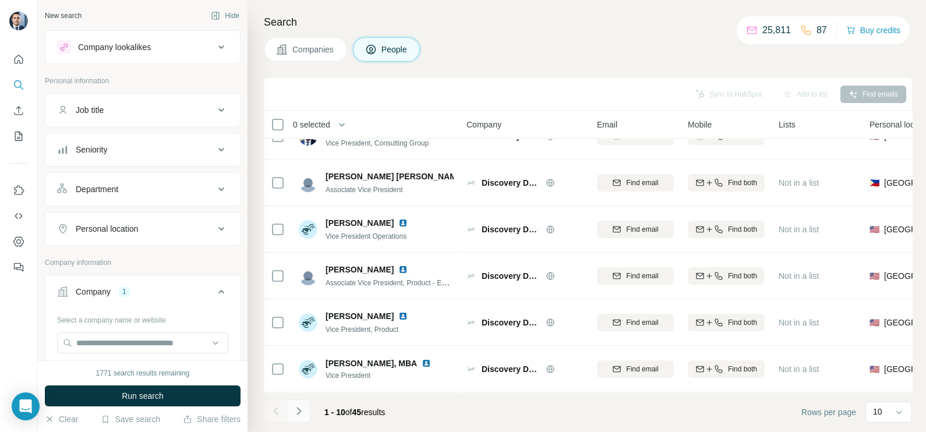
click at [301, 417] on icon "Navigate to next page" at bounding box center [299, 411] width 12 height 12
click at [294, 417] on icon "Navigate to next page" at bounding box center [299, 411] width 12 height 12
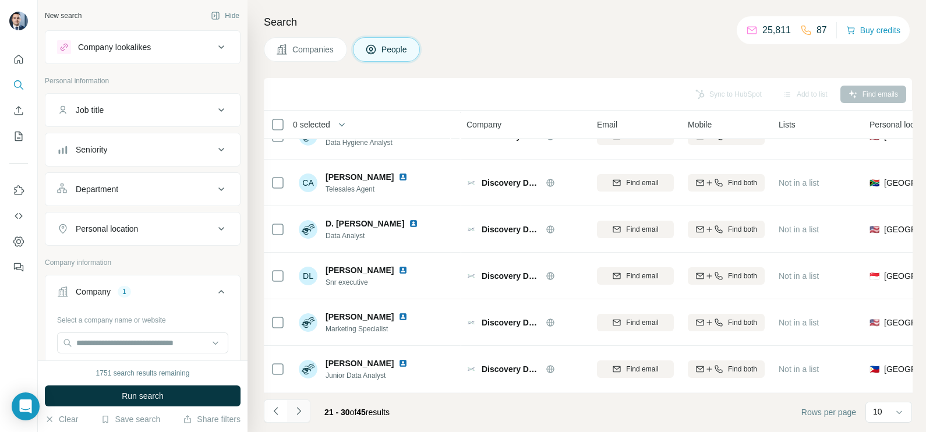
click at [294, 417] on icon "Navigate to next page" at bounding box center [299, 411] width 12 height 12
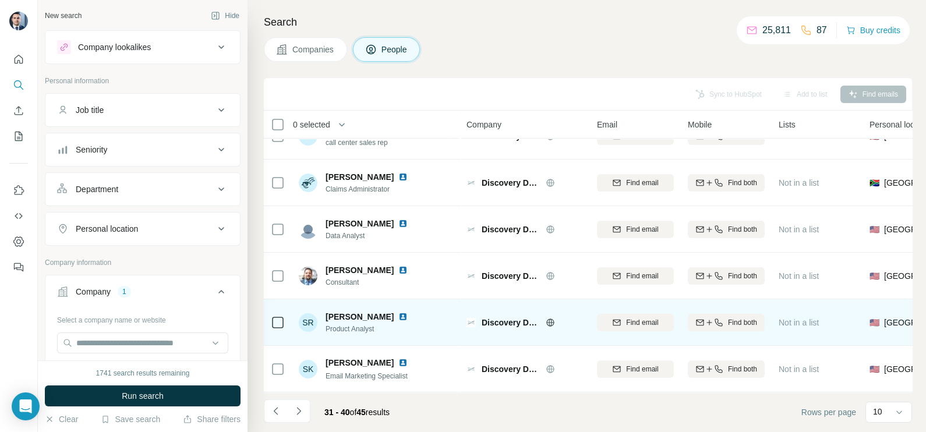
scroll to position [0, 0]
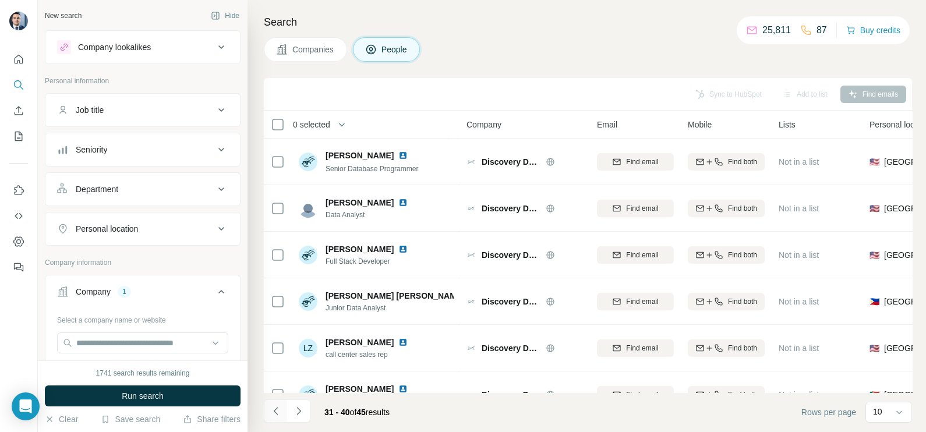
click at [277, 410] on icon "Navigate to previous page" at bounding box center [276, 411] width 12 height 12
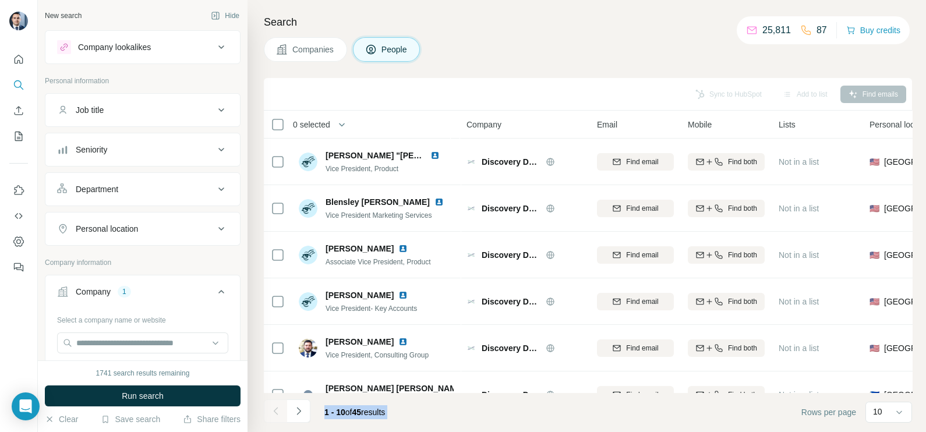
click at [277, 410] on div at bounding box center [275, 411] width 23 height 23
click at [311, 54] on span "Companies" at bounding box center [313, 50] width 43 height 12
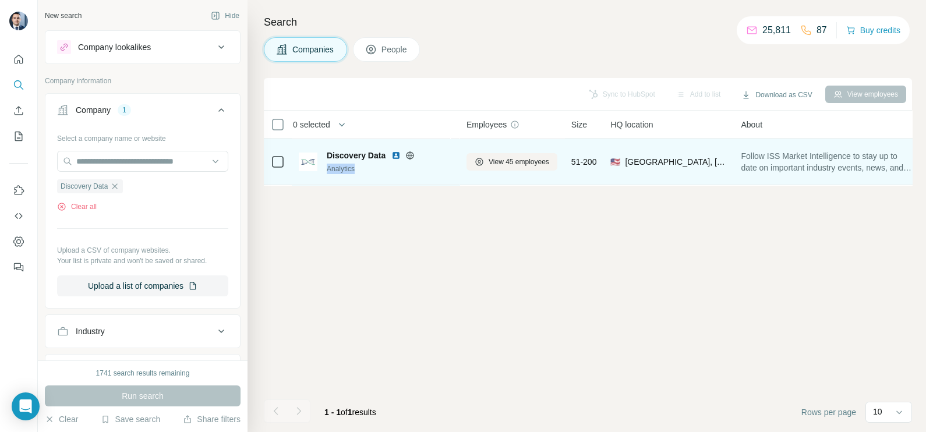
drag, startPoint x: 359, startPoint y: 170, endPoint x: 323, endPoint y: 172, distance: 35.6
click at [323, 172] on div "Discovery Data Analytics" at bounding box center [376, 162] width 154 height 24
click at [397, 156] on img at bounding box center [396, 155] width 9 height 9
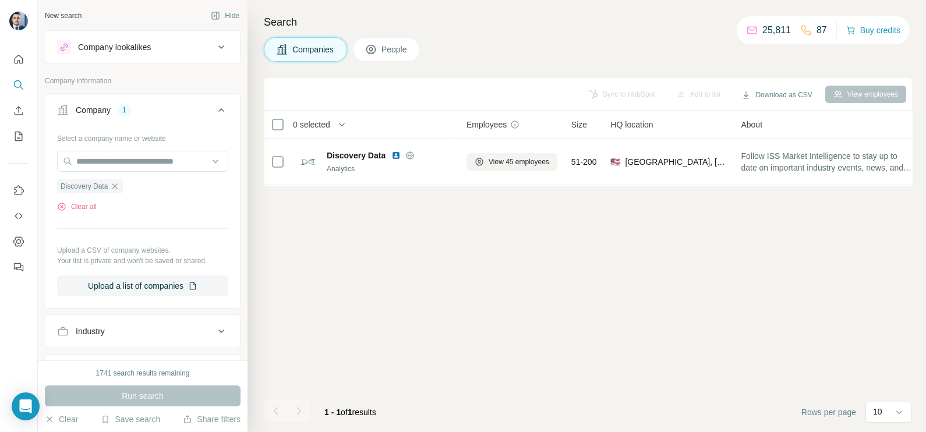
click at [125, 192] on ul "Discovery Data" at bounding box center [142, 186] width 171 height 15
click at [117, 188] on icon "button" at bounding box center [114, 186] width 9 height 9
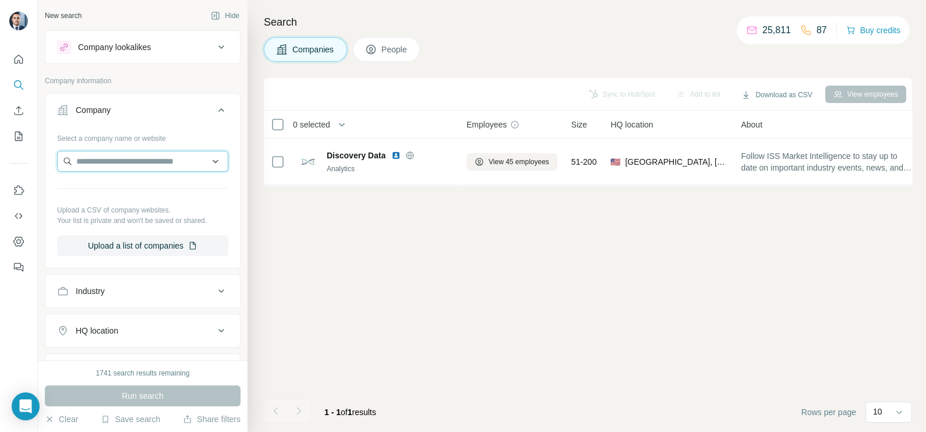
click at [122, 162] on input "text" at bounding box center [142, 161] width 171 height 21
paste input "**********"
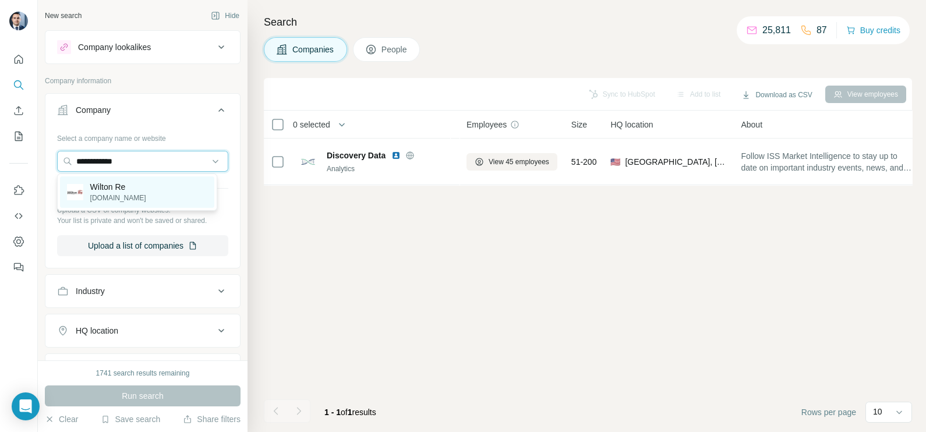
type input "**********"
click at [137, 192] on div "Wilton Re [DOMAIN_NAME]" at bounding box center [137, 192] width 154 height 31
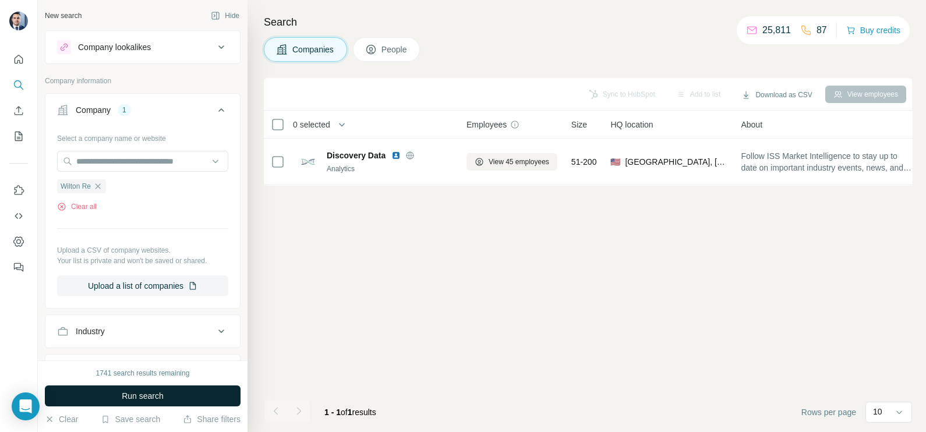
click at [146, 396] on span "Run search" at bounding box center [143, 396] width 42 height 12
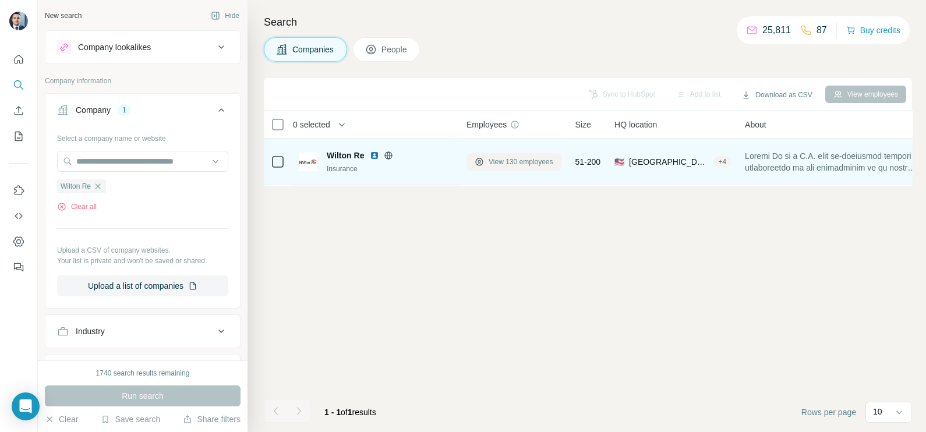
click at [521, 164] on span "View 130 employees" at bounding box center [521, 162] width 65 height 10
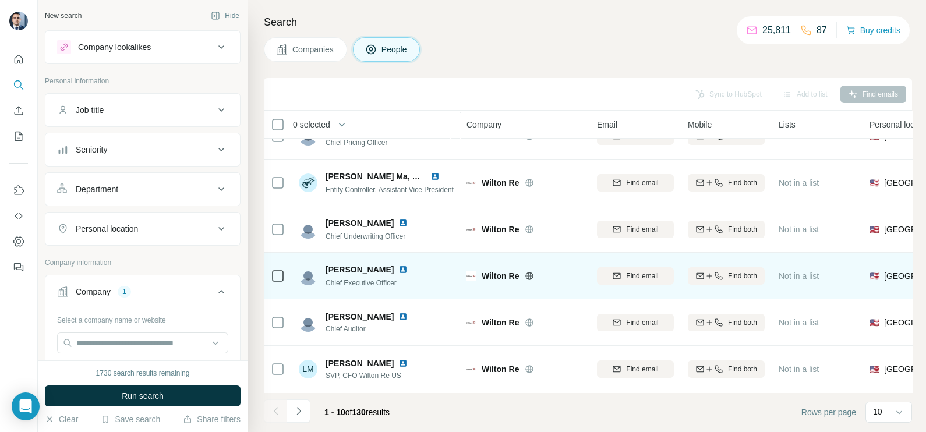
scroll to position [218, 0]
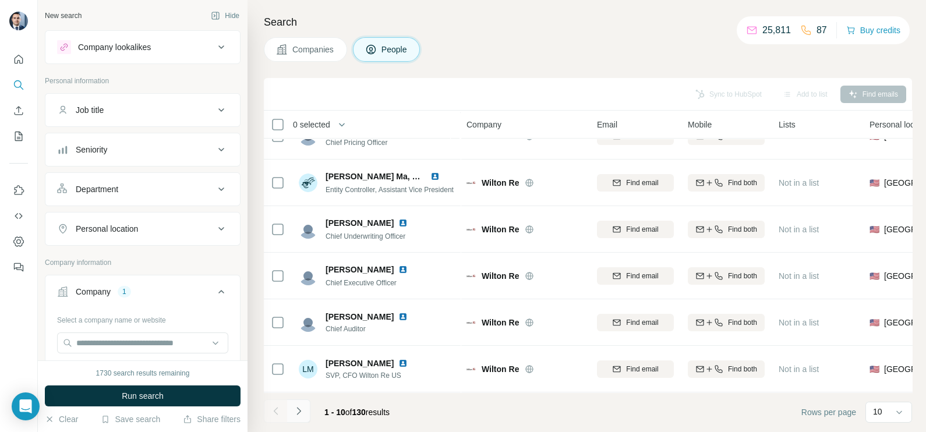
click at [299, 410] on icon "Navigate to next page" at bounding box center [299, 411] width 4 height 8
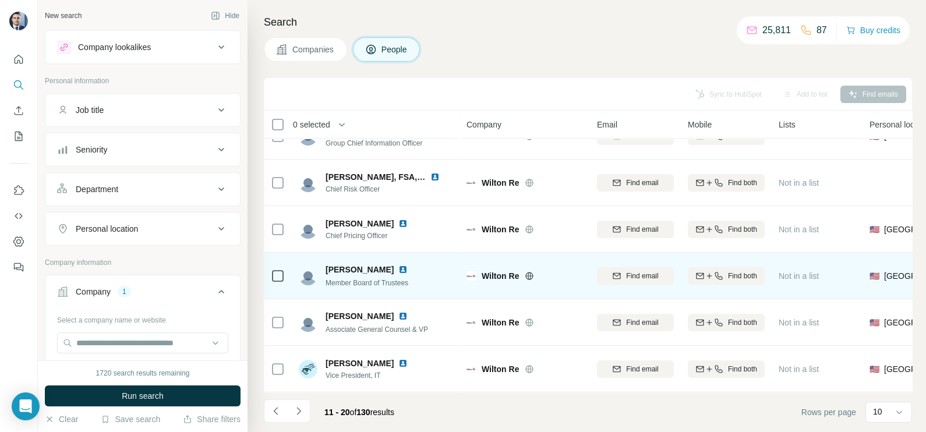
scroll to position [0, 0]
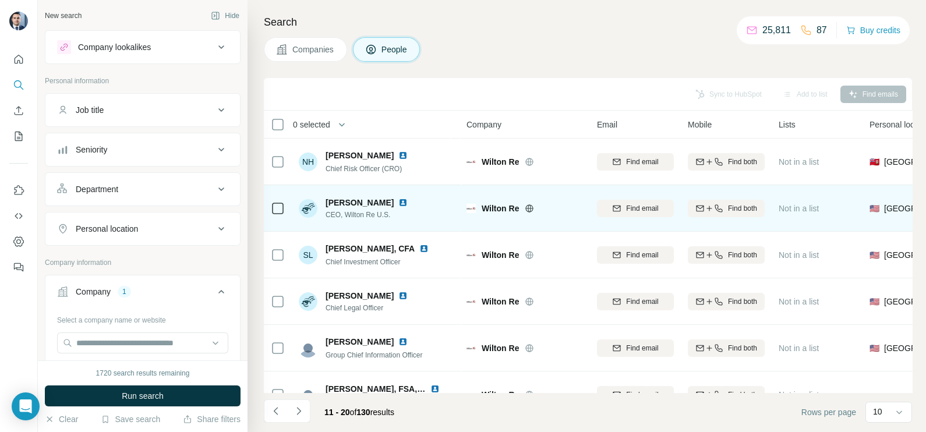
click at [272, 199] on div at bounding box center [278, 208] width 14 height 32
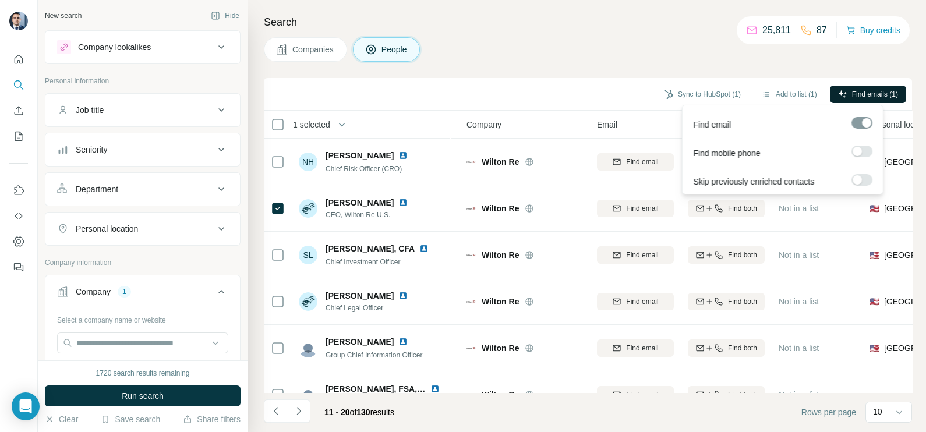
click at [856, 97] on span "Find emails (1)" at bounding box center [875, 94] width 46 height 10
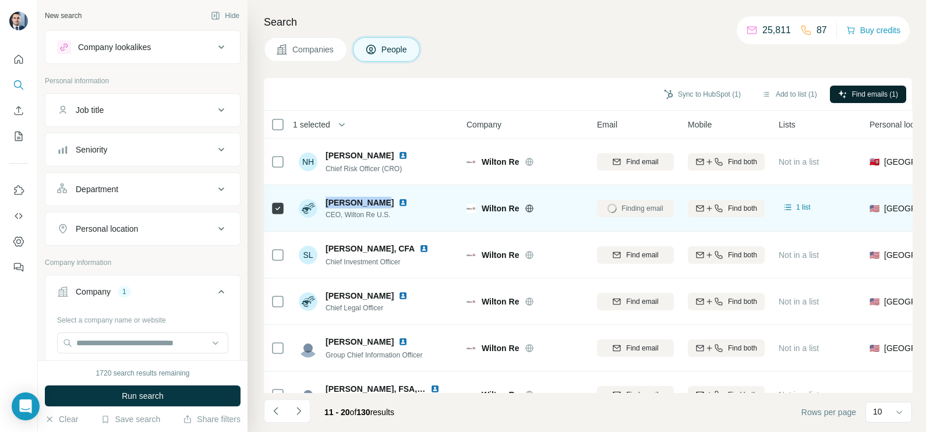
drag, startPoint x: 376, startPoint y: 202, endPoint x: 323, endPoint y: 202, distance: 52.4
click at [323, 202] on div "[PERSON_NAME] CEO, Wilton Re U.S." at bounding box center [360, 208] width 123 height 23
drag, startPoint x: 323, startPoint y: 202, endPoint x: 340, endPoint y: 196, distance: 17.9
click at [340, 197] on span "[PERSON_NAME]" at bounding box center [360, 203] width 68 height 12
click at [319, 200] on div "[PERSON_NAME] CEO, Wilton Re U.S." at bounding box center [360, 208] width 123 height 23
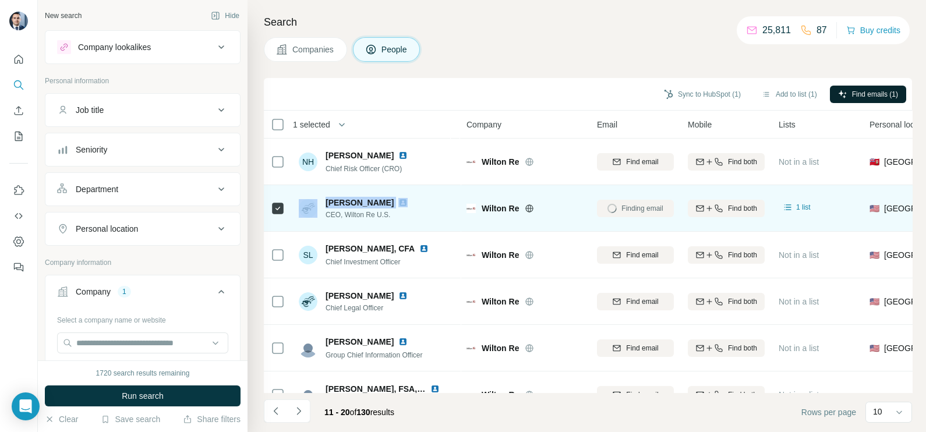
drag, startPoint x: 319, startPoint y: 200, endPoint x: 378, endPoint y: 199, distance: 59.5
click at [378, 199] on div "[PERSON_NAME] CEO, Wilton Re U.S." at bounding box center [360, 208] width 123 height 23
click at [378, 199] on span "[PERSON_NAME]" at bounding box center [360, 203] width 68 height 12
click at [380, 204] on div "[PERSON_NAME]" at bounding box center [374, 203] width 96 height 12
drag, startPoint x: 380, startPoint y: 203, endPoint x: 326, endPoint y: 203, distance: 54.2
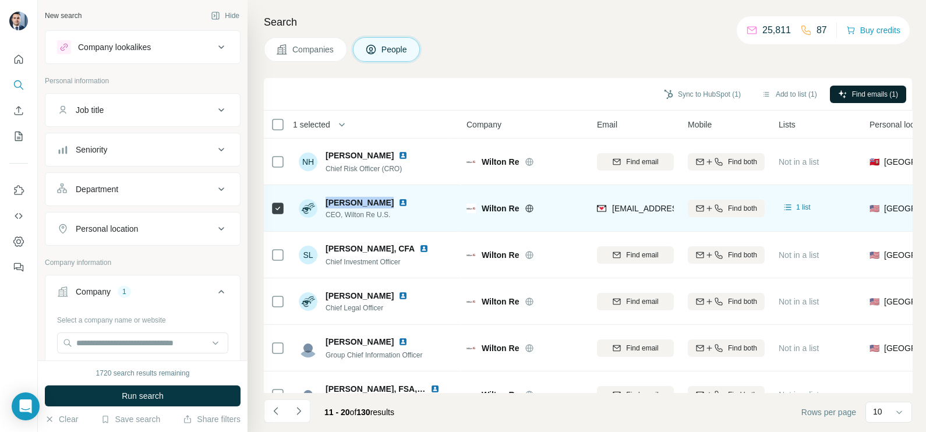
click at [326, 203] on div "[PERSON_NAME]" at bounding box center [374, 203] width 96 height 12
drag, startPoint x: 324, startPoint y: 216, endPoint x: 400, endPoint y: 214, distance: 75.8
click at [400, 214] on div "[PERSON_NAME] CEO, Wilton Re U.S." at bounding box center [360, 208] width 123 height 23
click at [399, 210] on span "CEO, Wilton Re U.S." at bounding box center [374, 215] width 96 height 10
drag, startPoint x: 327, startPoint y: 215, endPoint x: 397, endPoint y: 211, distance: 70.0
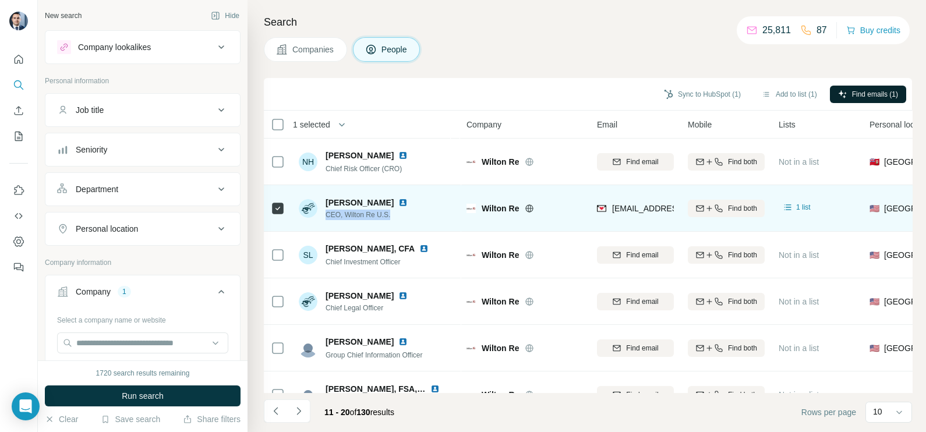
click at [397, 211] on span "CEO, Wilton Re U.S." at bounding box center [374, 215] width 96 height 10
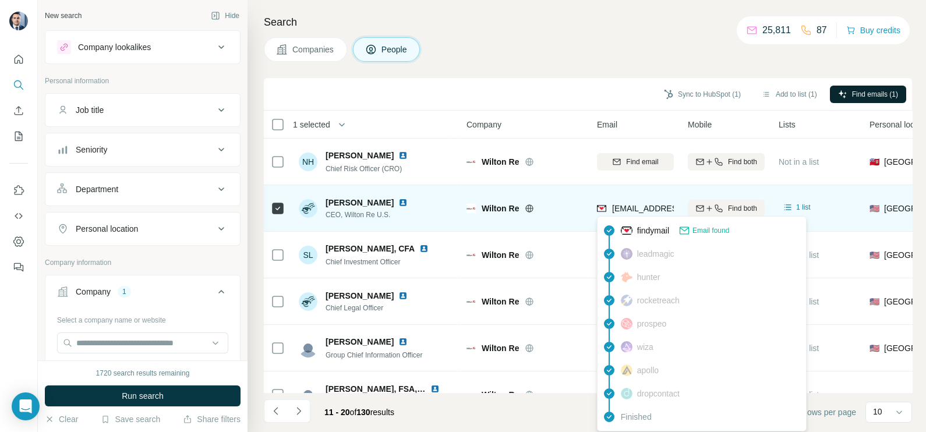
click at [650, 211] on span "[EMAIL_ADDRESS][DOMAIN_NAME]" at bounding box center [681, 208] width 138 height 9
click at [398, 204] on img at bounding box center [402, 202] width 9 height 9
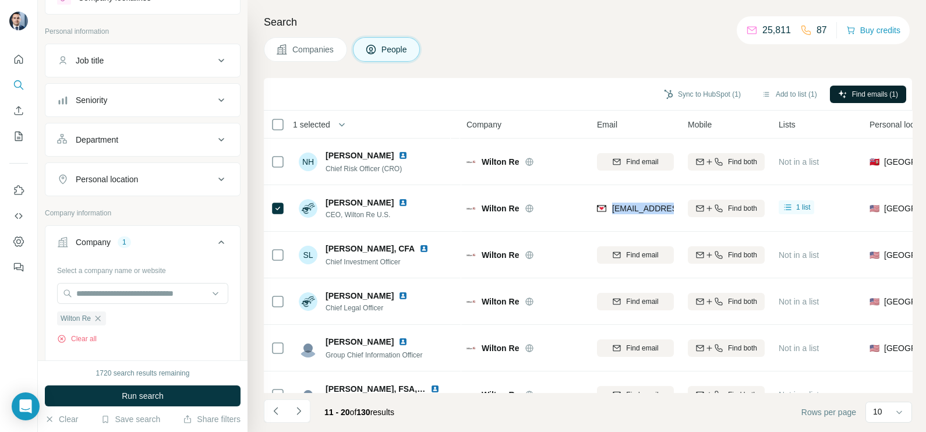
scroll to position [72, 0]
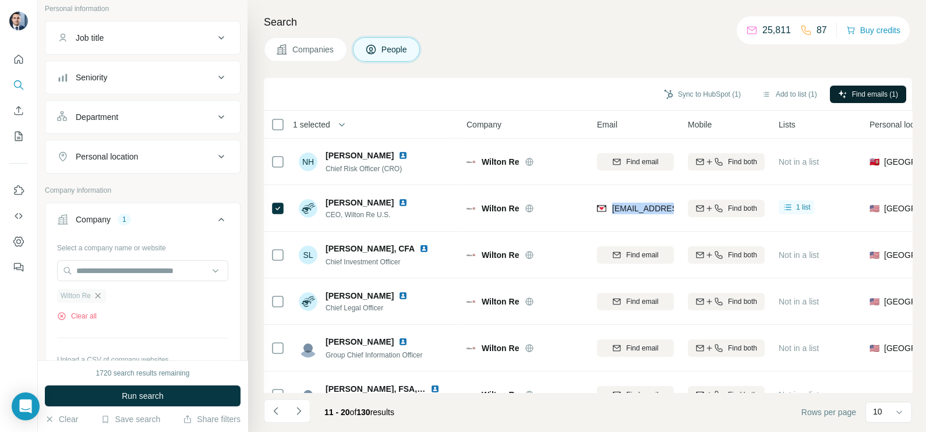
click at [97, 295] on icon "button" at bounding box center [98, 295] width 5 height 5
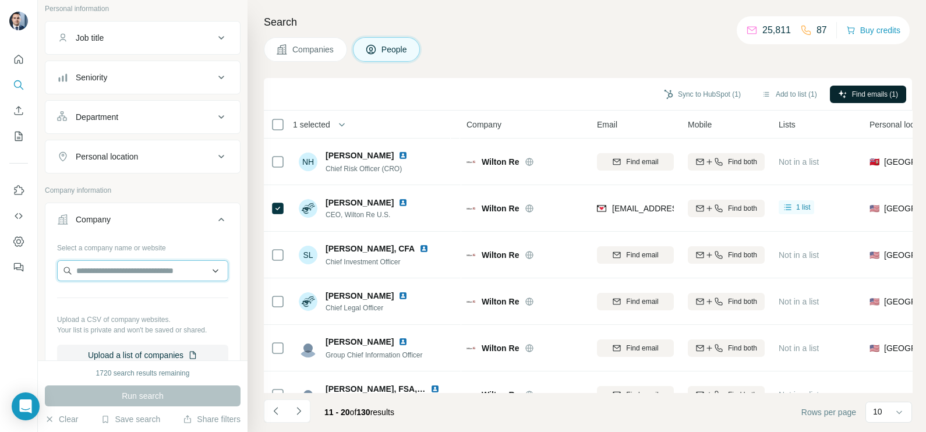
click at [112, 268] on input "text" at bounding box center [142, 270] width 171 height 21
paste input "**********"
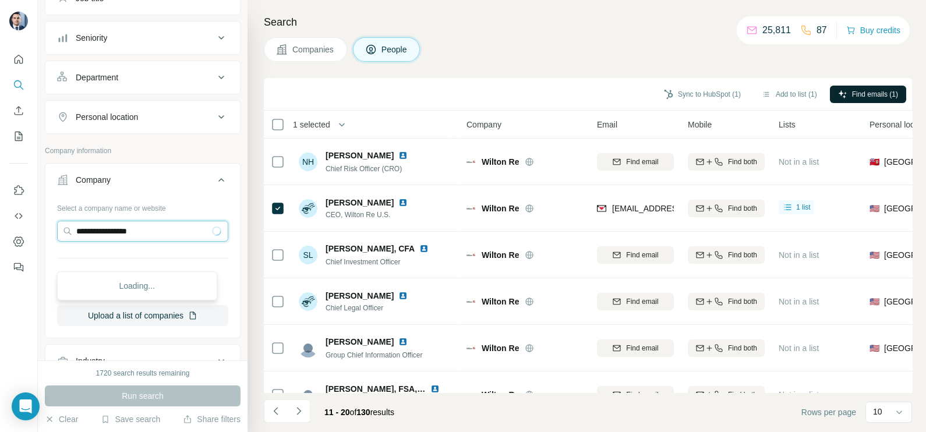
scroll to position [145, 0]
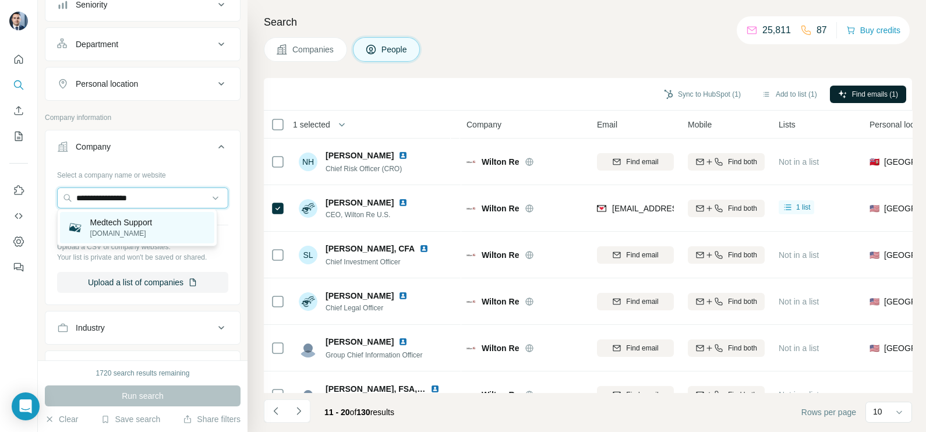
type input "**********"
click at [136, 235] on p "[DOMAIN_NAME]" at bounding box center [121, 233] width 62 height 10
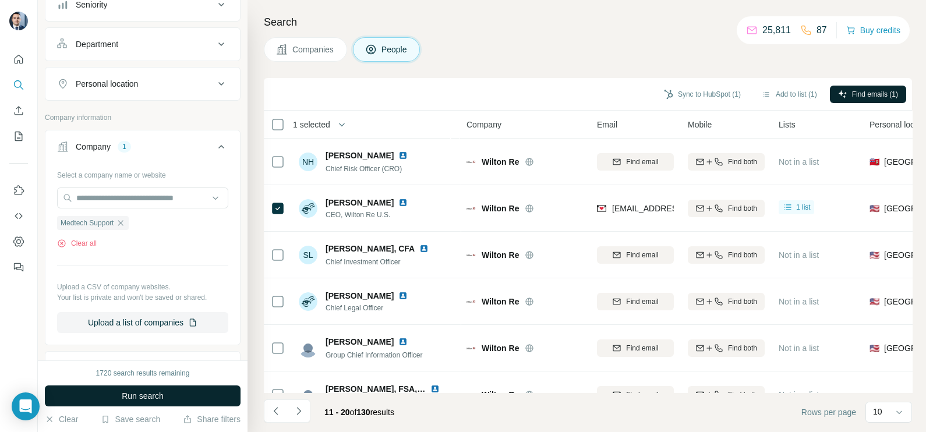
click at [157, 396] on span "Run search" at bounding box center [143, 396] width 42 height 12
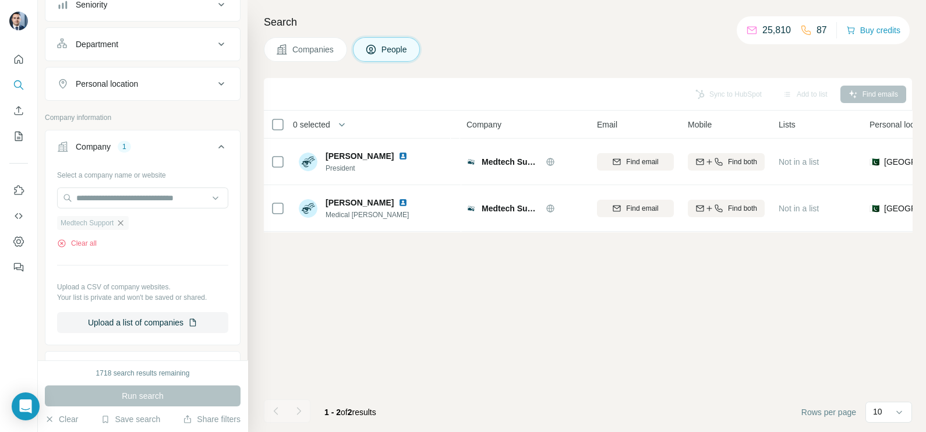
click at [125, 221] on icon "button" at bounding box center [120, 222] width 9 height 9
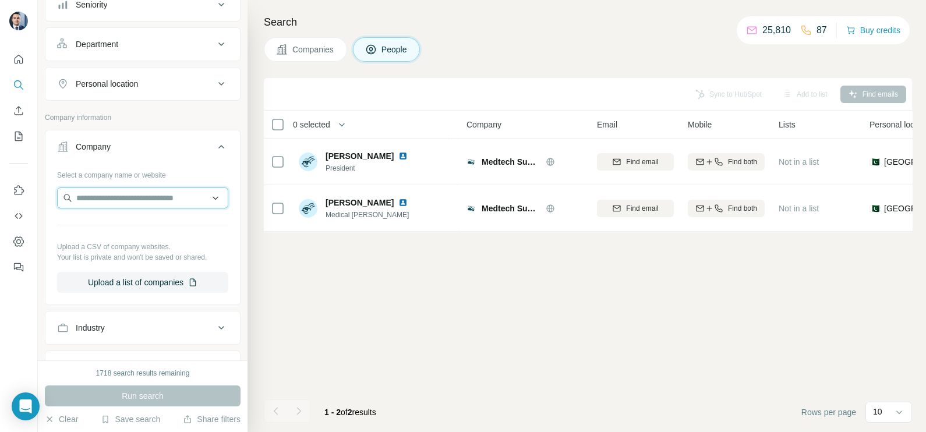
click at [121, 202] on input "text" at bounding box center [142, 198] width 171 height 21
type input "*********"
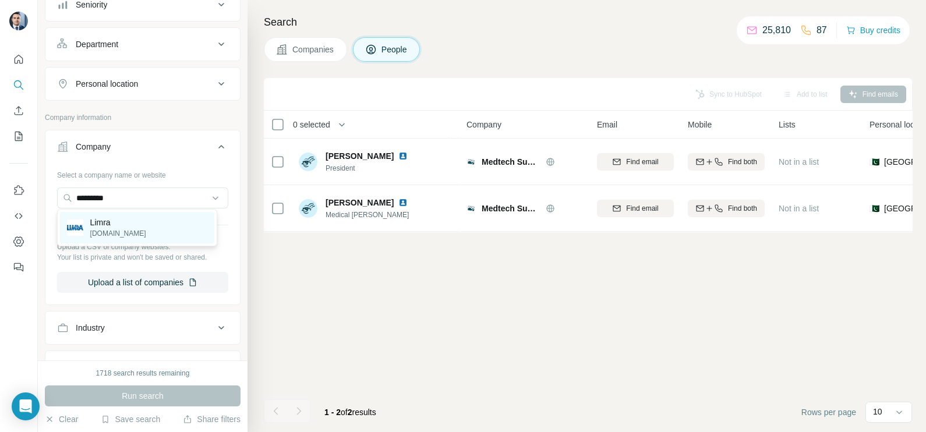
click at [129, 223] on div "Limra [DOMAIN_NAME]" at bounding box center [137, 227] width 154 height 31
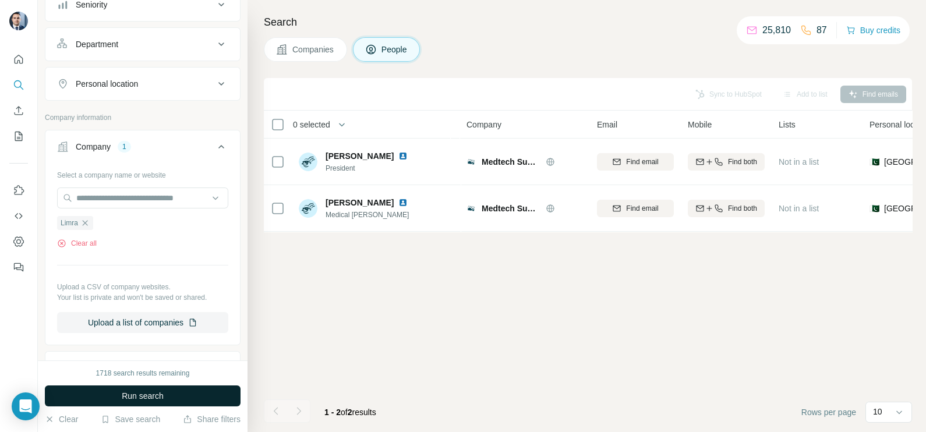
click at [143, 400] on span "Run search" at bounding box center [143, 396] width 42 height 12
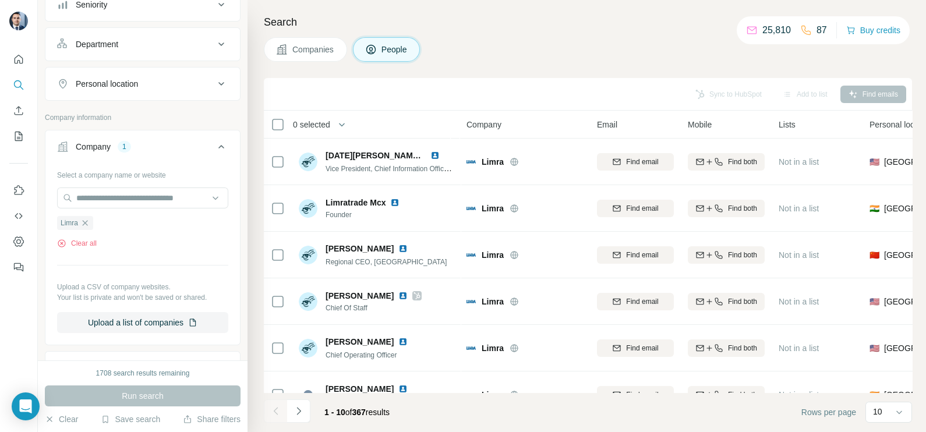
click at [321, 50] on span "Companies" at bounding box center [313, 50] width 43 height 12
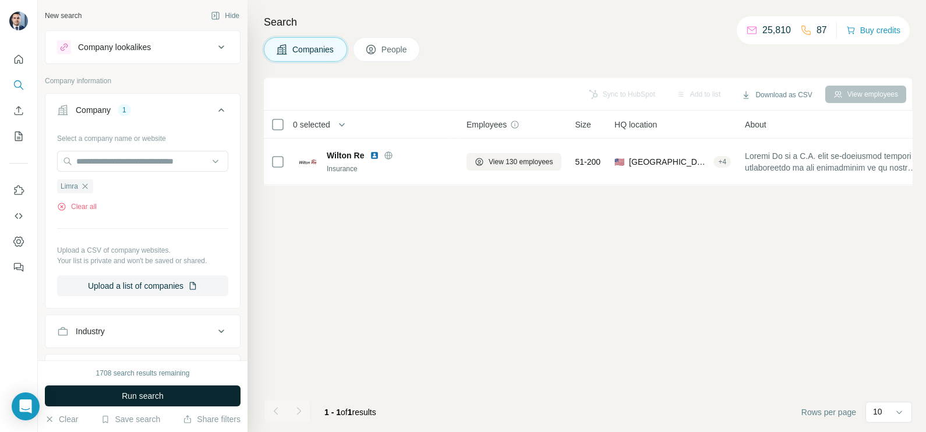
click at [156, 395] on span "Run search" at bounding box center [143, 396] width 42 height 12
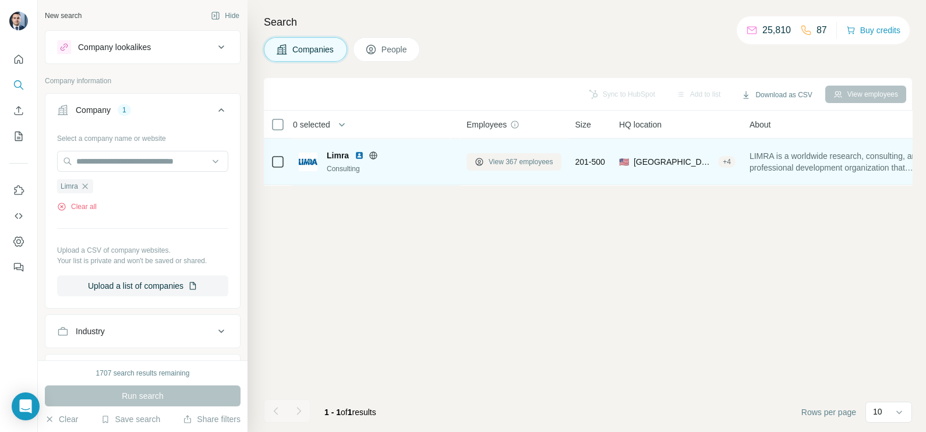
click at [533, 157] on span "View 367 employees" at bounding box center [521, 162] width 65 height 10
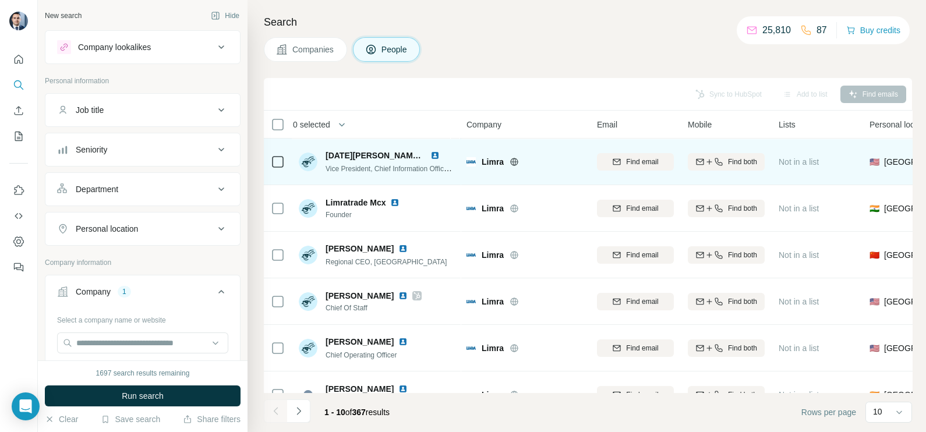
click at [513, 163] on icon at bounding box center [514, 161] width 9 height 9
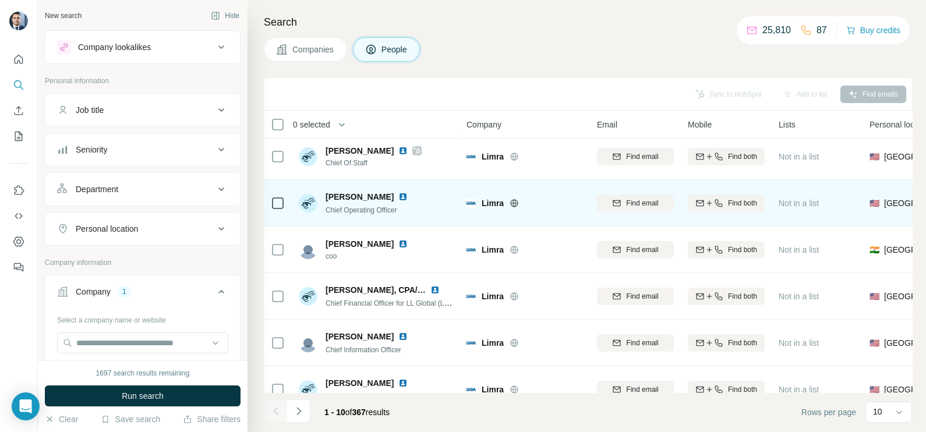
scroll to position [218, 0]
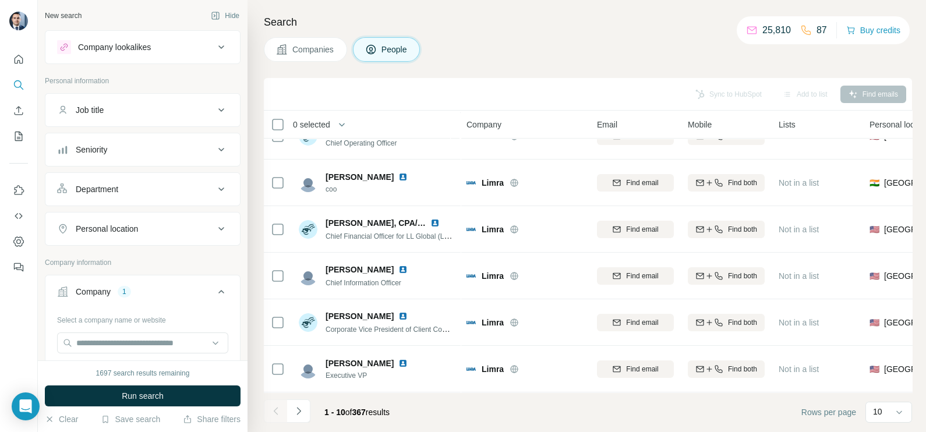
click at [299, 411] on icon "Navigate to next page" at bounding box center [299, 411] width 12 height 12
click at [307, 412] on button "Navigate to next page" at bounding box center [298, 411] width 23 height 23
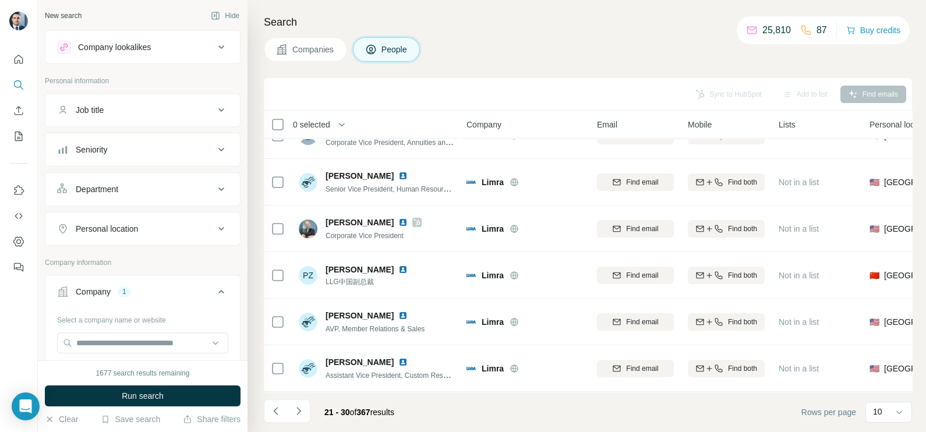
scroll to position [0, 0]
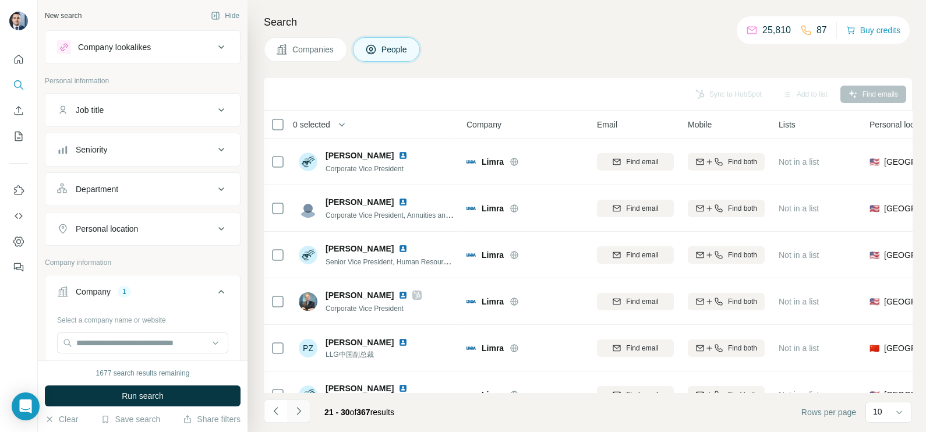
click at [302, 405] on icon "Navigate to next page" at bounding box center [299, 411] width 12 height 12
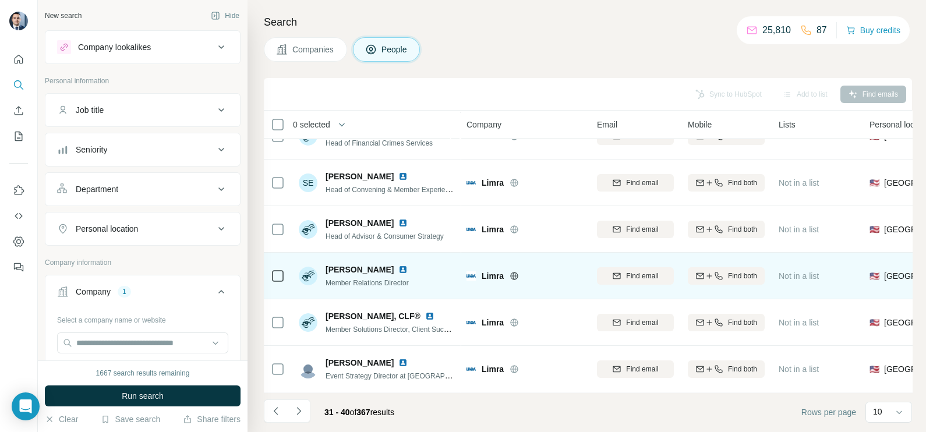
scroll to position [218, 0]
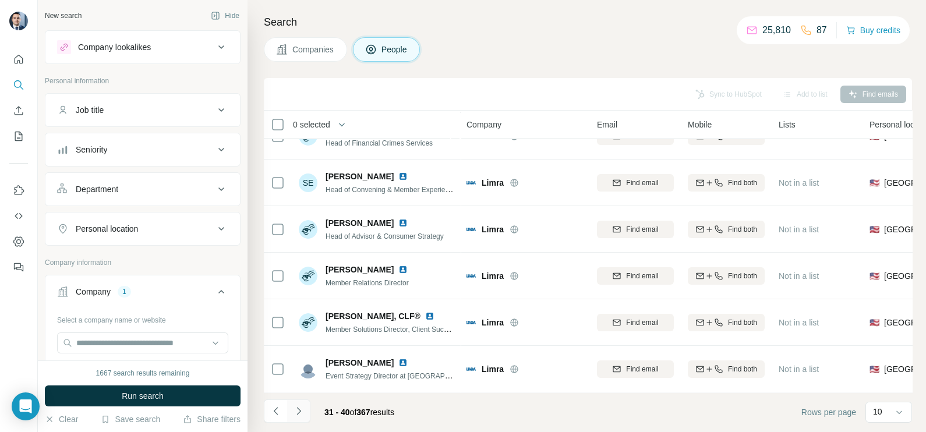
click at [298, 414] on icon "Navigate to next page" at bounding box center [299, 411] width 12 height 12
click at [276, 413] on icon "Navigate to previous page" at bounding box center [275, 411] width 4 height 8
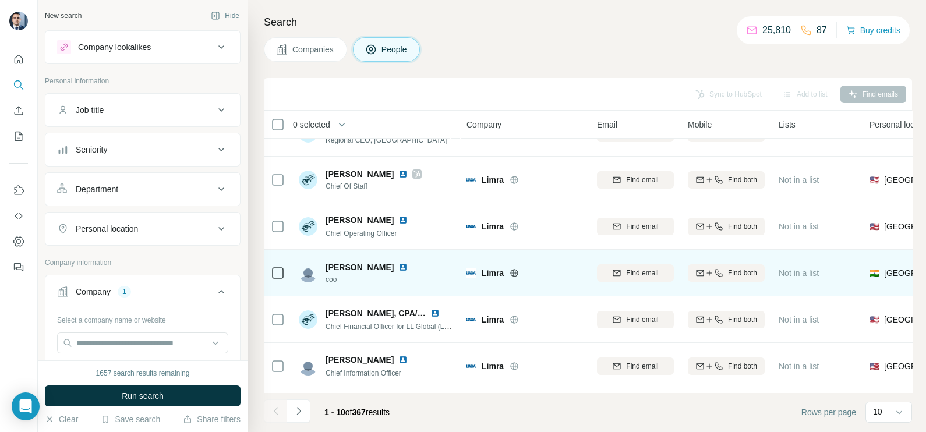
scroll to position [145, 0]
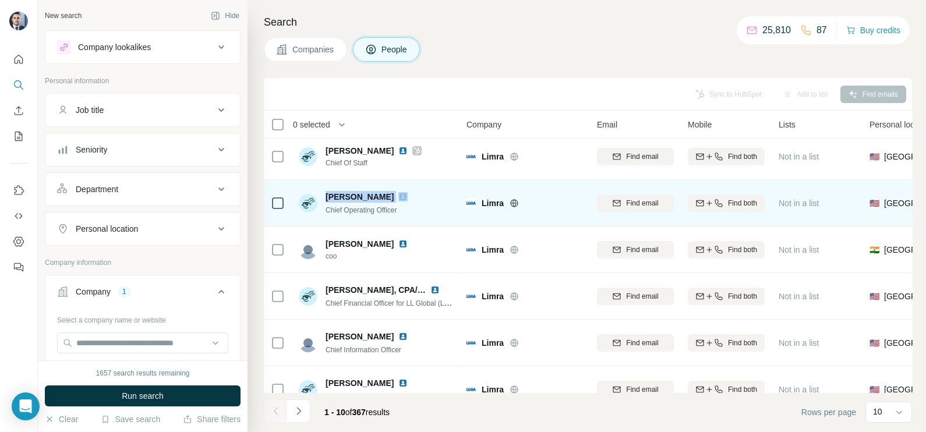
drag, startPoint x: 327, startPoint y: 192, endPoint x: 382, endPoint y: 191, distance: 54.2
click at [382, 191] on div "[PERSON_NAME]" at bounding box center [374, 197] width 96 height 12
drag, startPoint x: 326, startPoint y: 206, endPoint x: 414, endPoint y: 211, distance: 87.6
click at [414, 211] on div "[PERSON_NAME] Chief Operating Officer" at bounding box center [376, 203] width 155 height 32
click at [275, 193] on div at bounding box center [278, 203] width 14 height 32
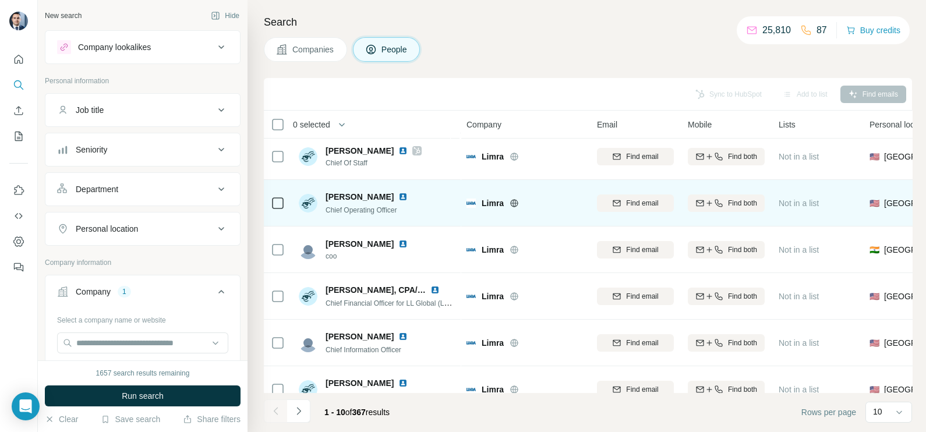
click at [281, 193] on div at bounding box center [278, 203] width 14 height 32
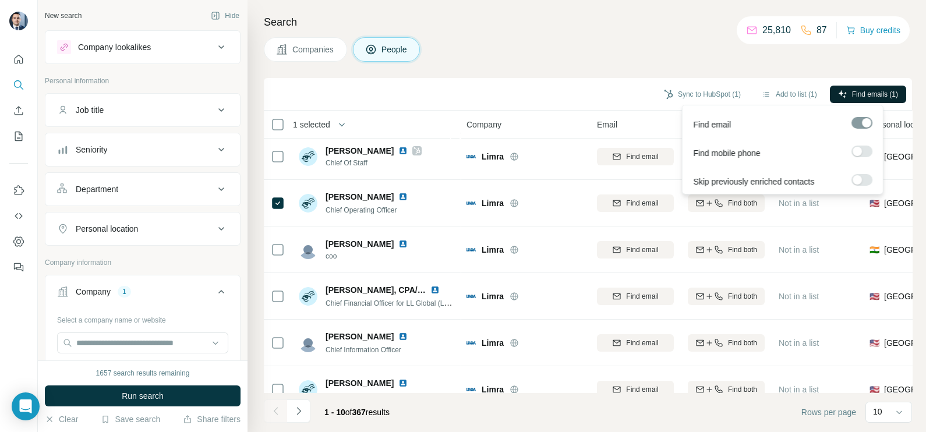
click at [879, 87] on button "Find emails (1)" at bounding box center [868, 94] width 76 height 17
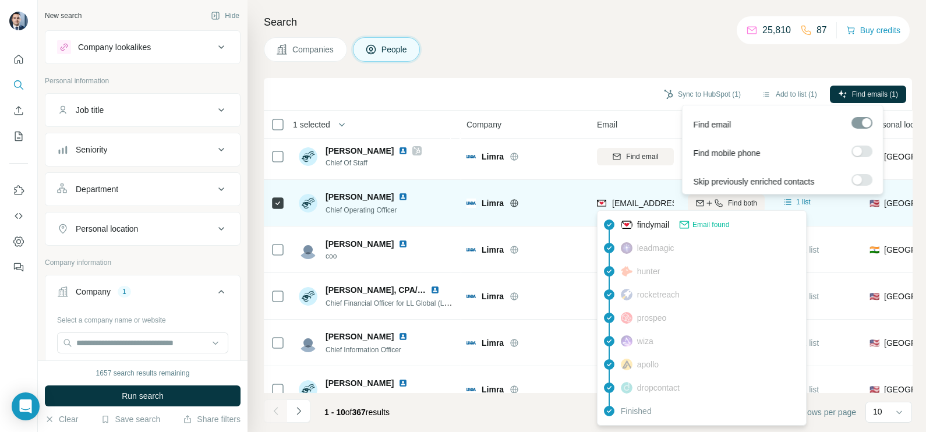
drag, startPoint x: 637, startPoint y: 212, endPoint x: 629, endPoint y: 204, distance: 11.5
click at [636, 211] on div "findymail Email found leadmagic hunter rocketreach prospeo [PERSON_NAME] apollo…" at bounding box center [702, 318] width 210 height 216
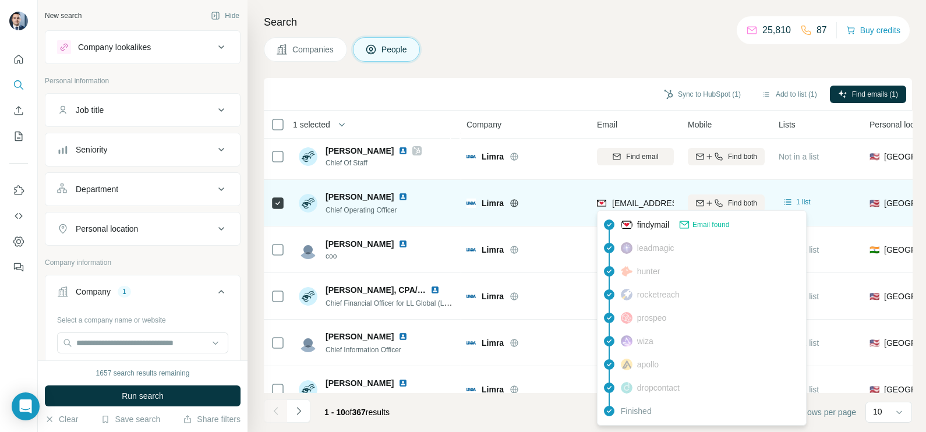
click at [629, 204] on span "[EMAIL_ADDRESS][DOMAIN_NAME]" at bounding box center [681, 203] width 138 height 9
click at [398, 198] on img at bounding box center [402, 196] width 9 height 9
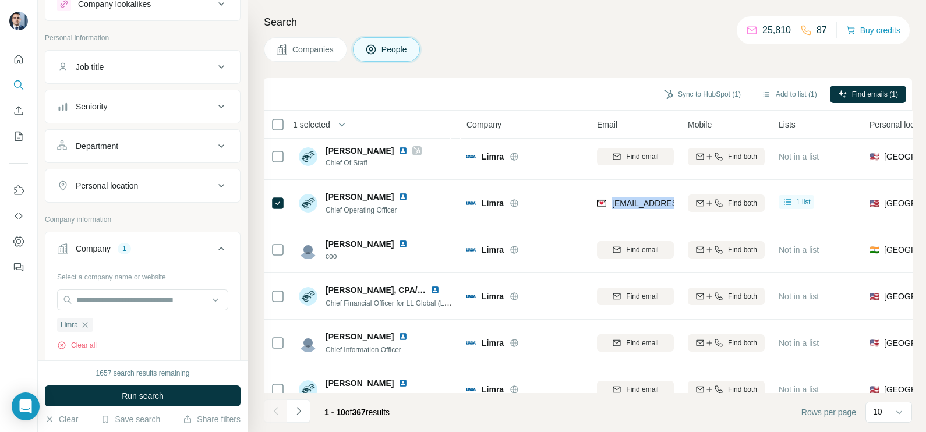
scroll to position [72, 0]
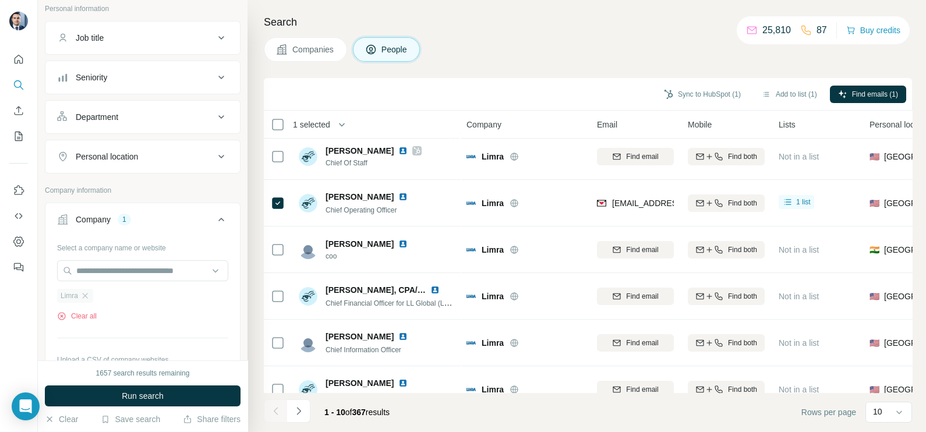
click at [80, 300] on div "Limra" at bounding box center [75, 296] width 36 height 14
click at [83, 301] on div "Limra" at bounding box center [75, 296] width 36 height 14
click at [92, 295] on div "Limra" at bounding box center [75, 296] width 36 height 14
click at [86, 294] on icon "button" at bounding box center [85, 295] width 5 height 5
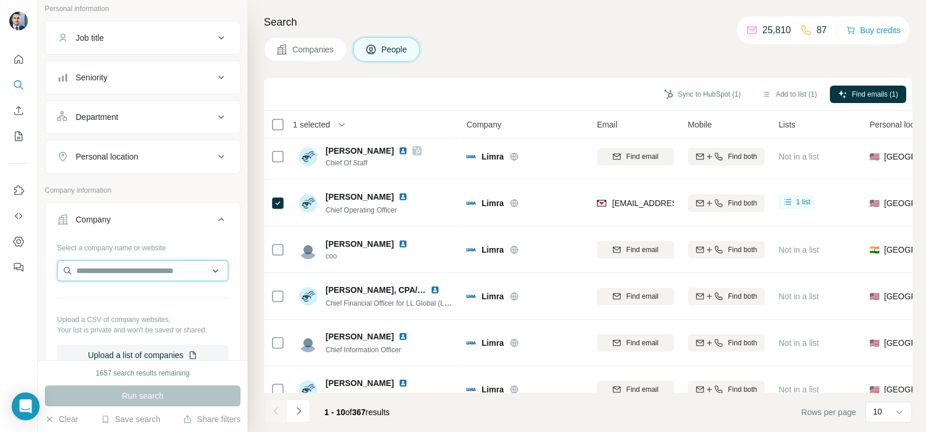
click at [102, 274] on input "text" at bounding box center [142, 270] width 171 height 21
paste input "**********"
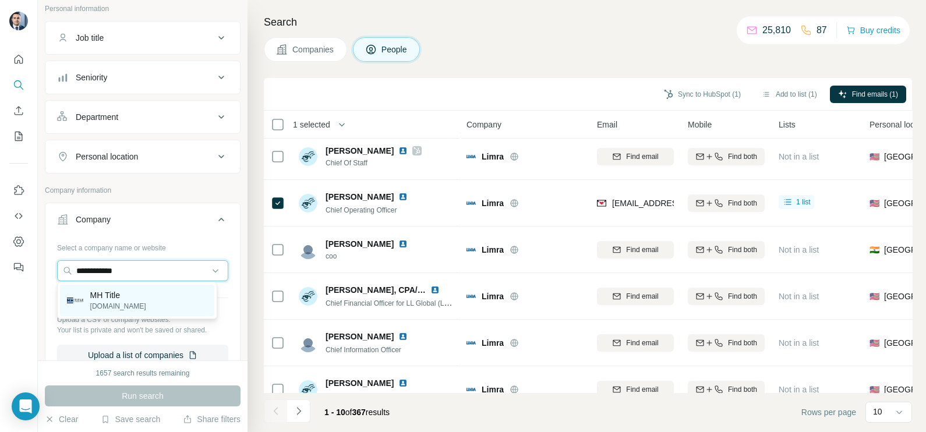
type input "**********"
click at [126, 295] on p "MH Title" at bounding box center [118, 296] width 56 height 12
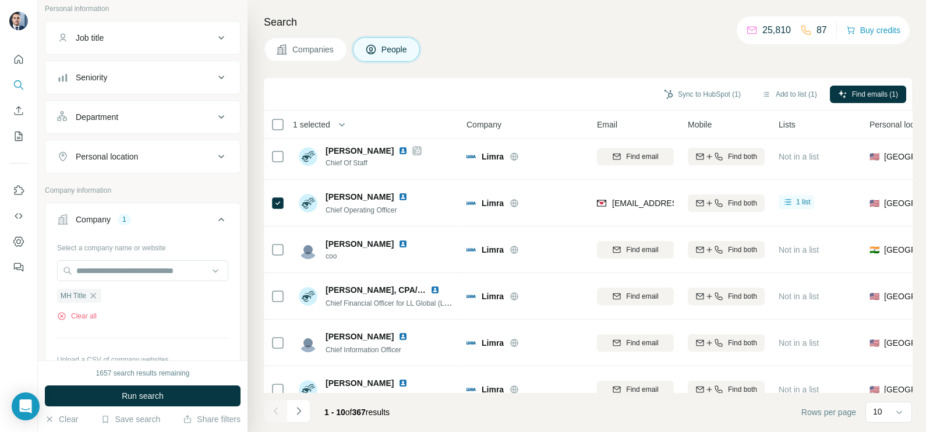
click at [307, 49] on span "Companies" at bounding box center [313, 50] width 43 height 12
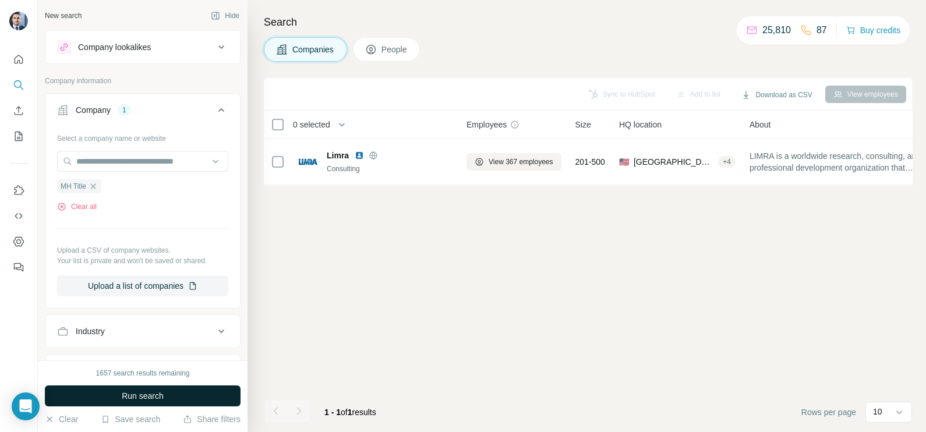
click at [159, 393] on span "Run search" at bounding box center [143, 396] width 42 height 12
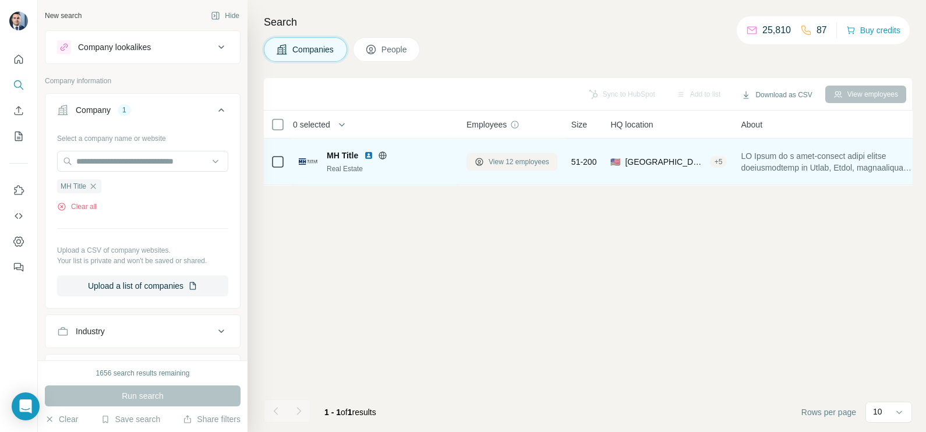
click at [521, 153] on button "View 12 employees" at bounding box center [512, 161] width 91 height 17
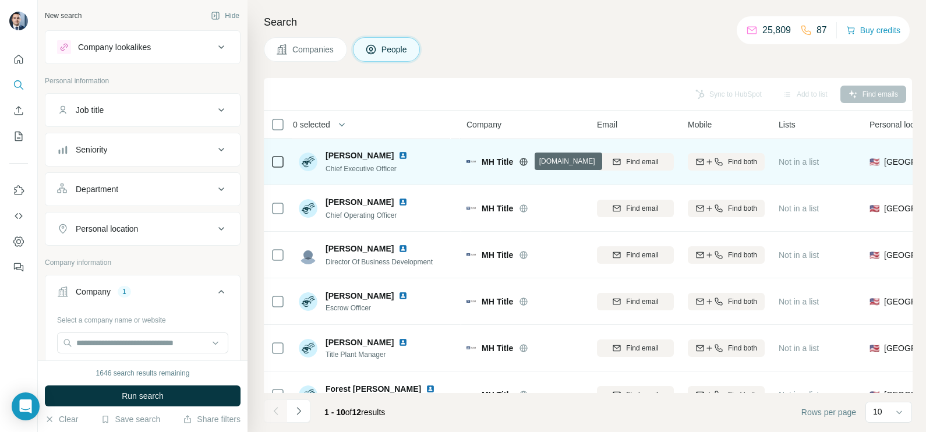
click at [524, 161] on icon at bounding box center [524, 162] width 3 height 8
click at [284, 155] on icon at bounding box center [278, 162] width 14 height 14
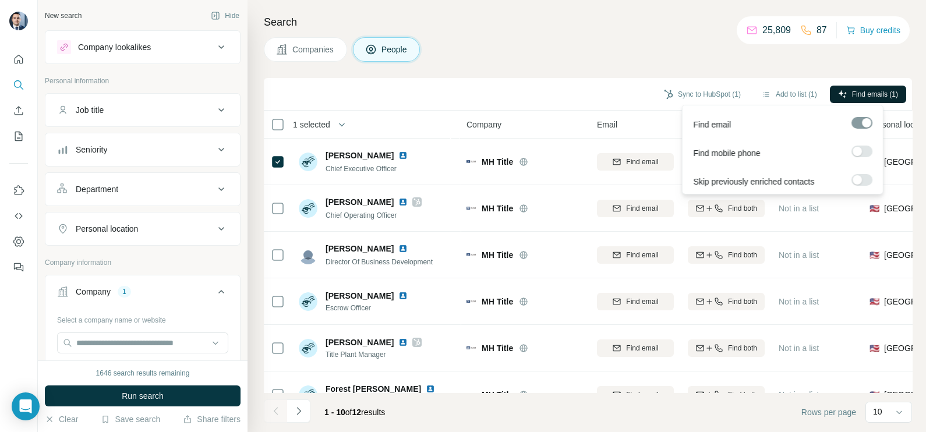
click at [856, 96] on span "Find emails (1)" at bounding box center [875, 94] width 46 height 10
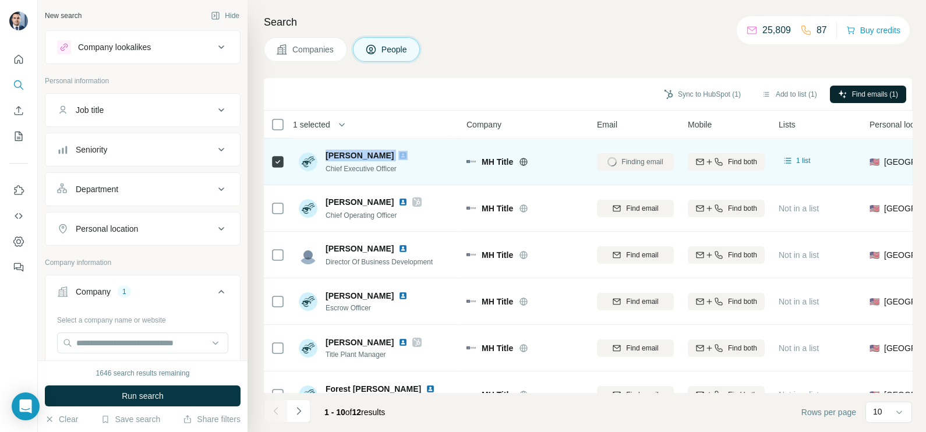
drag, startPoint x: 328, startPoint y: 151, endPoint x: 387, endPoint y: 157, distance: 59.7
click at [387, 157] on div "[PERSON_NAME]" at bounding box center [374, 156] width 96 height 12
click at [398, 157] on img at bounding box center [402, 155] width 9 height 9
click at [368, 150] on span "[PERSON_NAME]" at bounding box center [360, 156] width 68 height 12
drag, startPoint x: 378, startPoint y: 154, endPoint x: 320, endPoint y: 152, distance: 57.7
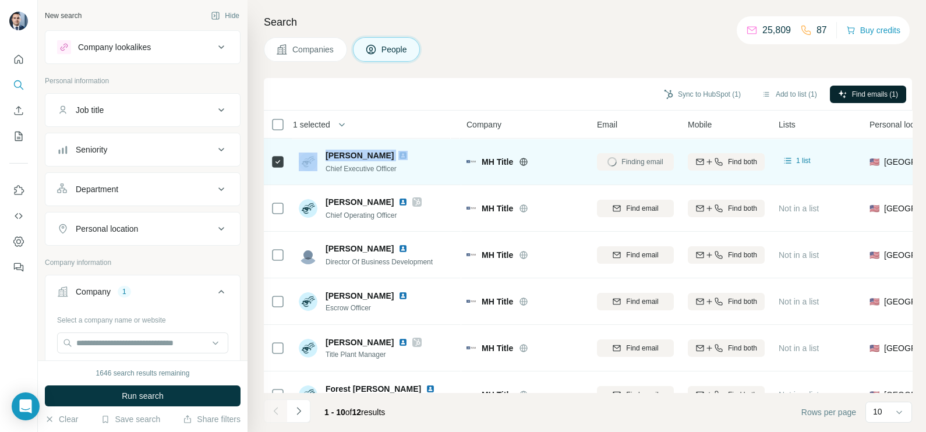
click at [320, 152] on div "[PERSON_NAME] Chief Executive Officer" at bounding box center [360, 162] width 123 height 24
drag, startPoint x: 325, startPoint y: 168, endPoint x: 408, endPoint y: 180, distance: 84.8
click at [408, 180] on td "[PERSON_NAME] Chief Executive Officer" at bounding box center [376, 162] width 169 height 47
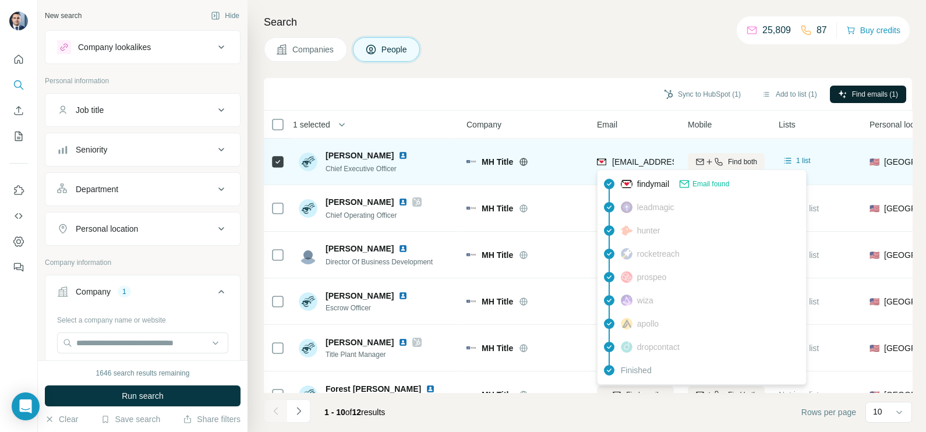
click at [620, 161] on span "[EMAIL_ADDRESS][DOMAIN_NAME]" at bounding box center [681, 161] width 138 height 9
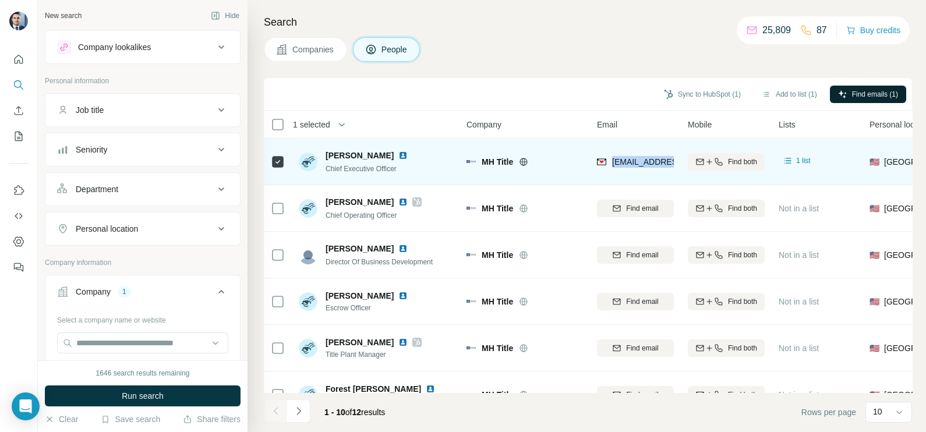
click at [620, 161] on span "[EMAIL_ADDRESS][DOMAIN_NAME]" at bounding box center [681, 161] width 138 height 9
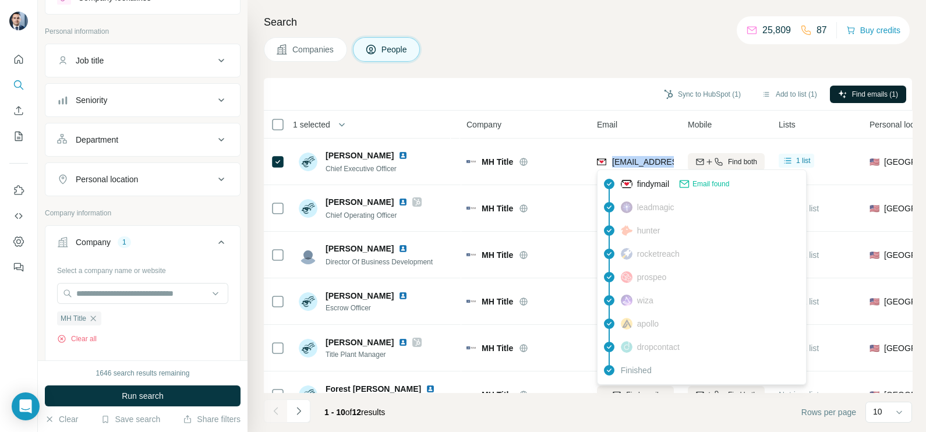
scroll to position [72, 0]
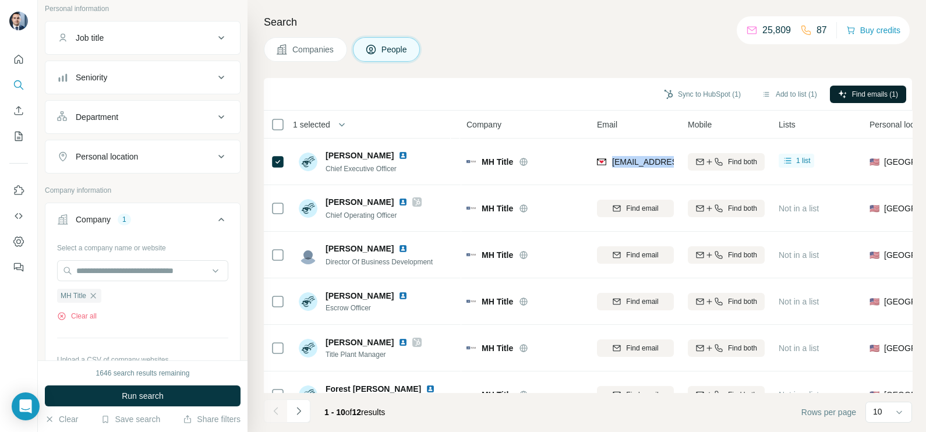
click at [313, 41] on button "Companies" at bounding box center [305, 49] width 83 height 24
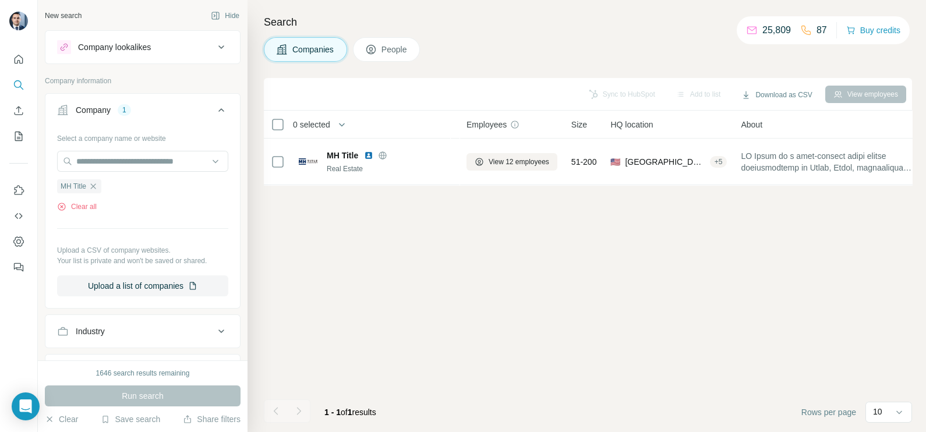
click at [96, 184] on icon "button" at bounding box center [93, 186] width 9 height 9
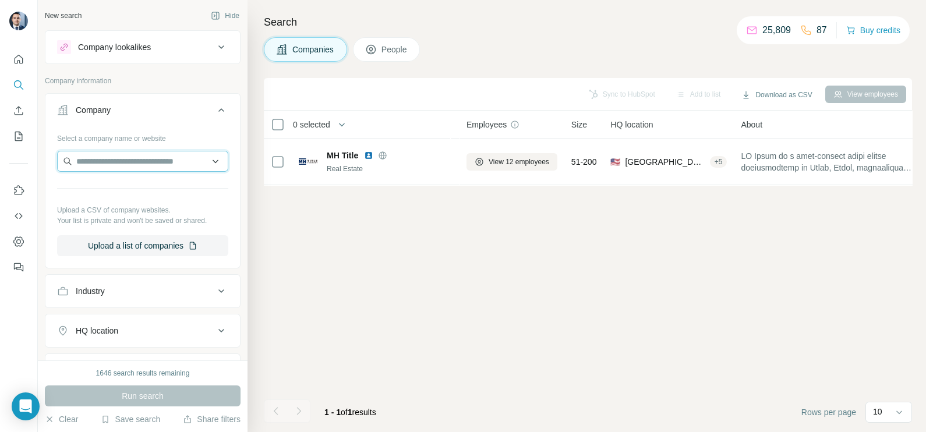
click at [115, 154] on input "text" at bounding box center [142, 161] width 171 height 21
paste input "**********"
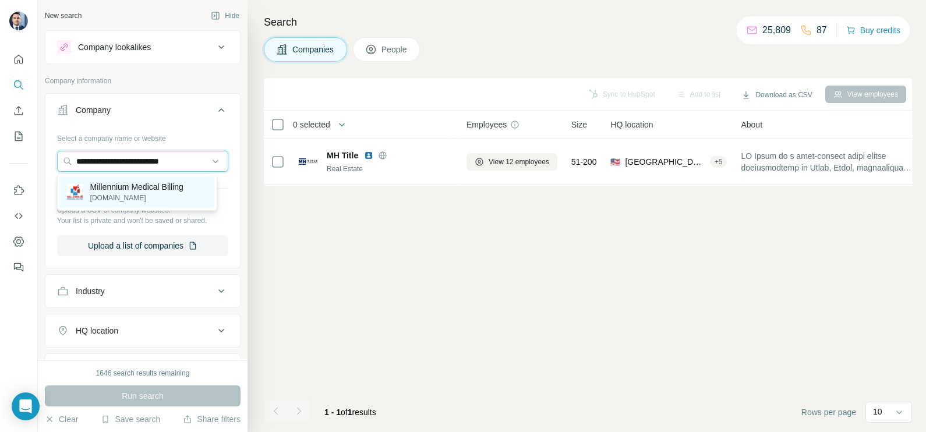
type input "**********"
click at [102, 190] on p "Millennium Medical Billing" at bounding box center [136, 187] width 93 height 12
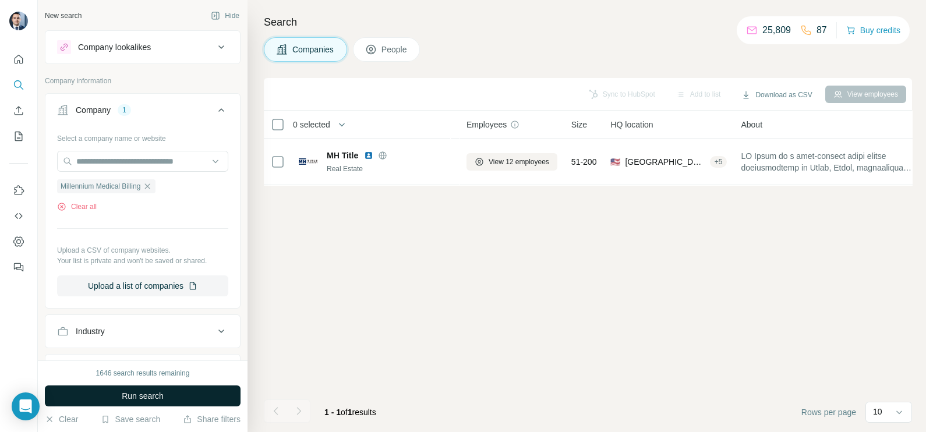
click at [152, 397] on span "Run search" at bounding box center [143, 396] width 42 height 12
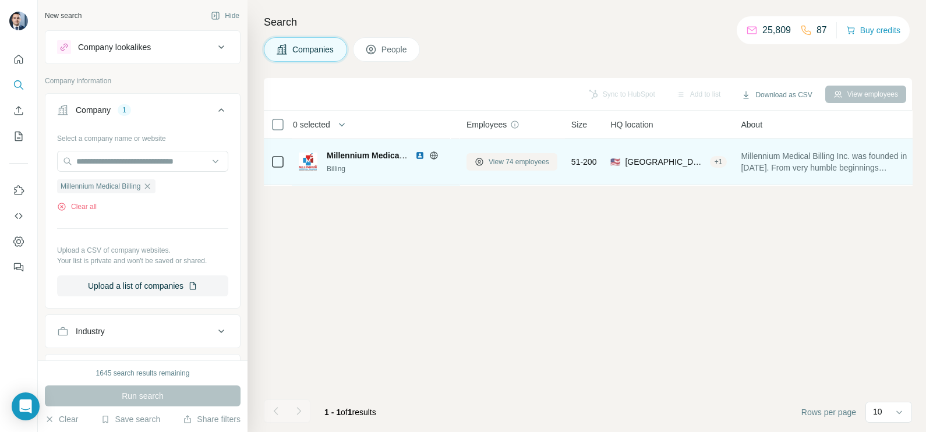
click at [506, 158] on span "View 74 employees" at bounding box center [519, 162] width 61 height 10
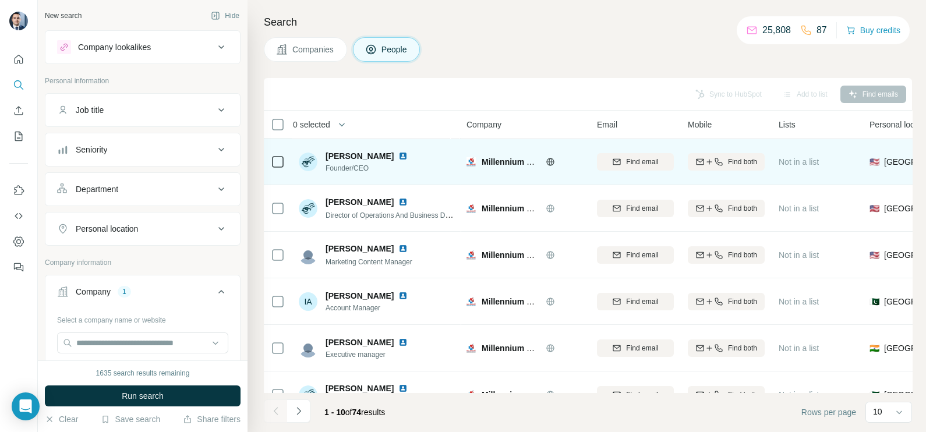
click at [547, 159] on icon at bounding box center [550, 161] width 9 height 9
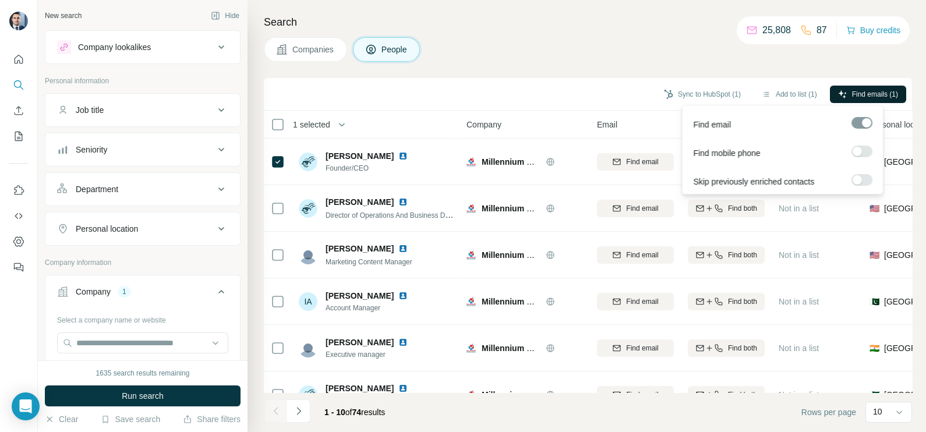
click at [881, 90] on span "Find emails (1)" at bounding box center [875, 94] width 46 height 10
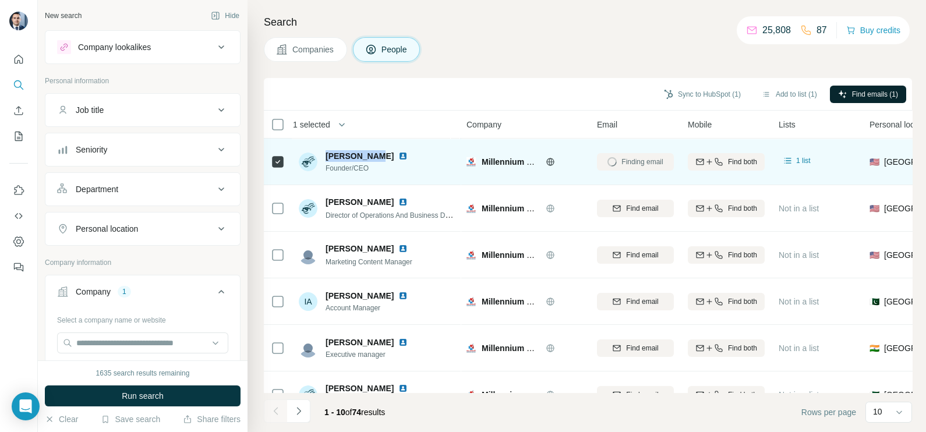
drag, startPoint x: 371, startPoint y: 154, endPoint x: 322, endPoint y: 157, distance: 48.4
click at [322, 157] on div "[PERSON_NAME] Founder/CEO" at bounding box center [360, 161] width 123 height 23
drag, startPoint x: 326, startPoint y: 172, endPoint x: 373, endPoint y: 170, distance: 46.6
click at [373, 170] on span "Founder/CEO" at bounding box center [374, 168] width 96 height 10
click at [398, 157] on img at bounding box center [402, 155] width 9 height 9
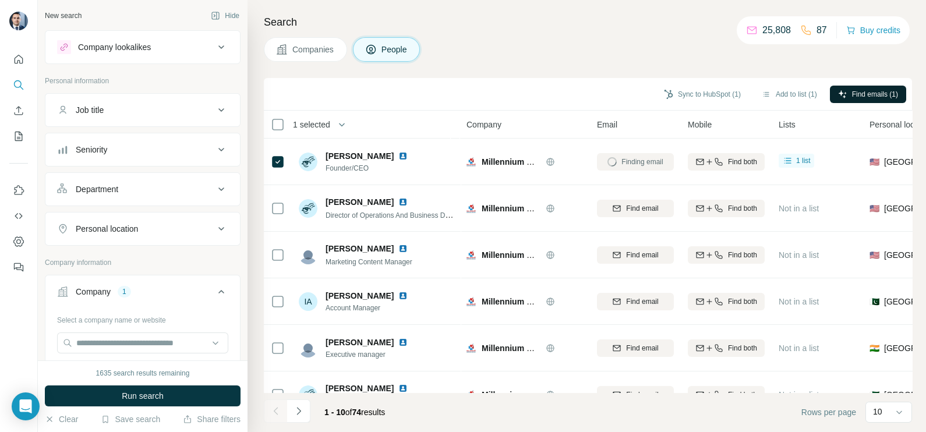
click at [467, 69] on div "Search Companies People Sync to HubSpot (1) Add to list (1) Find emails (1) 1 s…" at bounding box center [587, 216] width 679 height 432
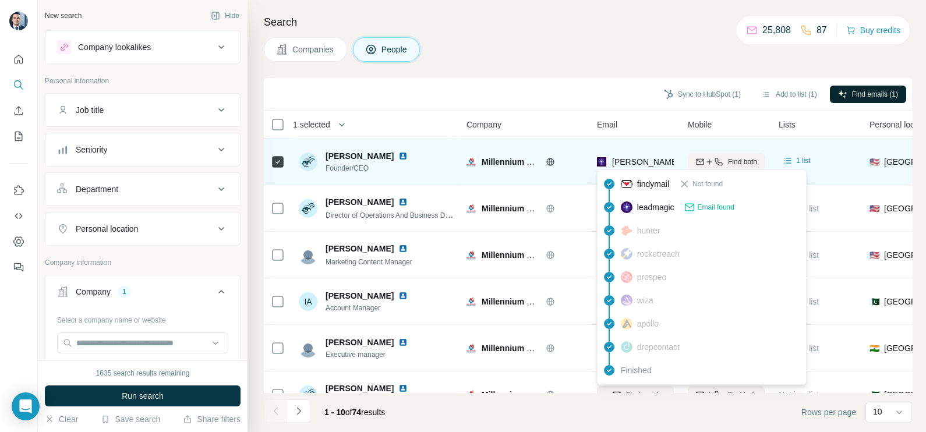
click at [661, 156] on span "[PERSON_NAME][EMAIL_ADDRESS][DOMAIN_NAME]" at bounding box center [710, 162] width 196 height 12
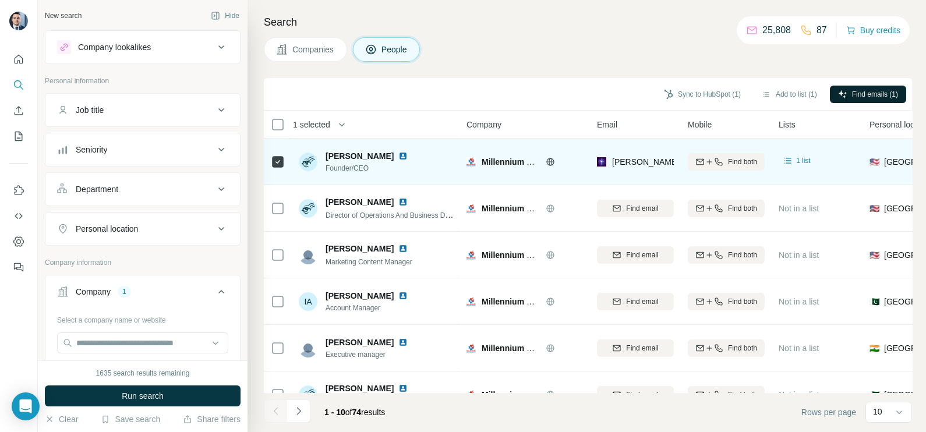
click at [627, 163] on span "[PERSON_NAME][EMAIL_ADDRESS][DOMAIN_NAME]" at bounding box center [714, 161] width 205 height 9
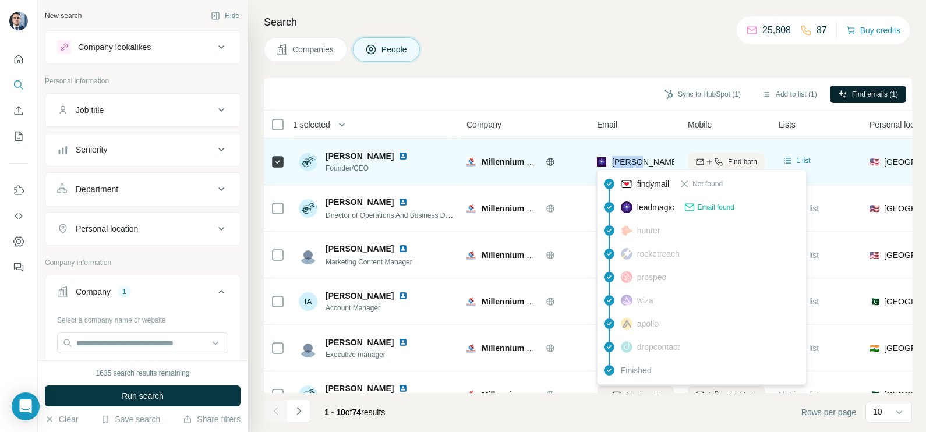
click at [627, 163] on span "[PERSON_NAME][EMAIL_ADDRESS][DOMAIN_NAME]" at bounding box center [714, 161] width 205 height 9
click at [269, 164] on td at bounding box center [278, 162] width 28 height 47
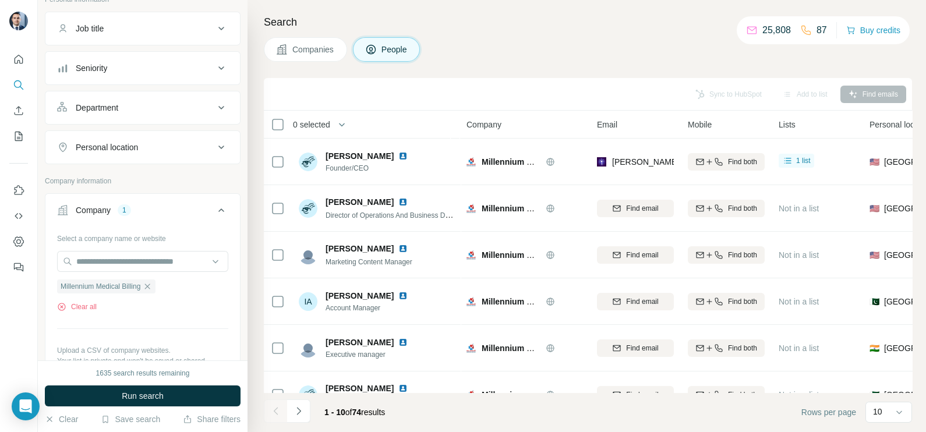
scroll to position [145, 0]
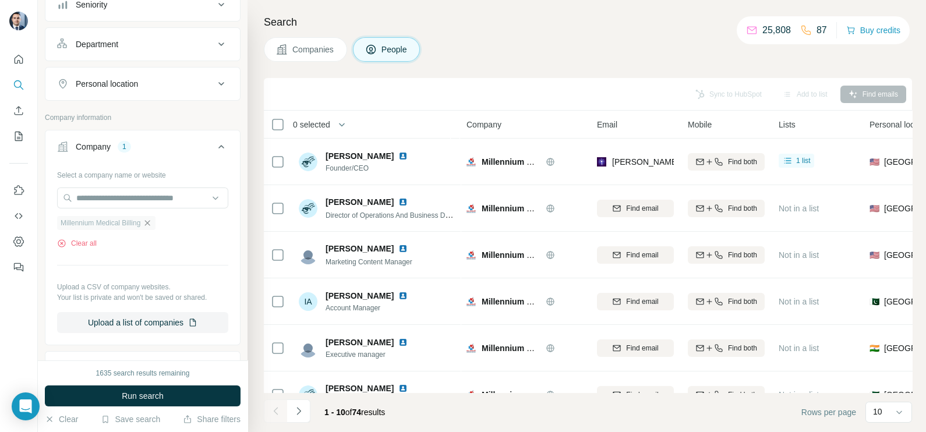
click at [152, 224] on icon "button" at bounding box center [147, 222] width 9 height 9
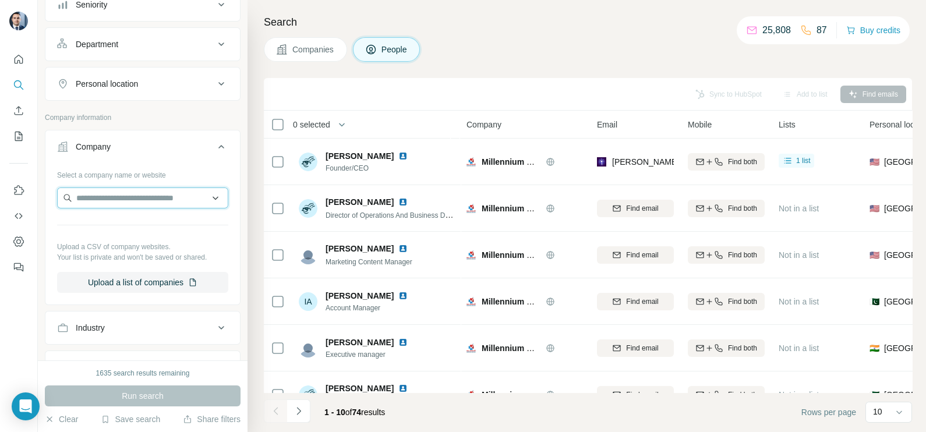
click at [126, 197] on input "text" at bounding box center [142, 198] width 171 height 21
type input "**********"
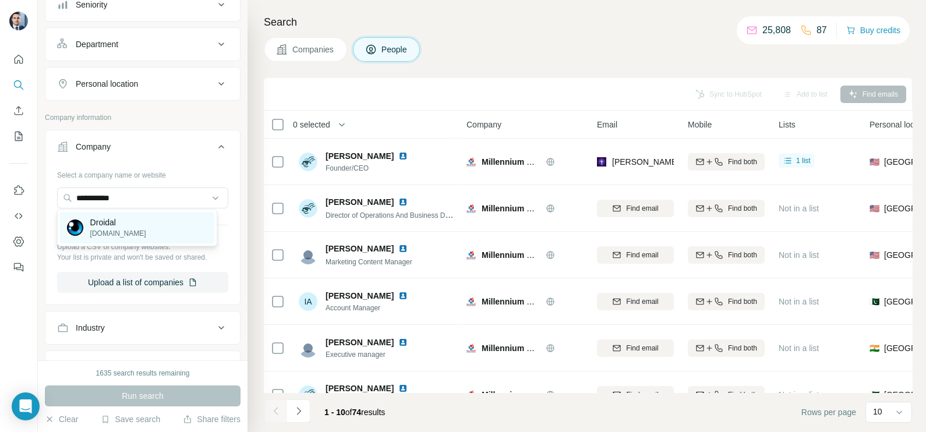
click at [126, 227] on p "Droidal" at bounding box center [118, 223] width 56 height 12
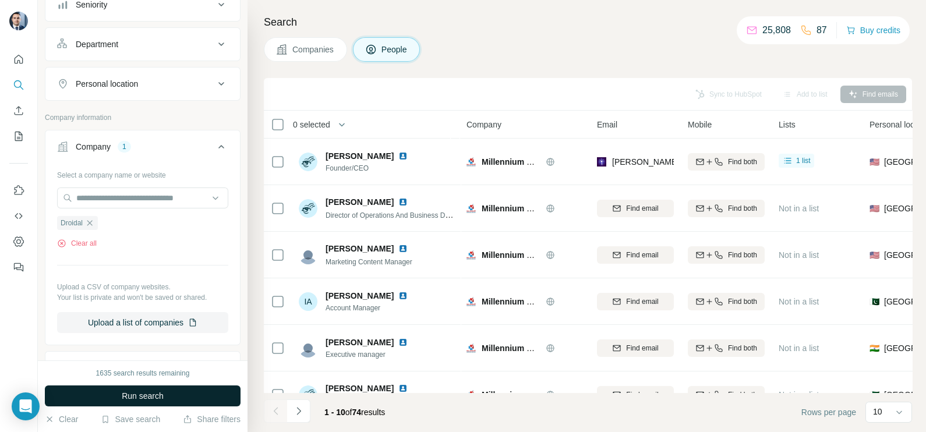
click at [314, 47] on span "Companies" at bounding box center [313, 50] width 43 height 12
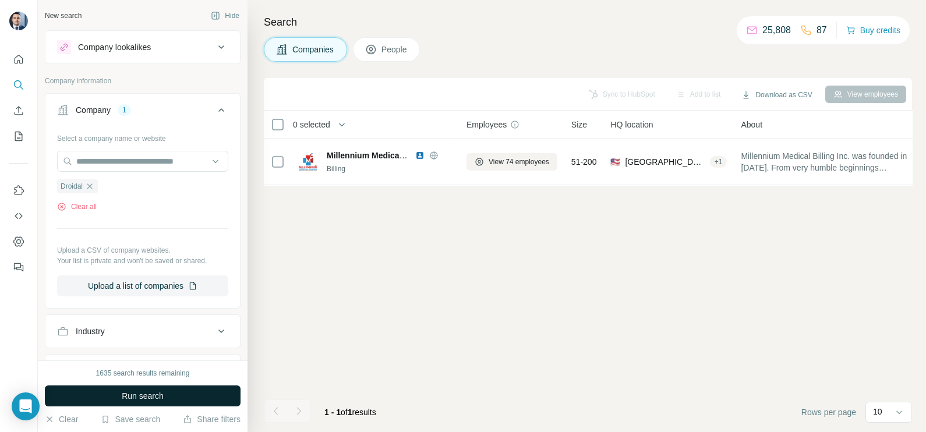
click at [143, 396] on span "Run search" at bounding box center [143, 396] width 42 height 12
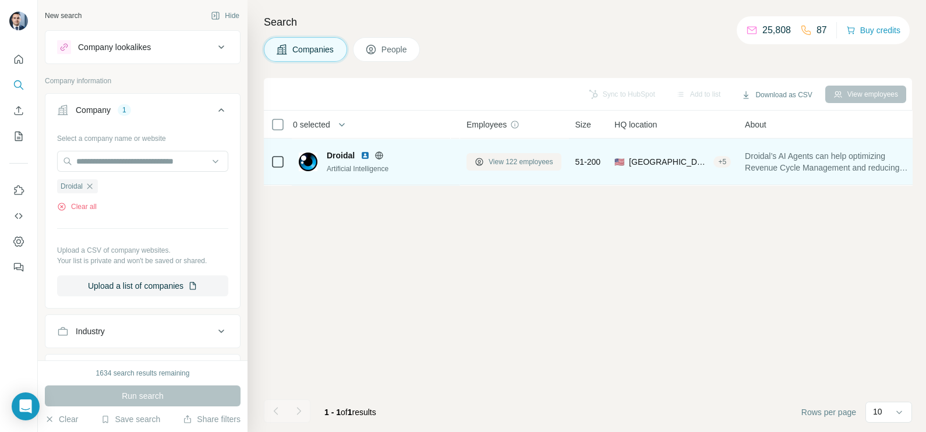
click at [517, 158] on span "View 122 employees" at bounding box center [521, 162] width 65 height 10
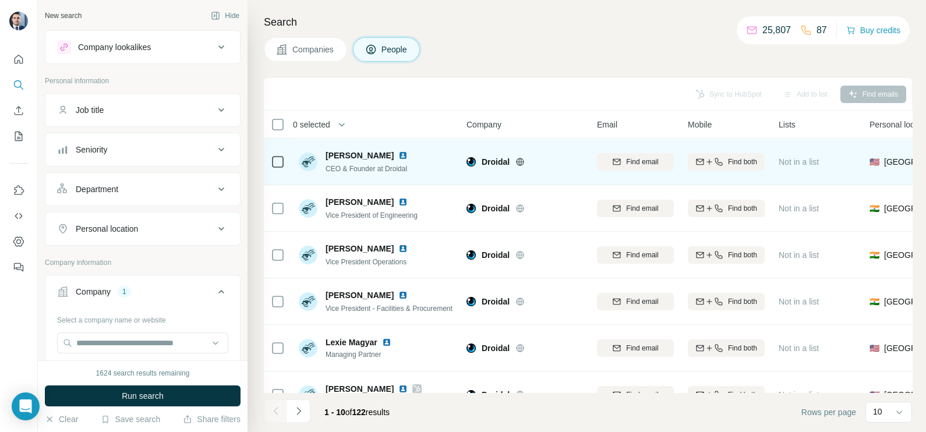
click at [517, 163] on icon at bounding box center [521, 162] width 8 height 8
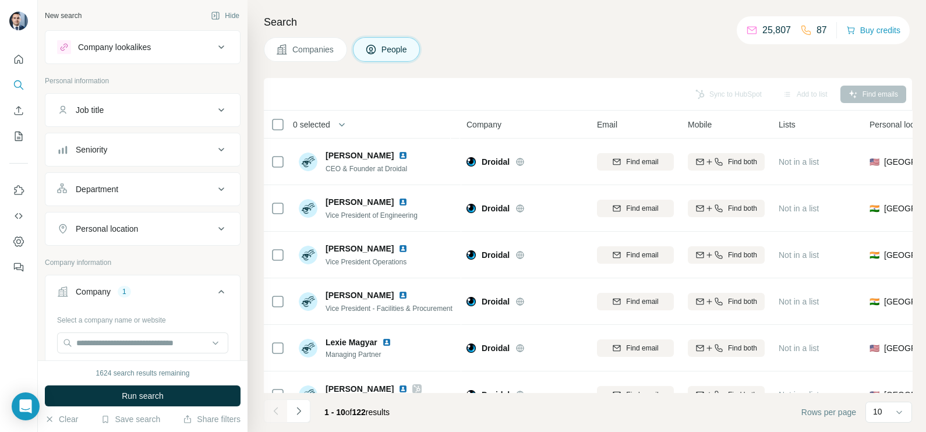
click at [315, 44] on span "Companies" at bounding box center [313, 50] width 43 height 12
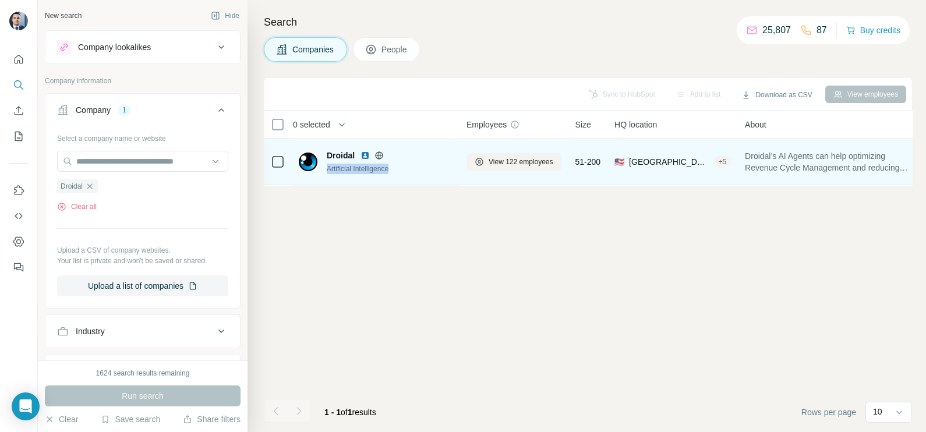
drag, startPoint x: 399, startPoint y: 167, endPoint x: 322, endPoint y: 169, distance: 77.5
click at [322, 169] on div "Droidal Artificial Intelligence" at bounding box center [376, 162] width 154 height 24
click at [365, 153] on img at bounding box center [365, 155] width 9 height 9
click at [509, 159] on span "View 122 employees" at bounding box center [521, 162] width 65 height 10
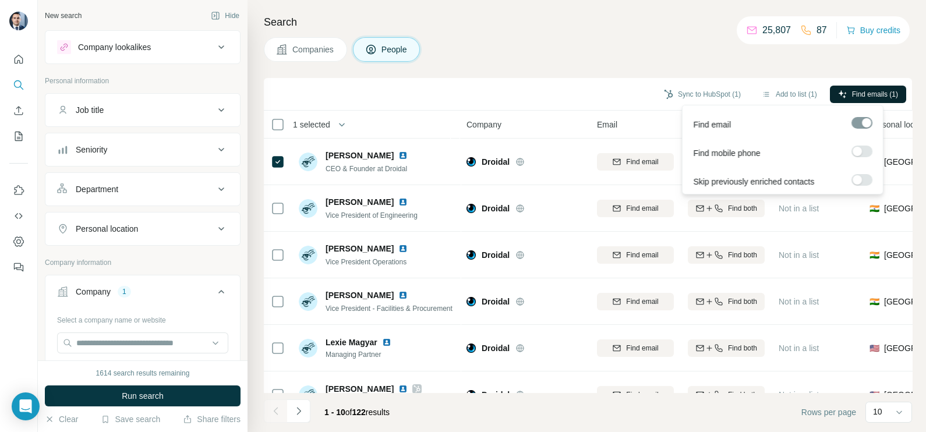
click at [863, 98] on span "Find emails (1)" at bounding box center [875, 94] width 46 height 10
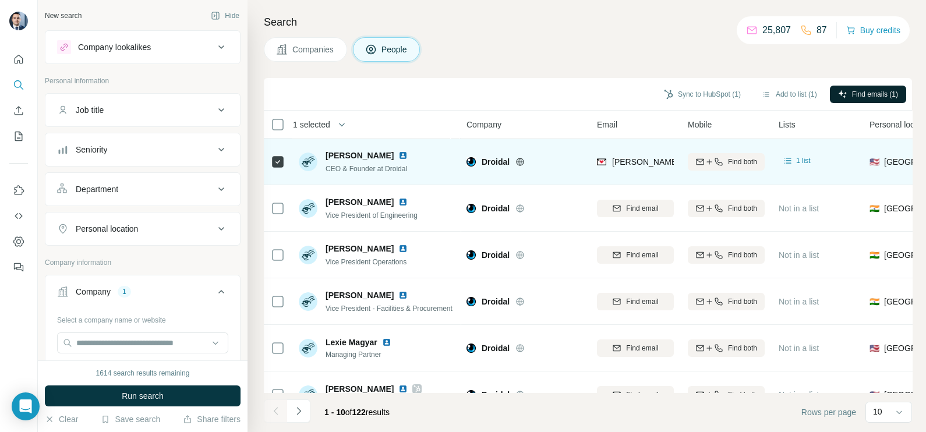
drag, startPoint x: 325, startPoint y: 154, endPoint x: 381, endPoint y: 149, distance: 56.2
click at [381, 150] on div "[PERSON_NAME]" at bounding box center [374, 156] width 96 height 12
drag, startPoint x: 322, startPoint y: 167, endPoint x: 425, endPoint y: 171, distance: 103.2
click at [425, 171] on div "[PERSON_NAME] CEO & Founder at Droidal" at bounding box center [376, 162] width 155 height 32
click at [398, 154] on img at bounding box center [402, 155] width 9 height 9
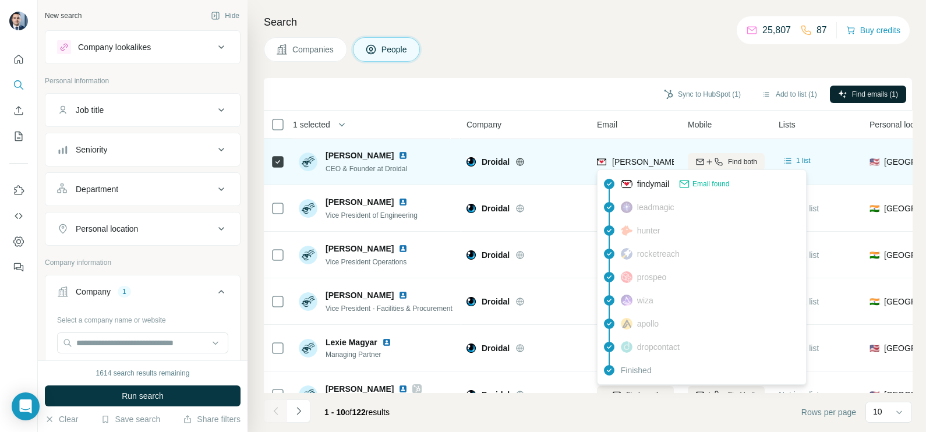
click at [647, 166] on span "[PERSON_NAME][EMAIL_ADDRESS][DOMAIN_NAME]" at bounding box center [710, 162] width 196 height 12
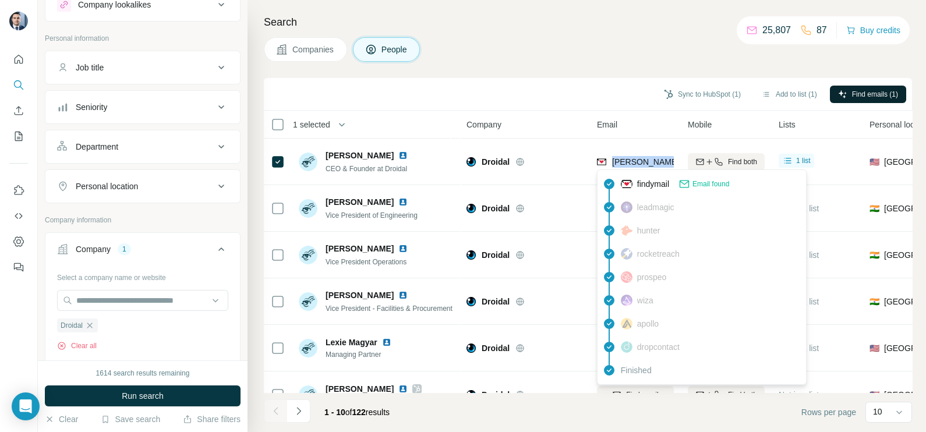
scroll to position [72, 0]
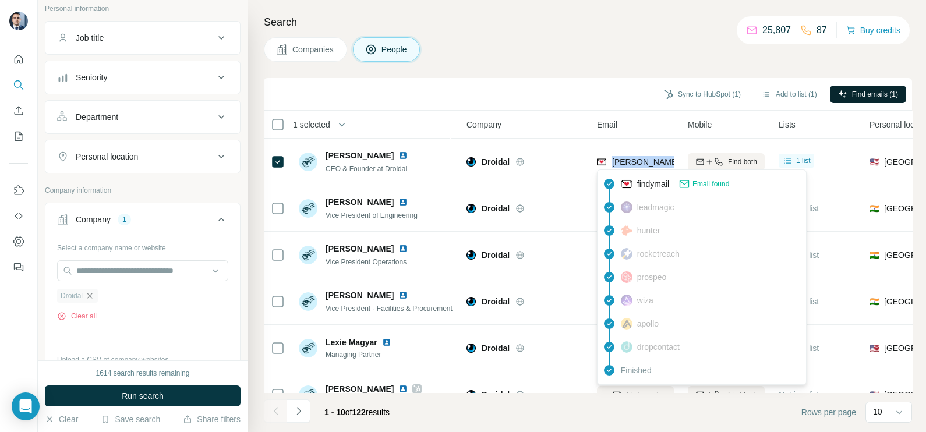
click at [94, 295] on icon "button" at bounding box center [89, 295] width 9 height 9
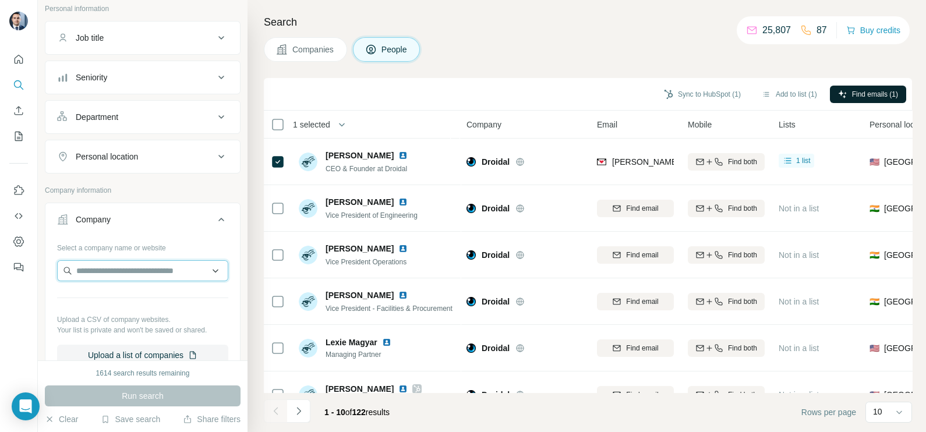
click at [111, 275] on input "text" at bounding box center [142, 270] width 171 height 21
type input "**********"
click at [145, 387] on div "Run search" at bounding box center [143, 396] width 196 height 21
click at [291, 33] on div "Search Companies People Sync to HubSpot (1) Add to list (1) Find emails (1) 1 s…" at bounding box center [587, 216] width 679 height 432
click at [301, 45] on span "Companies" at bounding box center [313, 50] width 43 height 12
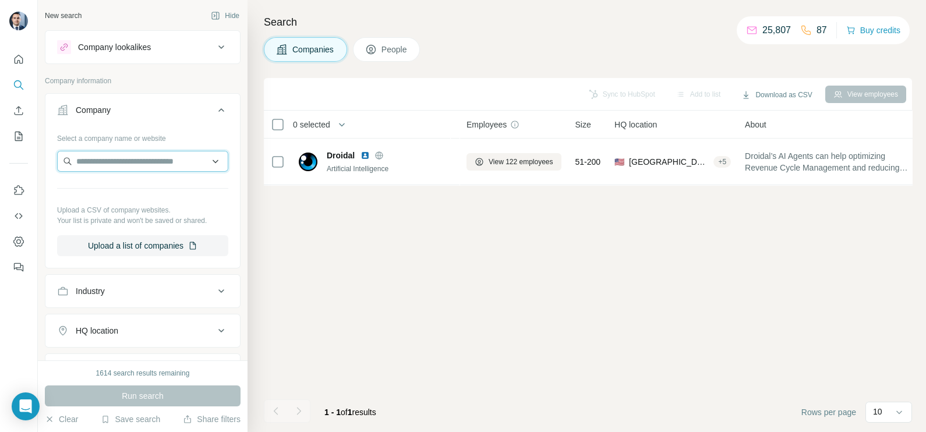
click at [105, 154] on input "text" at bounding box center [142, 161] width 171 height 21
paste input "**********"
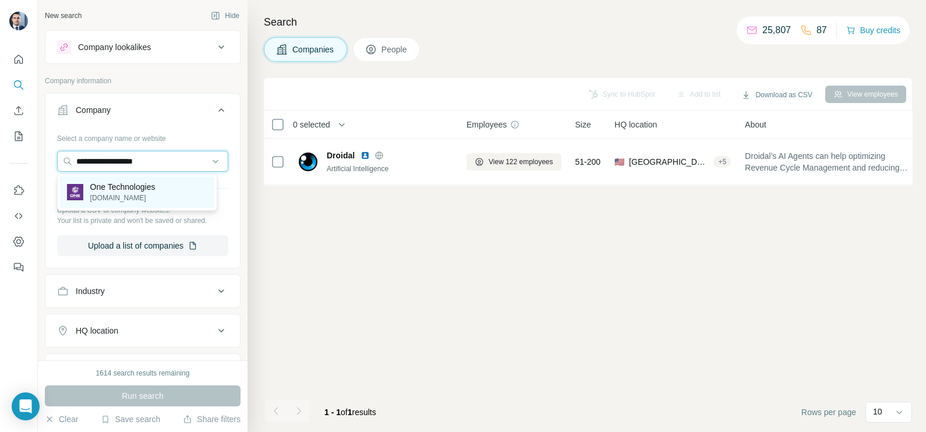
type input "**********"
click at [123, 191] on p "One Technologies" at bounding box center [122, 187] width 65 height 12
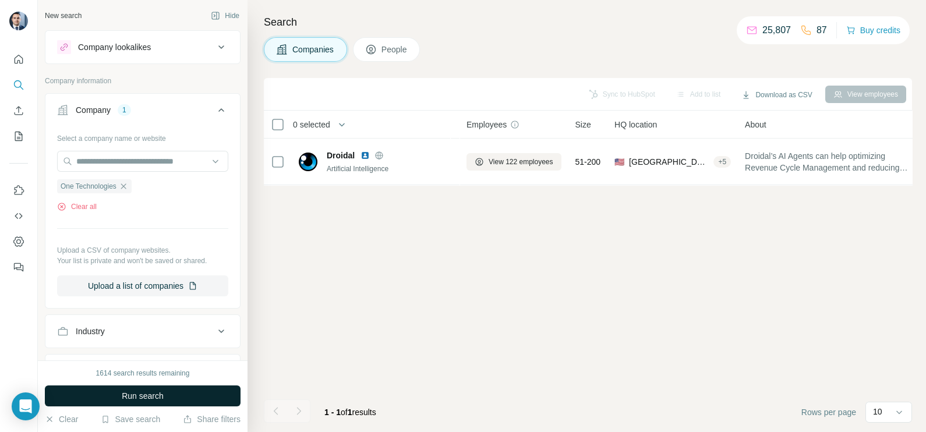
click at [146, 386] on button "Run search" at bounding box center [143, 396] width 196 height 21
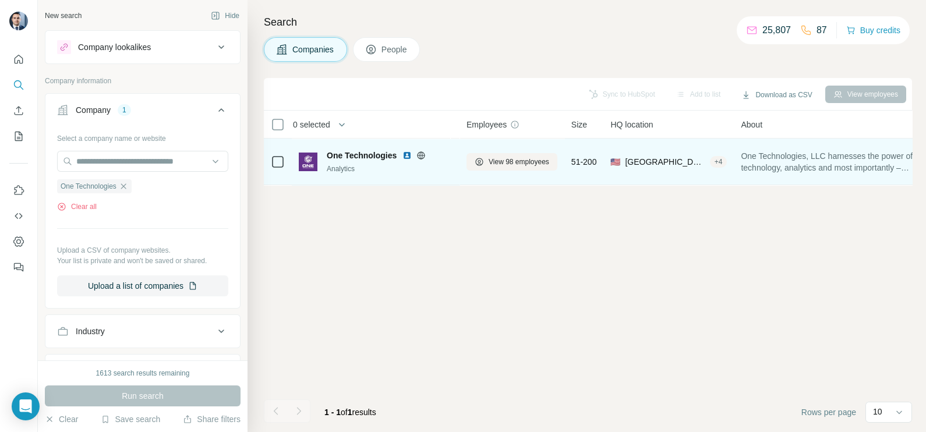
click at [407, 154] on img at bounding box center [407, 155] width 9 height 9
click at [520, 164] on span "View 98 employees" at bounding box center [519, 162] width 61 height 10
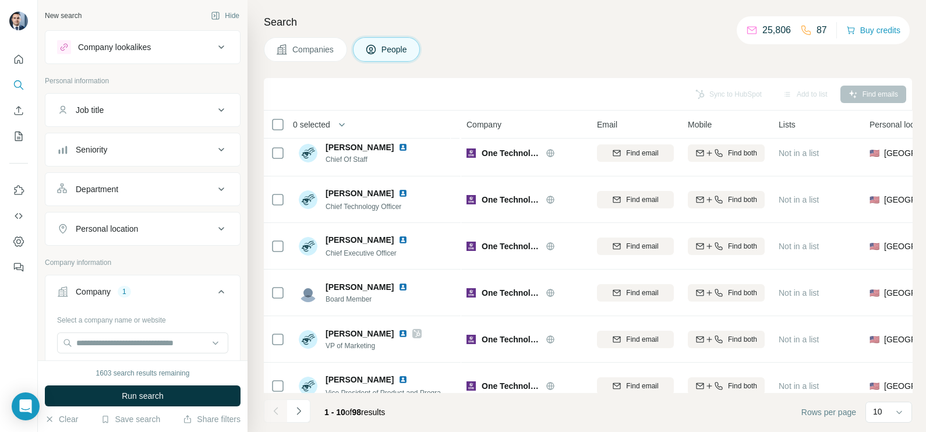
scroll to position [218, 0]
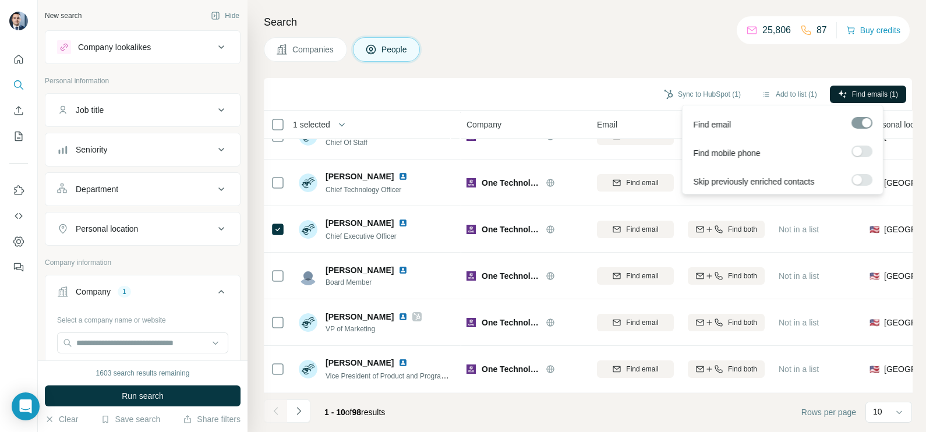
click at [865, 92] on span "Find emails (1)" at bounding box center [875, 94] width 46 height 10
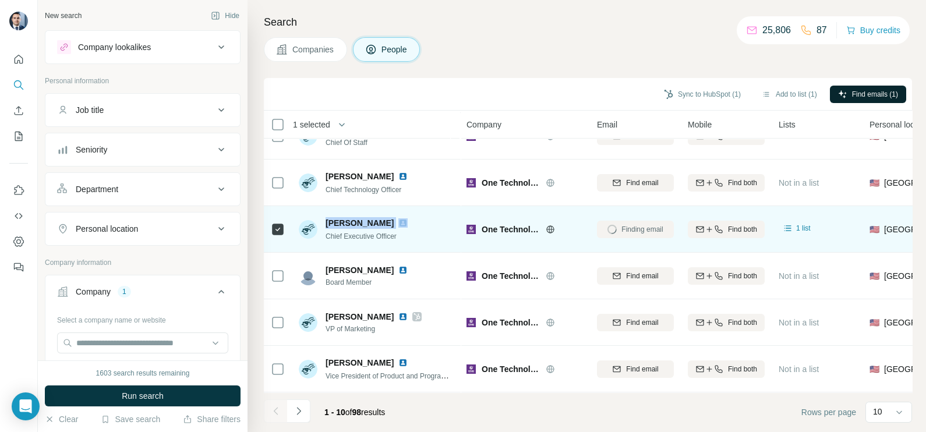
drag, startPoint x: 383, startPoint y: 216, endPoint x: 326, endPoint y: 217, distance: 57.1
click at [326, 217] on div "[PERSON_NAME]" at bounding box center [374, 223] width 96 height 12
drag, startPoint x: 325, startPoint y: 228, endPoint x: 417, endPoint y: 232, distance: 91.5
click at [417, 232] on div "[PERSON_NAME] Chief Executive Officer" at bounding box center [376, 229] width 155 height 32
click at [648, 216] on div "[EMAIL_ADDRESS][DOMAIN_NAME]" at bounding box center [635, 229] width 77 height 32
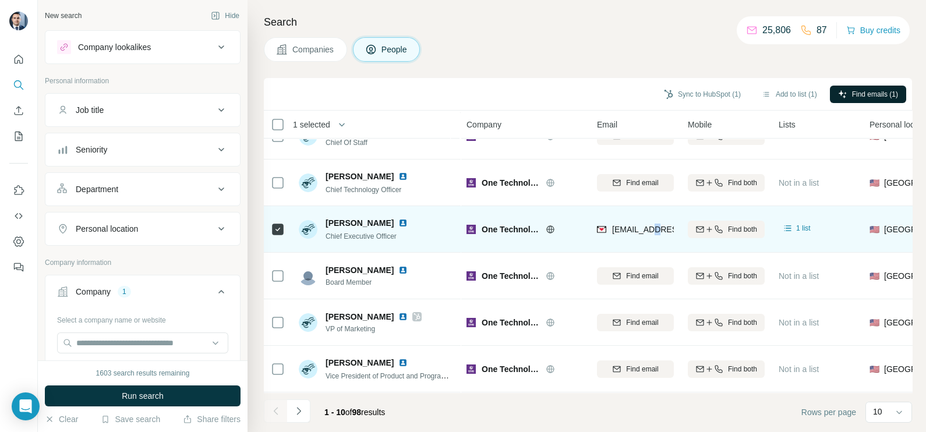
click at [648, 216] on div "[EMAIL_ADDRESS][DOMAIN_NAME]" at bounding box center [635, 229] width 77 height 32
click at [398, 218] on img at bounding box center [402, 222] width 9 height 9
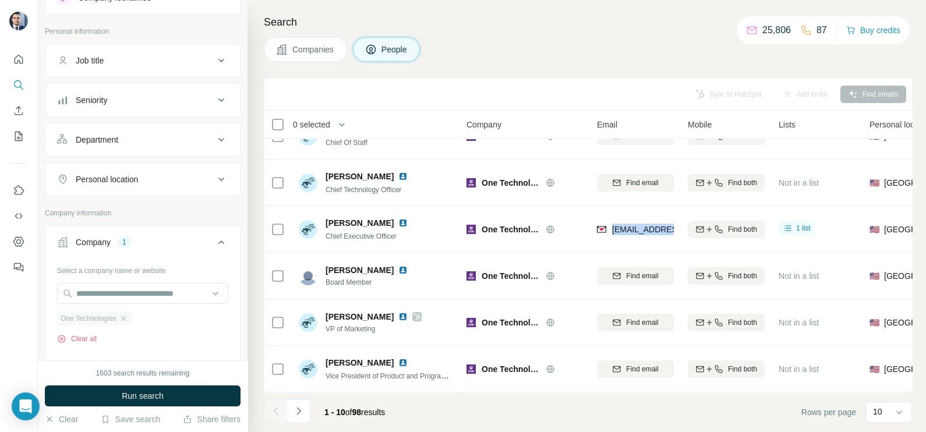
scroll to position [72, 0]
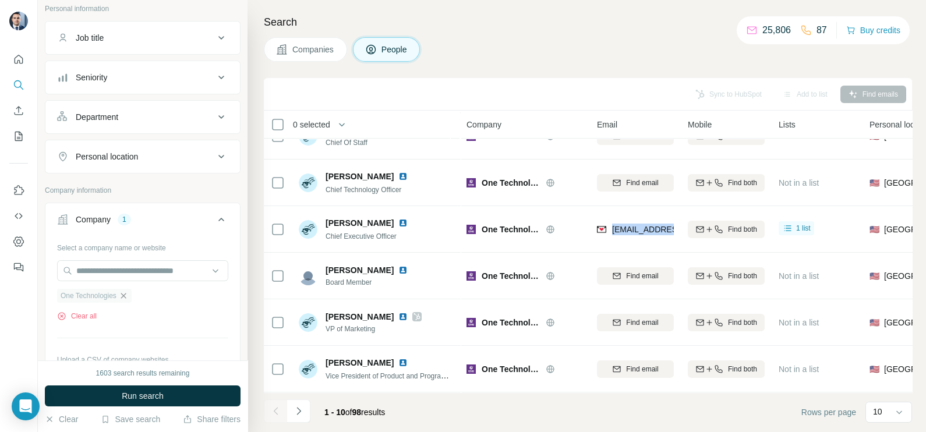
click at [125, 296] on icon "button" at bounding box center [123, 295] width 9 height 9
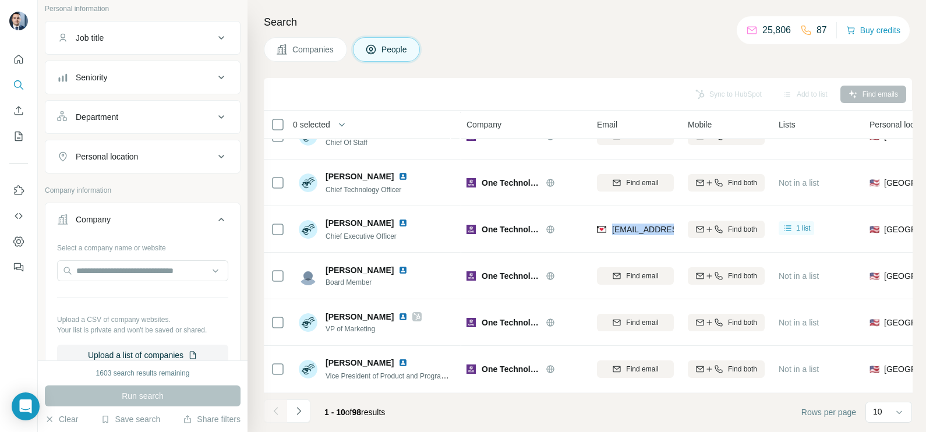
click at [306, 49] on span "Companies" at bounding box center [313, 50] width 43 height 12
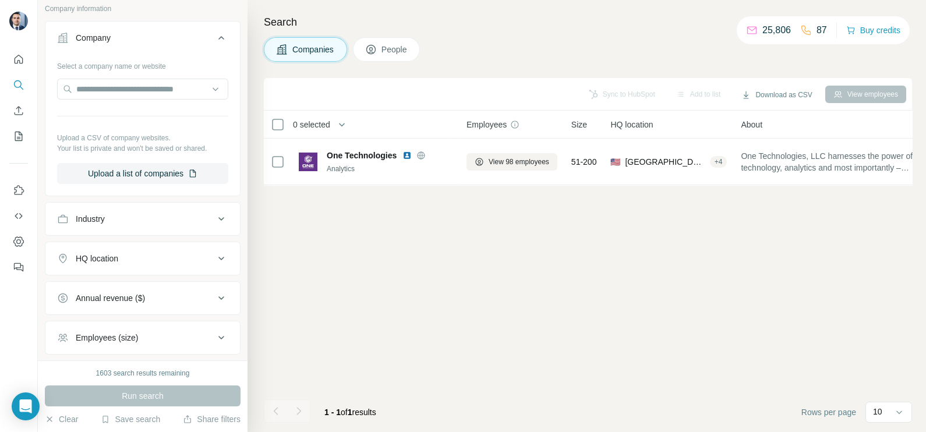
scroll to position [0, 0]
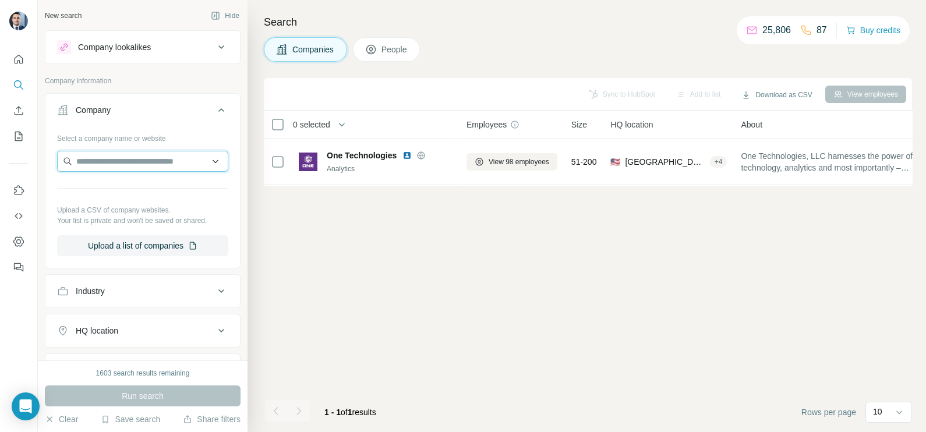
click at [128, 161] on input "text" at bounding box center [142, 161] width 171 height 21
paste input "**********"
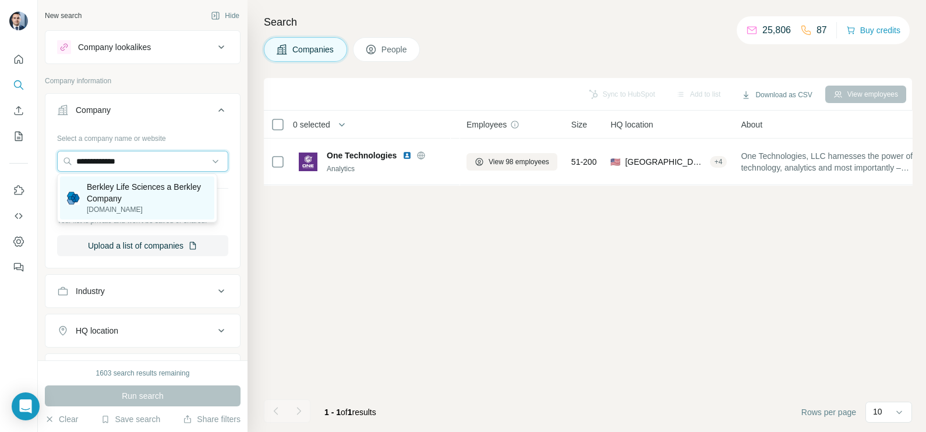
type input "**********"
click at [144, 191] on p "Berkley Life Sciences a Berkley Company" at bounding box center [147, 192] width 121 height 23
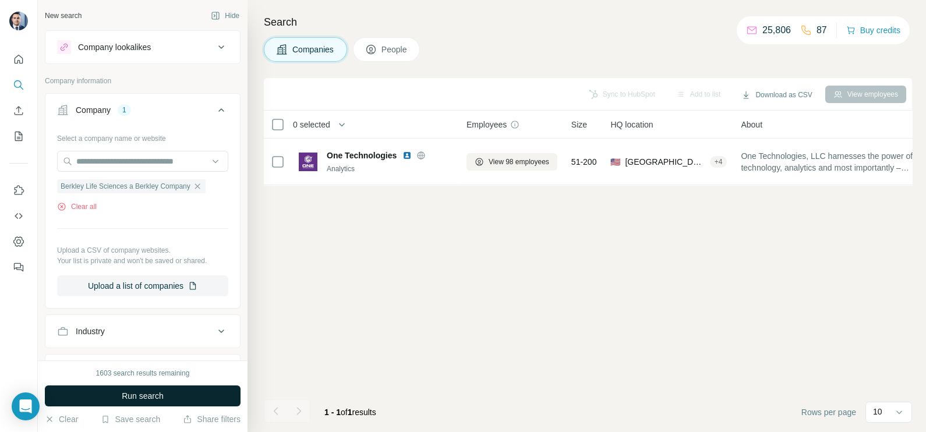
click at [176, 392] on button "Run search" at bounding box center [143, 396] width 196 height 21
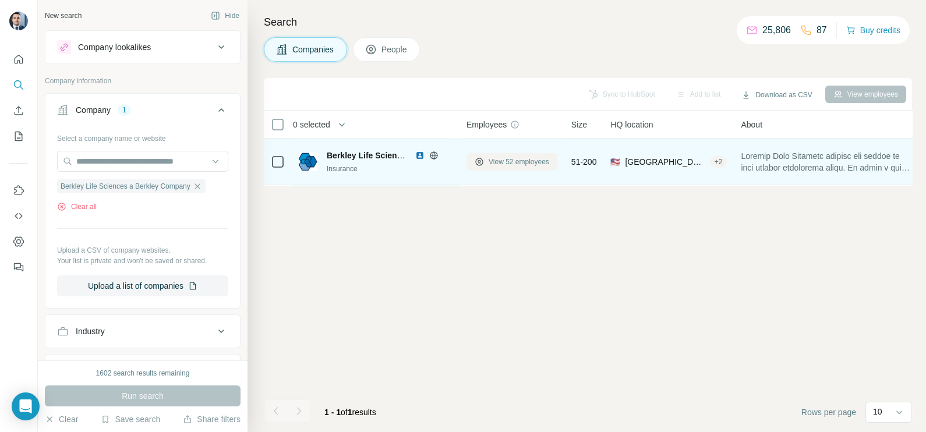
click at [501, 163] on span "View 52 employees" at bounding box center [519, 162] width 61 height 10
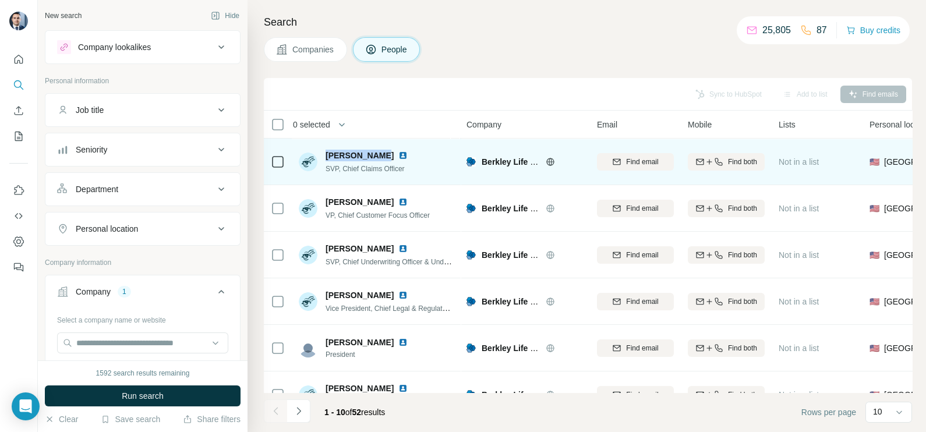
drag, startPoint x: 323, startPoint y: 151, endPoint x: 376, endPoint y: 145, distance: 52.8
click at [376, 146] on div "[PERSON_NAME] SVP, Chief Claims Officer" at bounding box center [376, 162] width 155 height 32
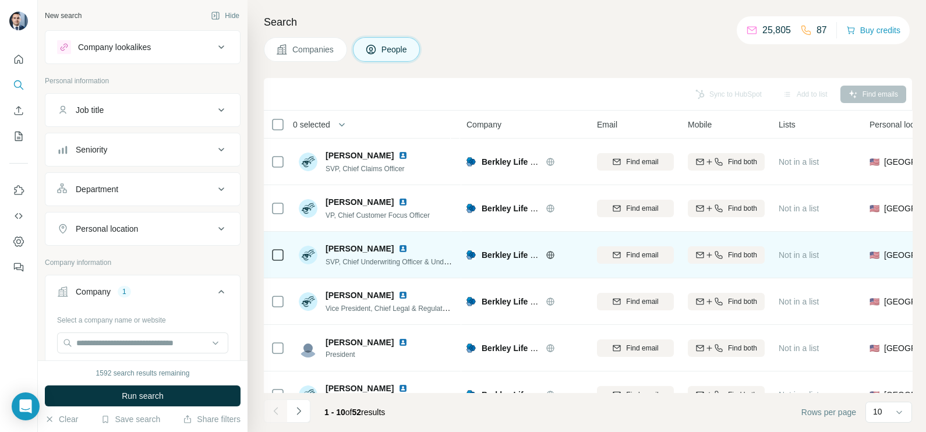
drag, startPoint x: 408, startPoint y: 278, endPoint x: 377, endPoint y: 259, distance: 36.7
click at [407, 279] on td "[PERSON_NAME] Vice President, Chief Legal & Regulatory Affairs Officer" at bounding box center [376, 301] width 169 height 47
drag, startPoint x: 387, startPoint y: 248, endPoint x: 323, endPoint y: 242, distance: 64.3
click at [323, 243] on div "[PERSON_NAME] SVP, Chief Underwriting Officer & Underwriting Manager" at bounding box center [376, 255] width 155 height 24
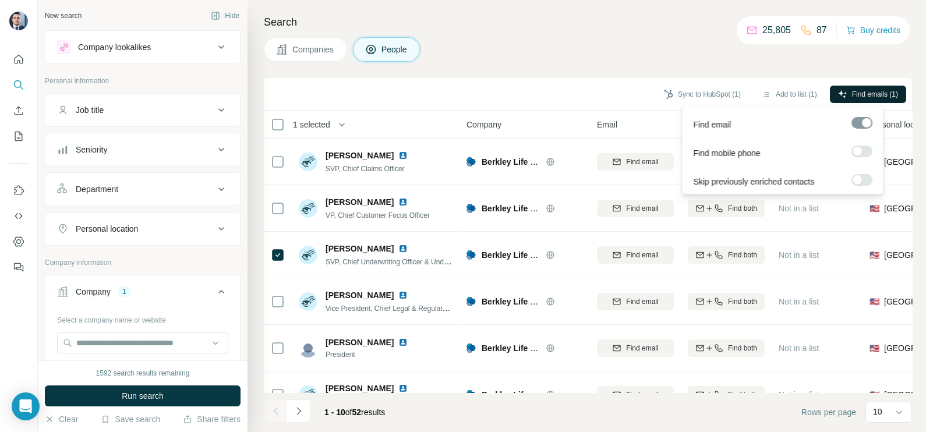
click at [859, 86] on button "Find emails (1)" at bounding box center [868, 94] width 76 height 17
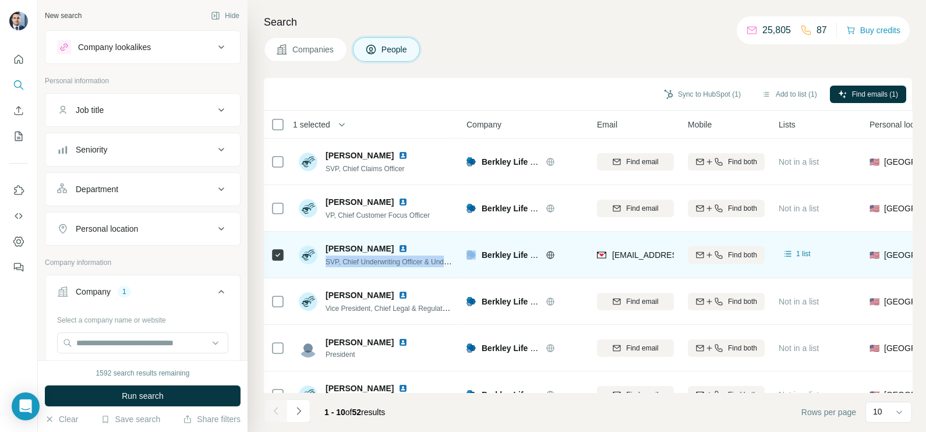
drag, startPoint x: 323, startPoint y: 265, endPoint x: 468, endPoint y: 262, distance: 145.1
click at [0, 0] on tr "[PERSON_NAME] SVP, Chief Underwriting Officer & Underwriting Manager Berkley Li…" at bounding box center [0, 0] width 0 height 0
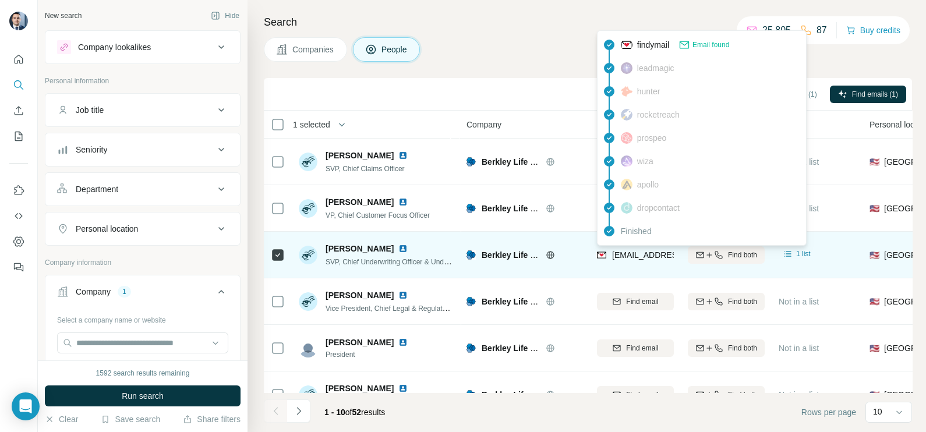
click at [640, 257] on span "[EMAIL_ADDRESS][DOMAIN_NAME]" at bounding box center [681, 255] width 138 height 9
click at [641, 256] on span "[EMAIL_ADDRESS][DOMAIN_NAME]" at bounding box center [681, 255] width 138 height 9
click at [643, 256] on span "[EMAIL_ADDRESS][DOMAIN_NAME]" at bounding box center [681, 255] width 138 height 9
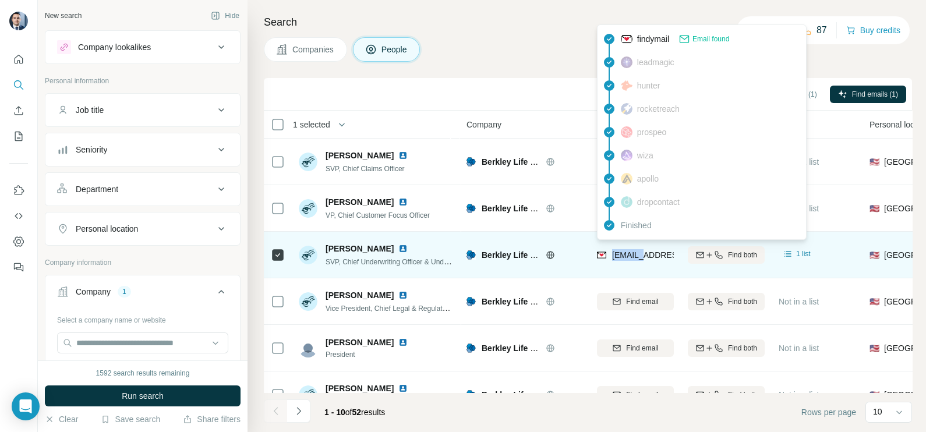
click at [643, 256] on span "[EMAIL_ADDRESS][DOMAIN_NAME]" at bounding box center [681, 255] width 138 height 9
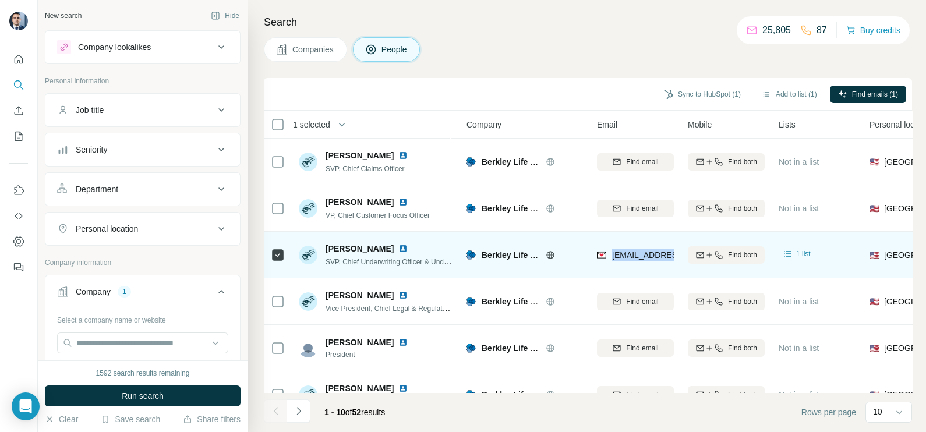
click at [398, 249] on img at bounding box center [402, 248] width 9 height 9
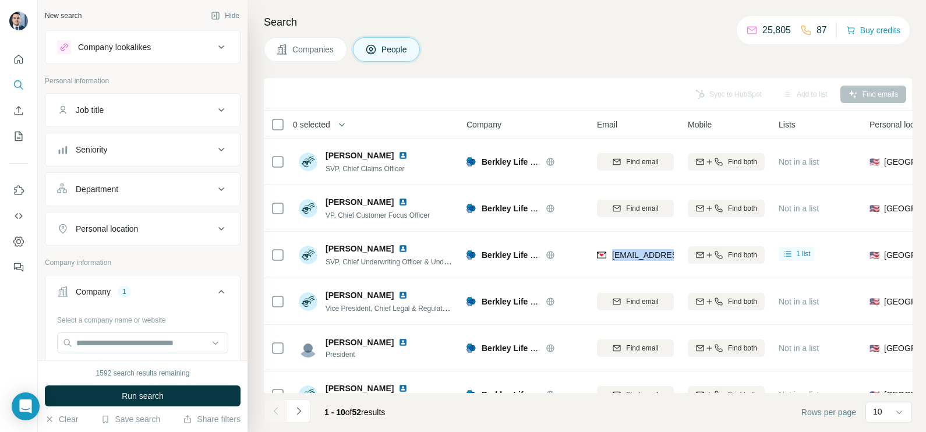
click at [301, 47] on span "Companies" at bounding box center [313, 50] width 43 height 12
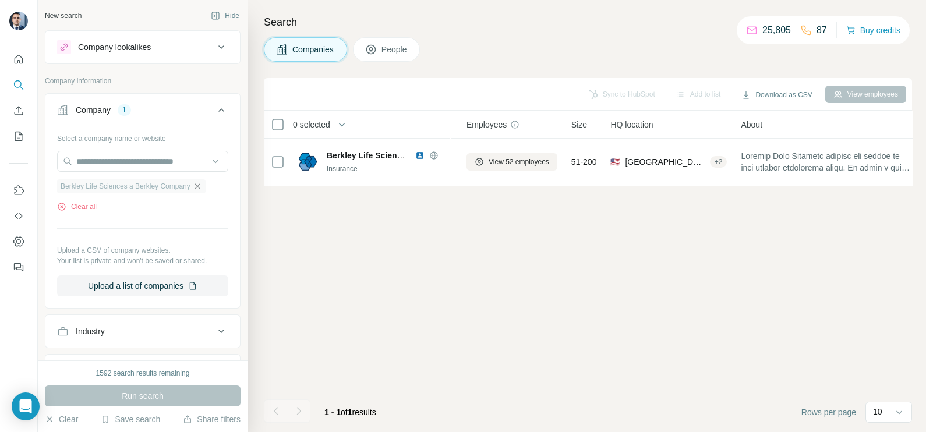
click at [202, 185] on icon "button" at bounding box center [197, 186] width 9 height 9
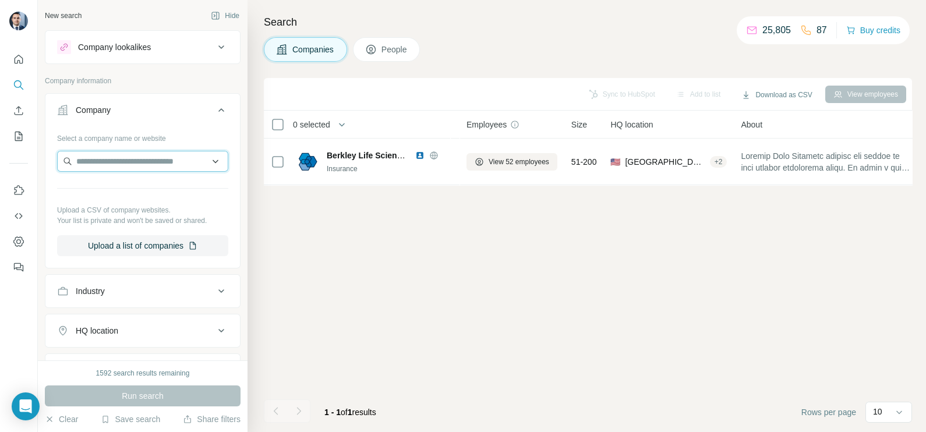
click at [139, 157] on input "text" at bounding box center [142, 161] width 171 height 21
paste input "**********"
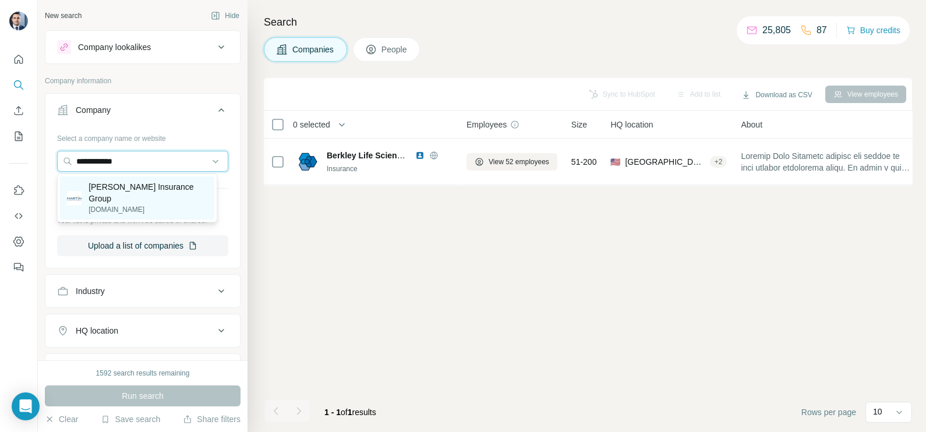
type input "**********"
click at [128, 204] on p "[DOMAIN_NAME]" at bounding box center [148, 209] width 119 height 10
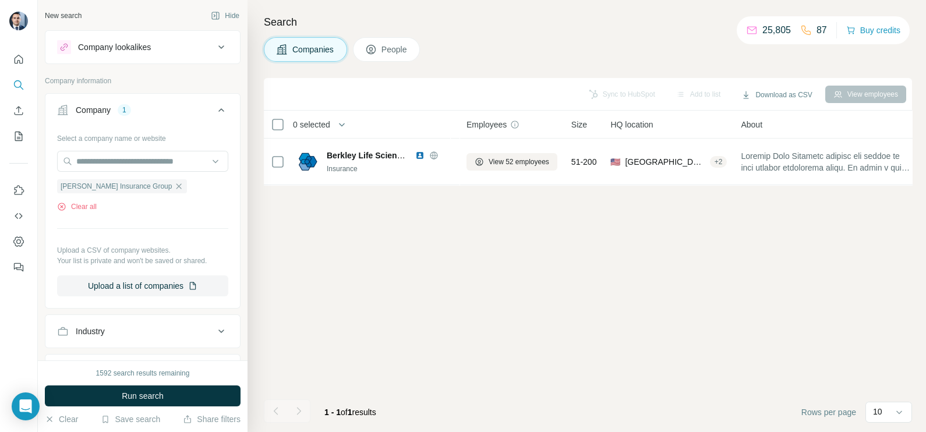
click at [157, 411] on div "1592 search results remaining Run search Clear Save search Share filters" at bounding box center [143, 397] width 210 height 72
click at [150, 396] on span "Run search" at bounding box center [143, 396] width 42 height 12
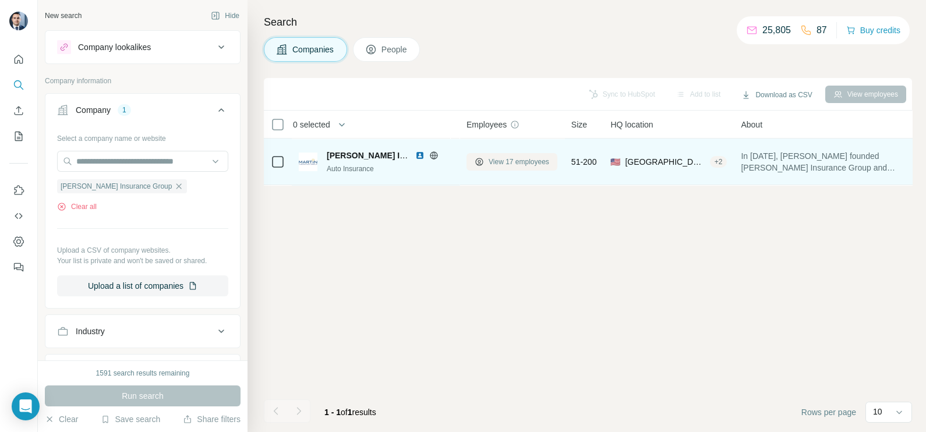
click at [514, 160] on span "View 17 employees" at bounding box center [519, 162] width 61 height 10
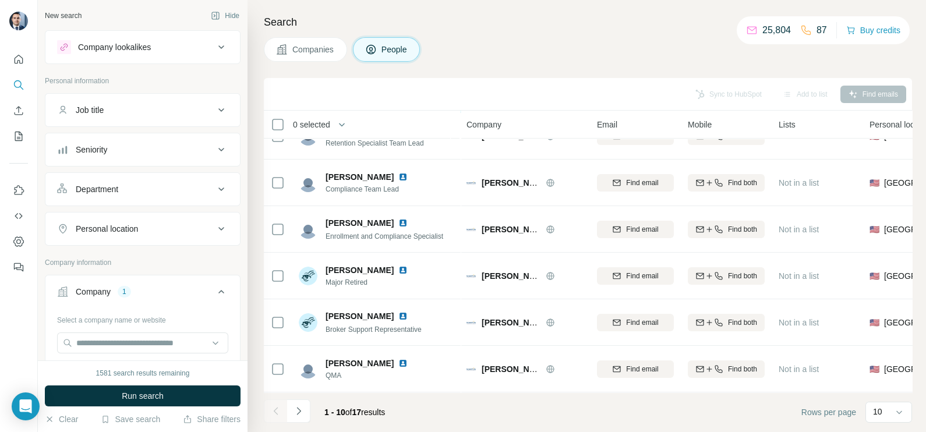
scroll to position [218, 0]
click at [305, 410] on button "Navigate to next page" at bounding box center [298, 411] width 23 height 23
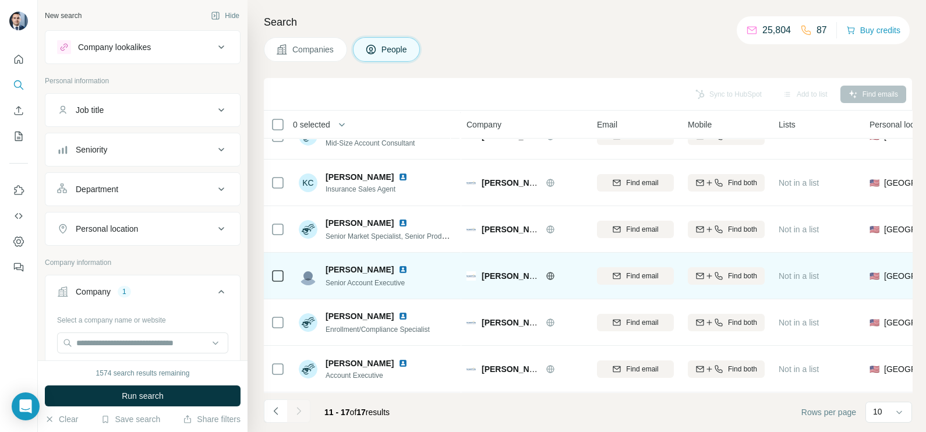
scroll to position [0, 0]
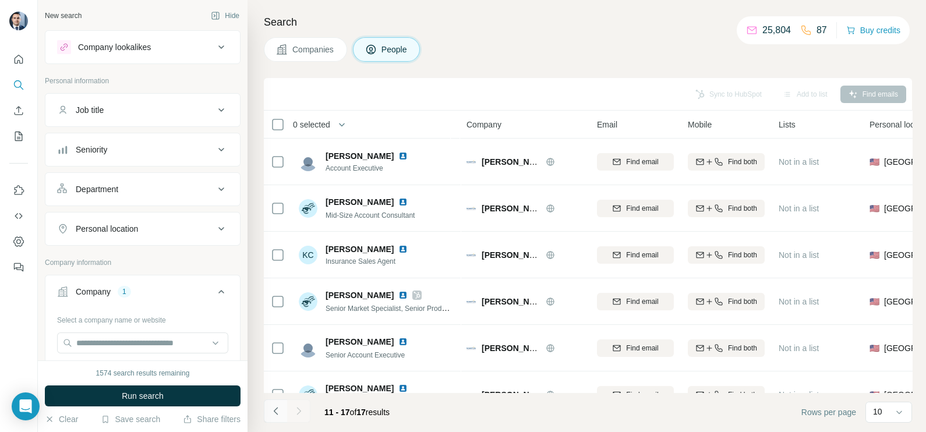
click at [265, 413] on button "Navigate to previous page" at bounding box center [275, 411] width 23 height 23
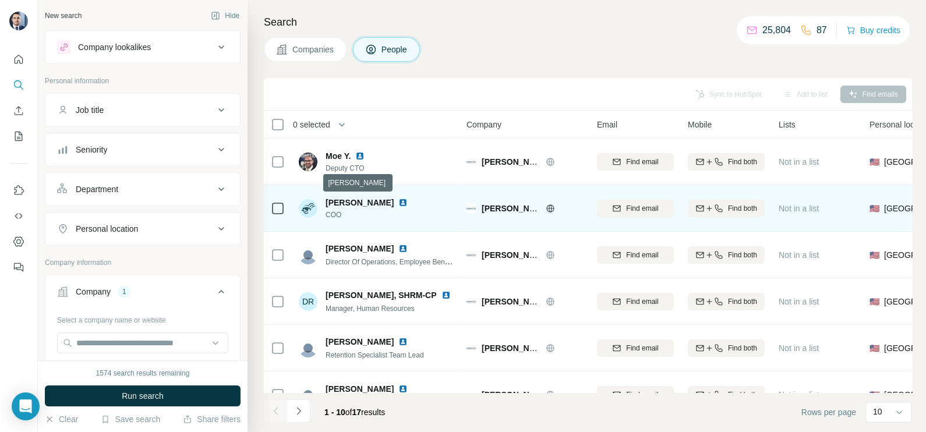
drag, startPoint x: 337, startPoint y: 201, endPoint x: 424, endPoint y: 206, distance: 87.0
click at [394, 206] on span "[PERSON_NAME]" at bounding box center [360, 202] width 68 height 9
click at [355, 230] on td "[PERSON_NAME]" at bounding box center [376, 208] width 169 height 47
drag, startPoint x: 352, startPoint y: 218, endPoint x: 327, endPoint y: 216, distance: 24.6
click at [327, 216] on span "COO" at bounding box center [374, 215] width 96 height 10
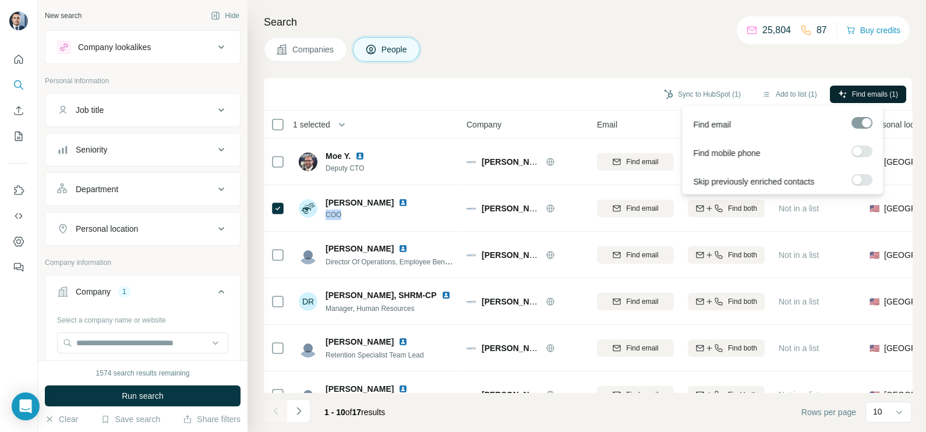
click at [873, 97] on span "Find emails (1)" at bounding box center [875, 94] width 46 height 10
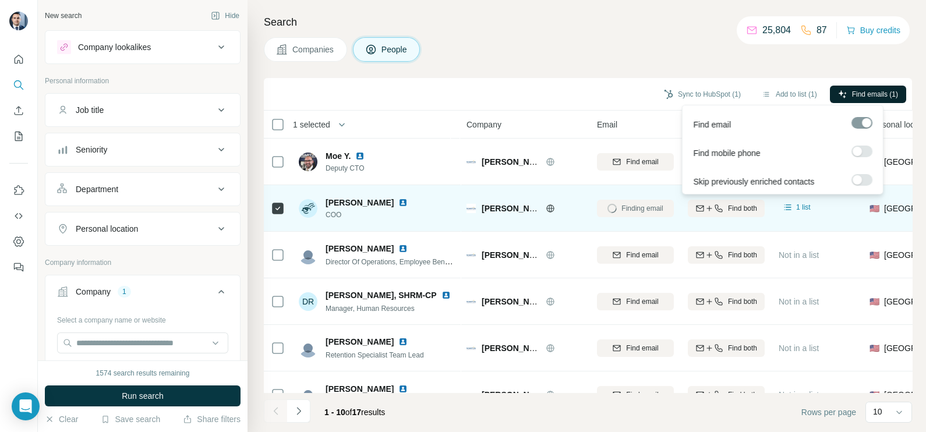
click at [422, 203] on div at bounding box center [409, 202] width 23 height 9
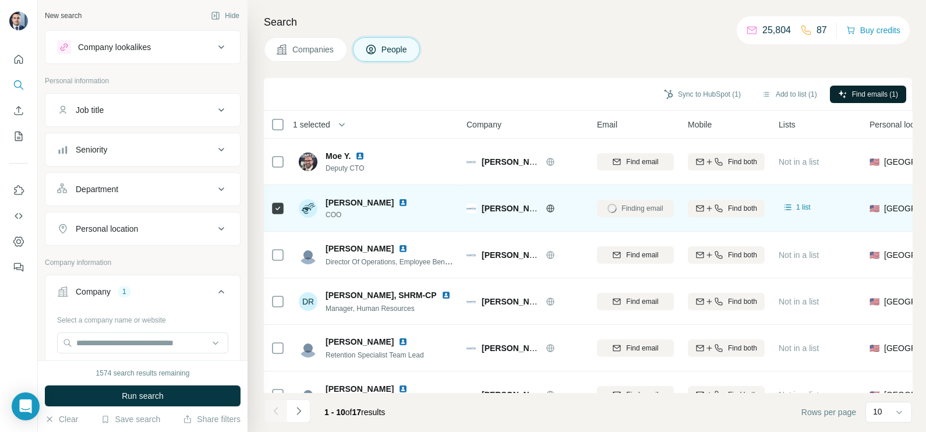
click at [408, 204] on img at bounding box center [402, 202] width 9 height 9
click at [655, 214] on div "[EMAIL_ADDRESS][DOMAIN_NAME]" at bounding box center [669, 210] width 144 height 14
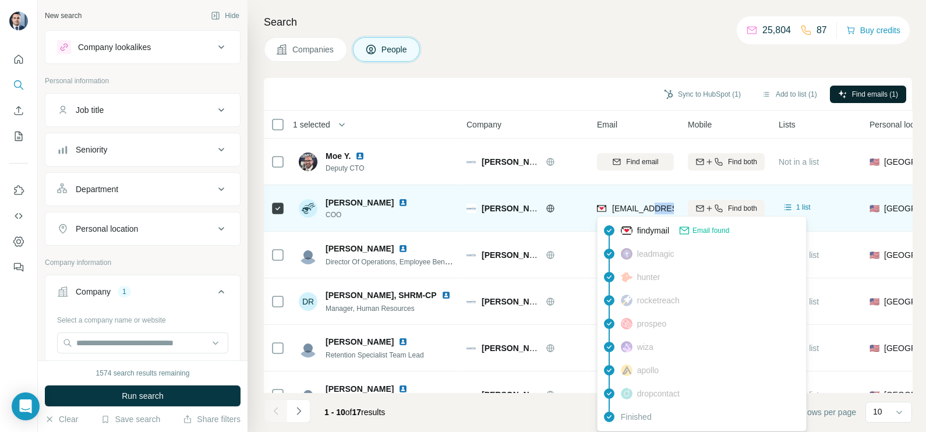
click at [655, 214] on div "[EMAIL_ADDRESS][DOMAIN_NAME]" at bounding box center [669, 210] width 144 height 14
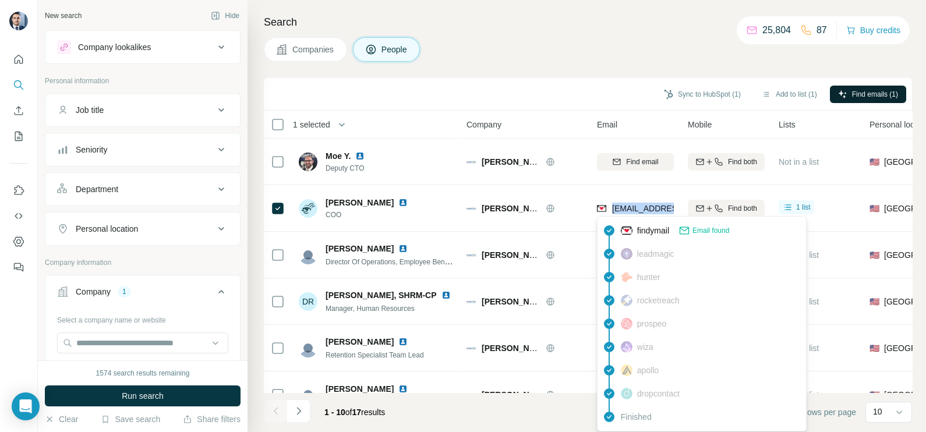
scroll to position [145, 0]
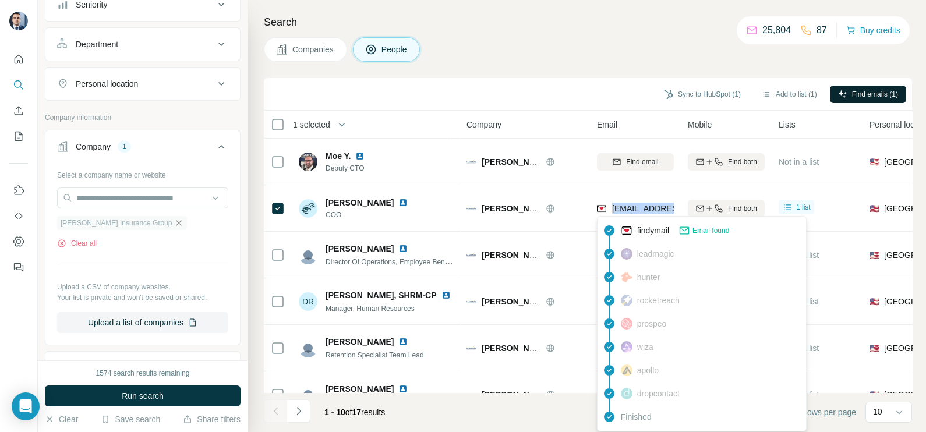
click at [177, 223] on icon "button" at bounding box center [179, 222] width 5 height 5
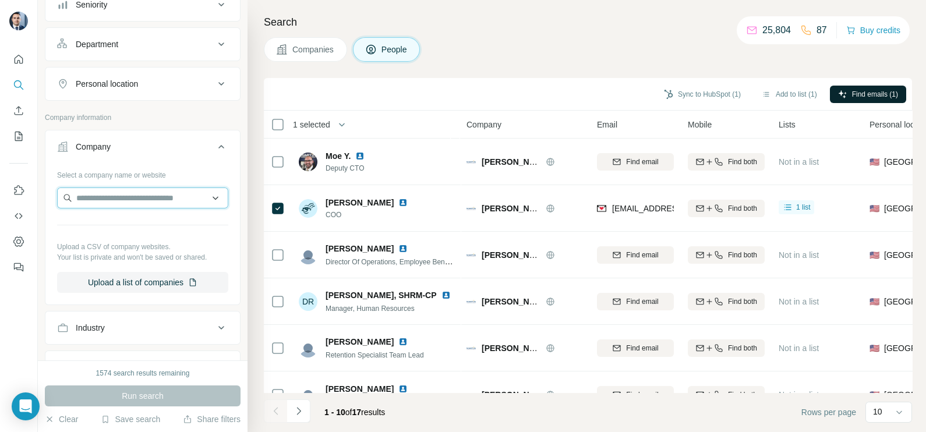
click at [125, 195] on input "text" at bounding box center [142, 198] width 171 height 21
paste input "**********"
type input "**********"
click at [136, 244] on div "Hekemian [DOMAIN_NAME]" at bounding box center [137, 227] width 160 height 37
click at [156, 193] on input "**********" at bounding box center [142, 198] width 171 height 21
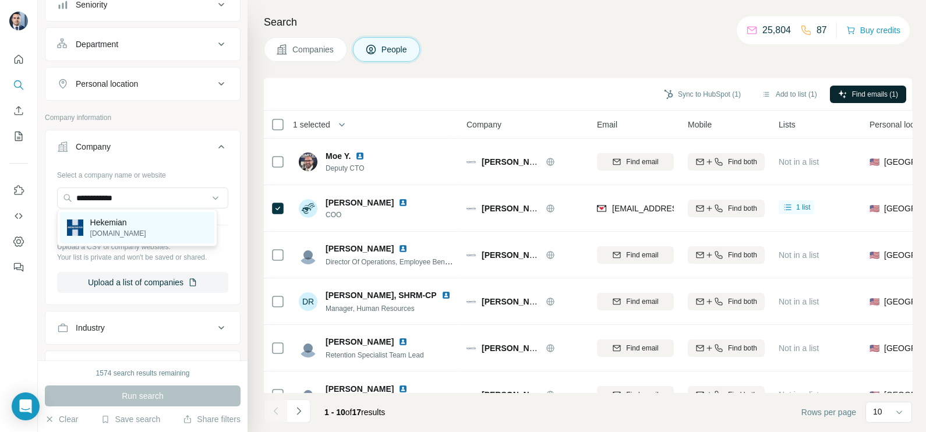
click at [139, 225] on div "Hekemian [DOMAIN_NAME]" at bounding box center [137, 227] width 154 height 31
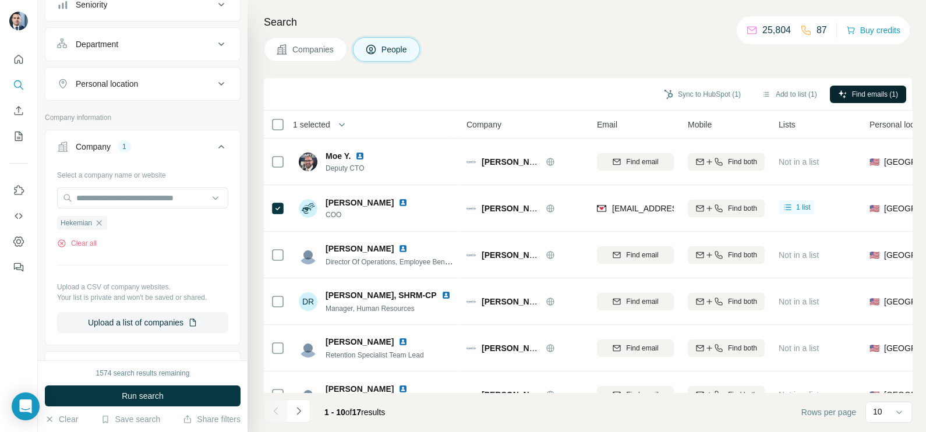
click at [311, 52] on span "Companies" at bounding box center [313, 50] width 43 height 12
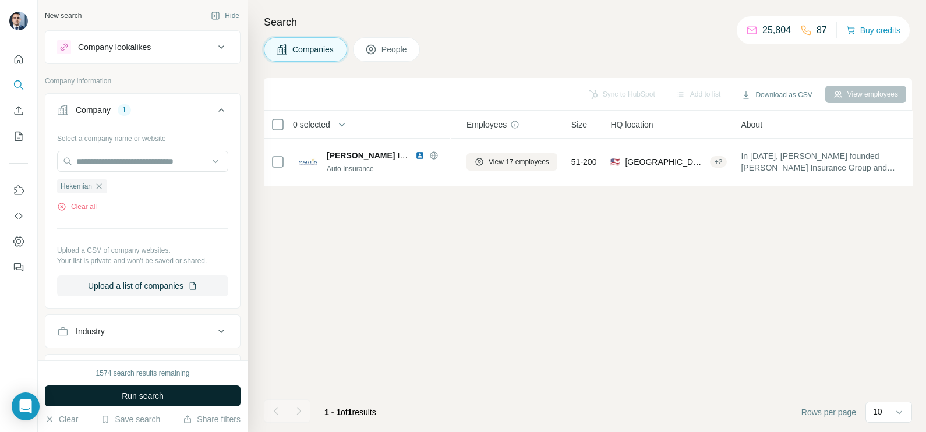
click at [158, 392] on span "Run search" at bounding box center [143, 396] width 42 height 12
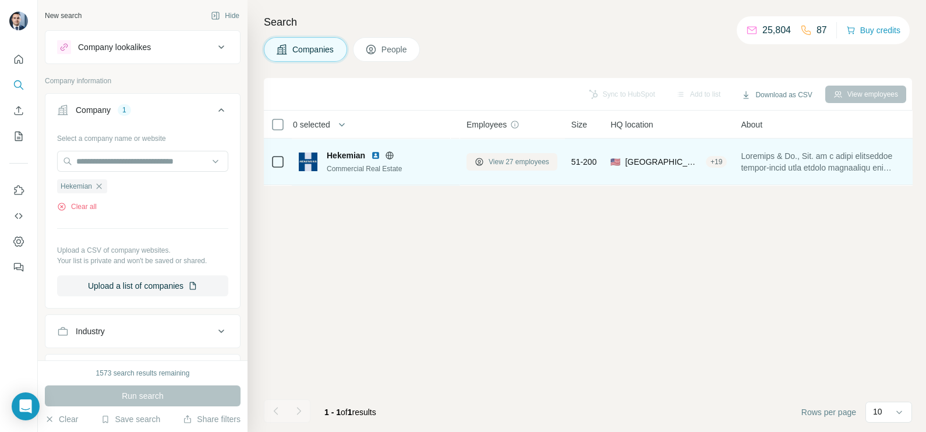
click at [518, 155] on button "View 27 employees" at bounding box center [512, 161] width 91 height 17
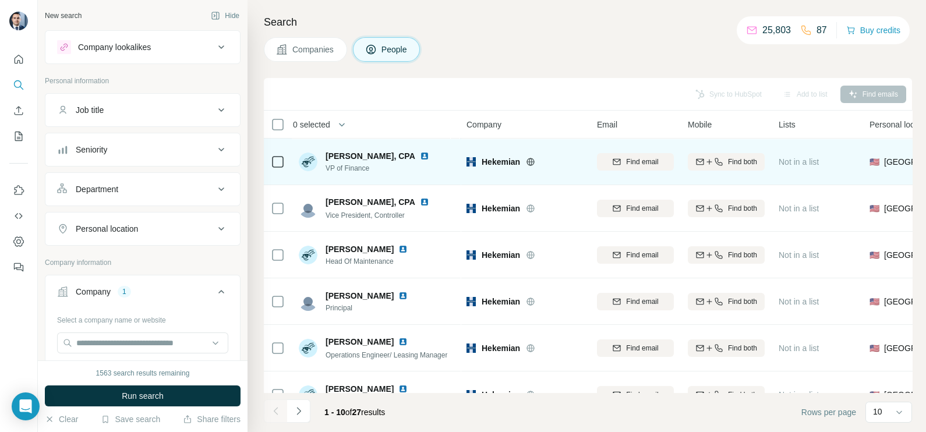
click at [537, 163] on div at bounding box center [544, 161] width 37 height 9
click at [534, 163] on icon at bounding box center [531, 162] width 8 height 8
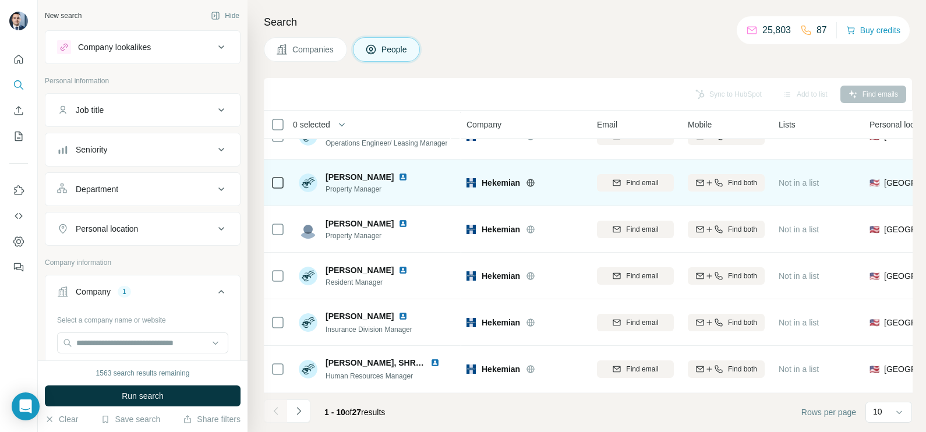
scroll to position [218, 0]
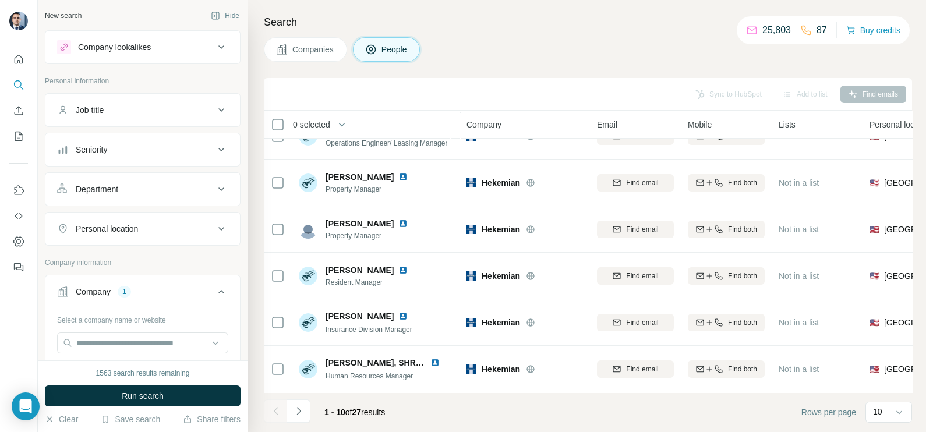
click at [318, 407] on div "1 - 10 of 27 results" at bounding box center [354, 413] width 79 height 26
click at [309, 414] on button "Navigate to next page" at bounding box center [298, 411] width 23 height 23
click at [300, 411] on icon "Navigate to next page" at bounding box center [299, 411] width 4 height 8
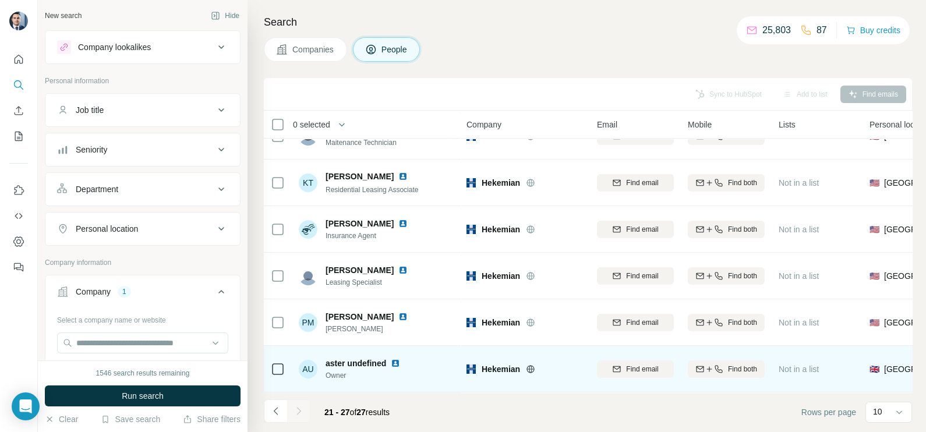
scroll to position [79, 0]
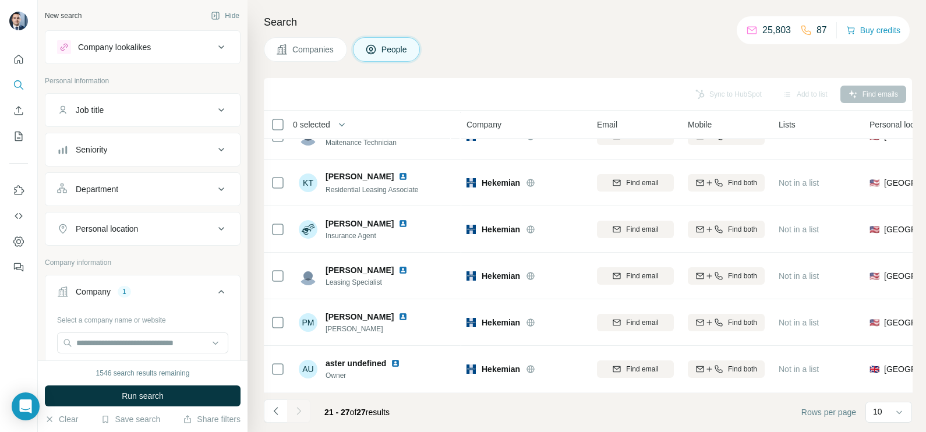
click at [301, 410] on div at bounding box center [298, 411] width 23 height 23
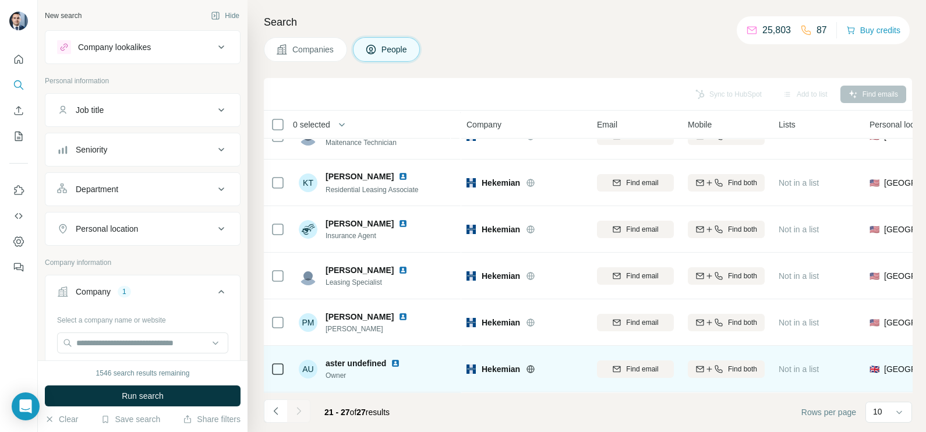
click at [398, 359] on img at bounding box center [395, 363] width 9 height 9
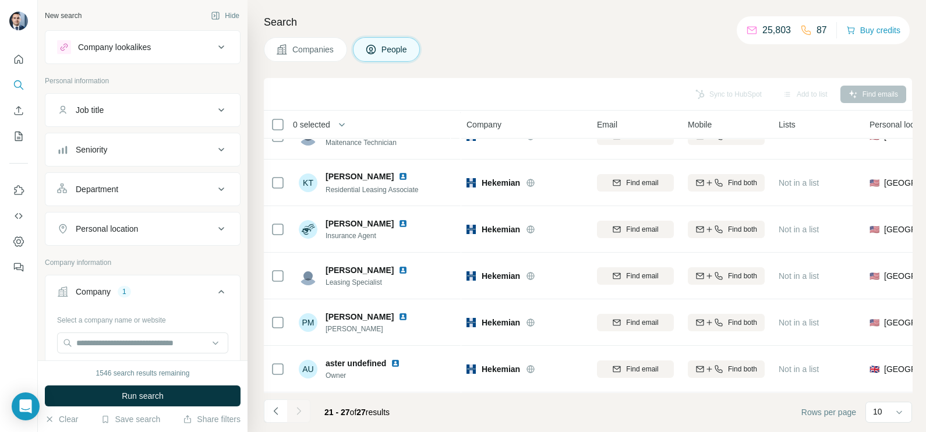
click at [306, 52] on span "Companies" at bounding box center [313, 50] width 43 height 12
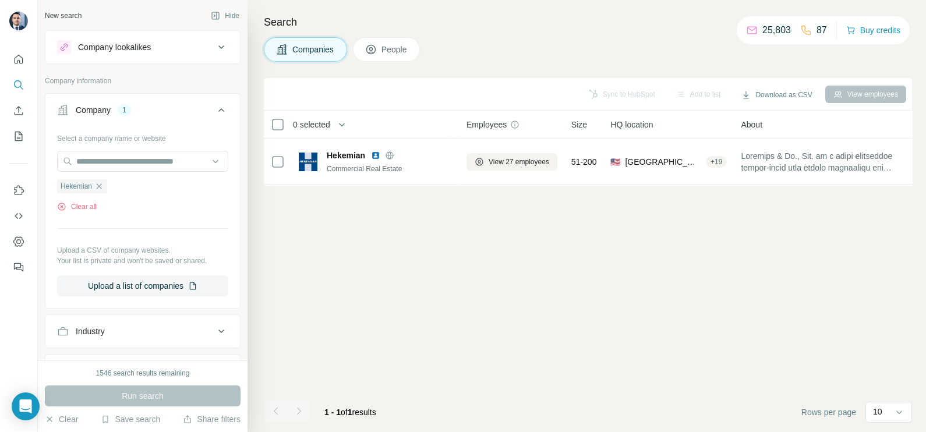
click at [369, 50] on icon at bounding box center [370, 49] width 9 height 9
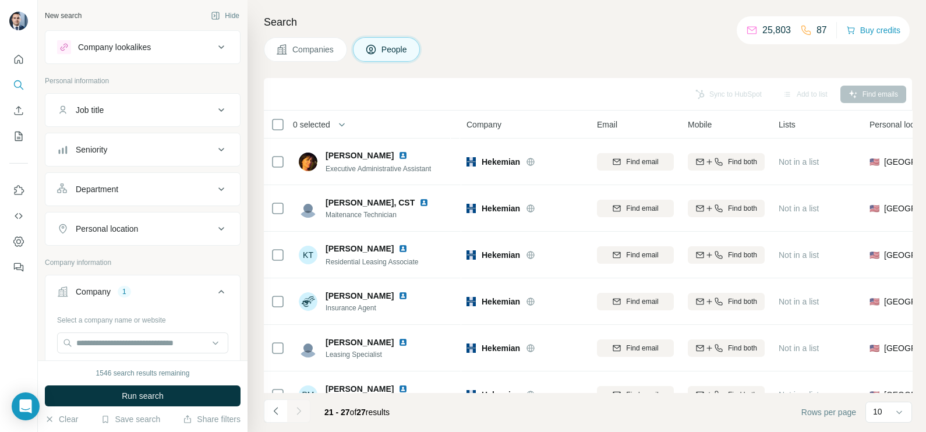
click at [262, 414] on div "Search Companies People Sync to HubSpot Add to list Find emails 0 selected Peop…" at bounding box center [587, 216] width 679 height 432
click at [275, 412] on icon "Navigate to previous page" at bounding box center [276, 411] width 12 height 12
click at [275, 412] on div at bounding box center [275, 411] width 23 height 23
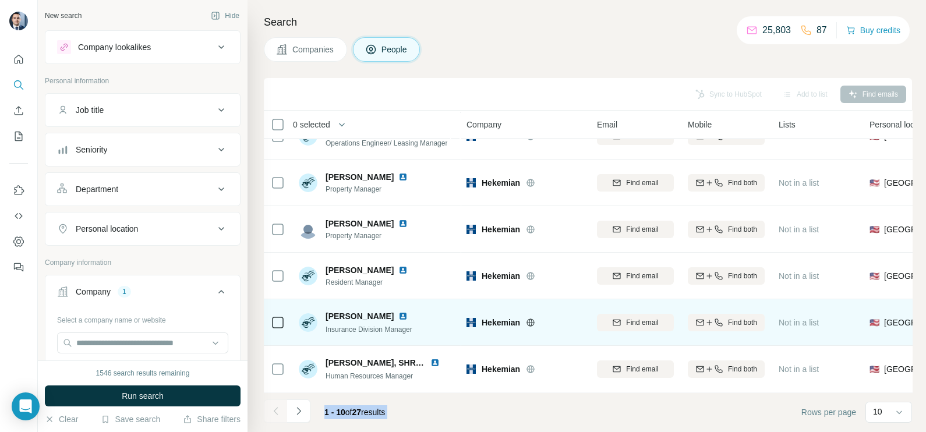
scroll to position [218, 0]
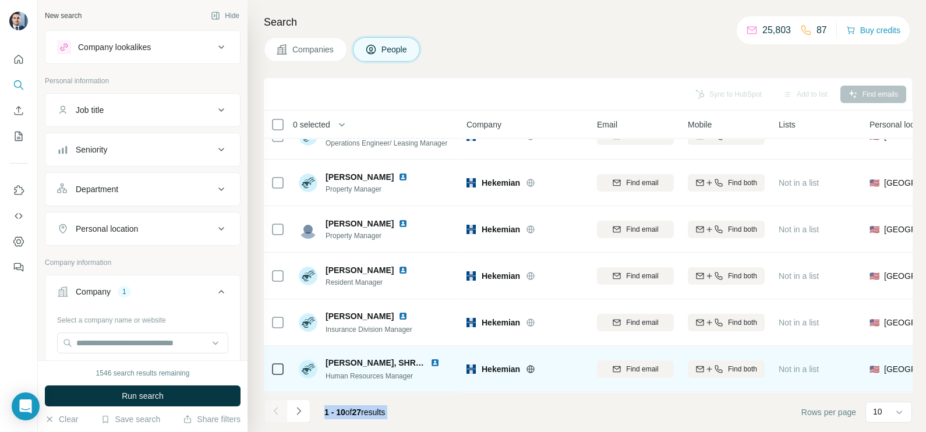
click at [436, 358] on img at bounding box center [435, 362] width 9 height 9
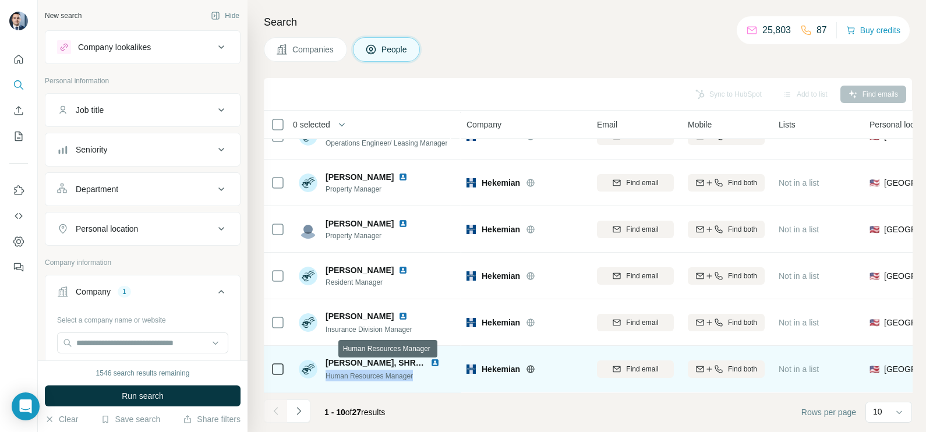
drag, startPoint x: 420, startPoint y: 371, endPoint x: 323, endPoint y: 369, distance: 97.3
click at [323, 369] on div "[PERSON_NAME], SHRM-CP Human Resources Manager" at bounding box center [376, 369] width 155 height 24
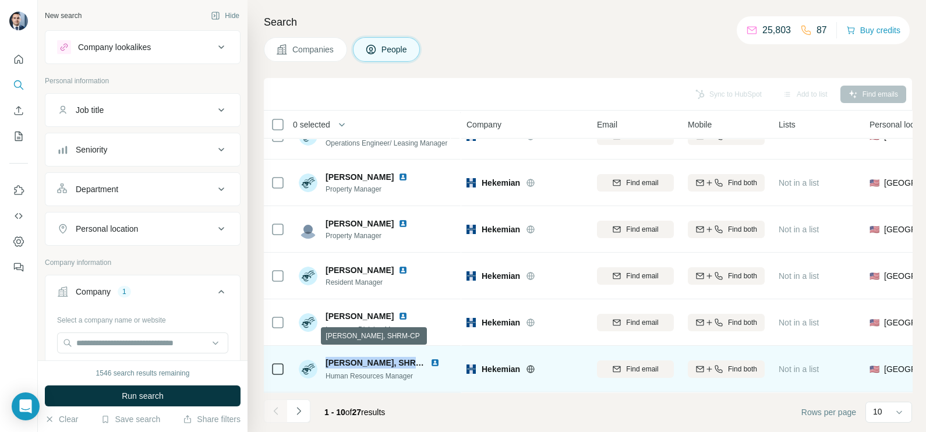
drag, startPoint x: 326, startPoint y: 354, endPoint x: 400, endPoint y: 351, distance: 74.6
click at [400, 358] on span "[PERSON_NAME], SHRM-CP" at bounding box center [381, 362] width 111 height 9
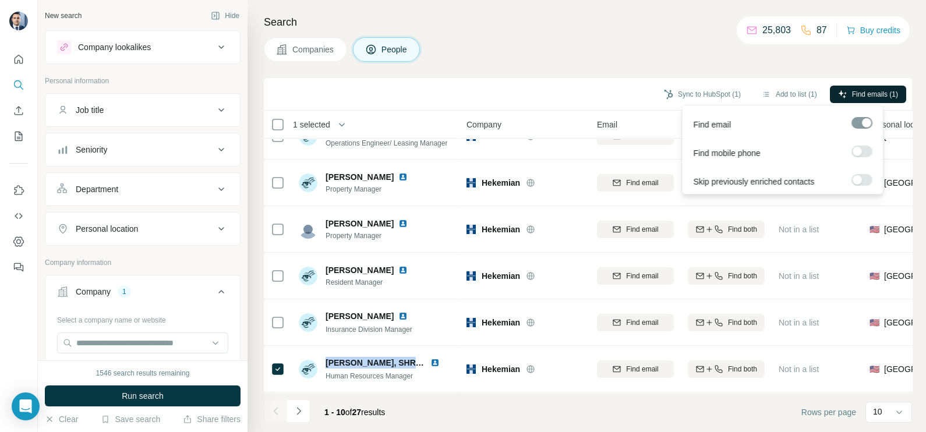
click at [861, 96] on span "Find emails (1)" at bounding box center [875, 94] width 46 height 10
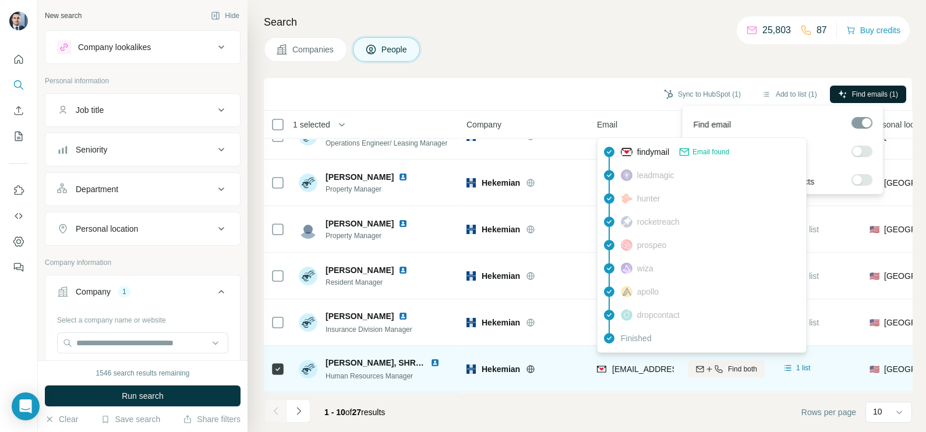
click at [635, 364] on span "[EMAIL_ADDRESS][DOMAIN_NAME]" at bounding box center [676, 370] width 129 height 12
click at [635, 356] on div "[EMAIL_ADDRESS][DOMAIN_NAME]" at bounding box center [635, 369] width 77 height 32
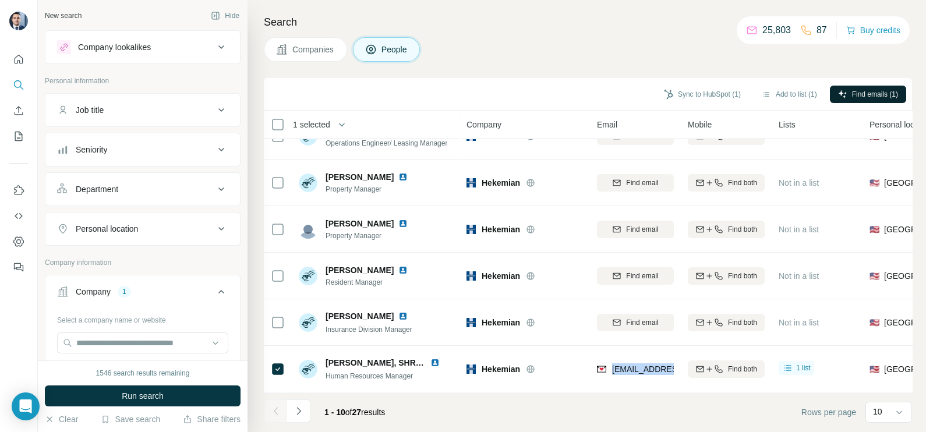
click at [314, 52] on span "Companies" at bounding box center [313, 50] width 43 height 12
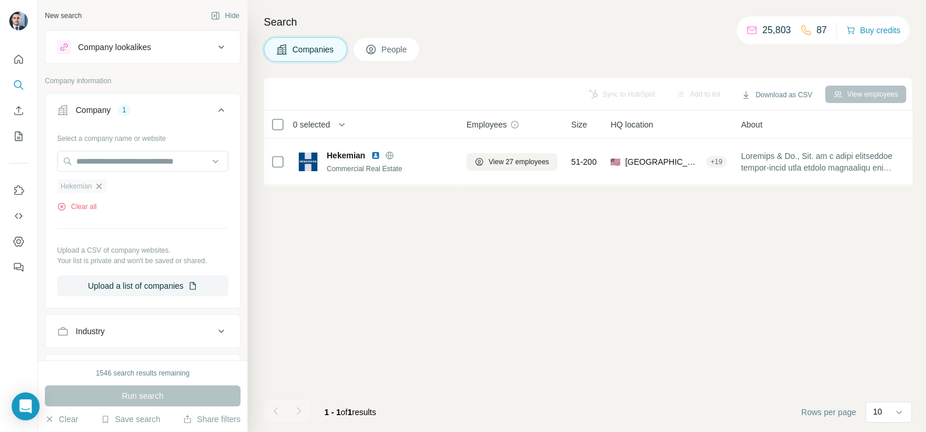
click at [102, 188] on icon "button" at bounding box center [99, 186] width 5 height 5
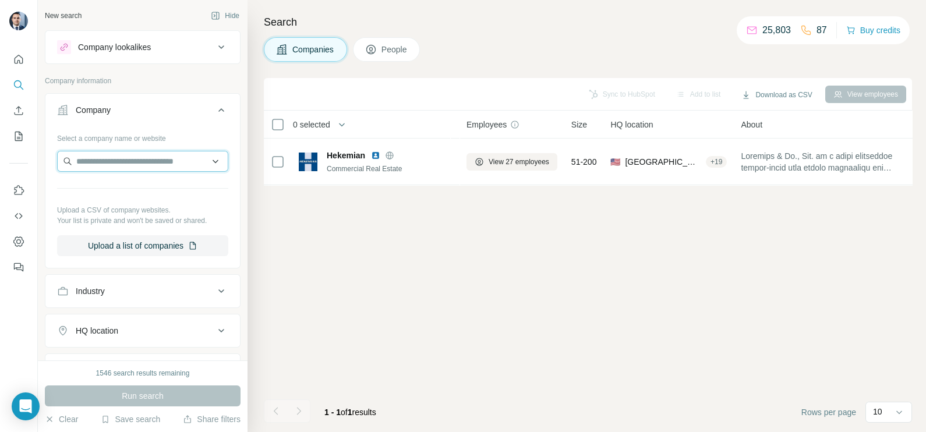
click at [139, 160] on input "text" at bounding box center [142, 161] width 171 height 21
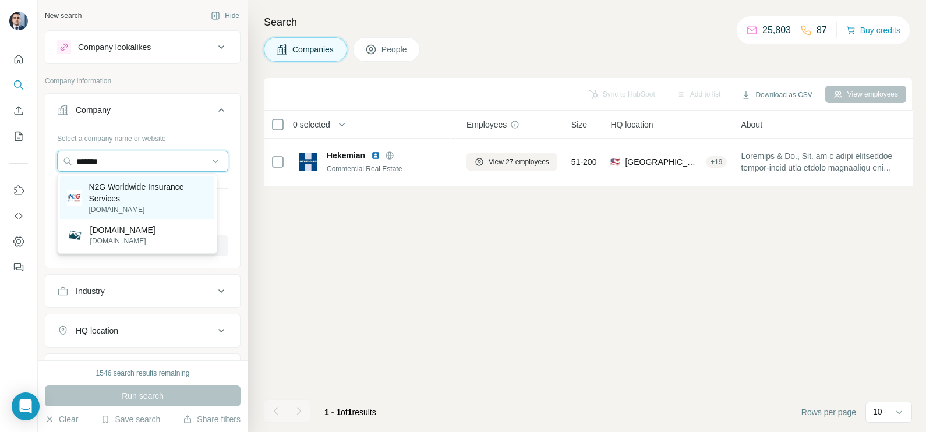
type input "*******"
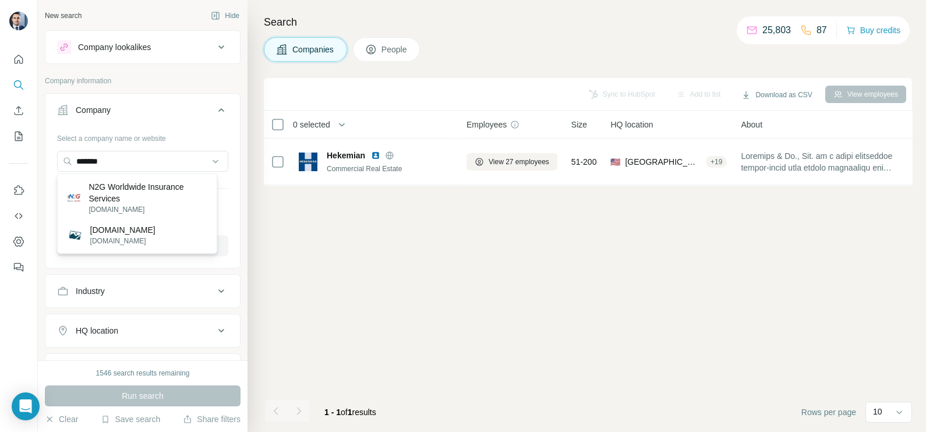
drag, startPoint x: 145, startPoint y: 203, endPoint x: 149, endPoint y: 224, distance: 21.3
click at [145, 203] on p "N2G Worldwide Insurance Services" at bounding box center [148, 192] width 118 height 23
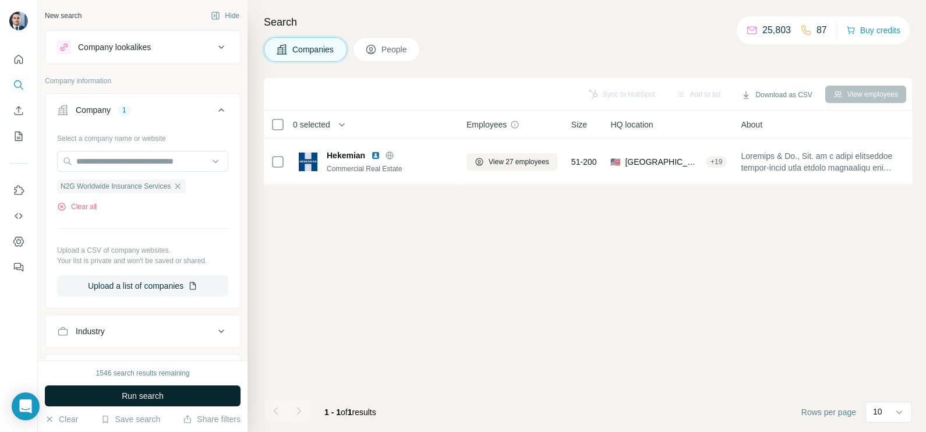
click at [154, 393] on span "Run search" at bounding box center [143, 396] width 42 height 12
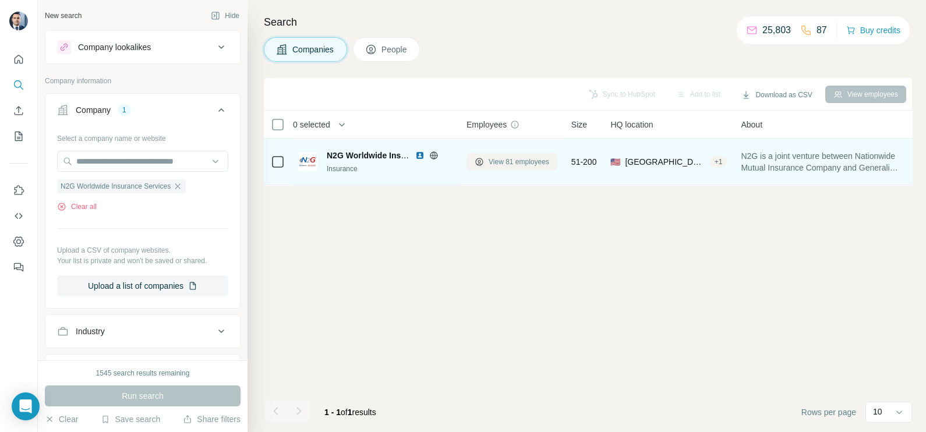
click at [497, 159] on span "View 81 employees" at bounding box center [519, 162] width 61 height 10
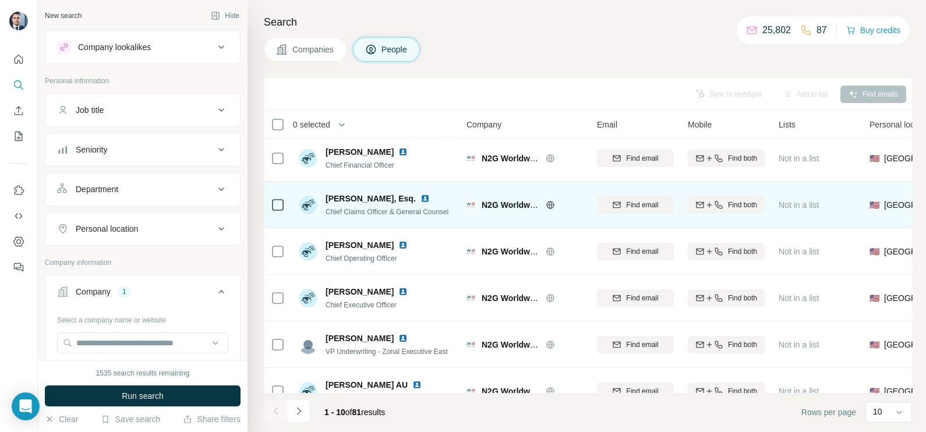
scroll to position [72, 0]
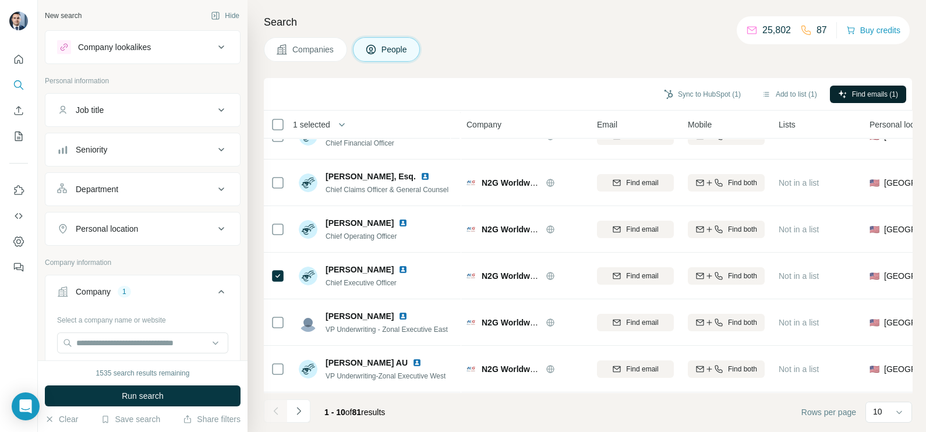
click at [869, 89] on span "Find emails (1)" at bounding box center [875, 94] width 46 height 10
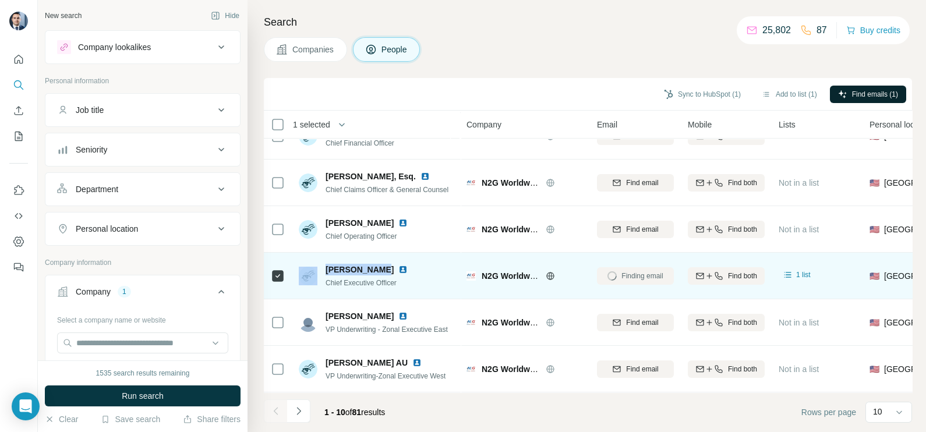
drag, startPoint x: 376, startPoint y: 267, endPoint x: 318, endPoint y: 270, distance: 57.8
click at [318, 270] on div "[PERSON_NAME] Chief Executive Officer" at bounding box center [360, 276] width 123 height 24
click at [359, 272] on span "[PERSON_NAME]" at bounding box center [360, 270] width 68 height 12
drag, startPoint x: 377, startPoint y: 268, endPoint x: 326, endPoint y: 265, distance: 50.8
click at [326, 265] on div "[PERSON_NAME]" at bounding box center [374, 270] width 96 height 12
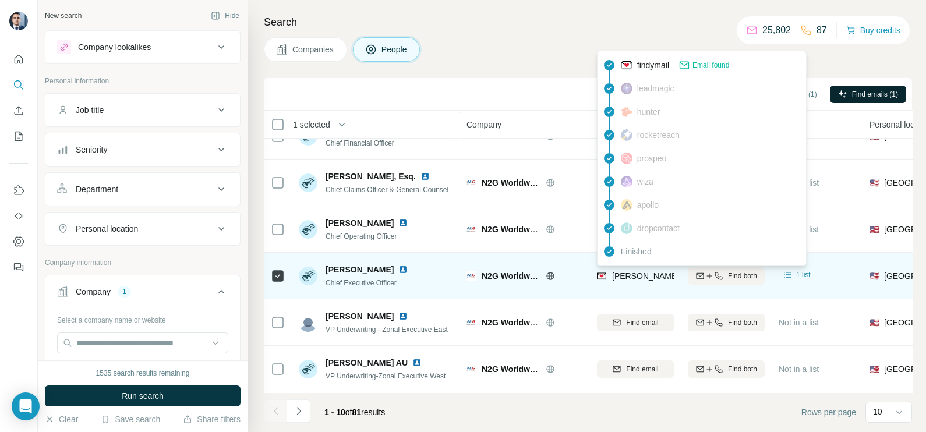
click at [623, 277] on span "[PERSON_NAME][EMAIL_ADDRESS][DOMAIN_NAME]" at bounding box center [714, 275] width 205 height 9
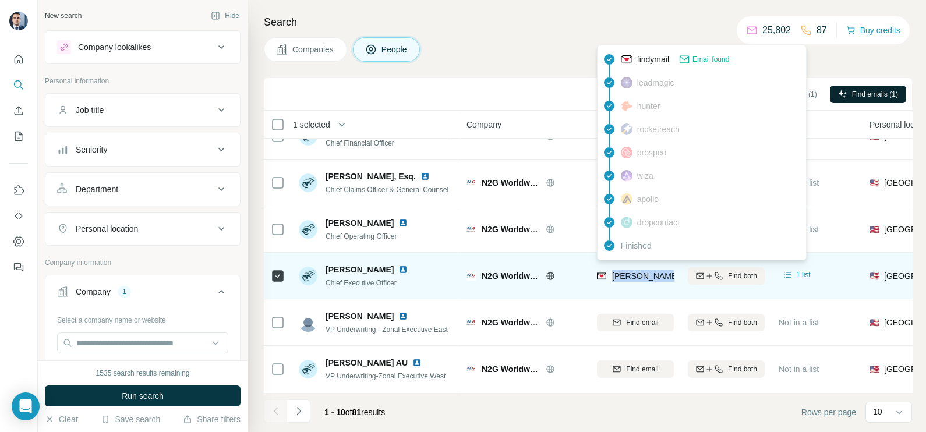
click at [398, 270] on img at bounding box center [402, 269] width 9 height 9
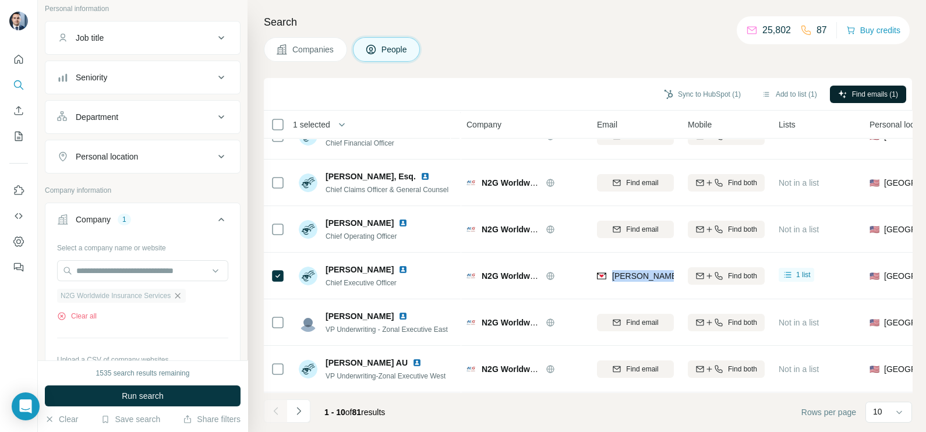
click at [182, 293] on icon "button" at bounding box center [177, 295] width 9 height 9
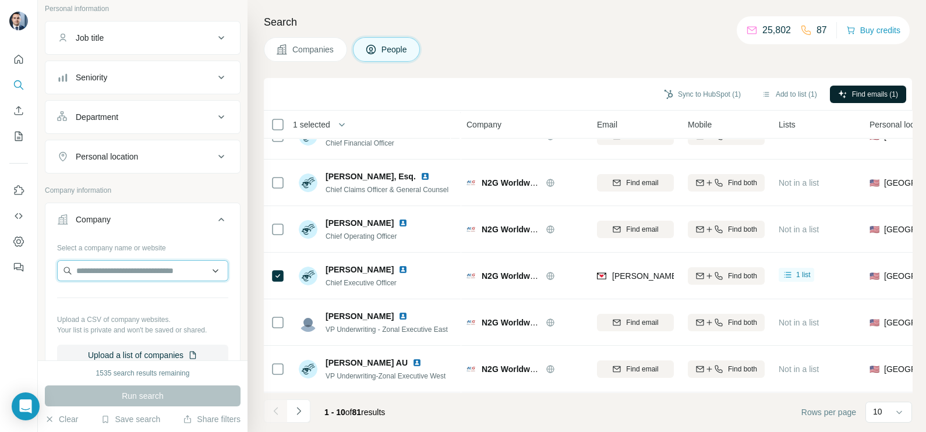
click at [136, 265] on input "text" at bounding box center [142, 270] width 171 height 21
paste input "**********"
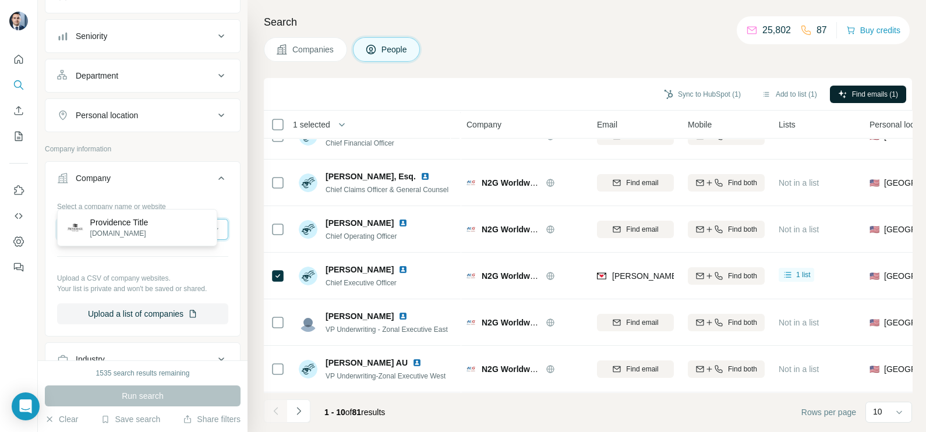
scroll to position [145, 0]
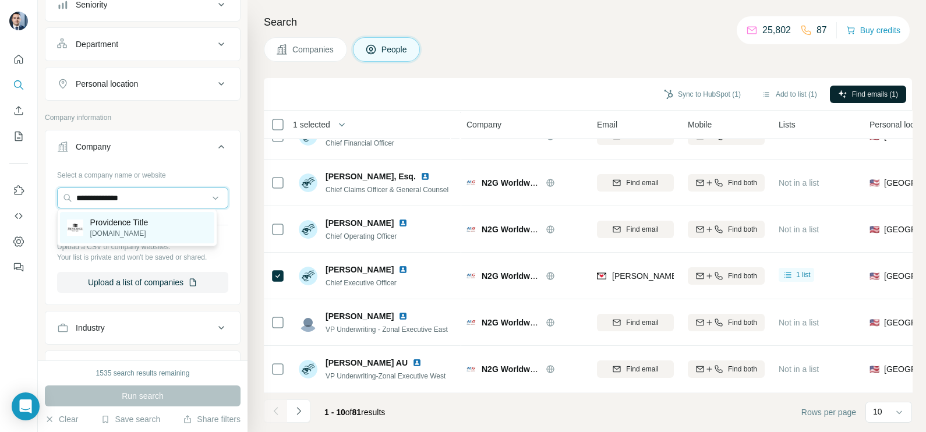
type input "**********"
click at [115, 232] on p "[DOMAIN_NAME]" at bounding box center [119, 233] width 58 height 10
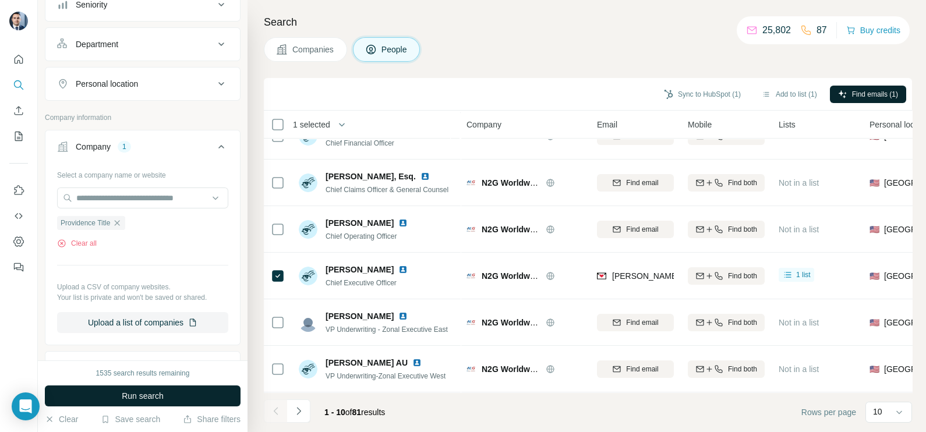
click at [139, 394] on span "Run search" at bounding box center [143, 396] width 42 height 12
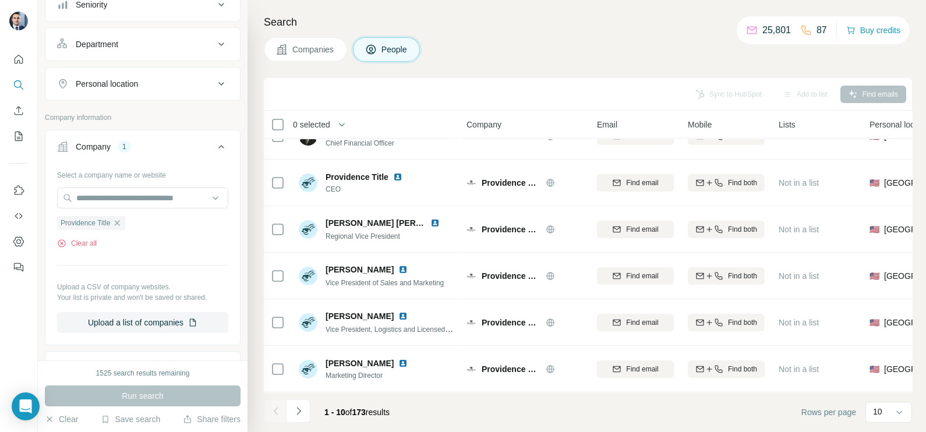
click at [316, 46] on span "Companies" at bounding box center [313, 50] width 43 height 12
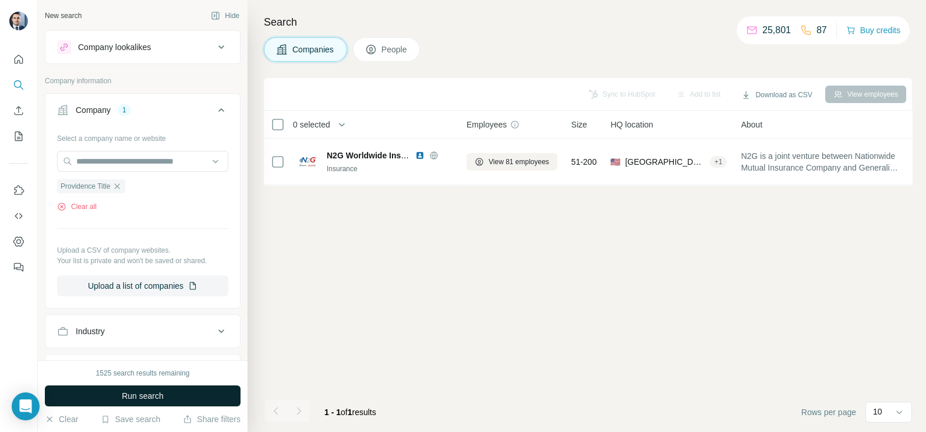
click at [153, 399] on span "Run search" at bounding box center [143, 396] width 42 height 12
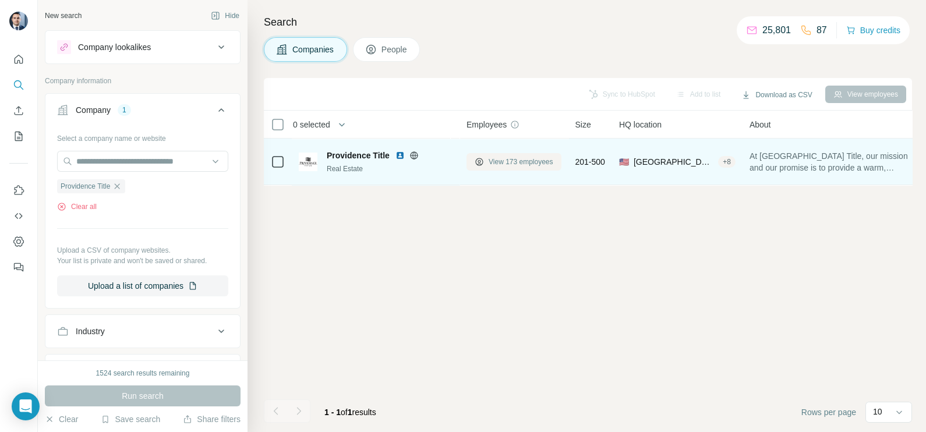
click at [519, 157] on span "View 173 employees" at bounding box center [521, 162] width 65 height 10
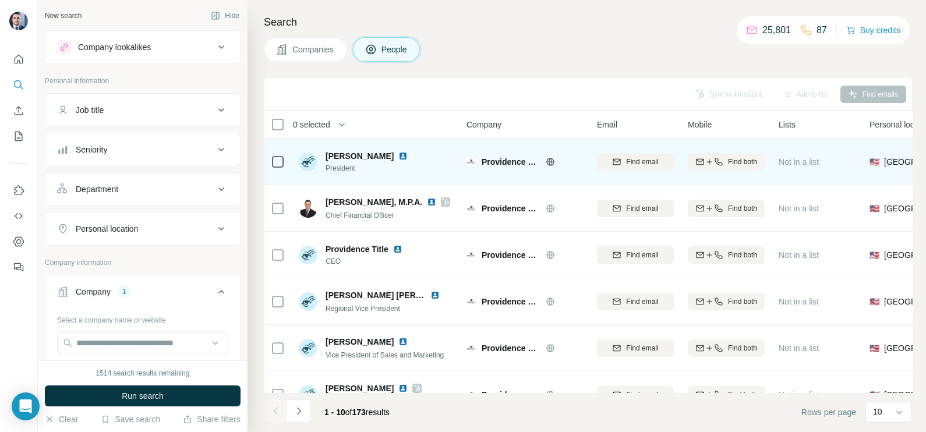
click at [408, 157] on img at bounding box center [402, 155] width 9 height 9
click at [552, 165] on icon at bounding box center [550, 161] width 9 height 9
click at [408, 158] on img at bounding box center [402, 155] width 9 height 9
drag, startPoint x: 326, startPoint y: 154, endPoint x: 405, endPoint y: 157, distance: 79.3
click at [394, 157] on span "[PERSON_NAME]" at bounding box center [360, 156] width 68 height 12
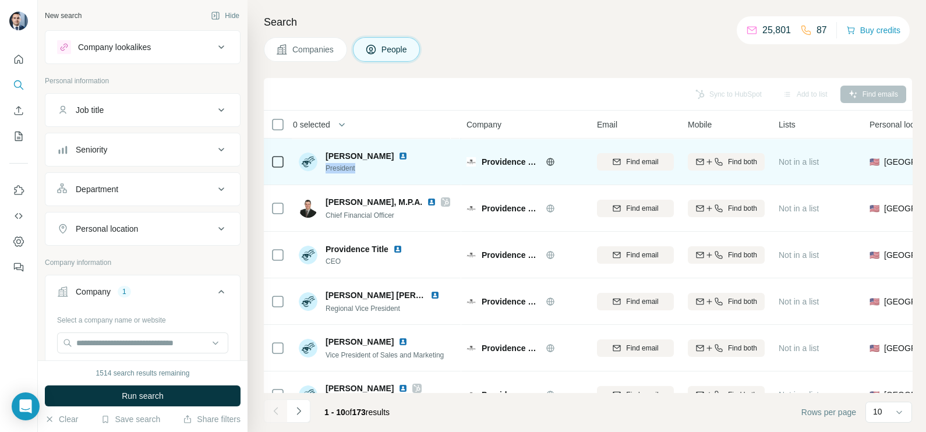
drag, startPoint x: 358, startPoint y: 168, endPoint x: 323, endPoint y: 168, distance: 34.4
click at [323, 168] on div "[PERSON_NAME] President" at bounding box center [360, 161] width 123 height 23
click at [284, 163] on icon at bounding box center [278, 162] width 14 height 14
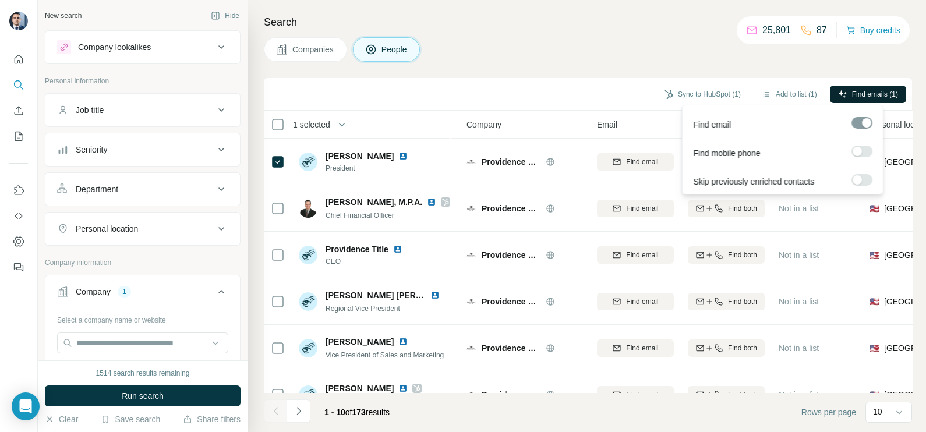
click at [880, 91] on span "Find emails (1)" at bounding box center [875, 94] width 46 height 10
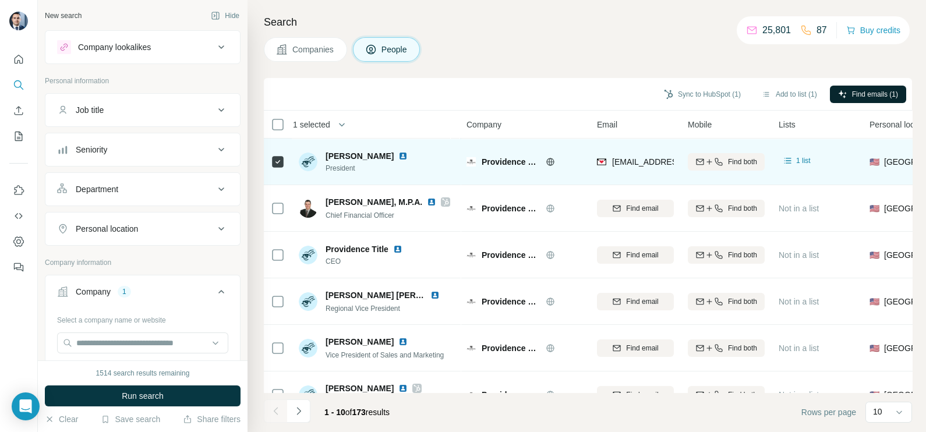
click at [652, 154] on div "[EMAIL_ADDRESS][DOMAIN_NAME]" at bounding box center [635, 162] width 77 height 32
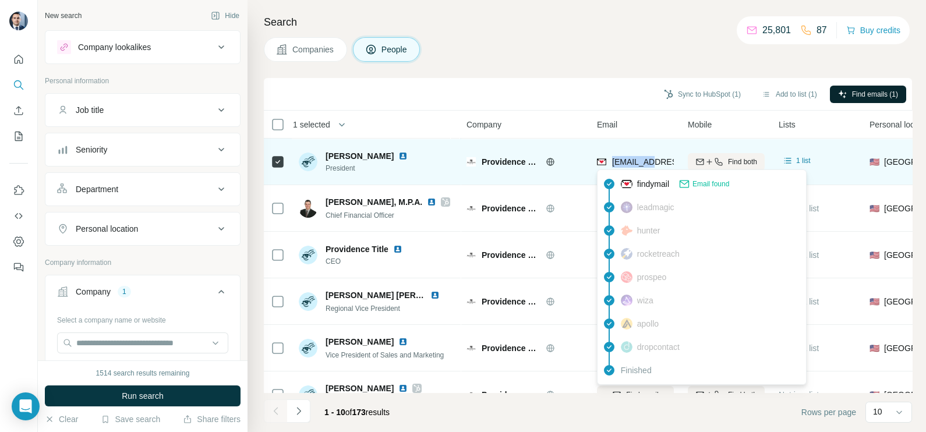
click at [645, 160] on span "[EMAIL_ADDRESS][DOMAIN_NAME]" at bounding box center [681, 161] width 138 height 9
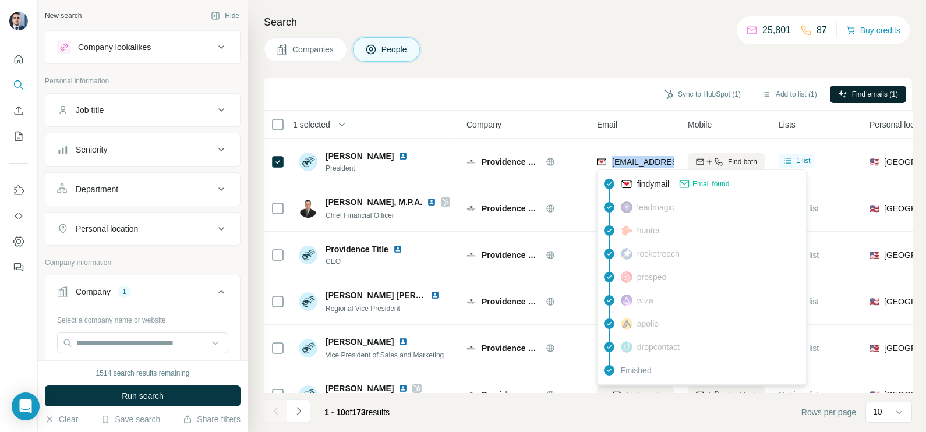
scroll to position [72, 0]
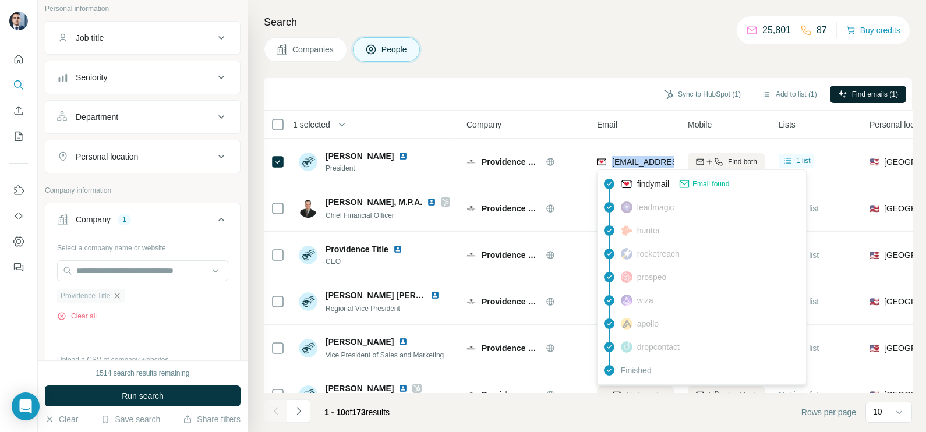
click at [122, 297] on icon "button" at bounding box center [116, 295] width 9 height 9
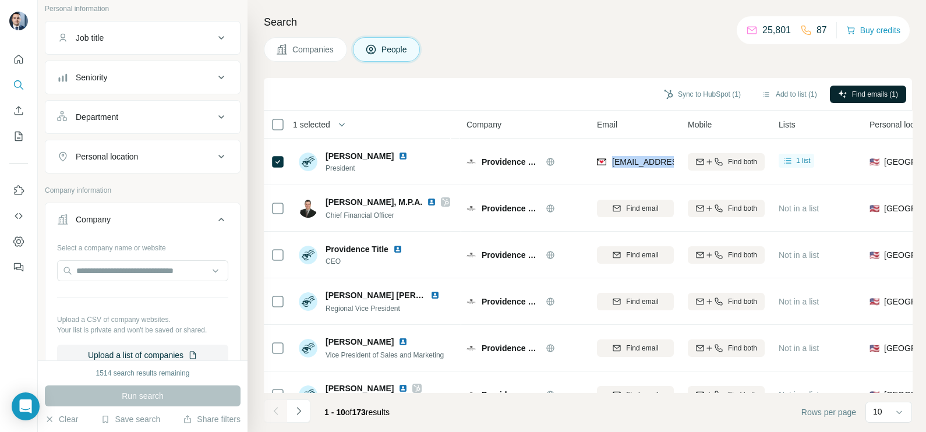
click at [316, 47] on span "Companies" at bounding box center [313, 50] width 43 height 12
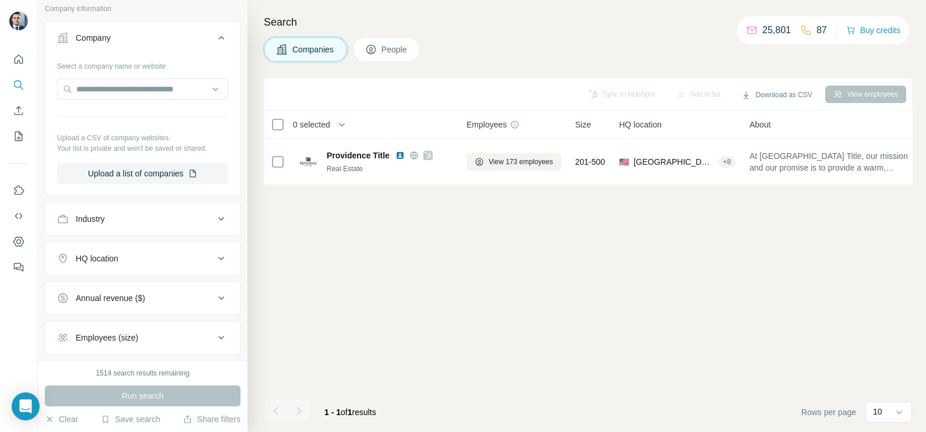
scroll to position [0, 0]
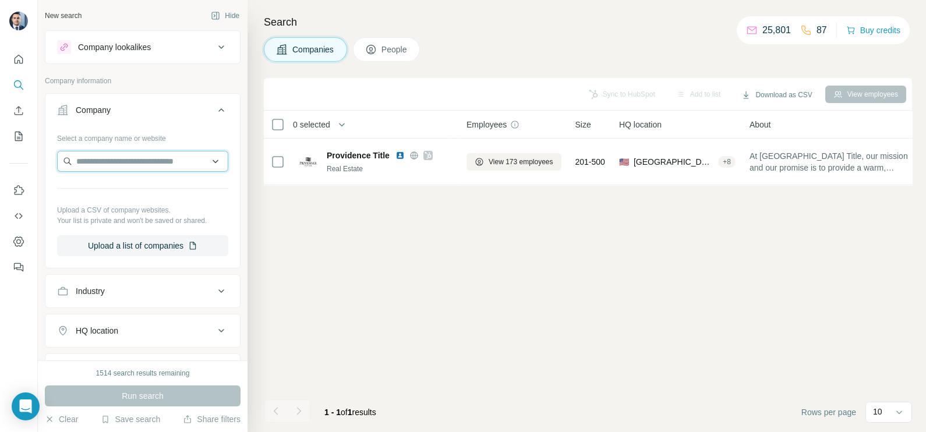
click at [115, 154] on input "text" at bounding box center [142, 161] width 171 height 21
paste input "**********"
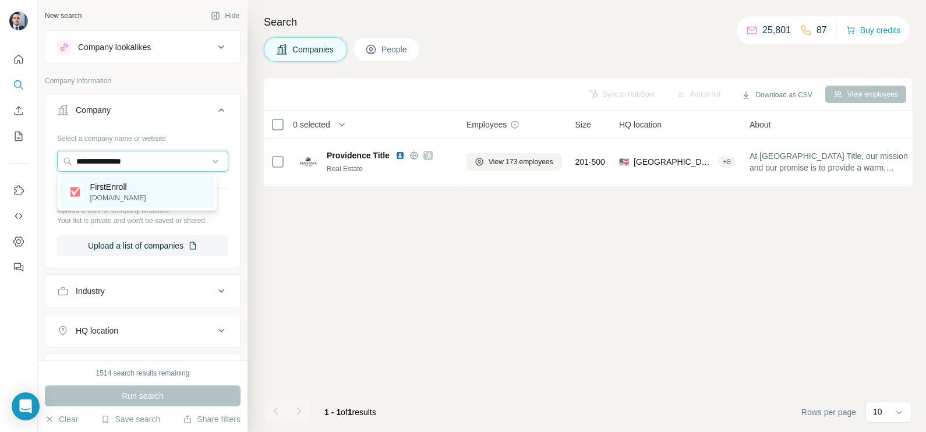
type input "**********"
click at [134, 192] on p "FirstEnroll" at bounding box center [118, 187] width 56 height 12
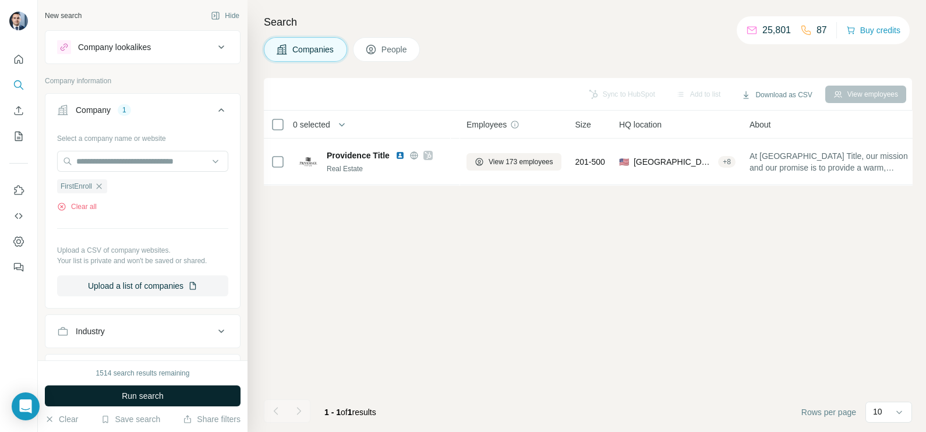
click at [148, 388] on button "Run search" at bounding box center [143, 396] width 196 height 21
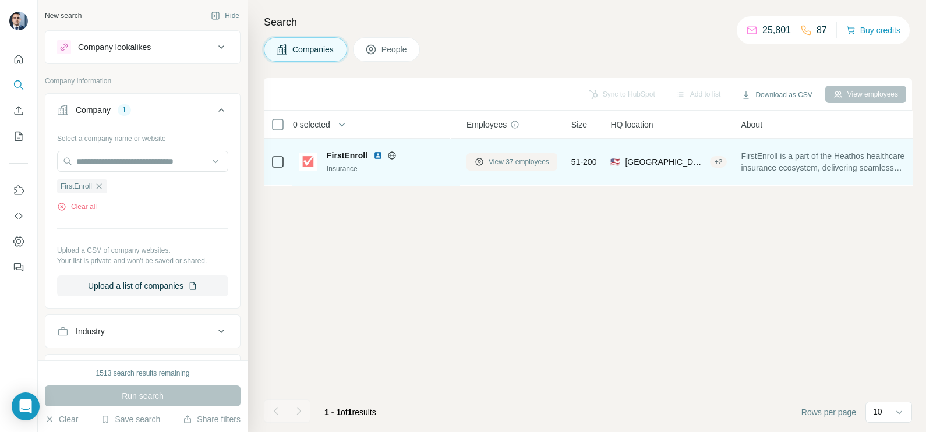
click at [520, 162] on span "View 37 employees" at bounding box center [519, 162] width 61 height 10
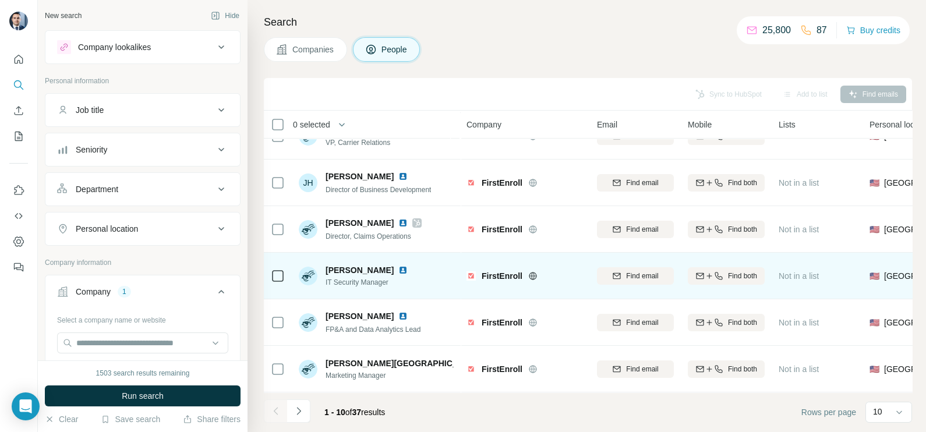
scroll to position [218, 0]
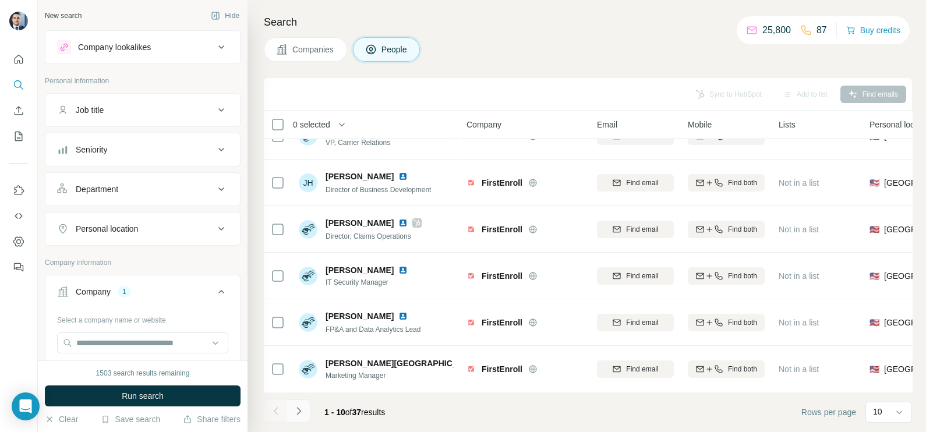
click at [306, 418] on button "Navigate to next page" at bounding box center [298, 411] width 23 height 23
click at [294, 419] on button "Navigate to next page" at bounding box center [298, 411] width 23 height 23
click at [295, 411] on icon "Navigate to next page" at bounding box center [299, 411] width 12 height 12
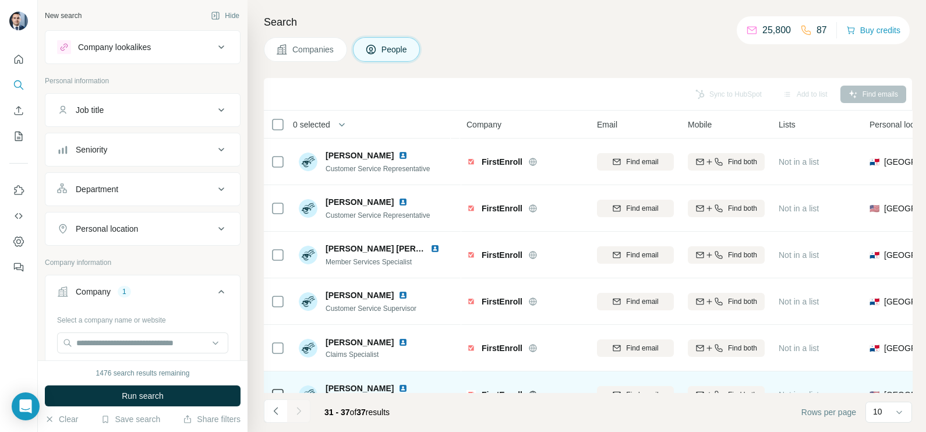
scroll to position [79, 0]
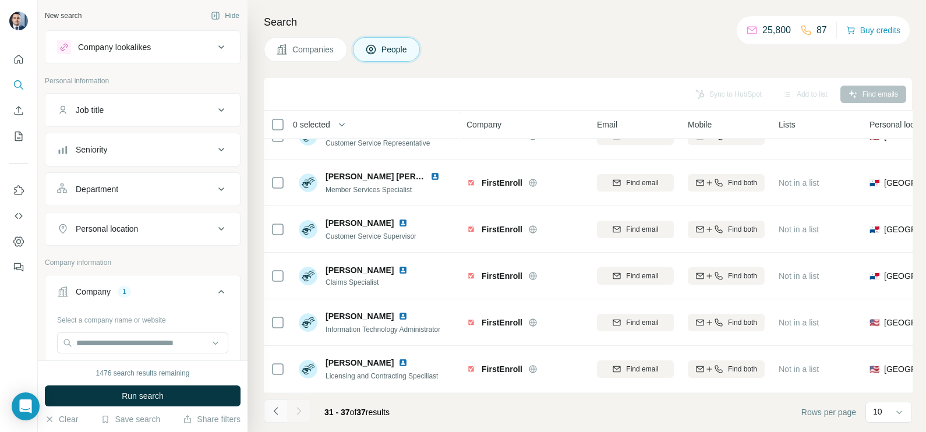
click at [274, 403] on button "Navigate to previous page" at bounding box center [275, 411] width 23 height 23
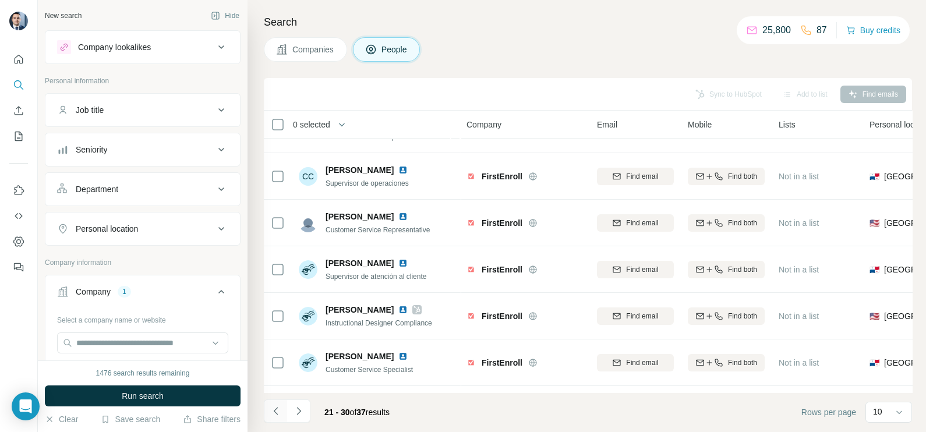
click at [274, 403] on button "Navigate to previous page" at bounding box center [275, 411] width 23 height 23
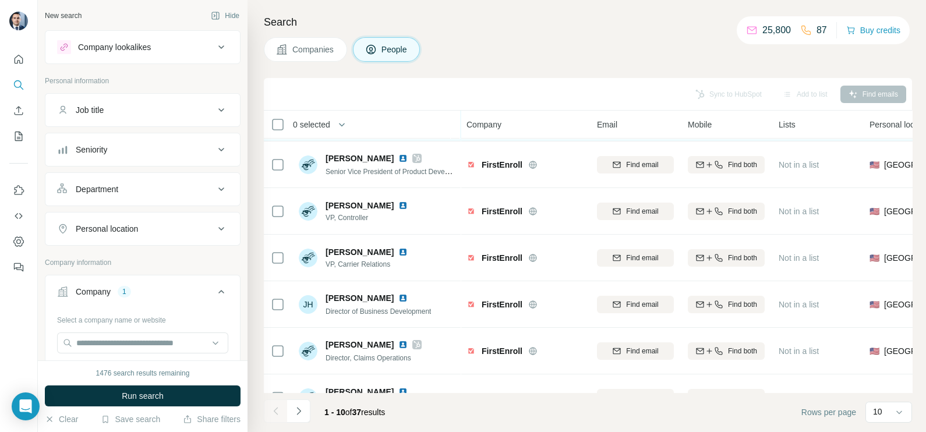
scroll to position [0, 0]
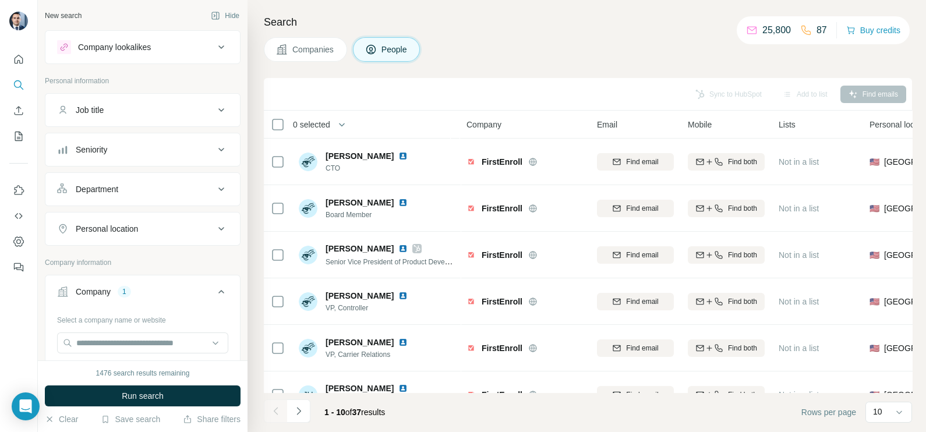
click at [308, 62] on div "Search Companies People Sync to HubSpot Add to list Find emails 0 selected Peop…" at bounding box center [587, 216] width 679 height 432
click at [314, 48] on span "Companies" at bounding box center [313, 50] width 43 height 12
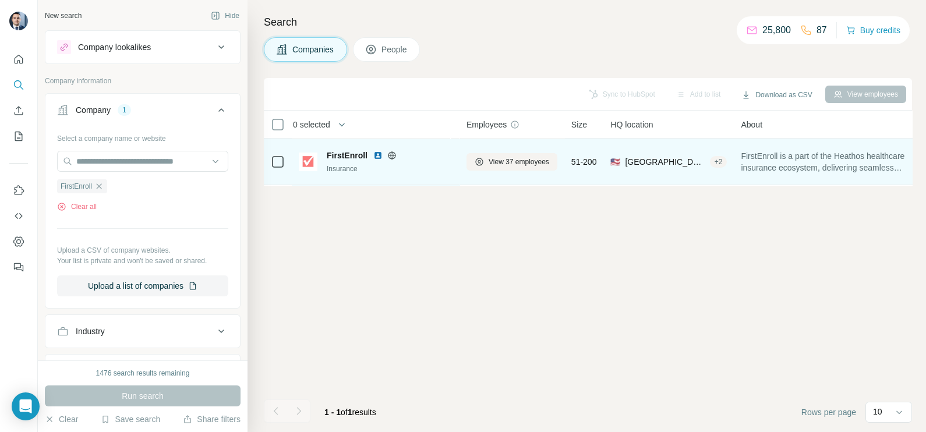
click at [375, 154] on img at bounding box center [377, 155] width 9 height 9
click at [486, 160] on button "View 37 employees" at bounding box center [512, 161] width 91 height 17
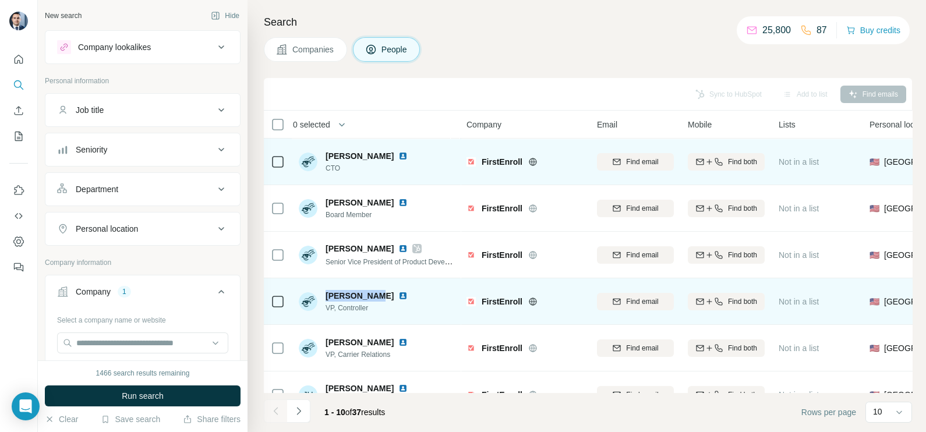
drag, startPoint x: 373, startPoint y: 294, endPoint x: 323, endPoint y: 295, distance: 49.5
click at [323, 295] on div "[PERSON_NAME] VP, Controller" at bounding box center [360, 301] width 123 height 23
drag, startPoint x: 373, startPoint y: 308, endPoint x: 325, endPoint y: 308, distance: 47.8
click at [326, 308] on span "VP, Controller" at bounding box center [374, 308] width 96 height 10
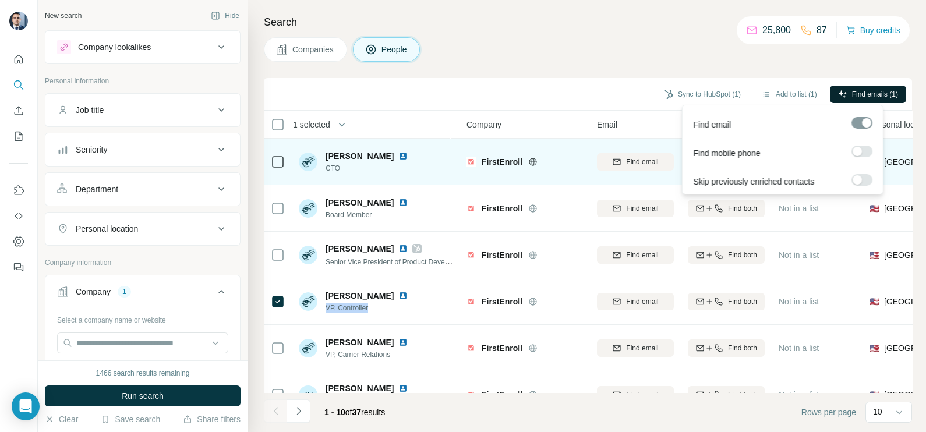
click at [881, 100] on button "Find emails (1)" at bounding box center [868, 94] width 76 height 17
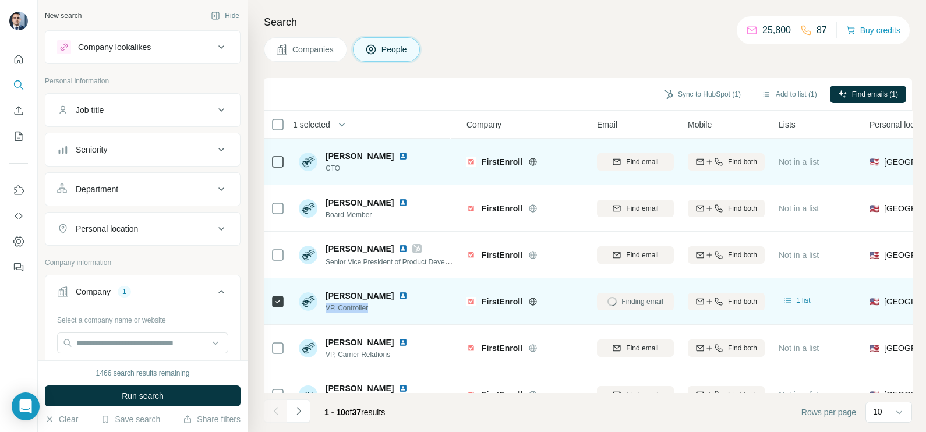
click at [398, 292] on img at bounding box center [402, 295] width 9 height 9
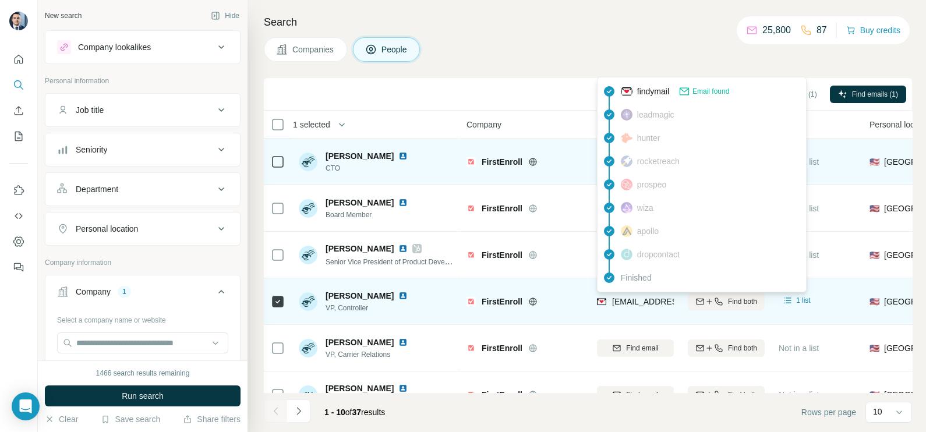
click at [646, 304] on span "[EMAIL_ADDRESS][DOMAIN_NAME]" at bounding box center [681, 301] width 138 height 9
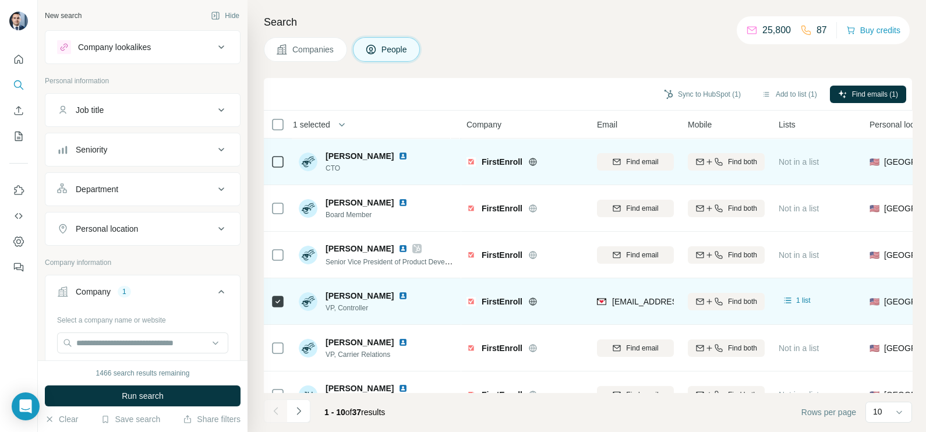
click at [399, 303] on div "[PERSON_NAME] VP, Controller" at bounding box center [376, 301] width 155 height 32
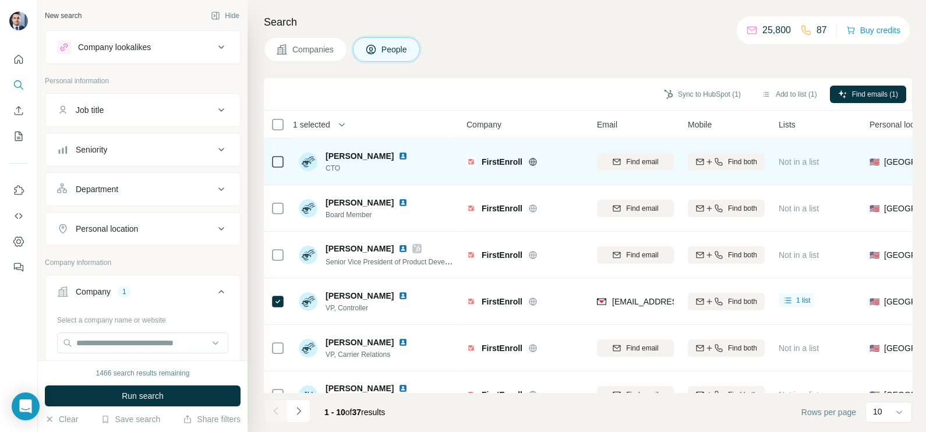
click at [133, 115] on div "Job title" at bounding box center [135, 110] width 157 height 12
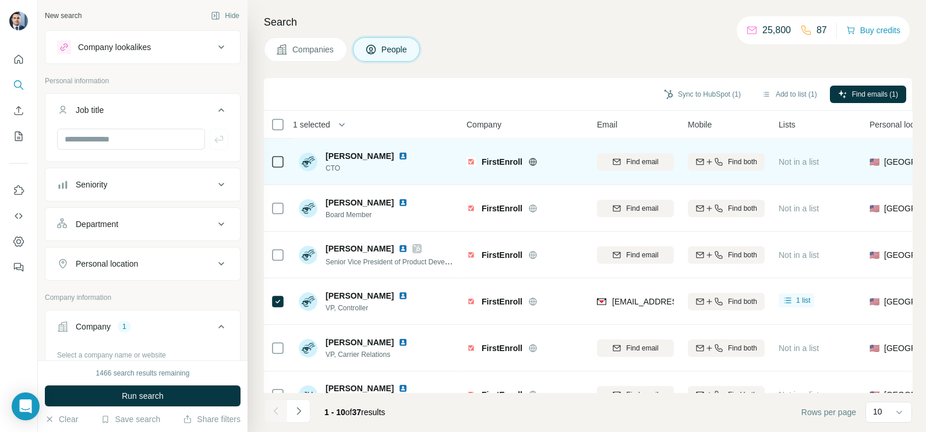
click at [133, 115] on div "Job title" at bounding box center [135, 110] width 157 height 12
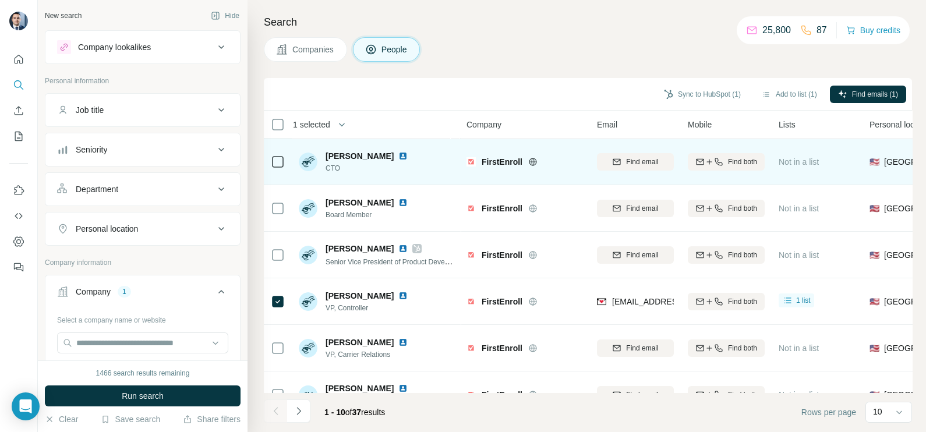
click at [133, 50] on div "Company lookalikes" at bounding box center [114, 47] width 73 height 12
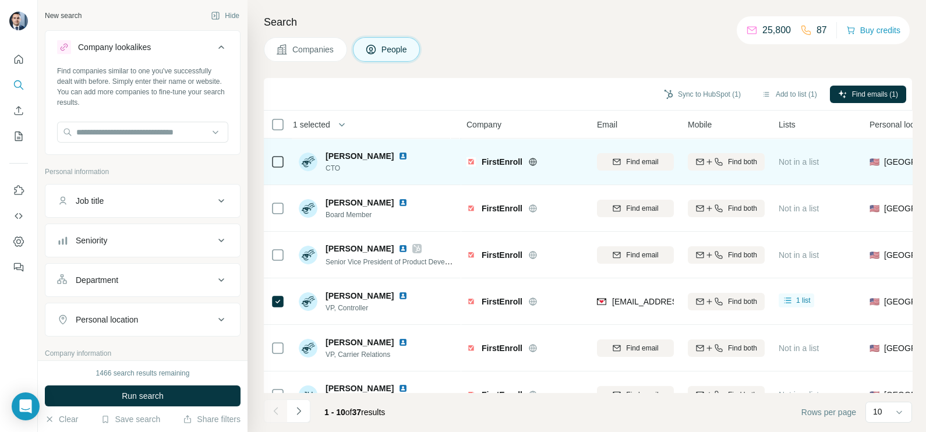
click at [133, 50] on div "Company lookalikes" at bounding box center [114, 47] width 73 height 12
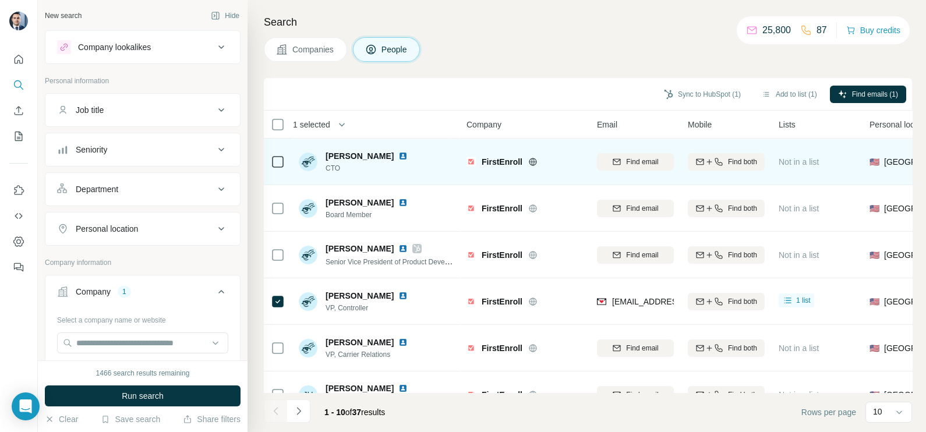
click at [137, 118] on button "Job title" at bounding box center [142, 110] width 195 height 28
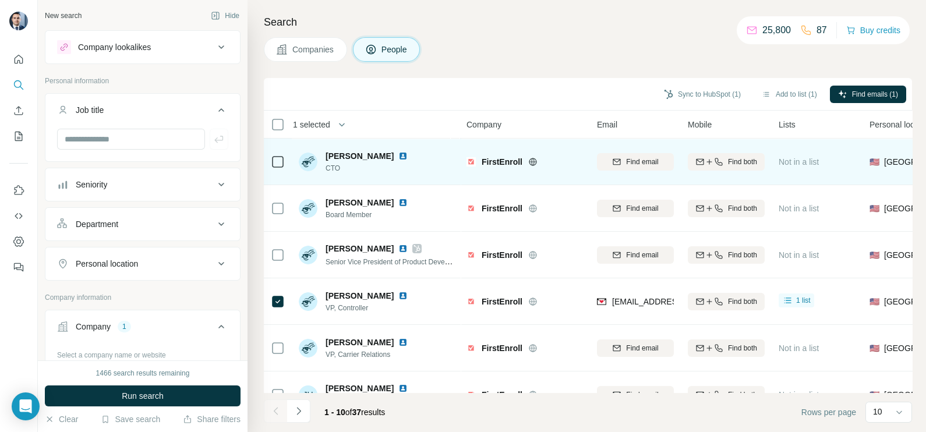
drag, startPoint x: 154, startPoint y: 107, endPoint x: 145, endPoint y: 59, distance: 48.1
click at [155, 105] on div "Job title" at bounding box center [135, 110] width 157 height 12
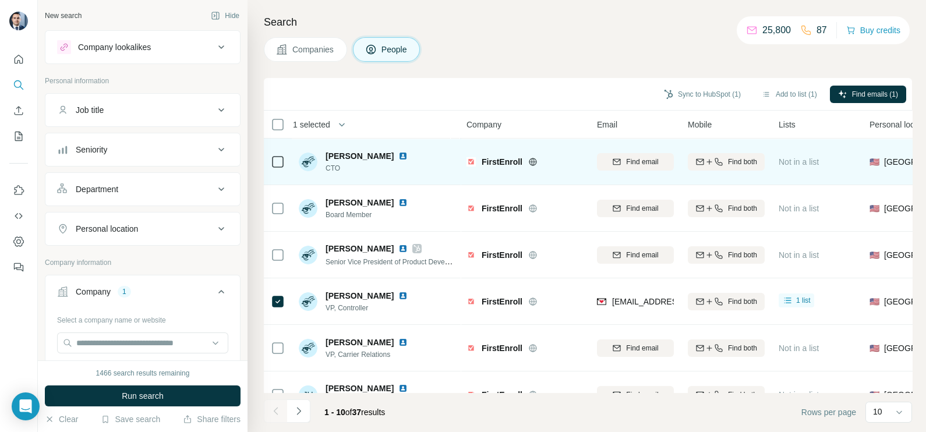
click at [143, 53] on div "Company lookalikes" at bounding box center [135, 47] width 157 height 14
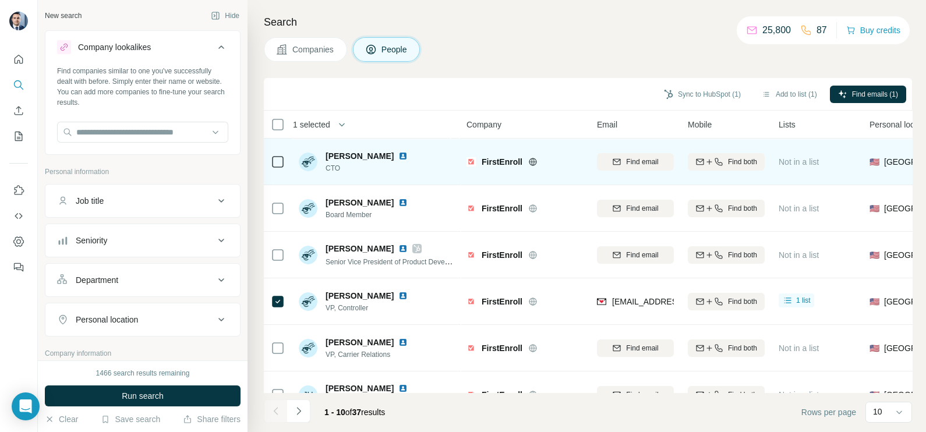
click at [214, 49] on icon at bounding box center [221, 47] width 14 height 14
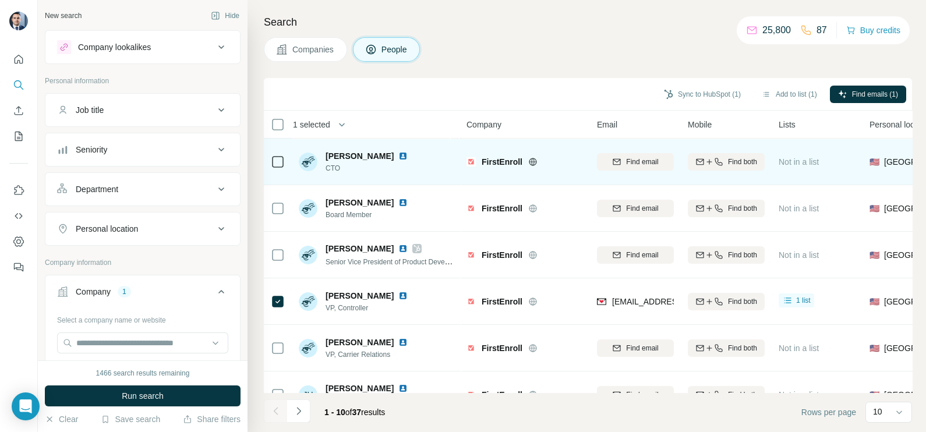
drag, startPoint x: 150, startPoint y: 157, endPoint x: 149, endPoint y: 149, distance: 7.8
click at [150, 156] on button "Seniority" at bounding box center [142, 150] width 195 height 28
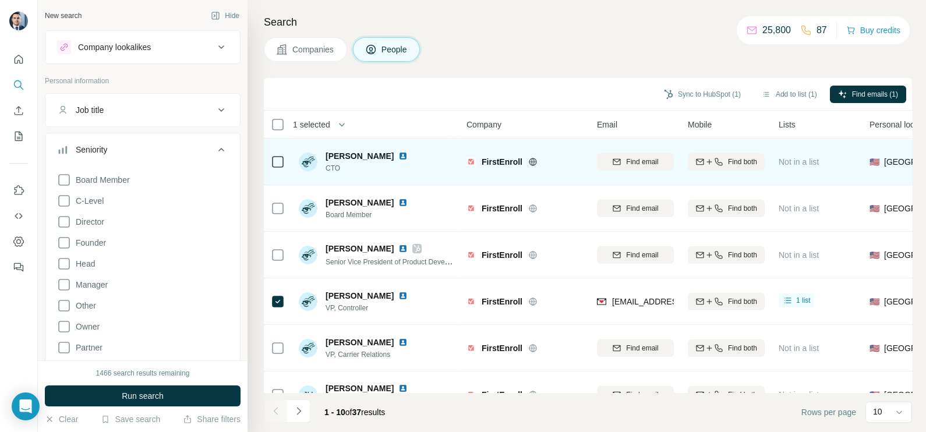
click at [306, 56] on button "Companies" at bounding box center [305, 49] width 83 height 24
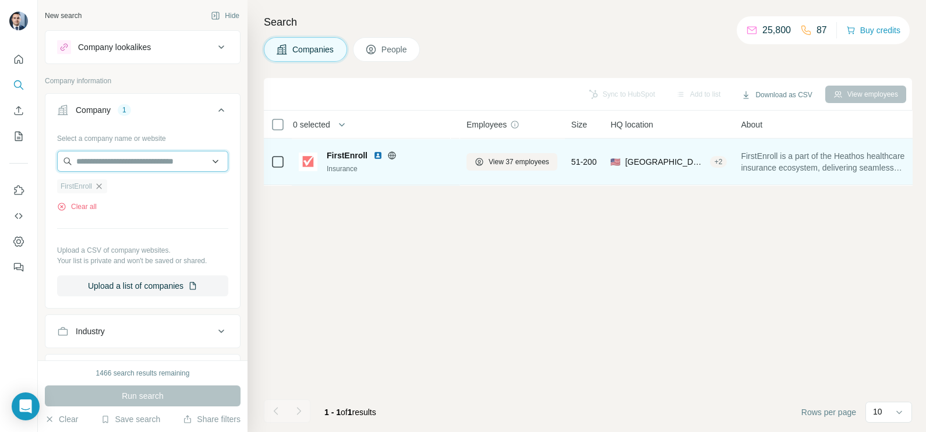
click at [108, 160] on input "text" at bounding box center [142, 161] width 171 height 21
drag, startPoint x: 139, startPoint y: 234, endPoint x: 122, endPoint y: 204, distance: 34.4
click at [139, 234] on div "Select a company name or website FirstEnroll Clear all Upload a CSV of company …" at bounding box center [142, 213] width 171 height 168
click at [99, 186] on icon "button" at bounding box center [98, 186] width 9 height 9
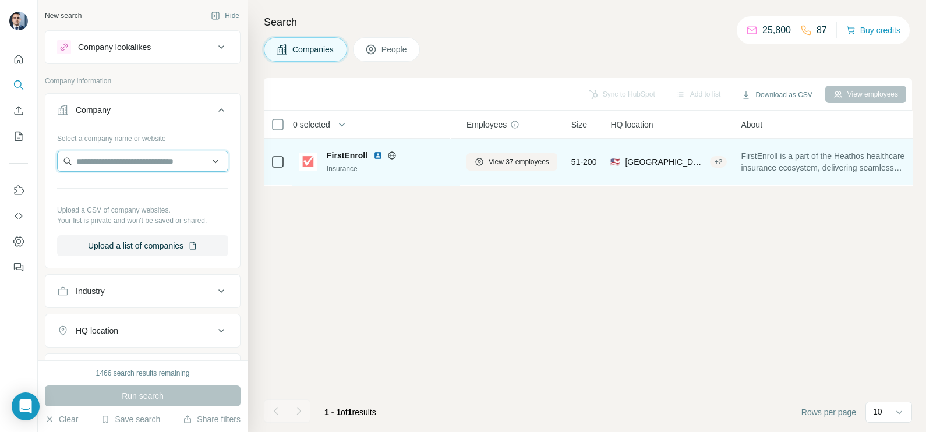
click at [113, 166] on input "text" at bounding box center [142, 161] width 171 height 21
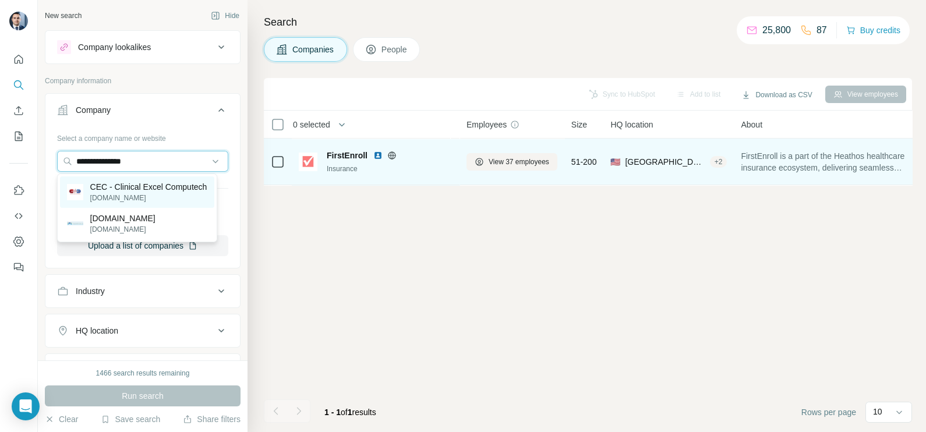
type input "**********"
click at [138, 193] on p "CEC - Clinical Excel Computech" at bounding box center [148, 187] width 117 height 12
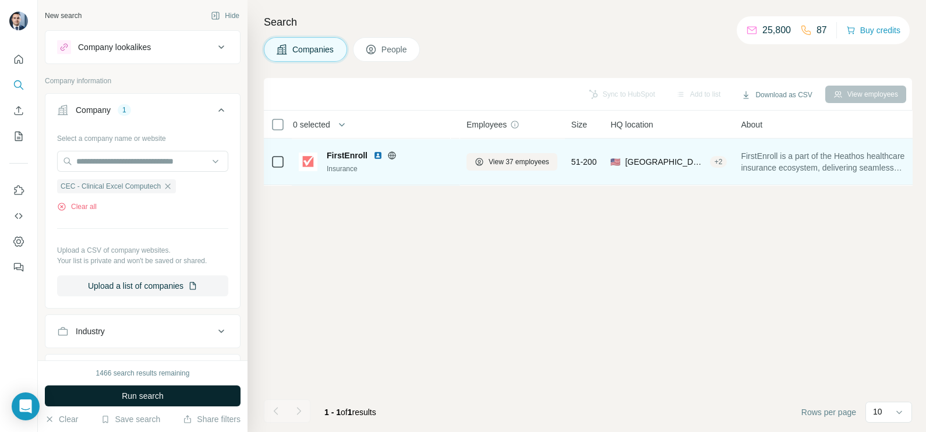
click at [150, 389] on button "Run search" at bounding box center [143, 396] width 196 height 21
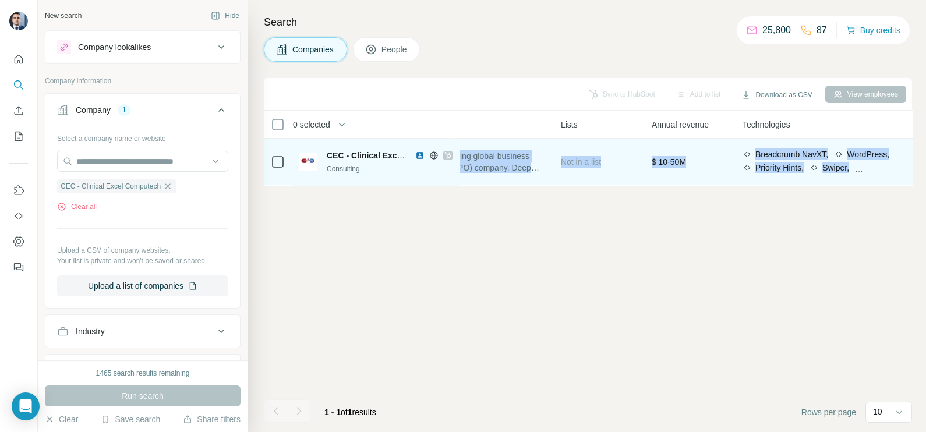
scroll to position [0, 544]
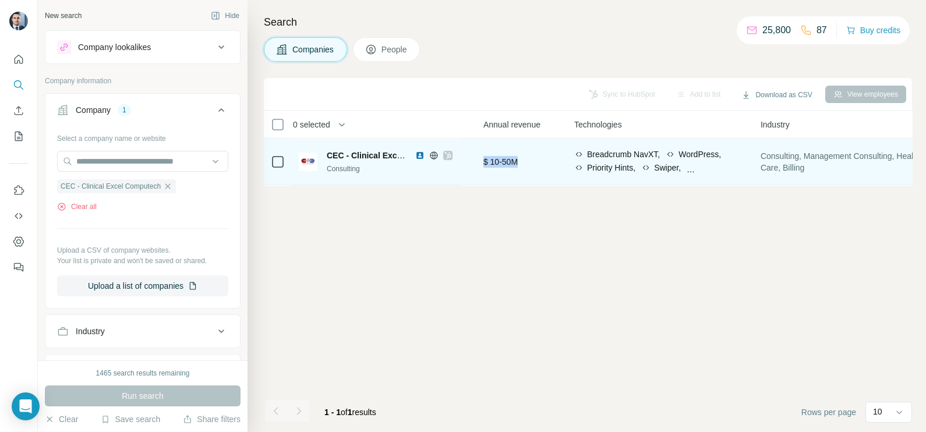
drag, startPoint x: 754, startPoint y: 157, endPoint x: 567, endPoint y: 158, distance: 187.0
click at [0, 0] on tr "CEC - Clinical Excel Computech Consulting View 129 employees 201-500 🇺🇸 [GEOGRA…" at bounding box center [0, 0] width 0 height 0
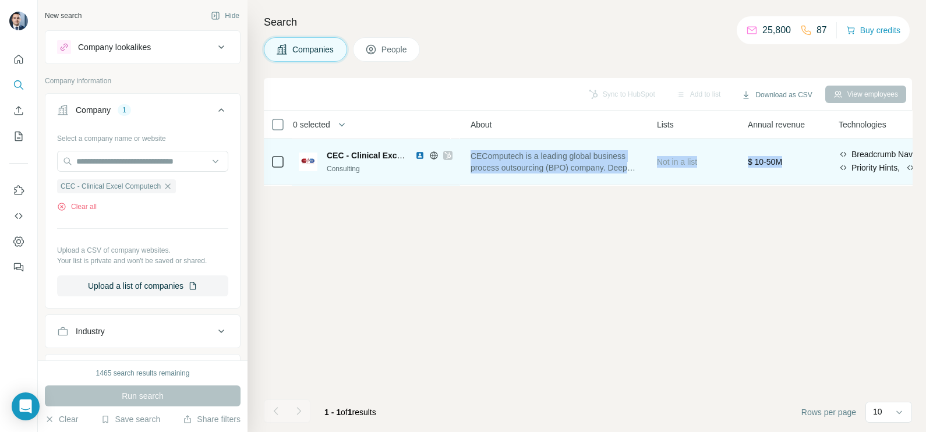
scroll to position [0, 258]
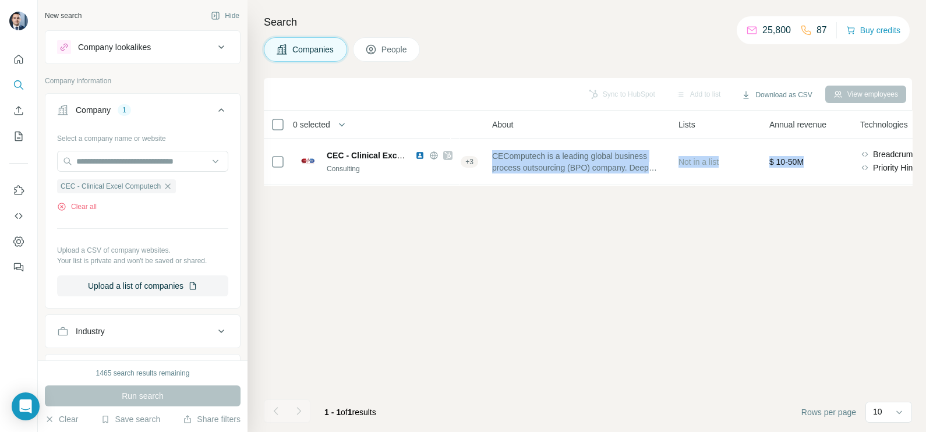
click at [558, 220] on div "Sync to HubSpot Add to list Download as CSV View employees 0 selected Companies…" at bounding box center [588, 255] width 648 height 354
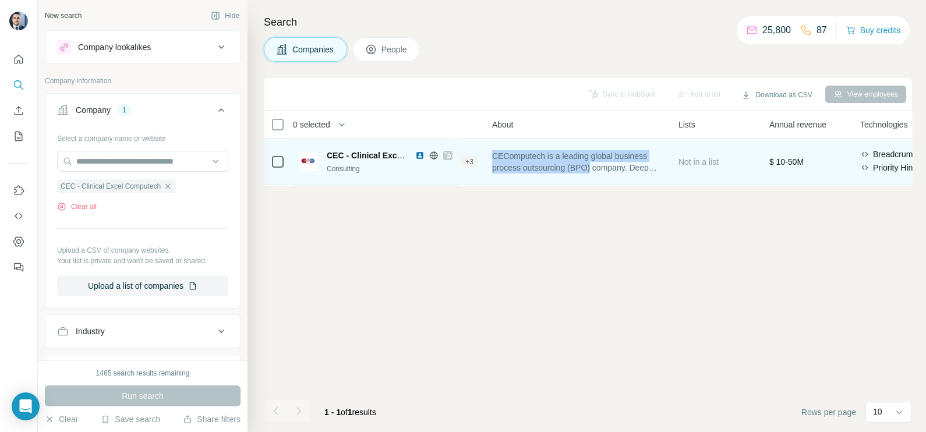
drag, startPoint x: 496, startPoint y: 153, endPoint x: 600, endPoint y: 166, distance: 105.1
click at [600, 166] on td "CEComputech is a leading global business process outsourcing (BPO) company. Dee…" at bounding box center [578, 162] width 186 height 47
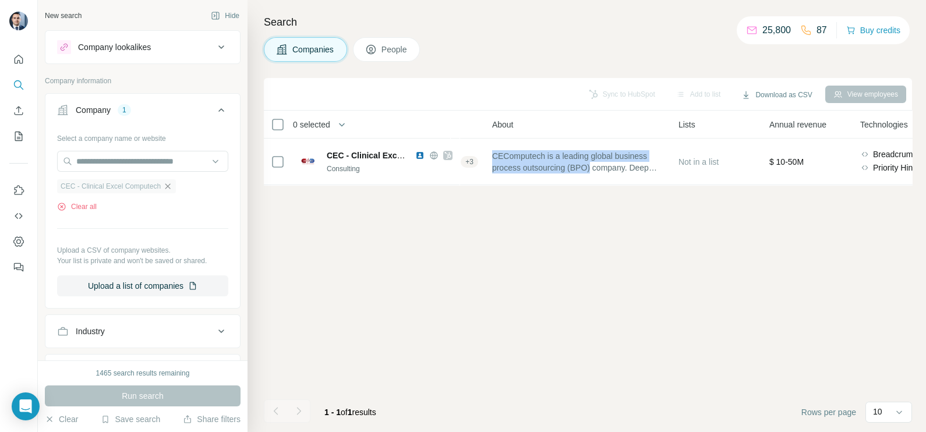
click at [172, 184] on icon "button" at bounding box center [167, 186] width 9 height 9
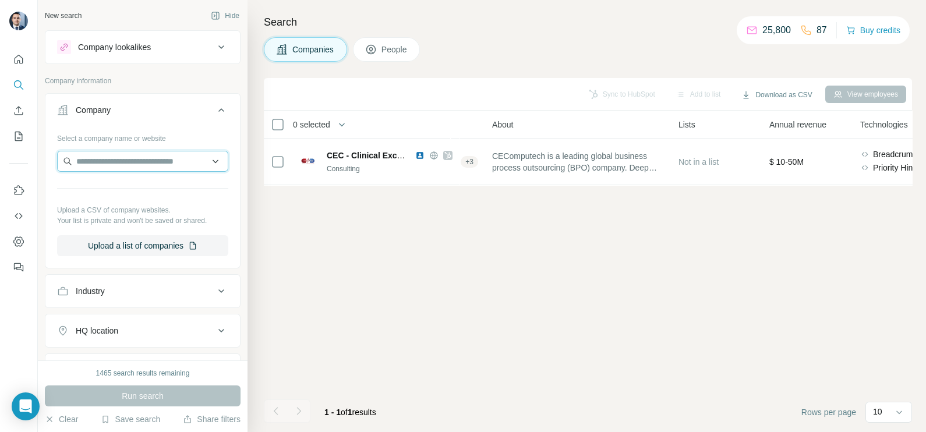
click at [143, 163] on input "text" at bounding box center [142, 161] width 171 height 21
paste input "**********"
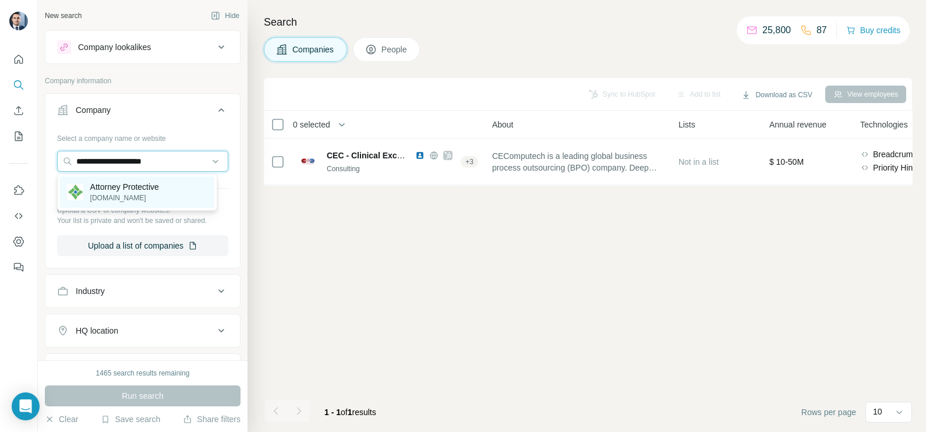
type input "**********"
click at [118, 207] on div "Attorney Protective [DOMAIN_NAME]" at bounding box center [137, 192] width 154 height 31
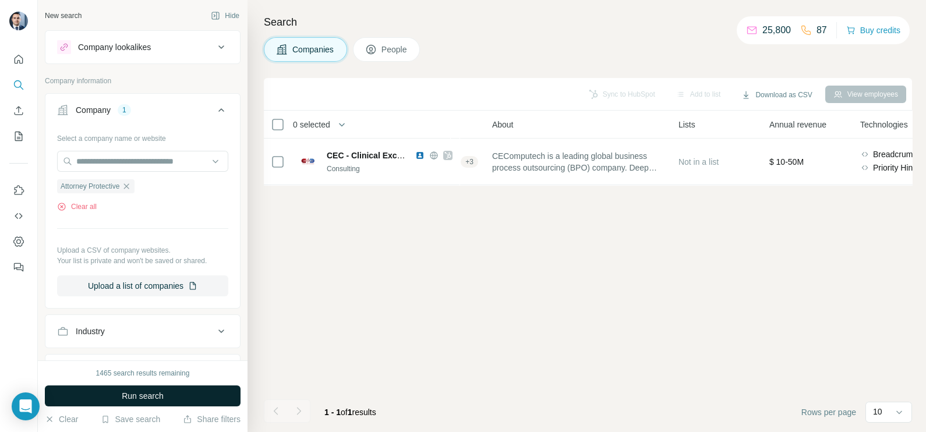
click at [143, 391] on span "Run search" at bounding box center [143, 396] width 42 height 12
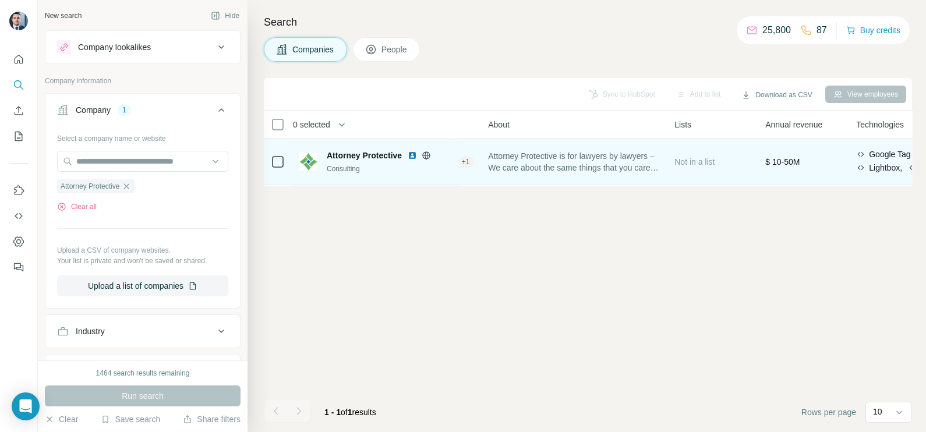
click at [417, 154] on img at bounding box center [412, 155] width 9 height 9
click at [411, 153] on img at bounding box center [412, 155] width 9 height 9
